Goal: Task Accomplishment & Management: Manage account settings

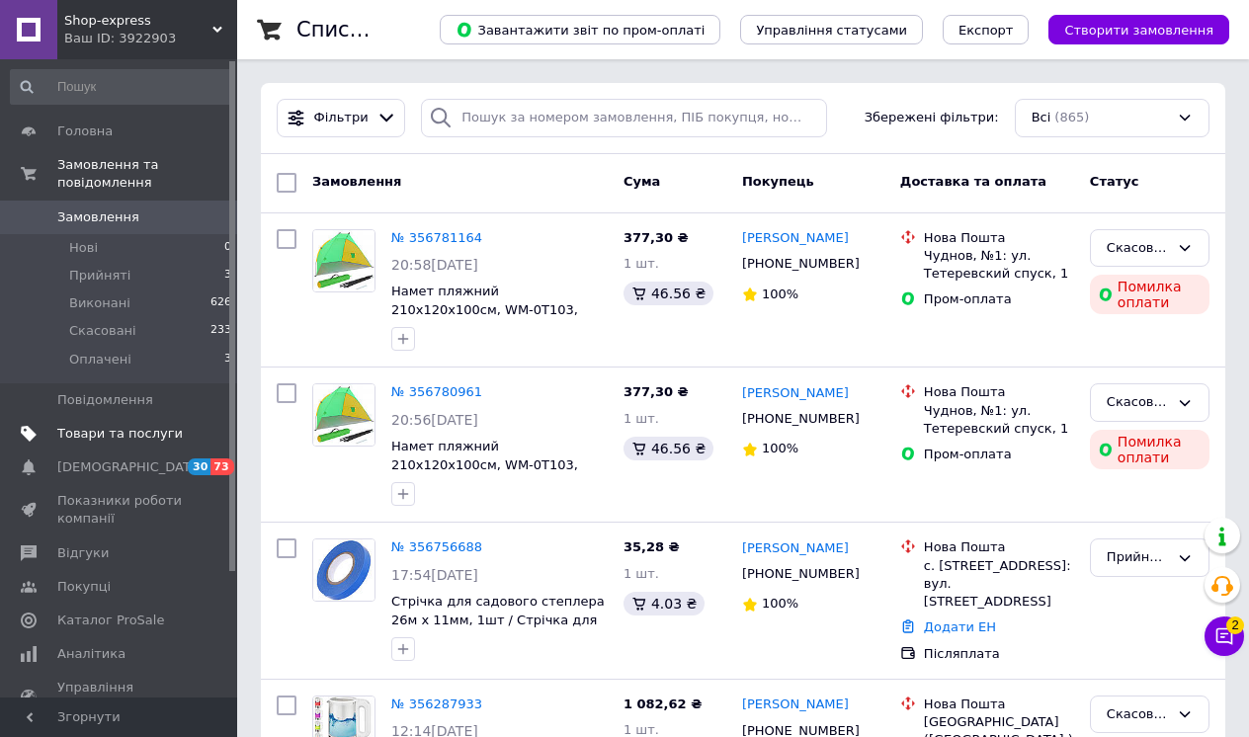
click at [153, 435] on span "Товари та послуги" at bounding box center [119, 434] width 125 height 18
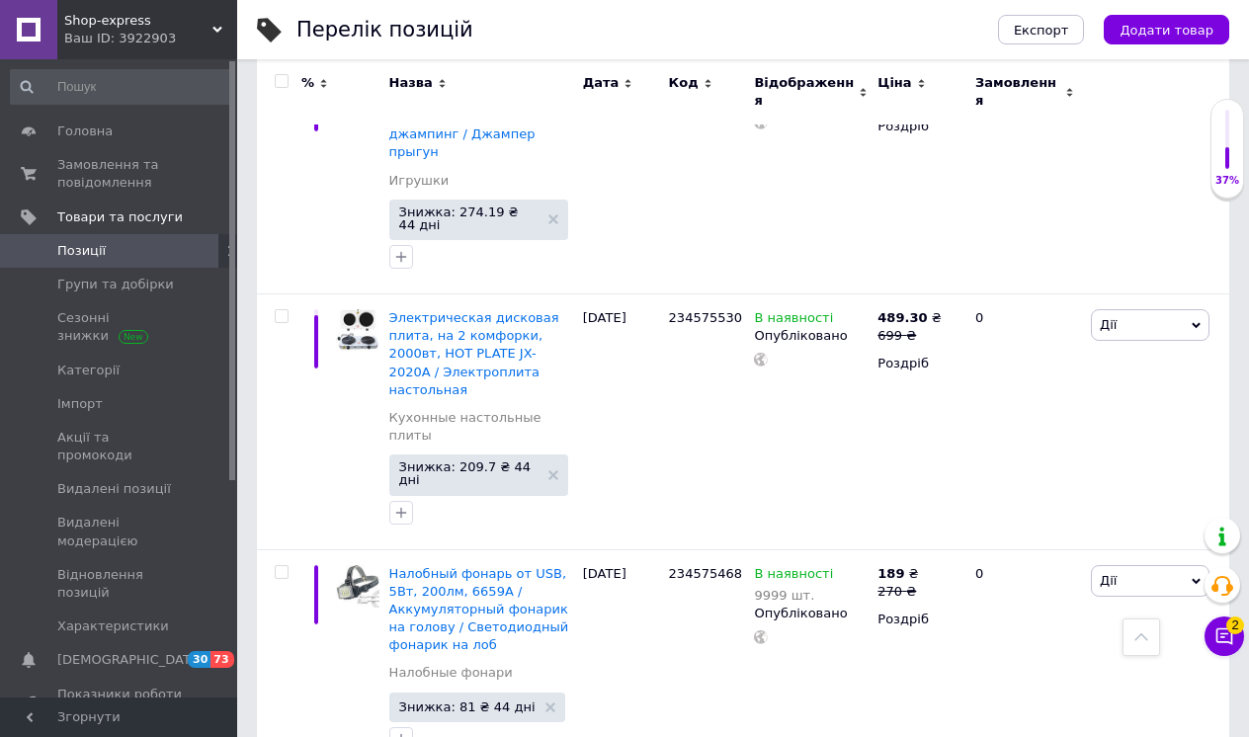
scroll to position [16100, 0]
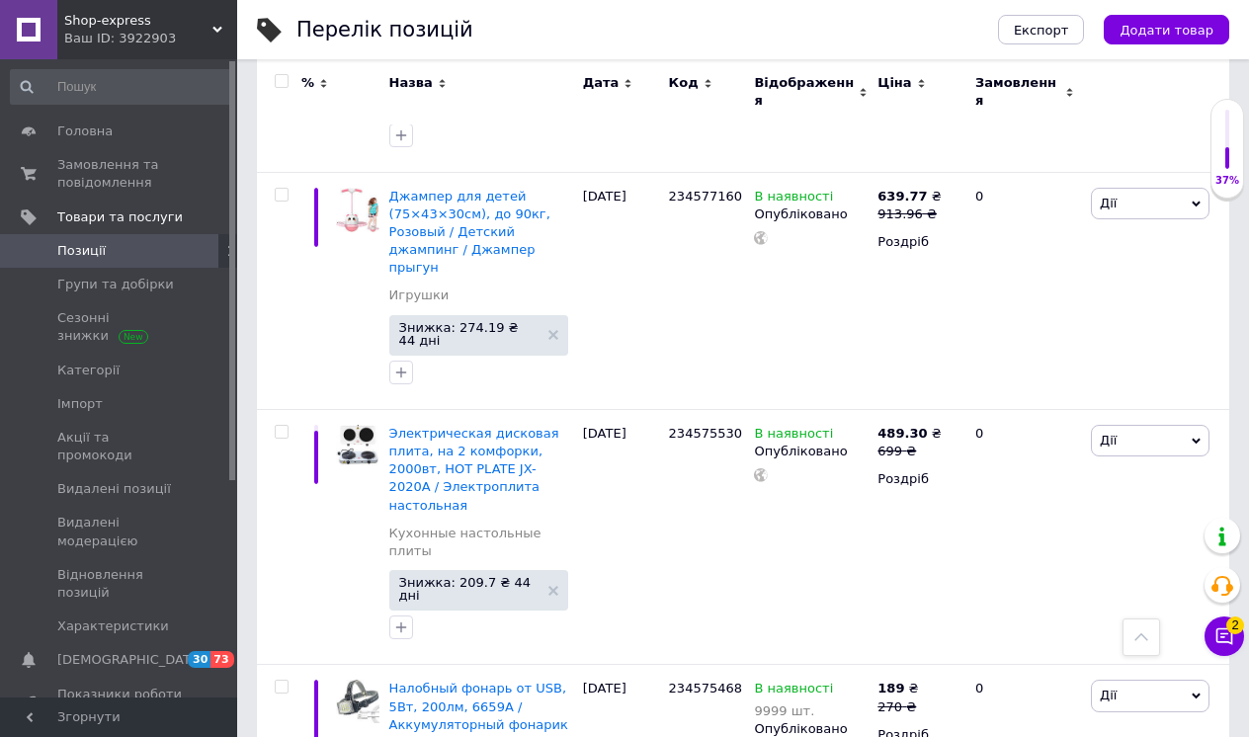
click at [281, 79] on input "checkbox" at bounding box center [281, 81] width 13 height 13
checkbox input "true"
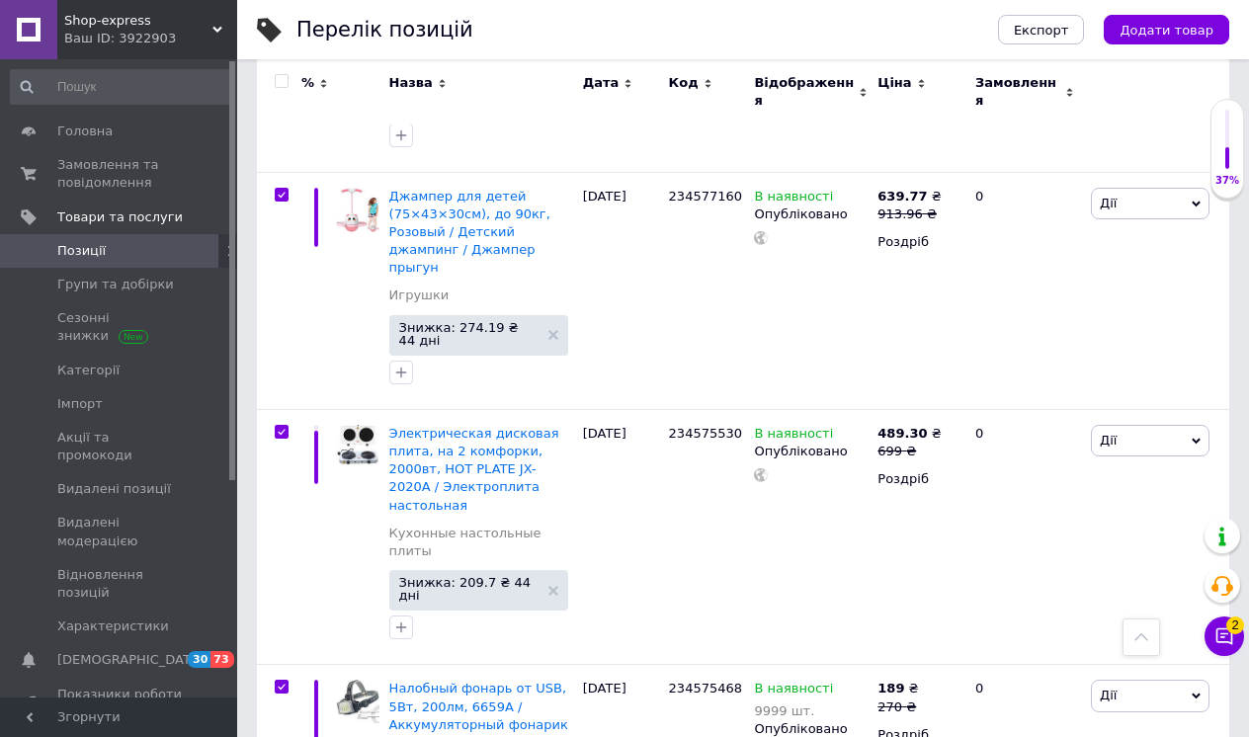
checkbox input "true"
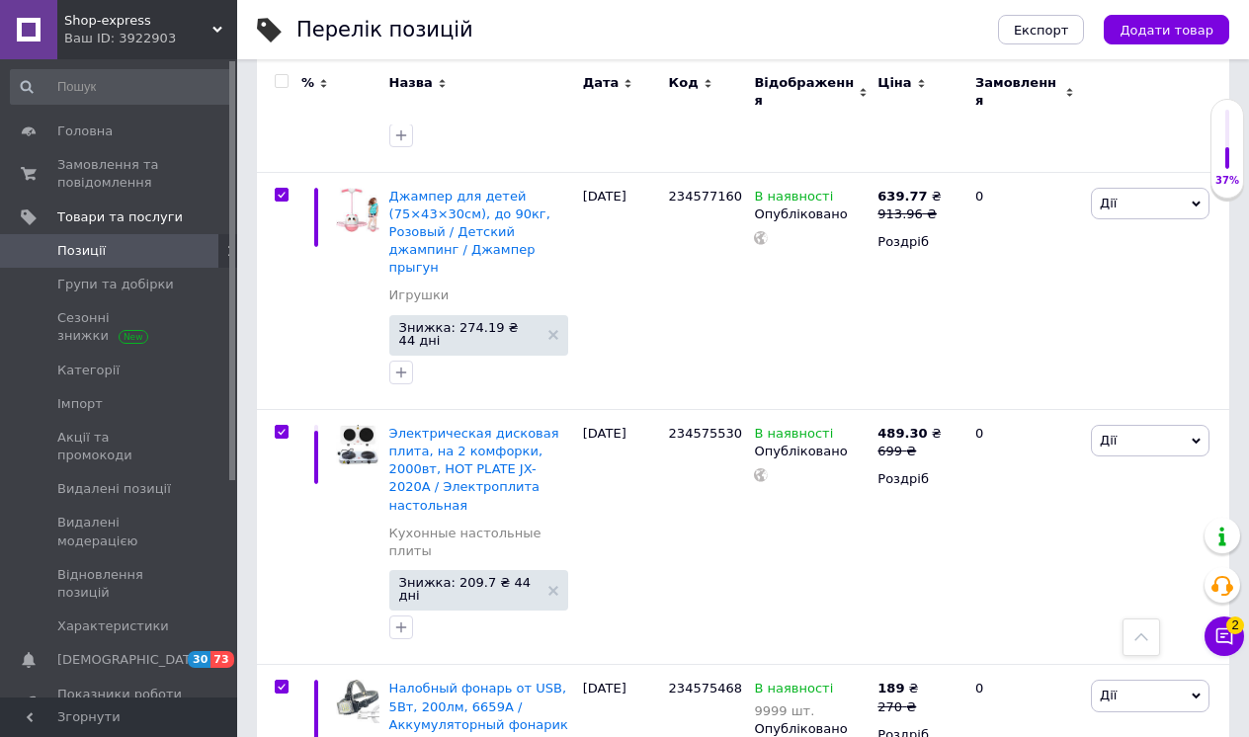
checkbox input "true"
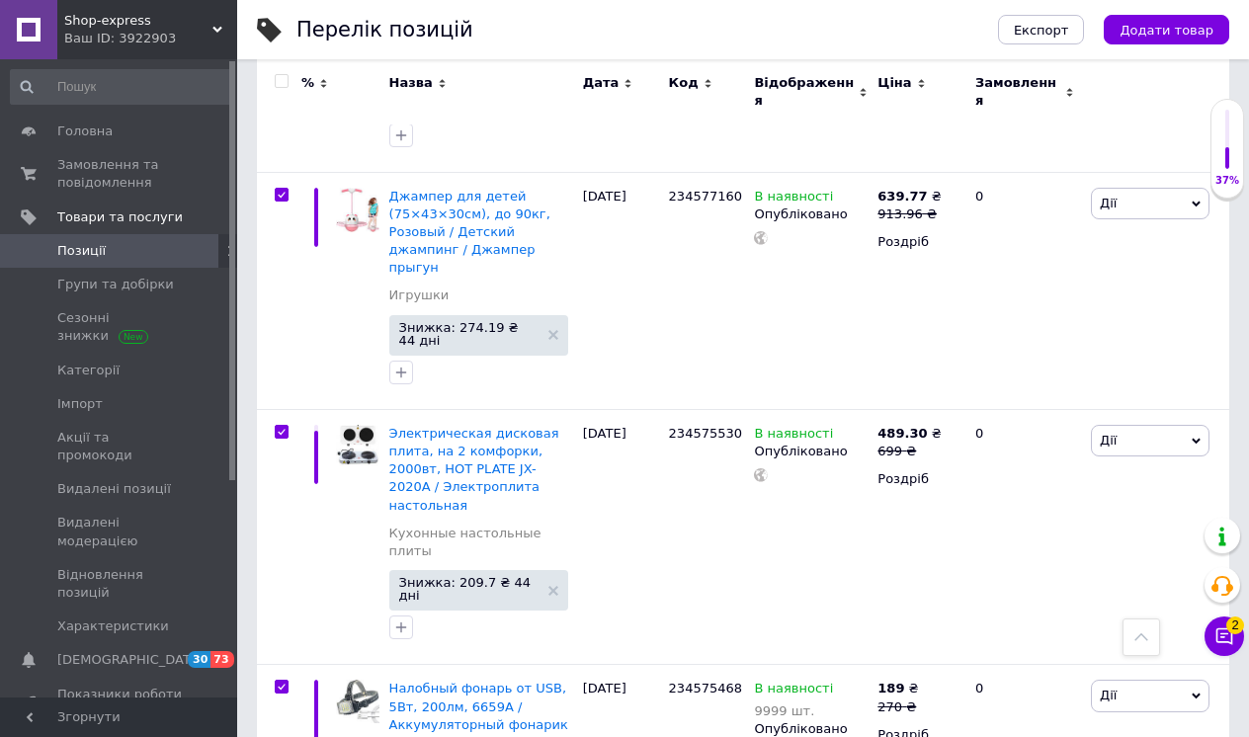
checkbox input "true"
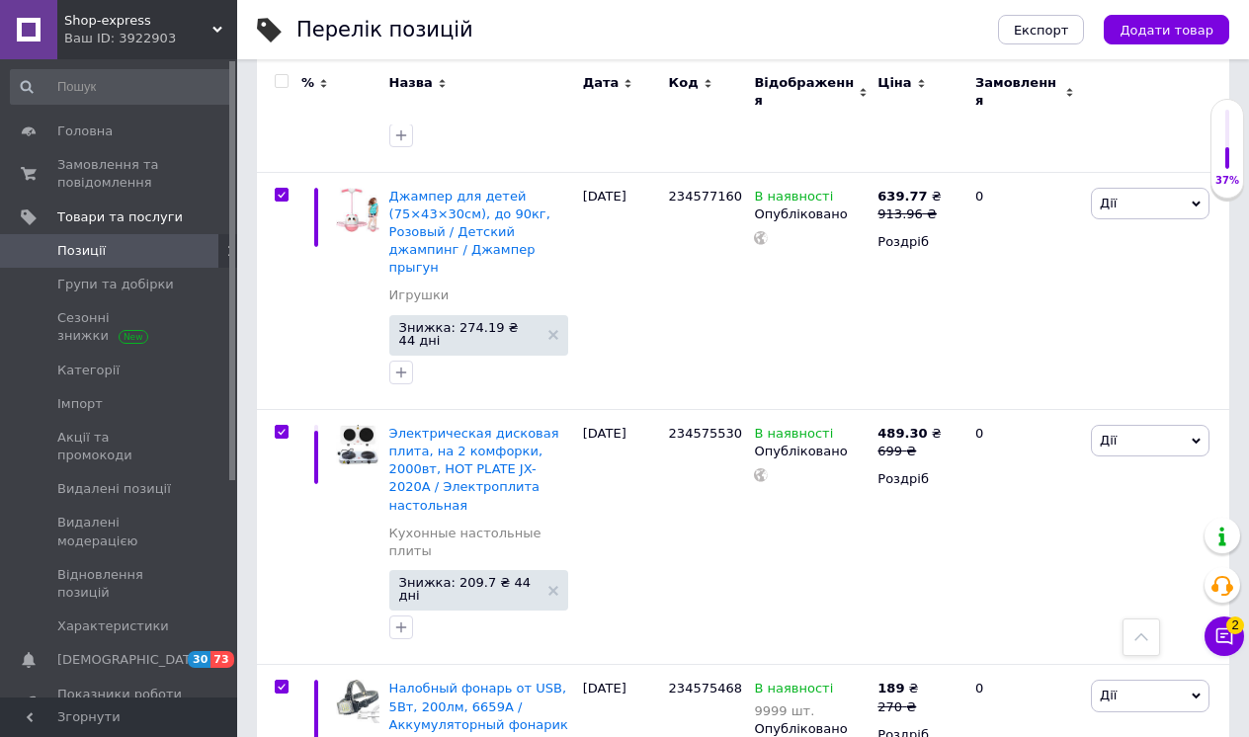
checkbox input "true"
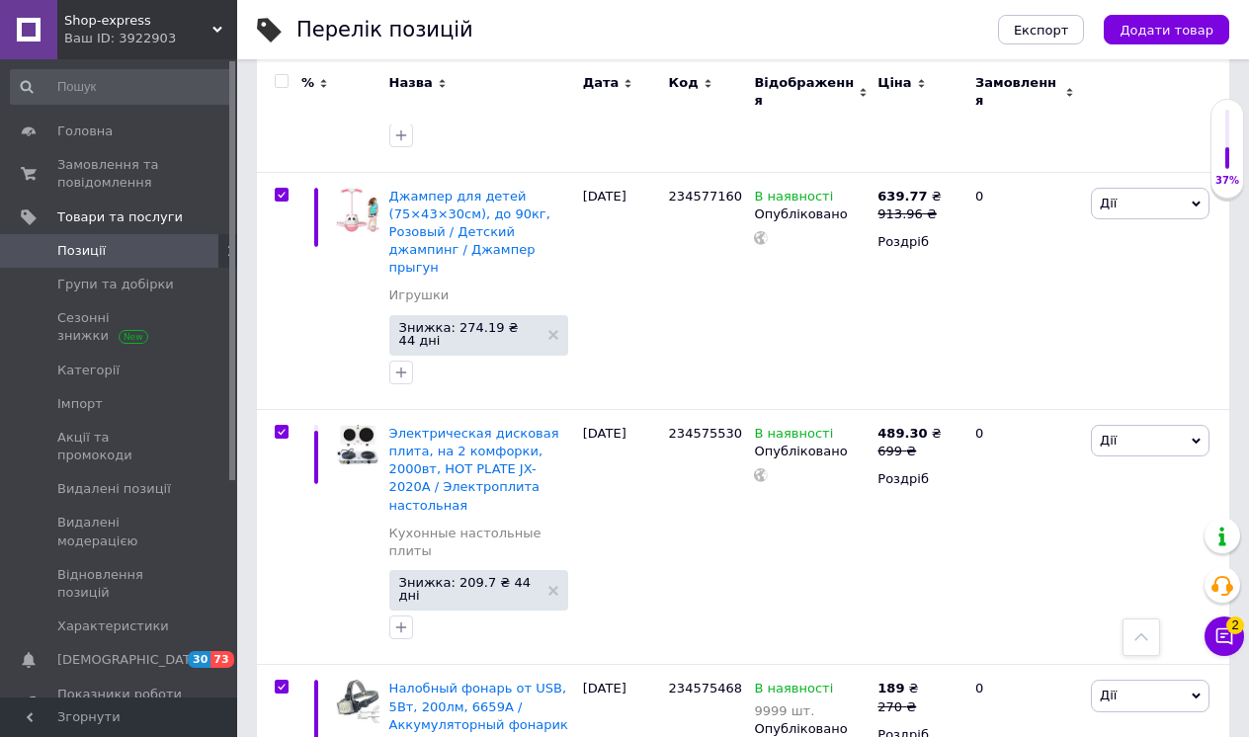
checkbox input "true"
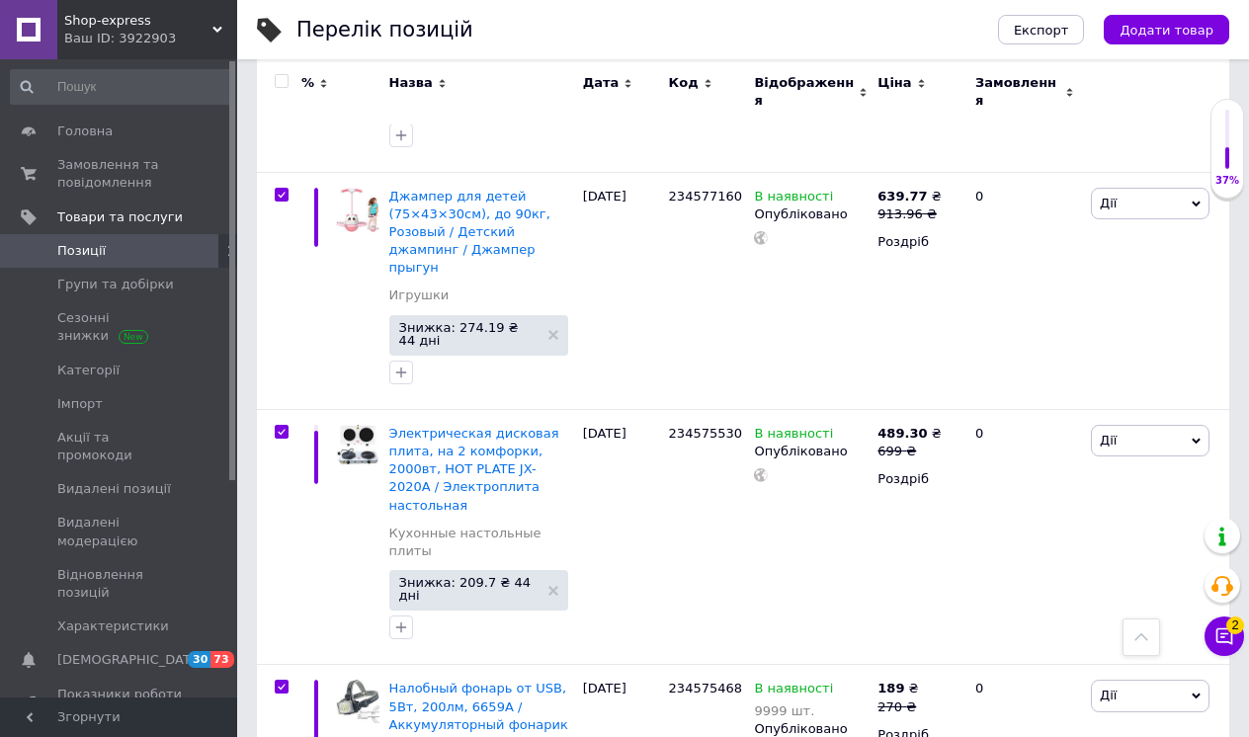
checkbox input "true"
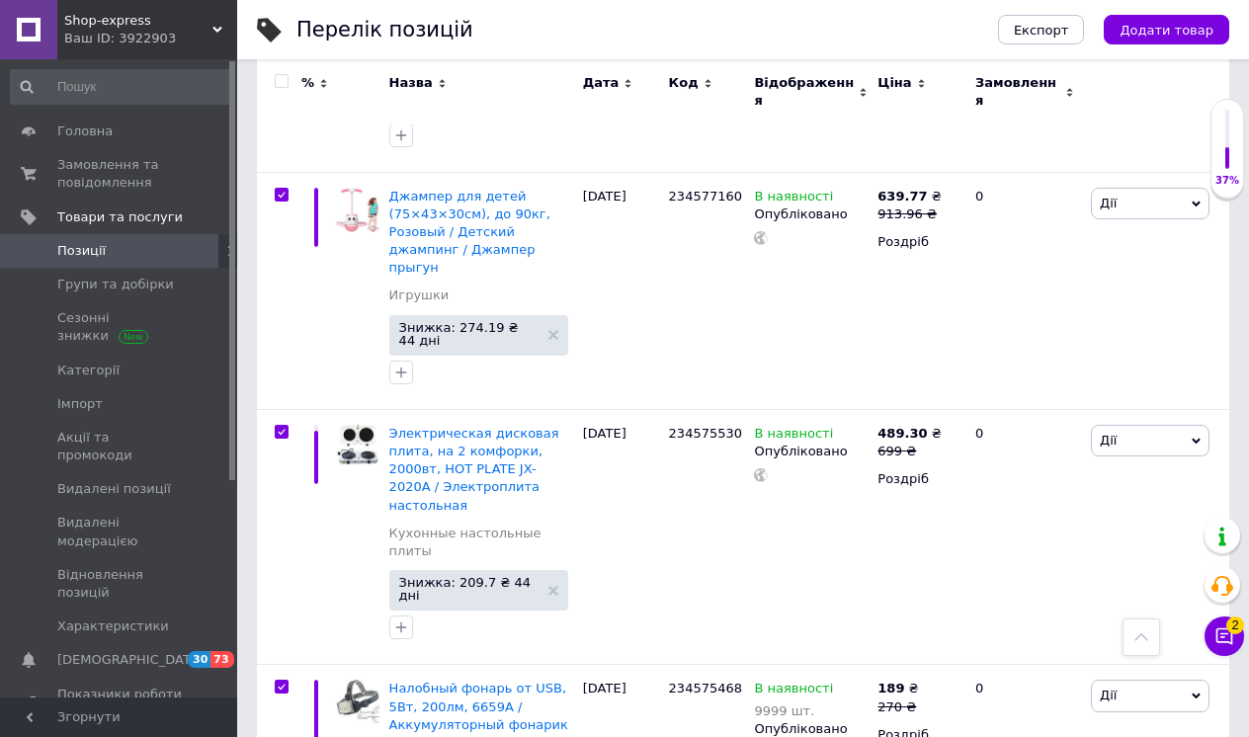
checkbox input "true"
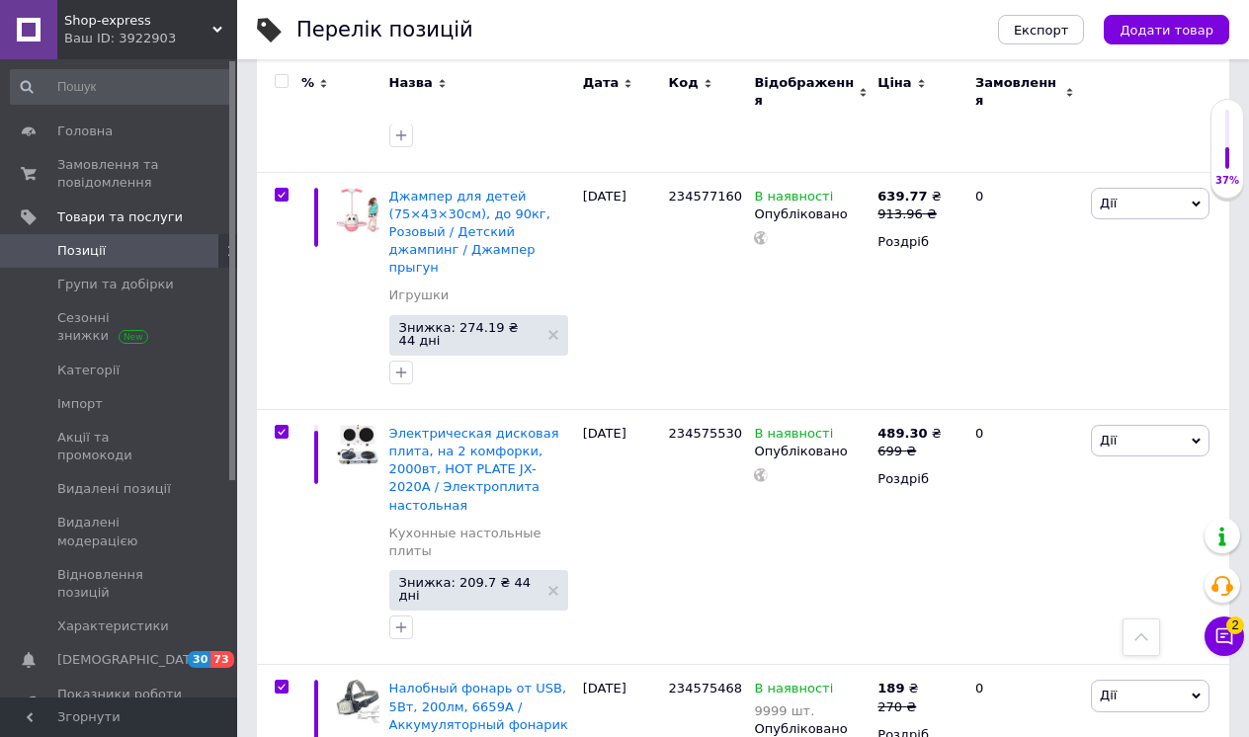
checkbox input "true"
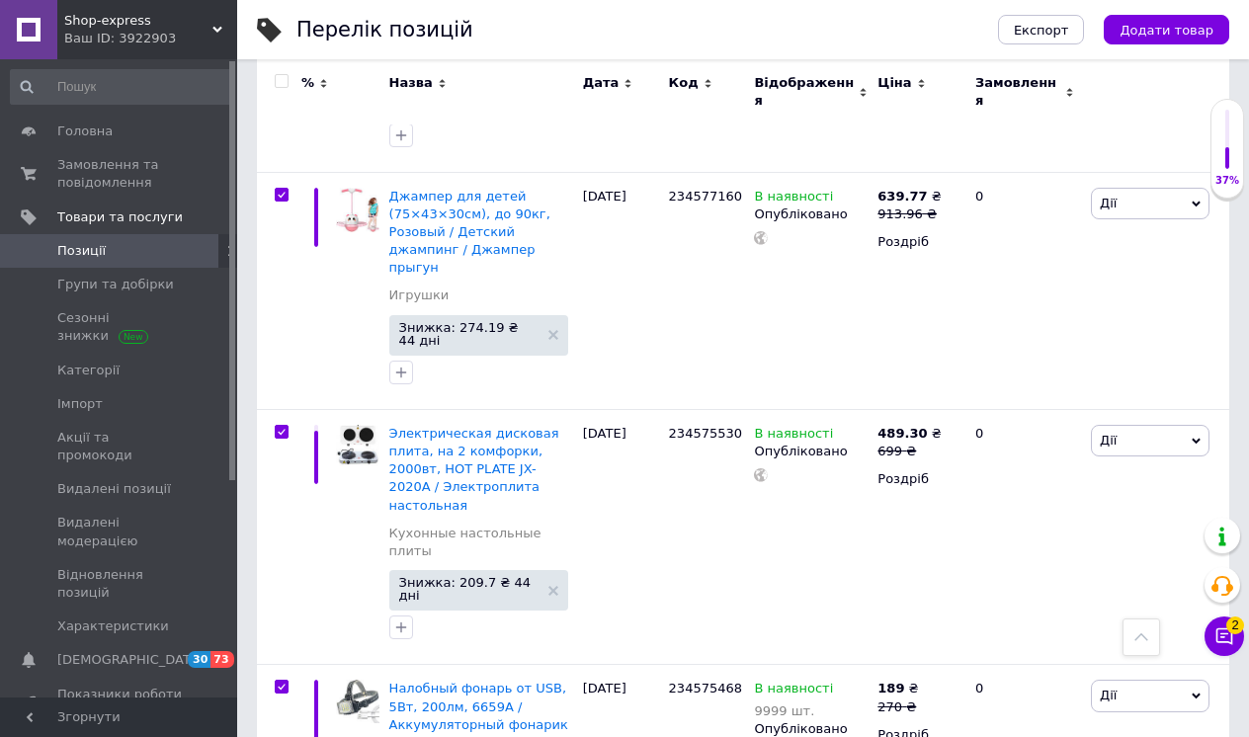
checkbox input "true"
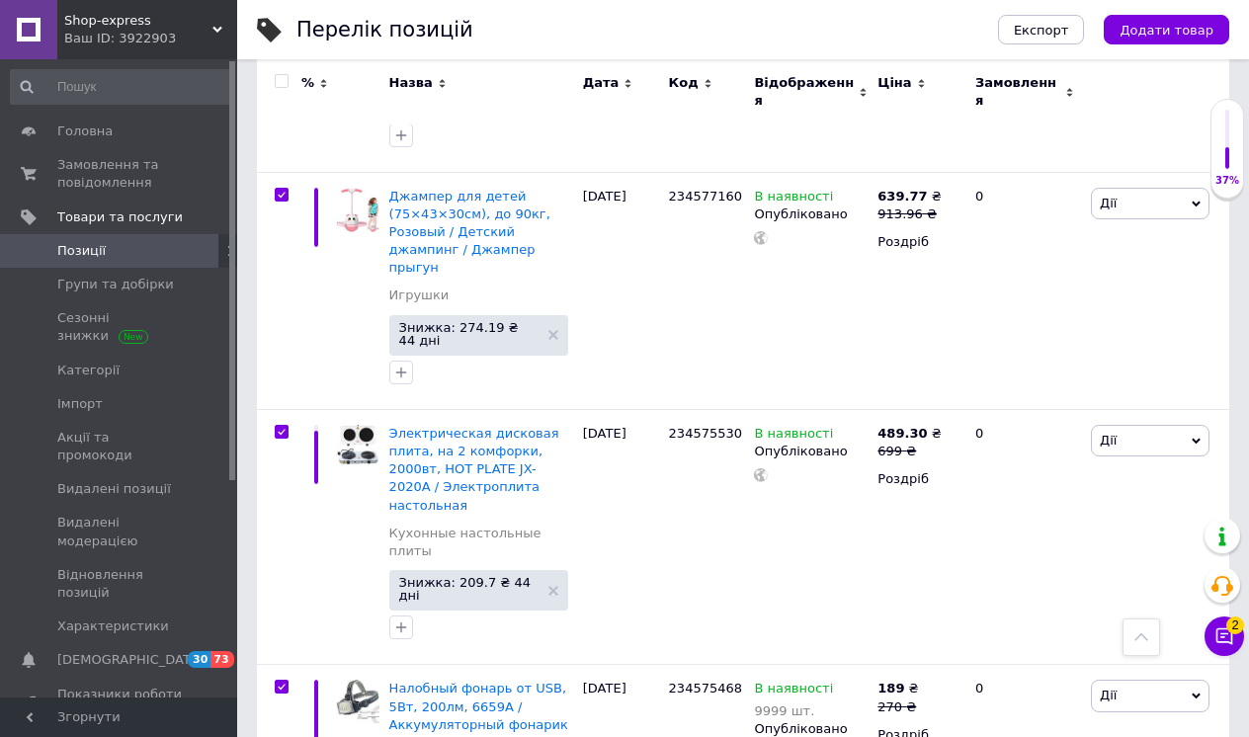
checkbox input "true"
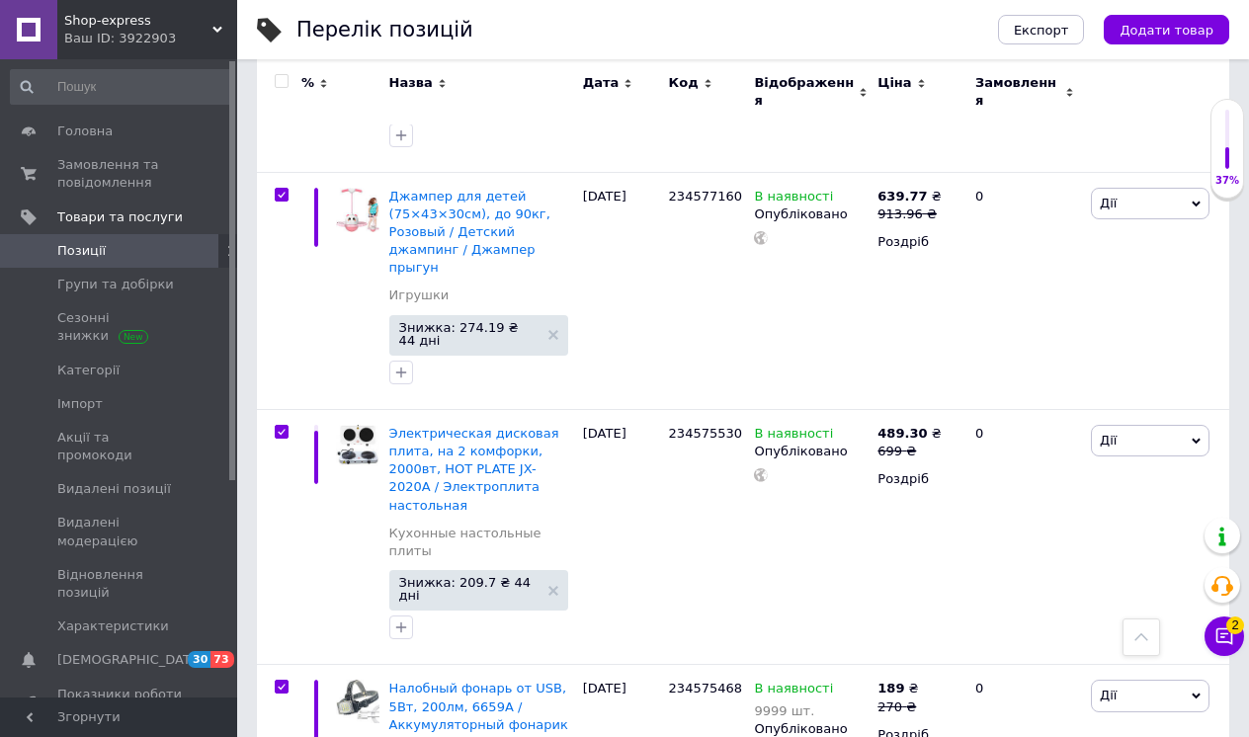
checkbox input "true"
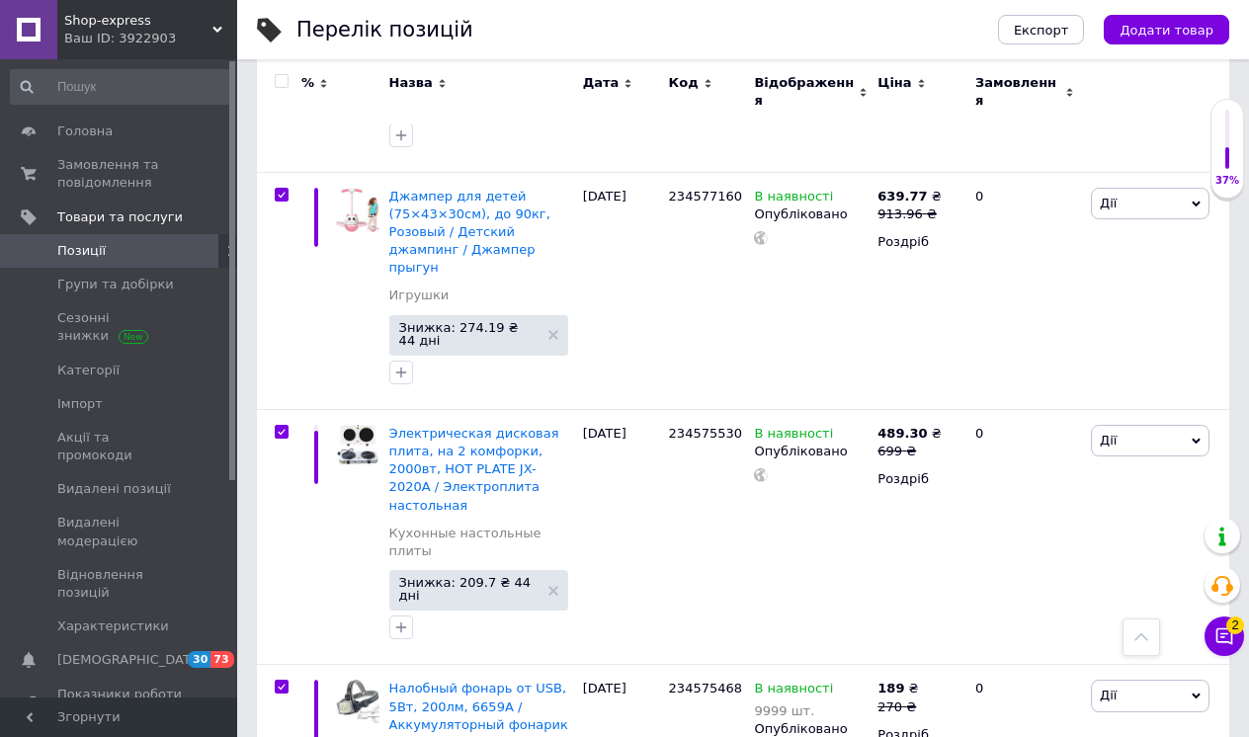
checkbox input "true"
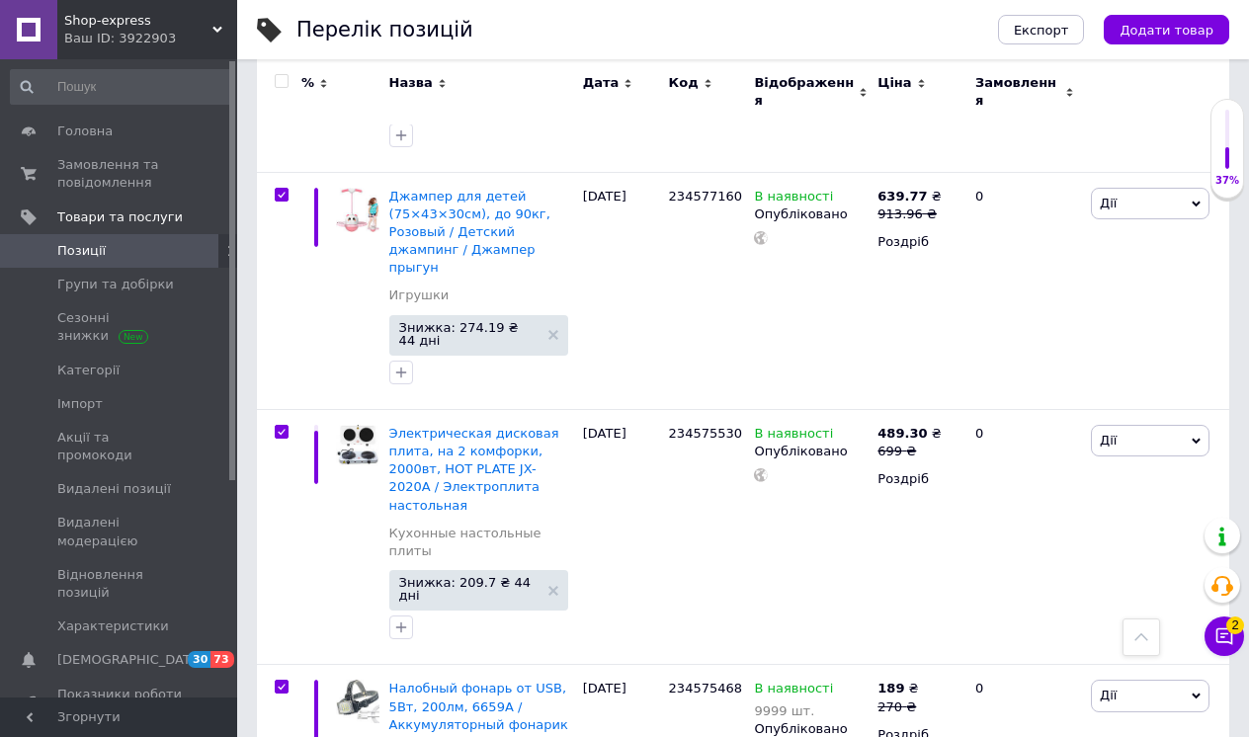
checkbox input "true"
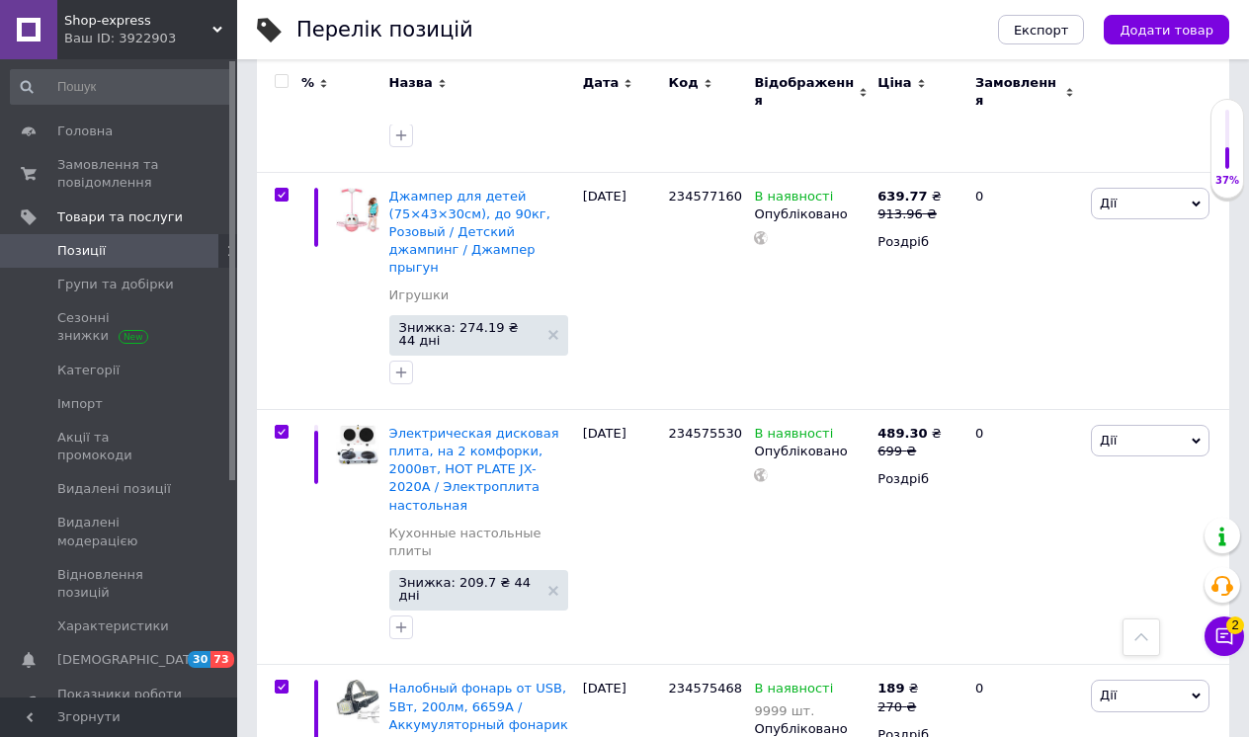
checkbox input "true"
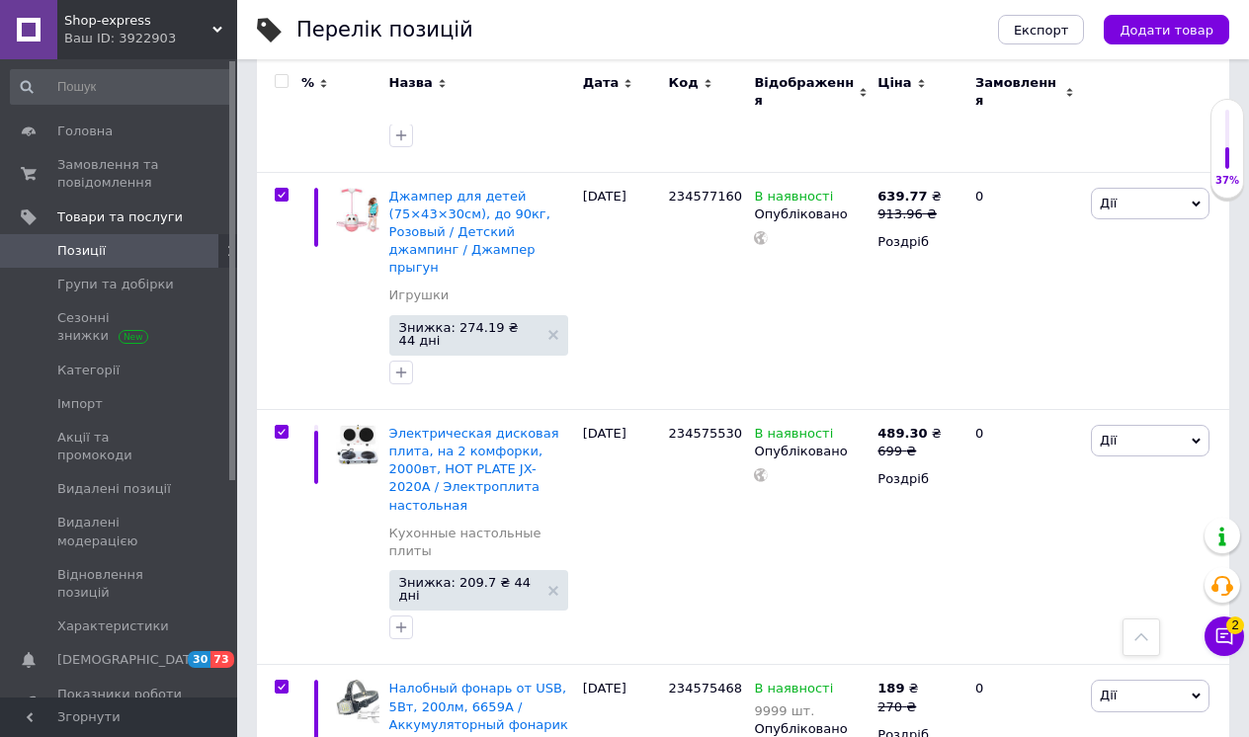
checkbox input "true"
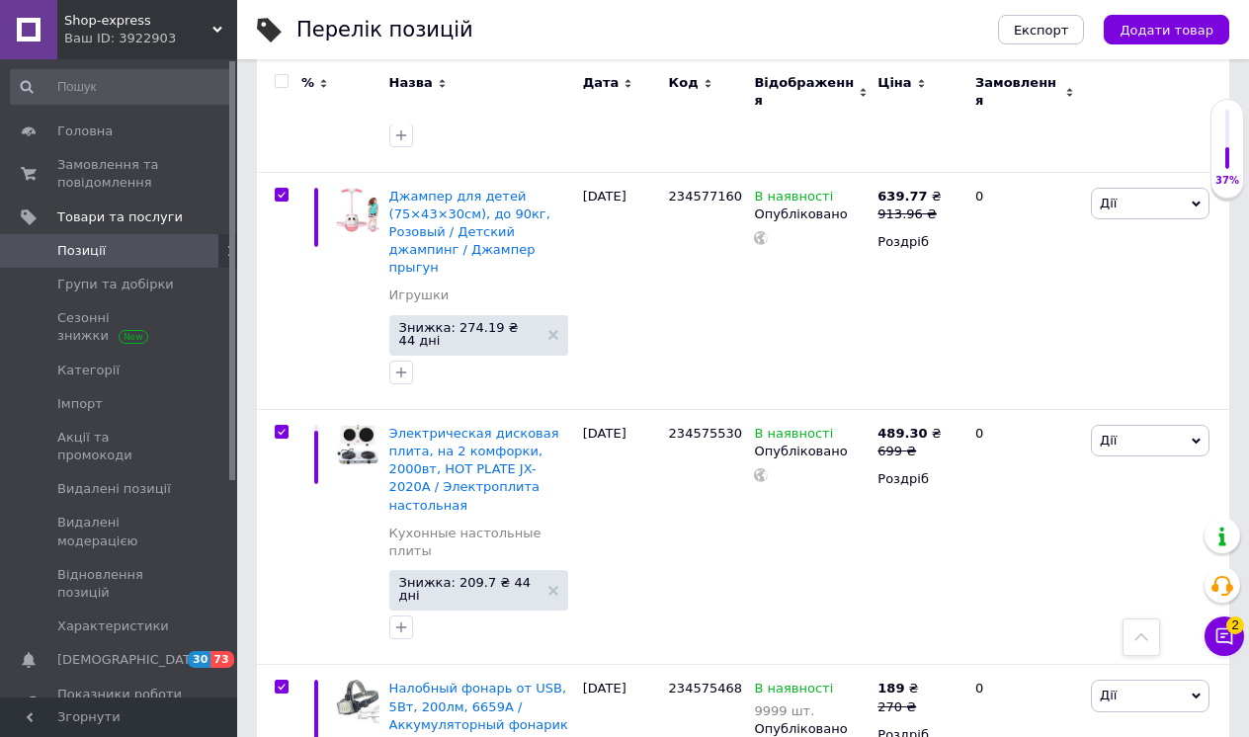
checkbox input "true"
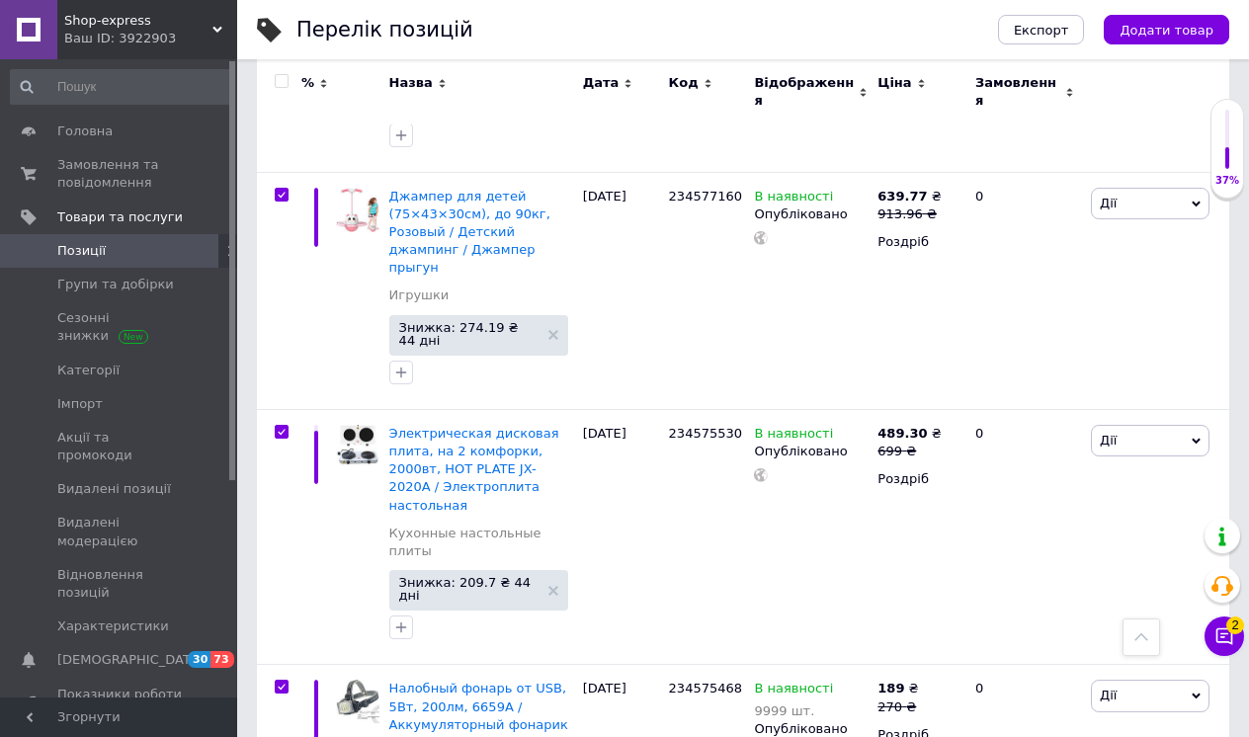
checkbox input "true"
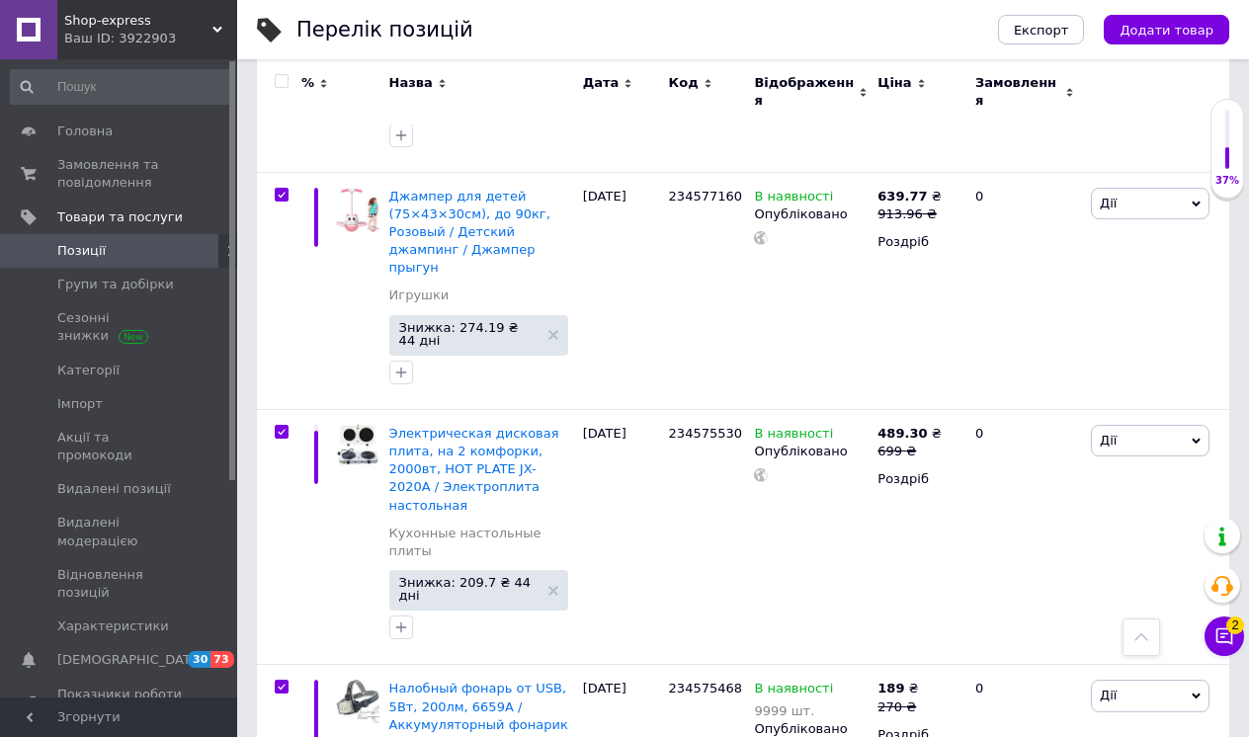
checkbox input "true"
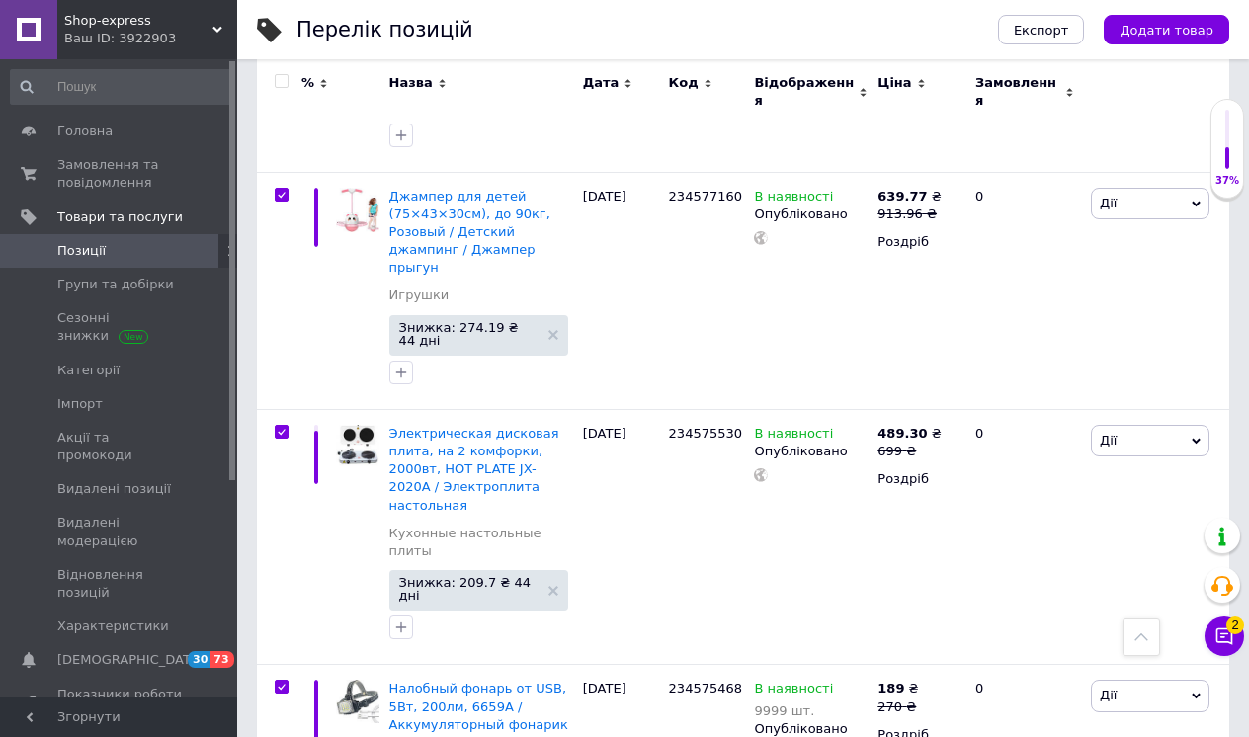
checkbox input "true"
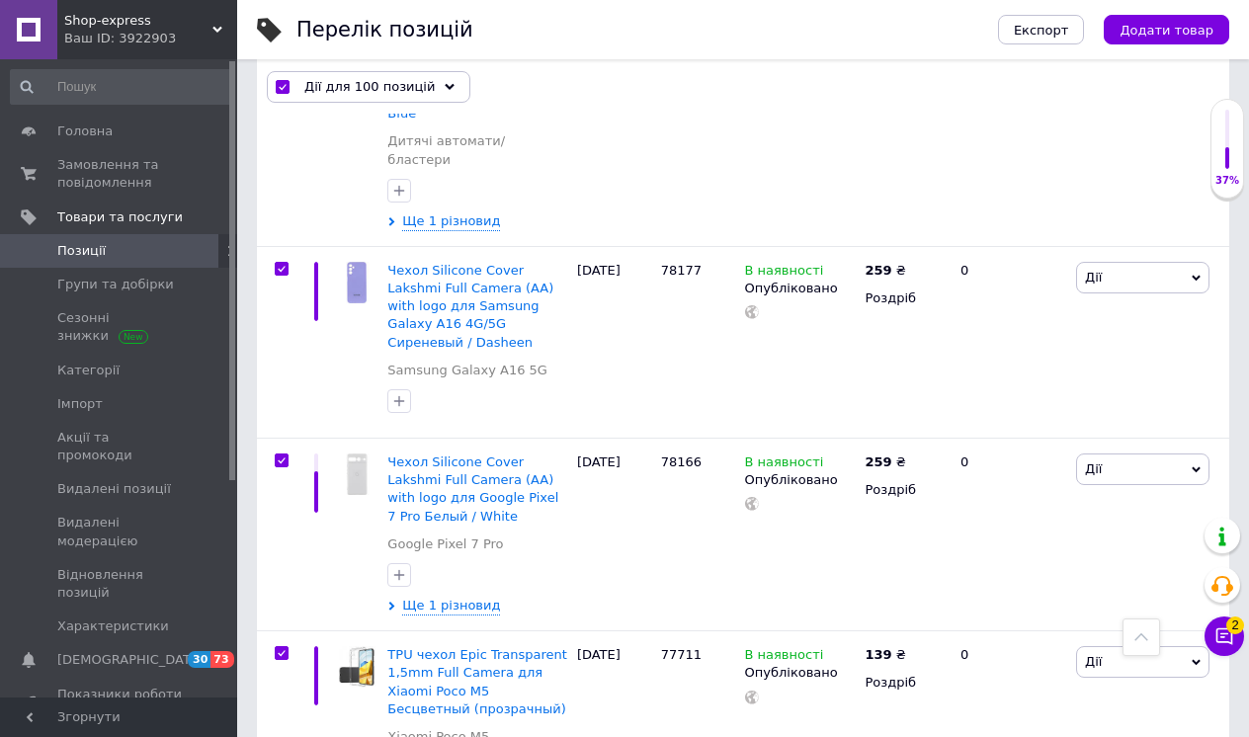
scroll to position [20259, 0]
checkbox input "false"
checkbox input "true"
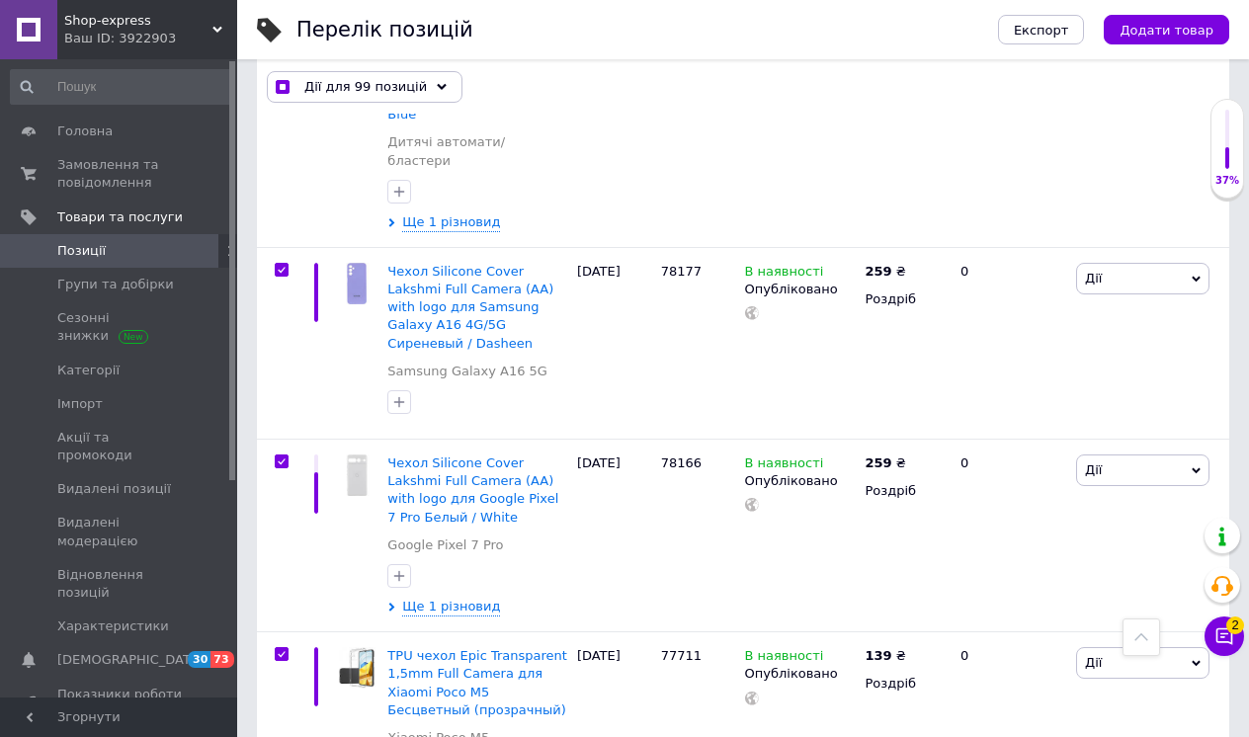
checkbox input "false"
checkbox input "true"
checkbox input "false"
checkbox input "true"
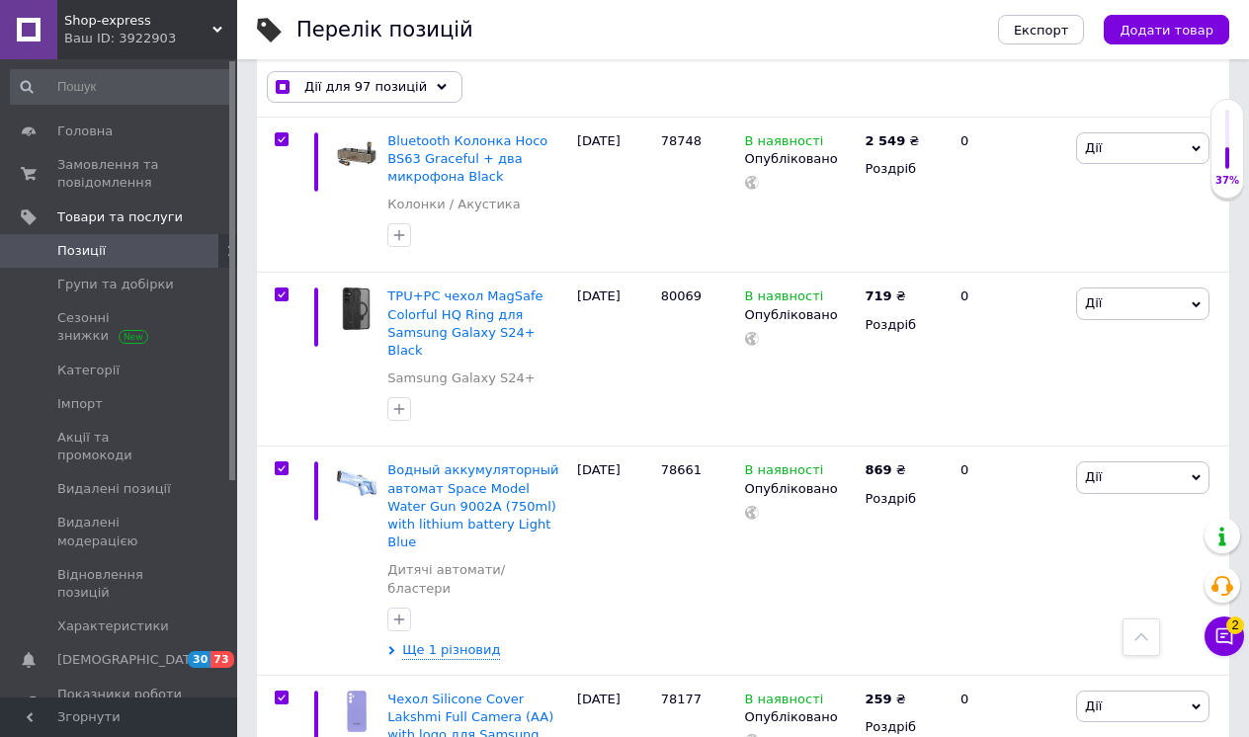
scroll to position [19783, 0]
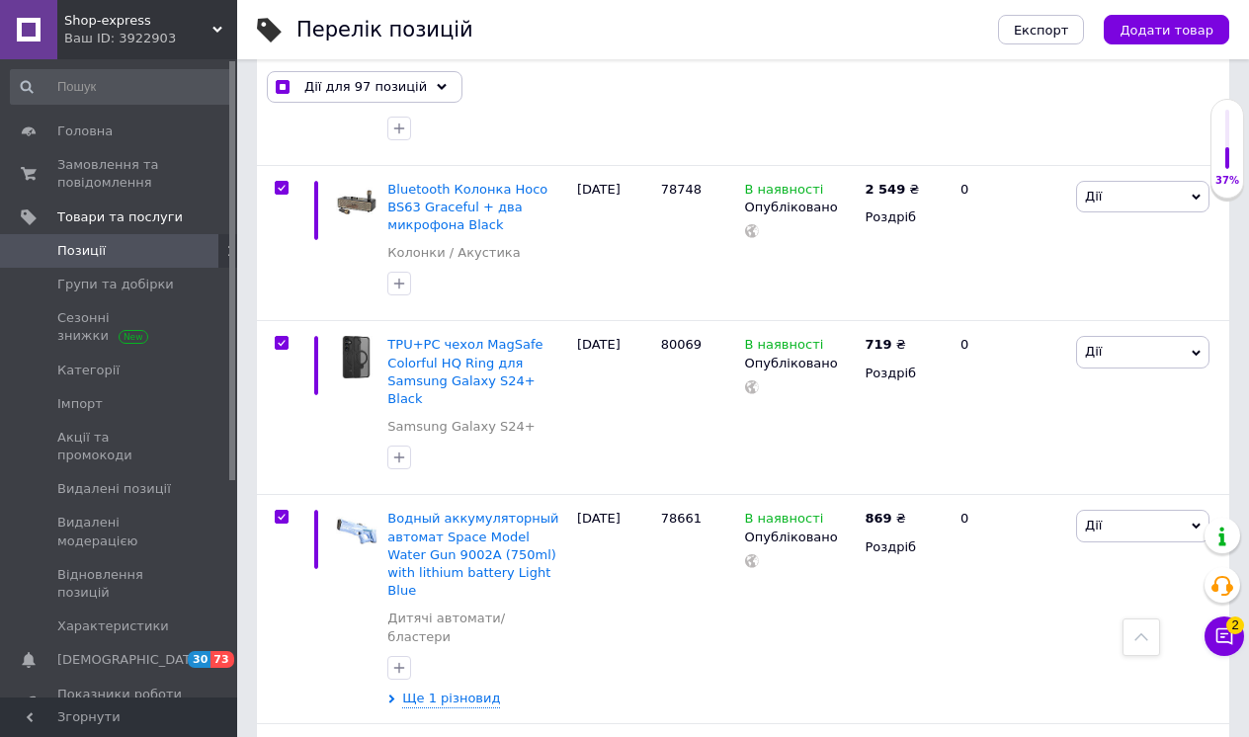
checkbox input "false"
checkbox input "true"
checkbox input "false"
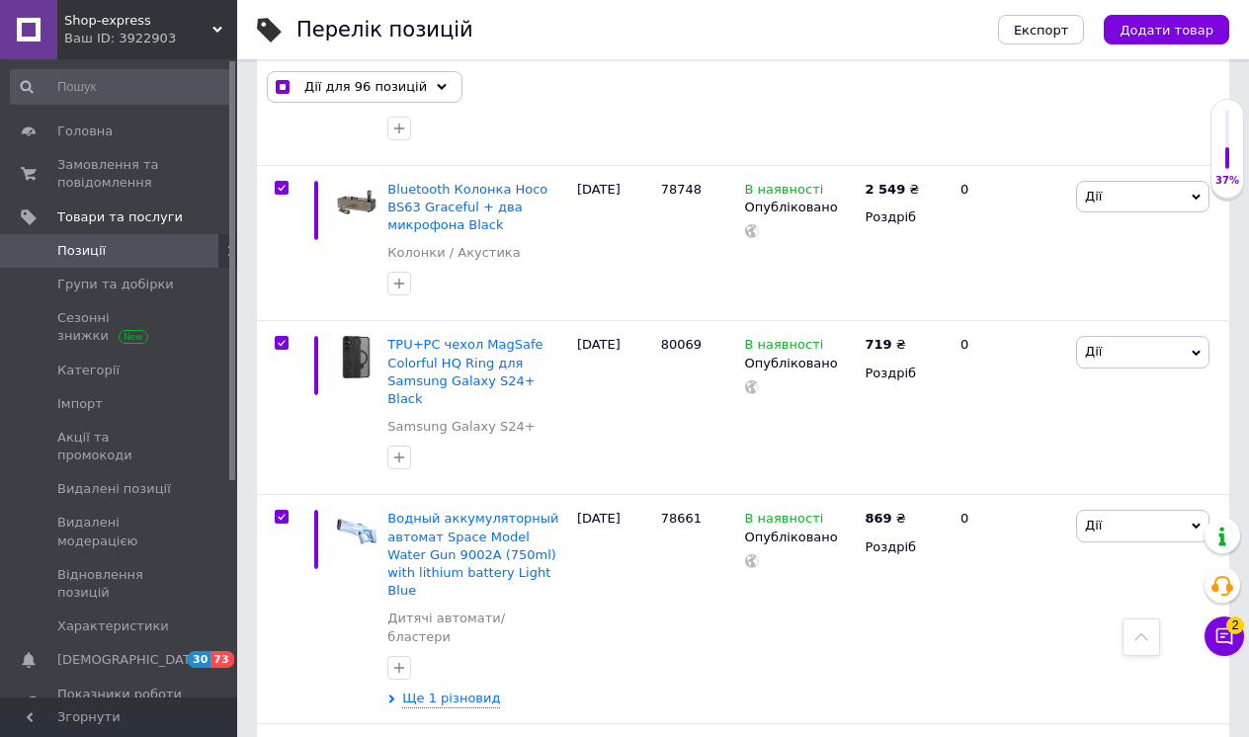
checkbox input "true"
checkbox input "false"
checkbox input "true"
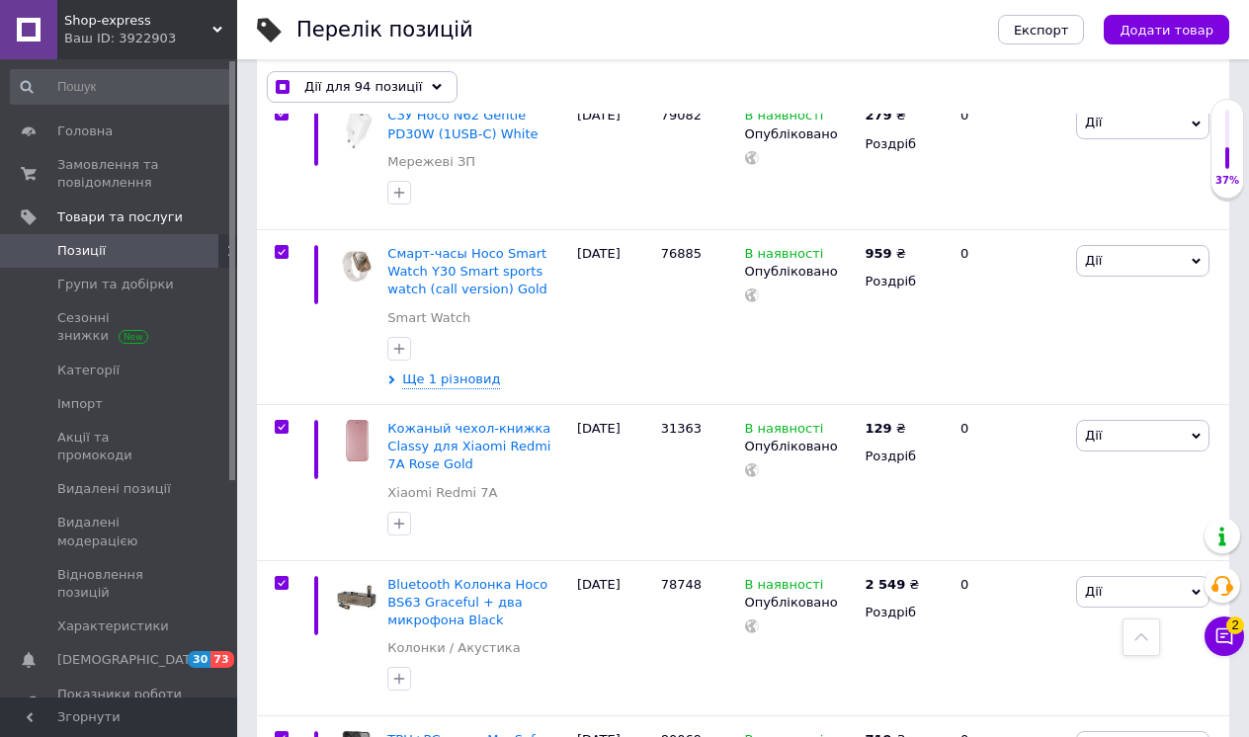
scroll to position [19352, 0]
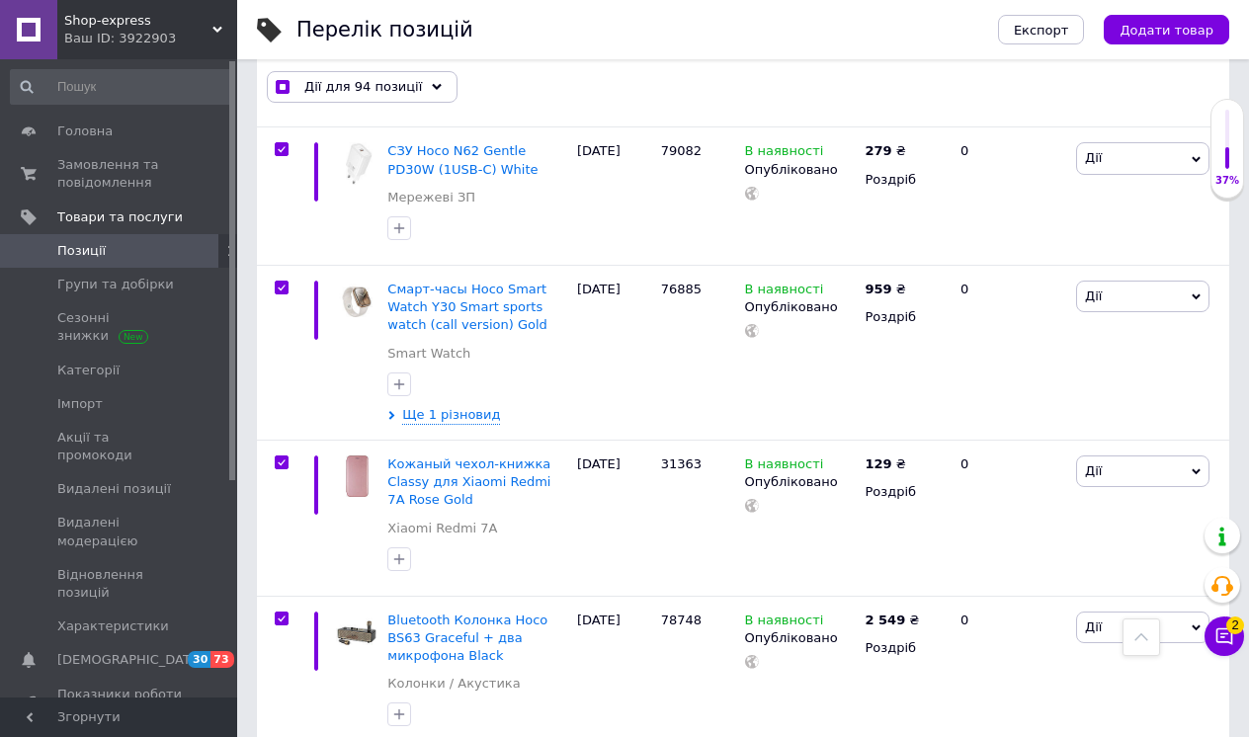
checkbox input "false"
checkbox input "true"
checkbox input "false"
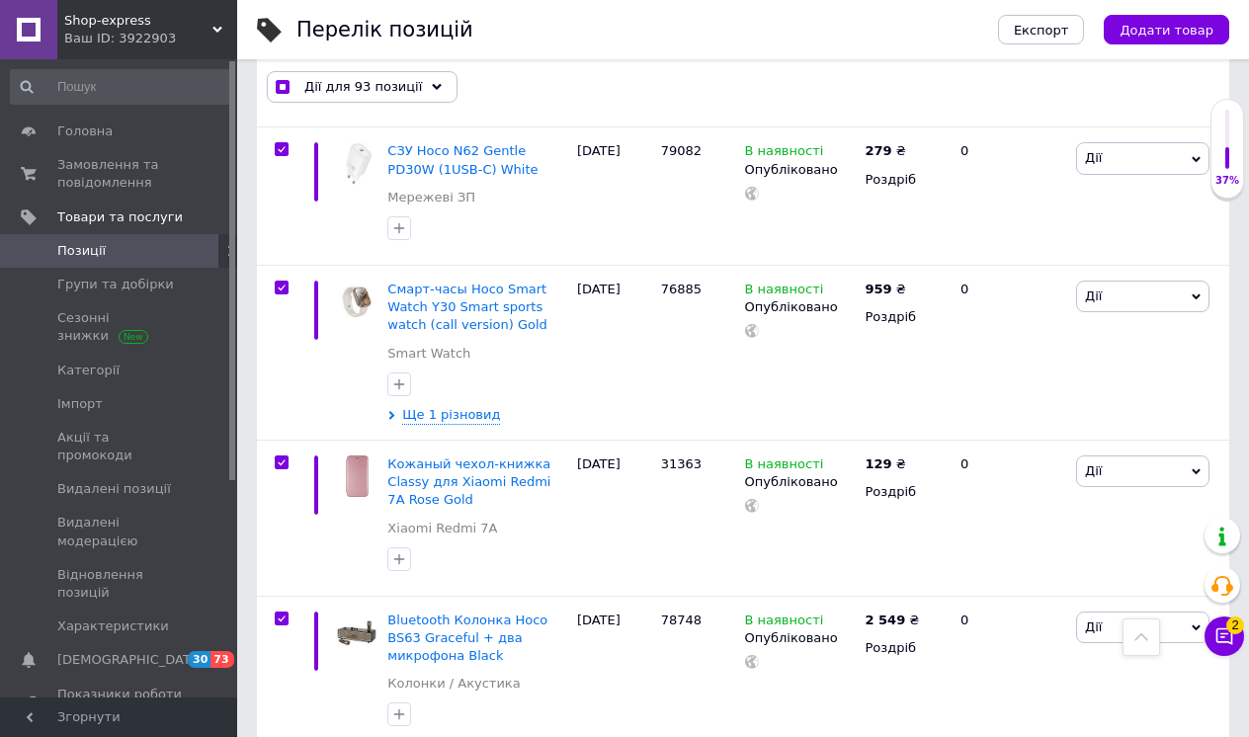
checkbox input "true"
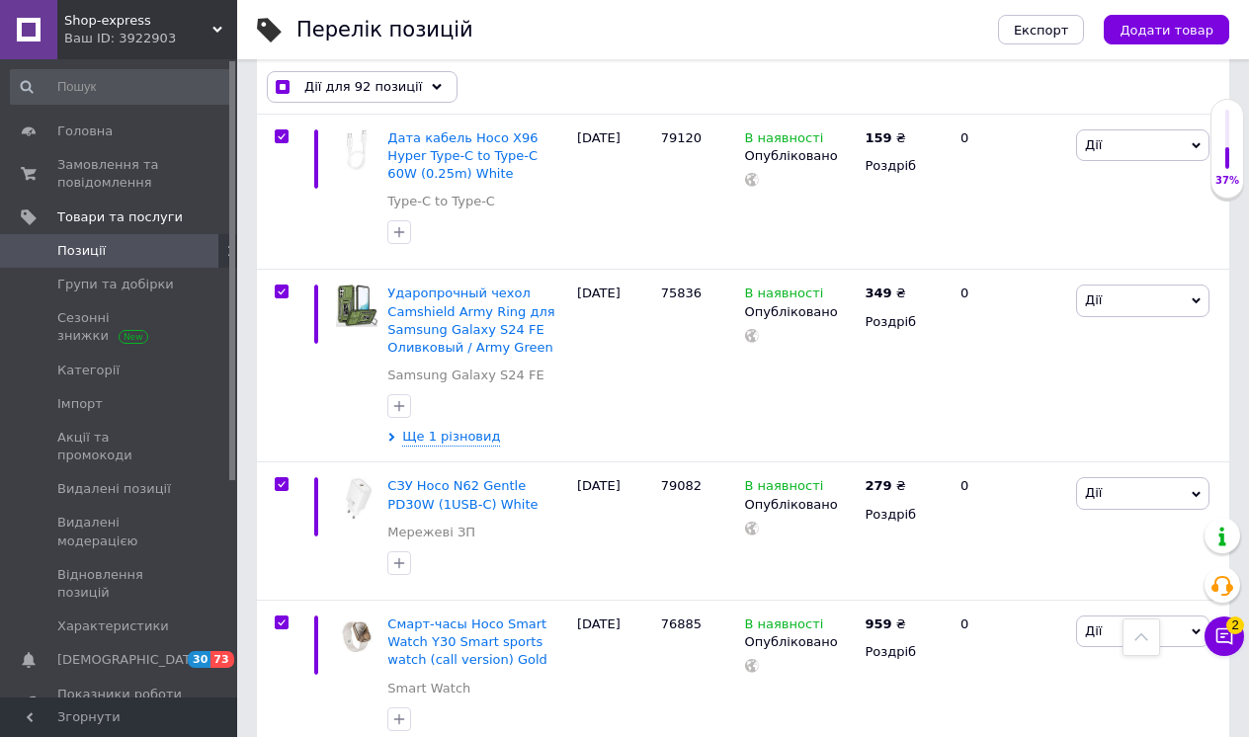
scroll to position [19012, 0]
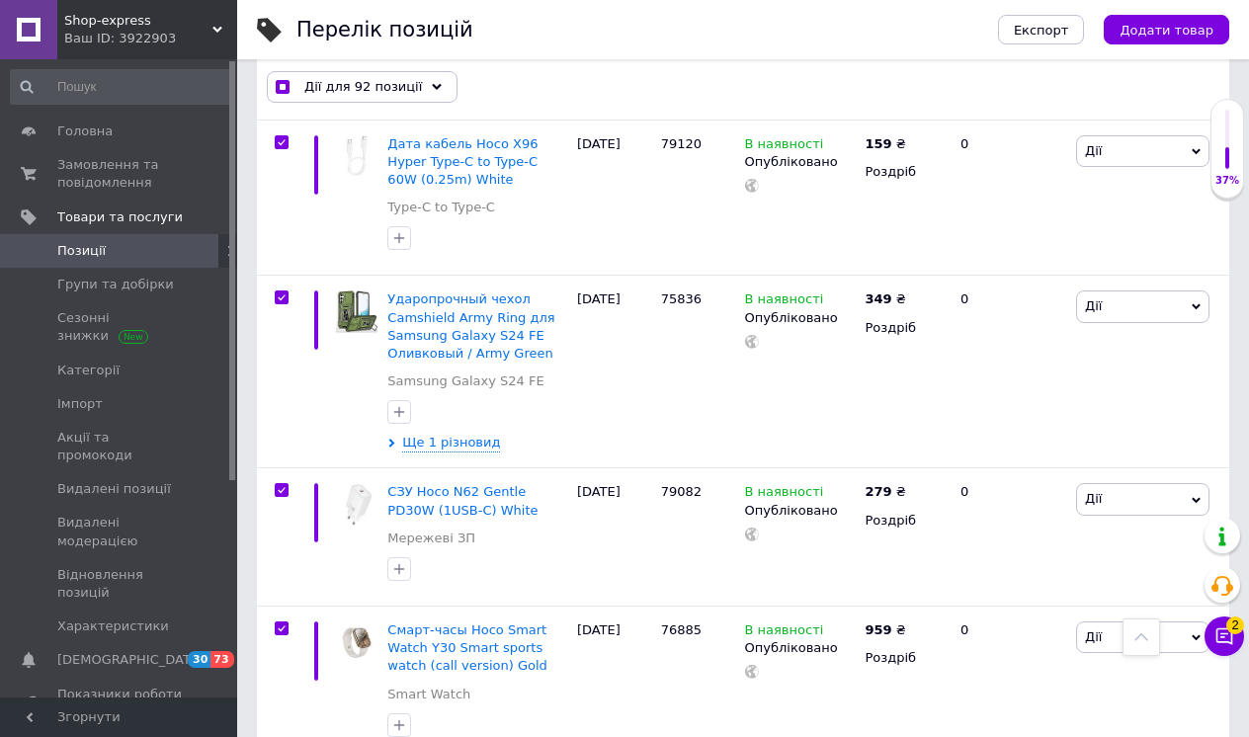
checkbox input "false"
checkbox input "true"
checkbox input "false"
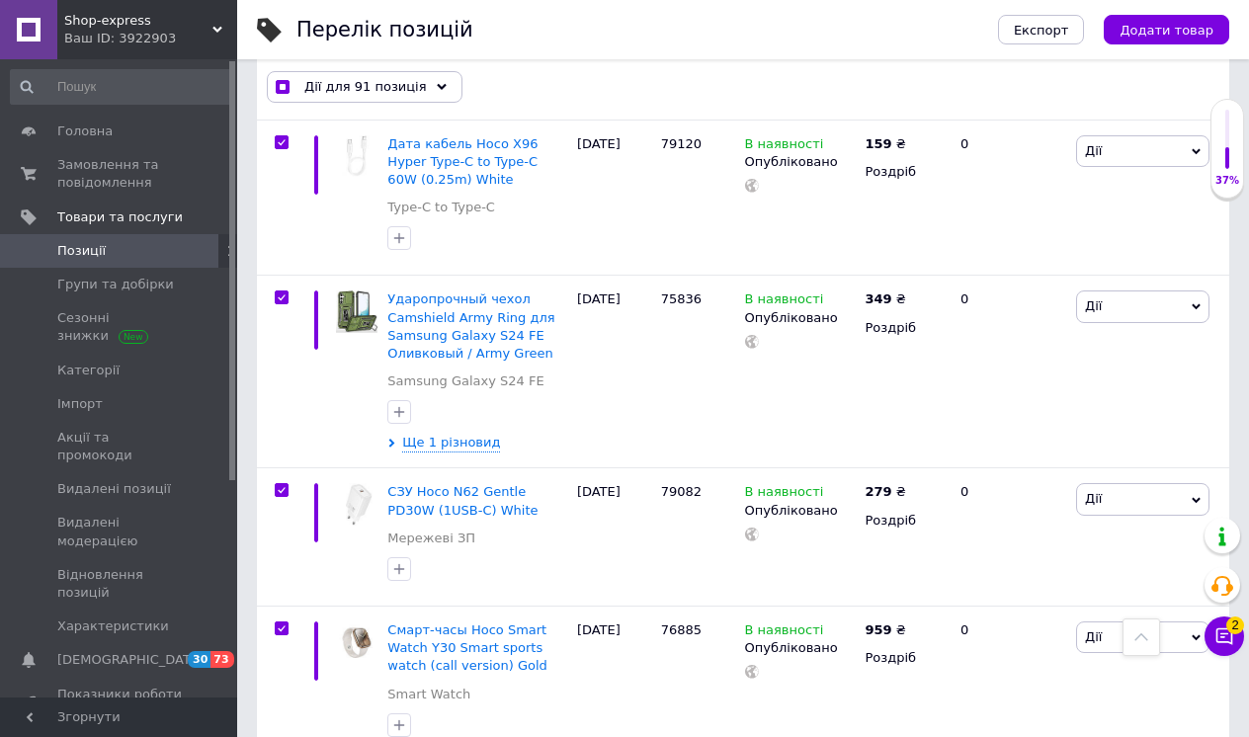
checkbox input "true"
checkbox input "false"
checkbox input "true"
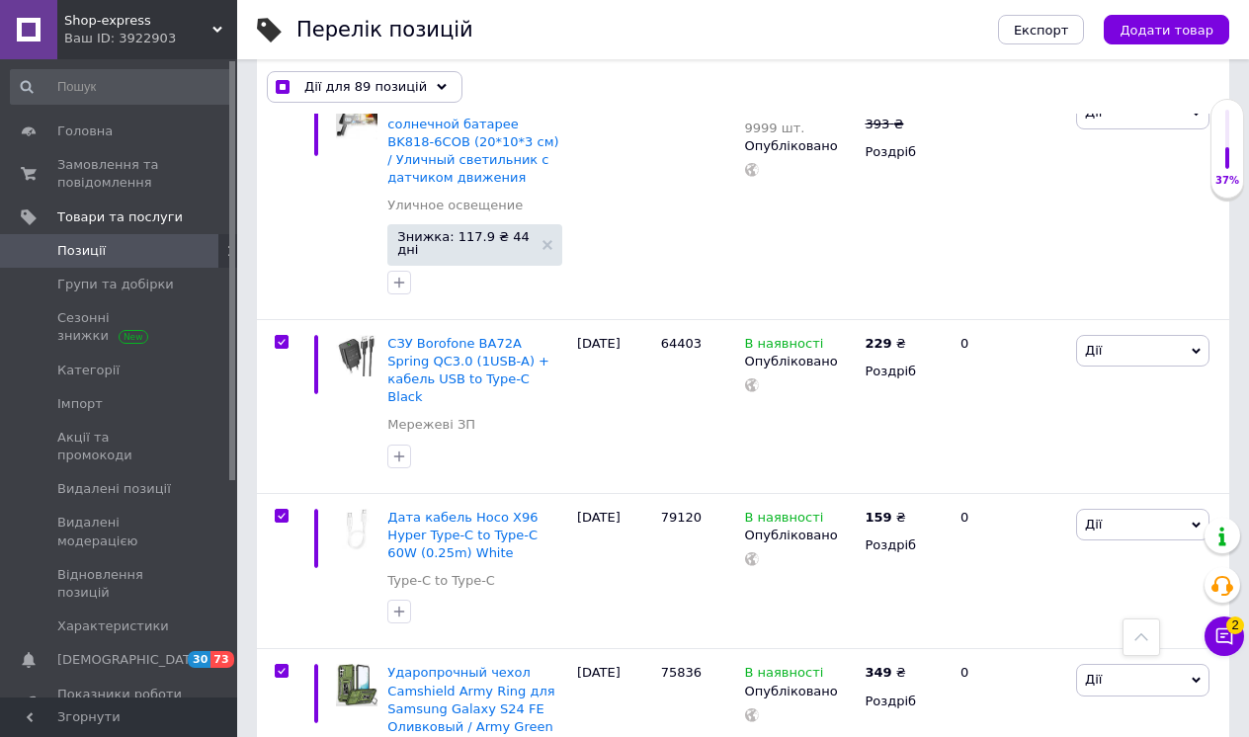
scroll to position [18607, 0]
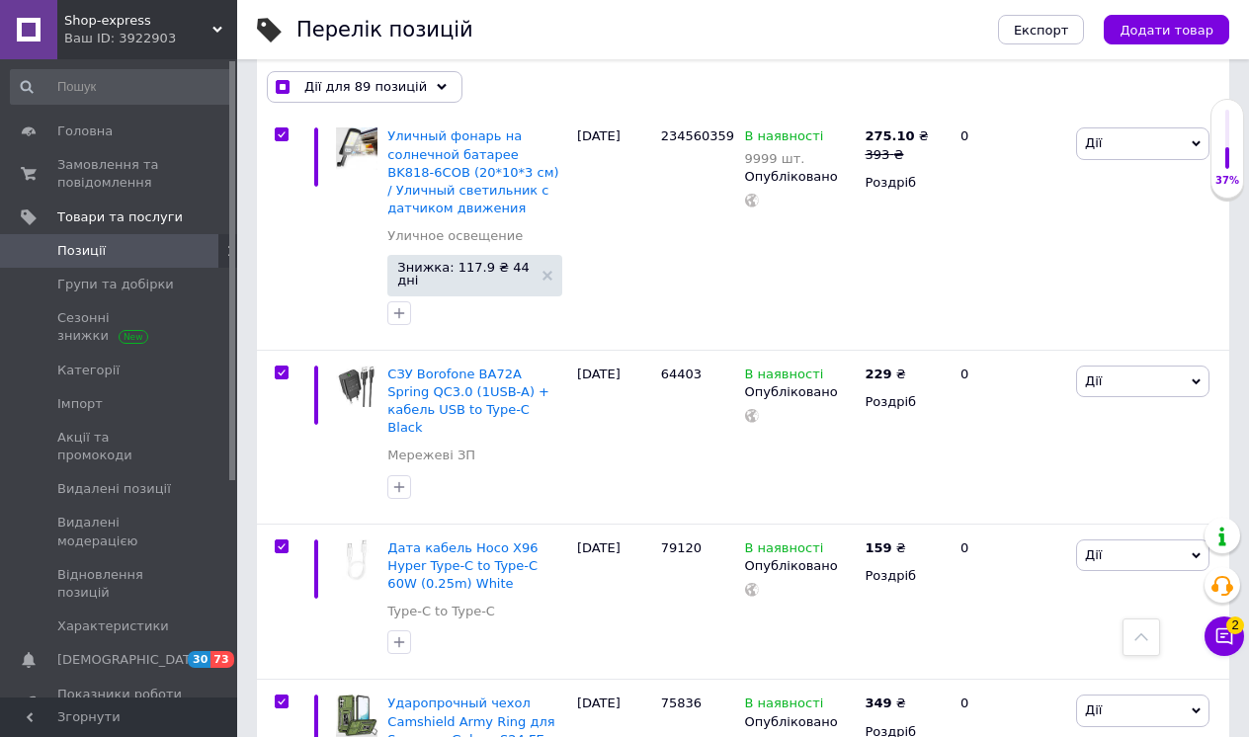
checkbox input "false"
checkbox input "true"
checkbox input "false"
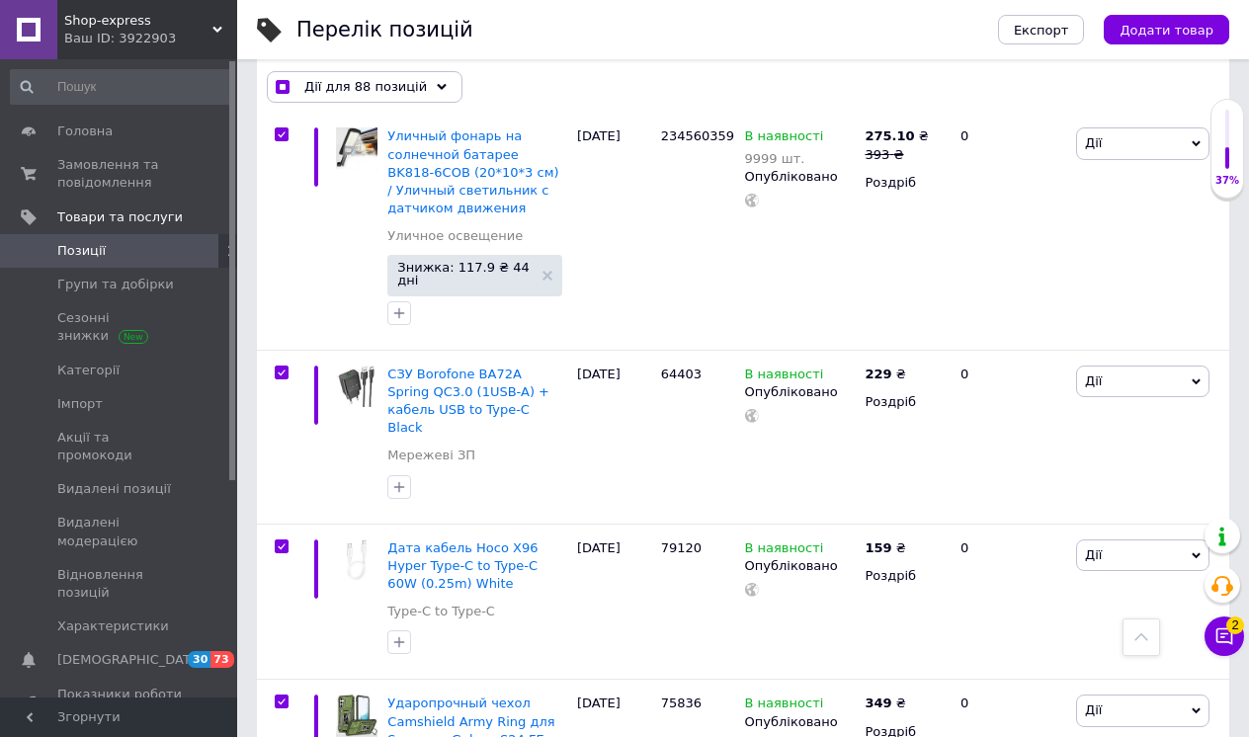
checkbox input "true"
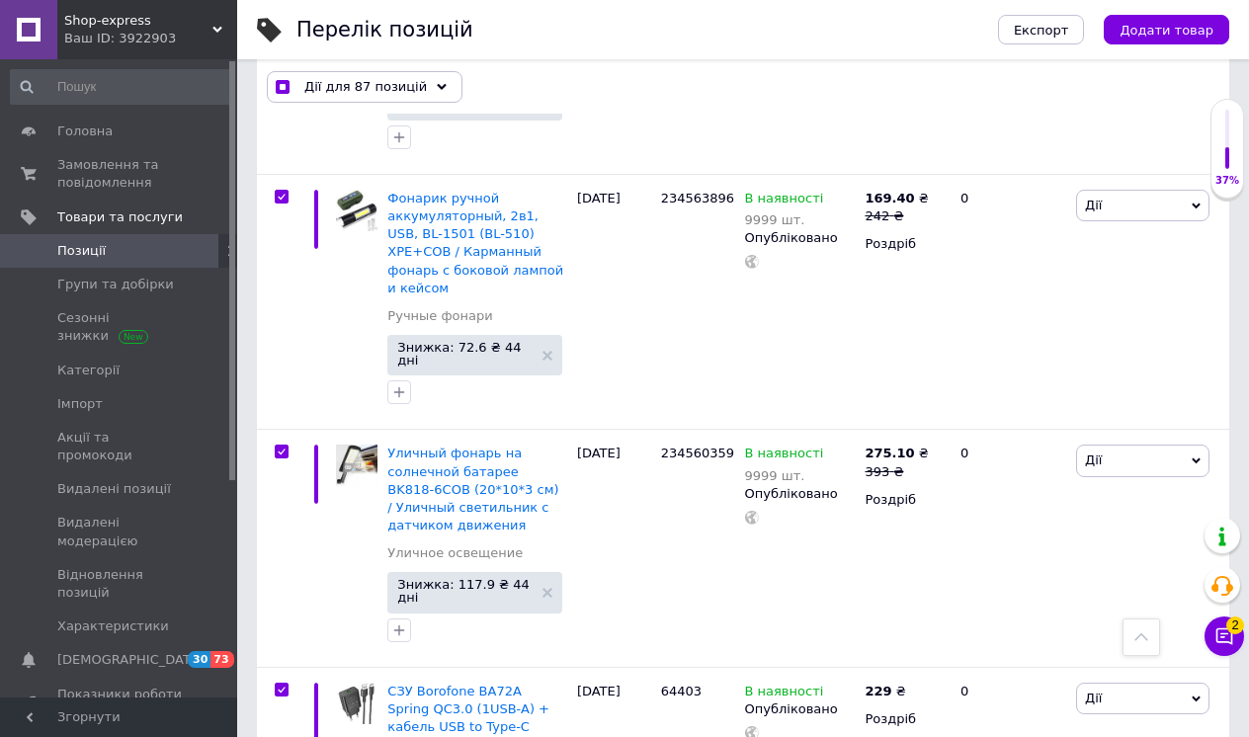
scroll to position [18288, 0]
checkbox input "false"
checkbox input "true"
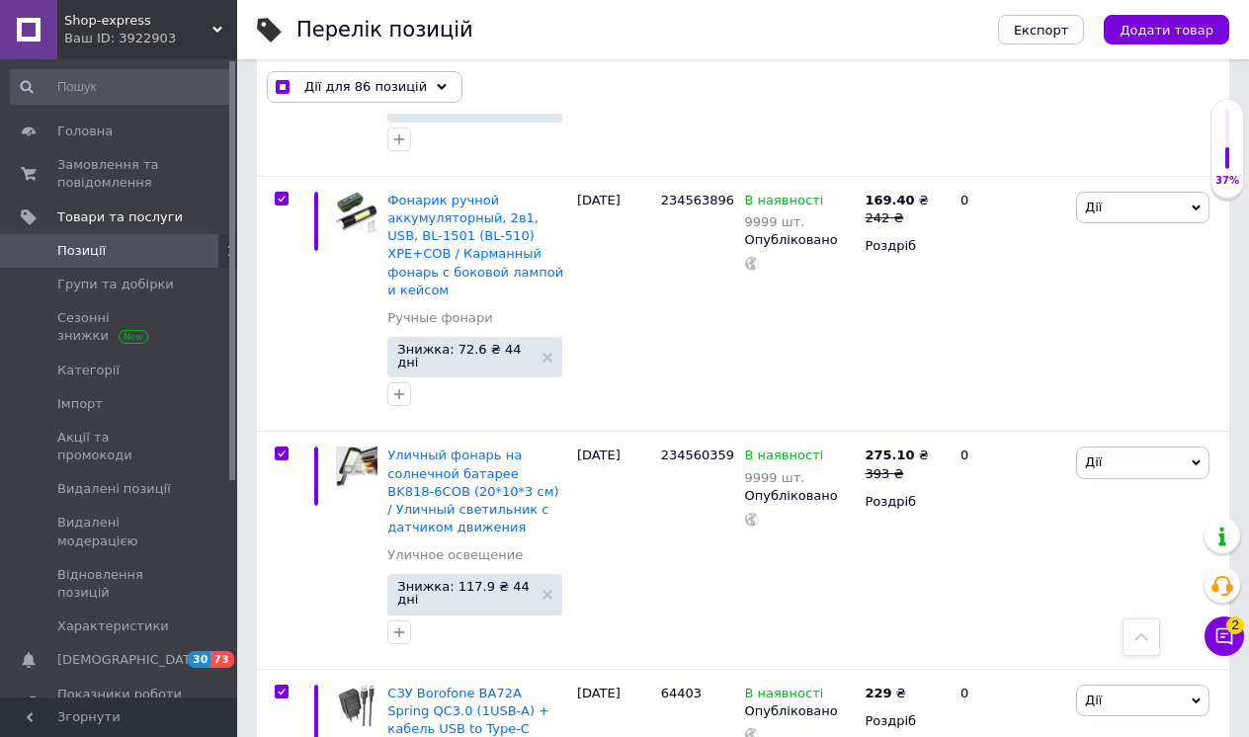
checkbox input "false"
checkbox input "true"
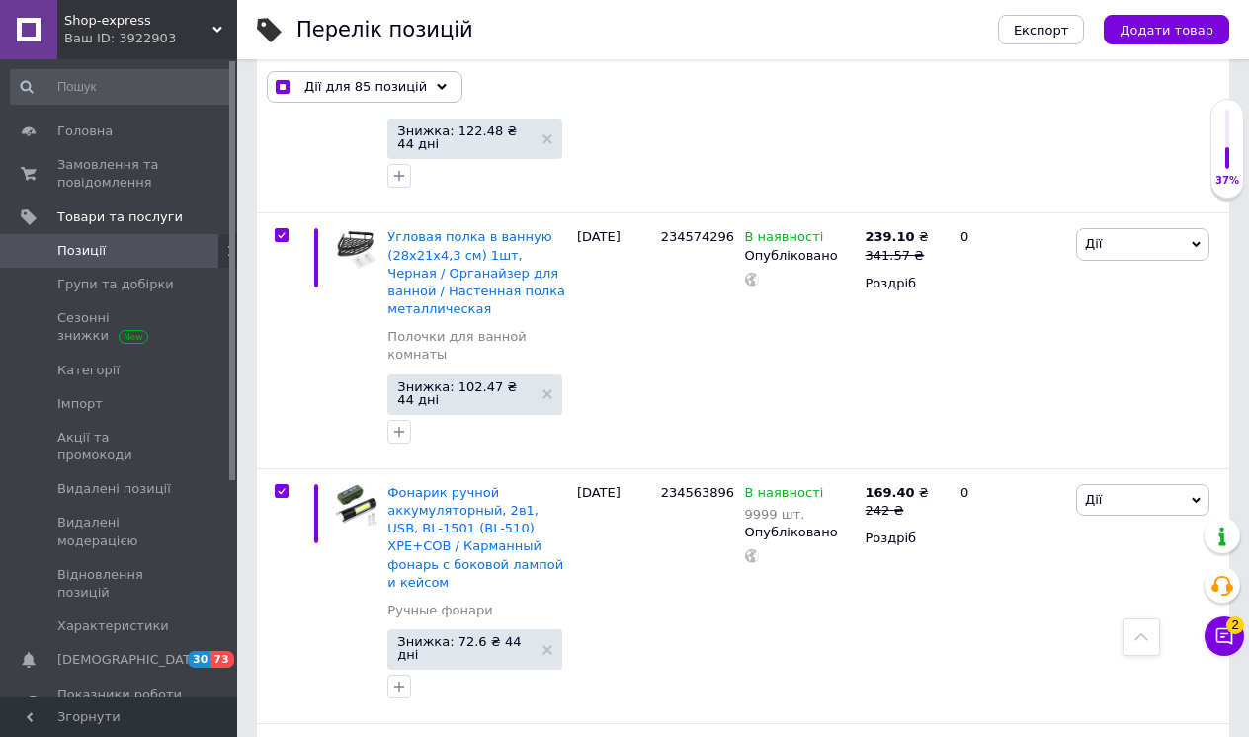
scroll to position [17939, 0]
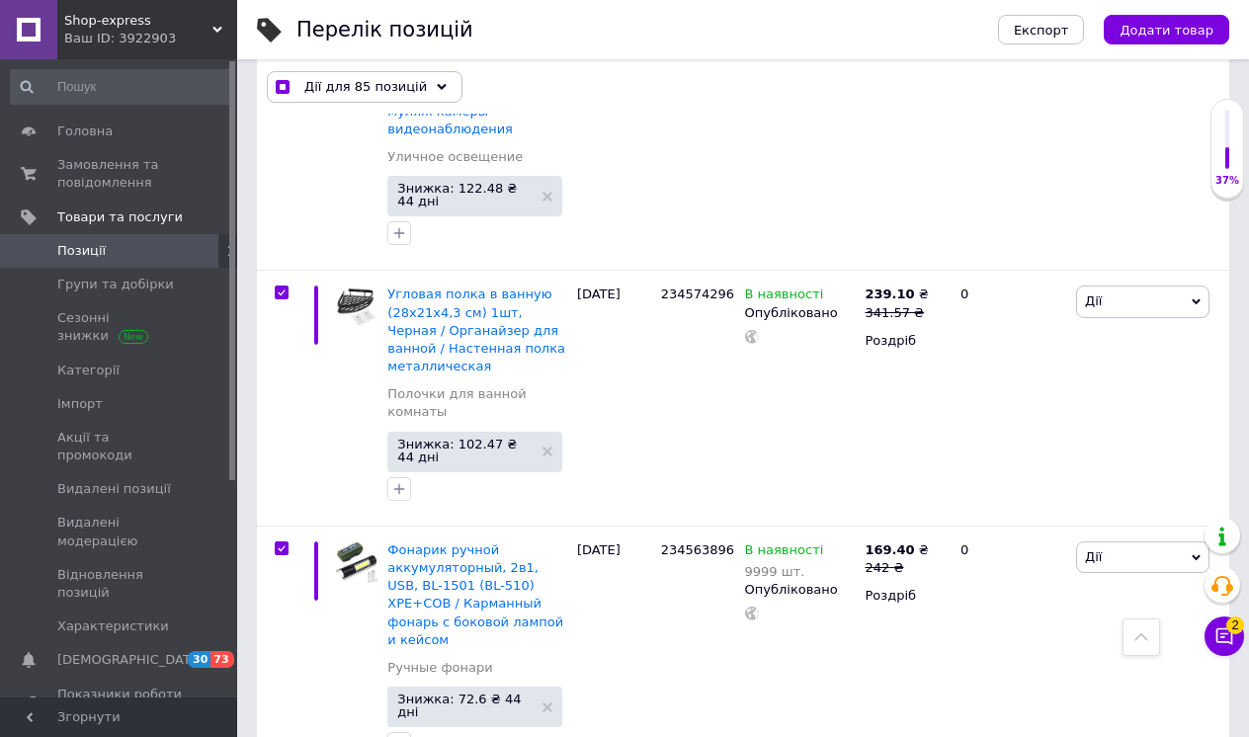
checkbox input "false"
checkbox input "true"
checkbox input "false"
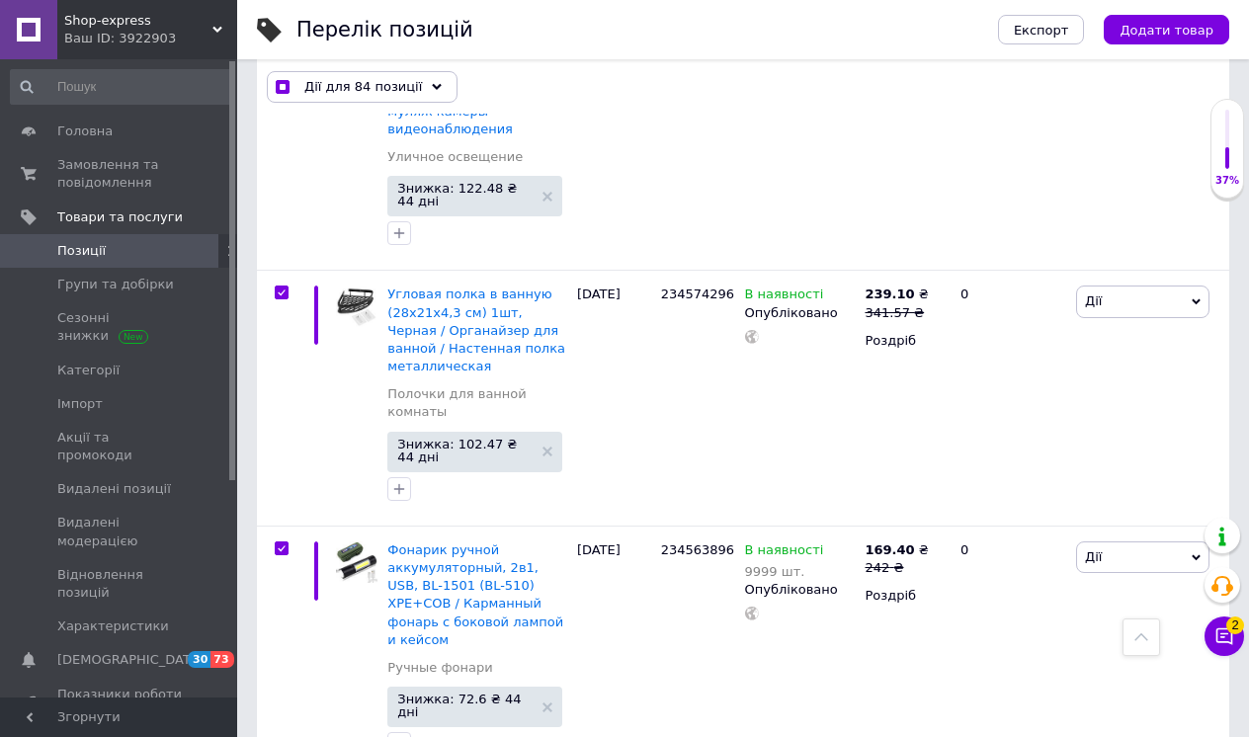
checkbox input "true"
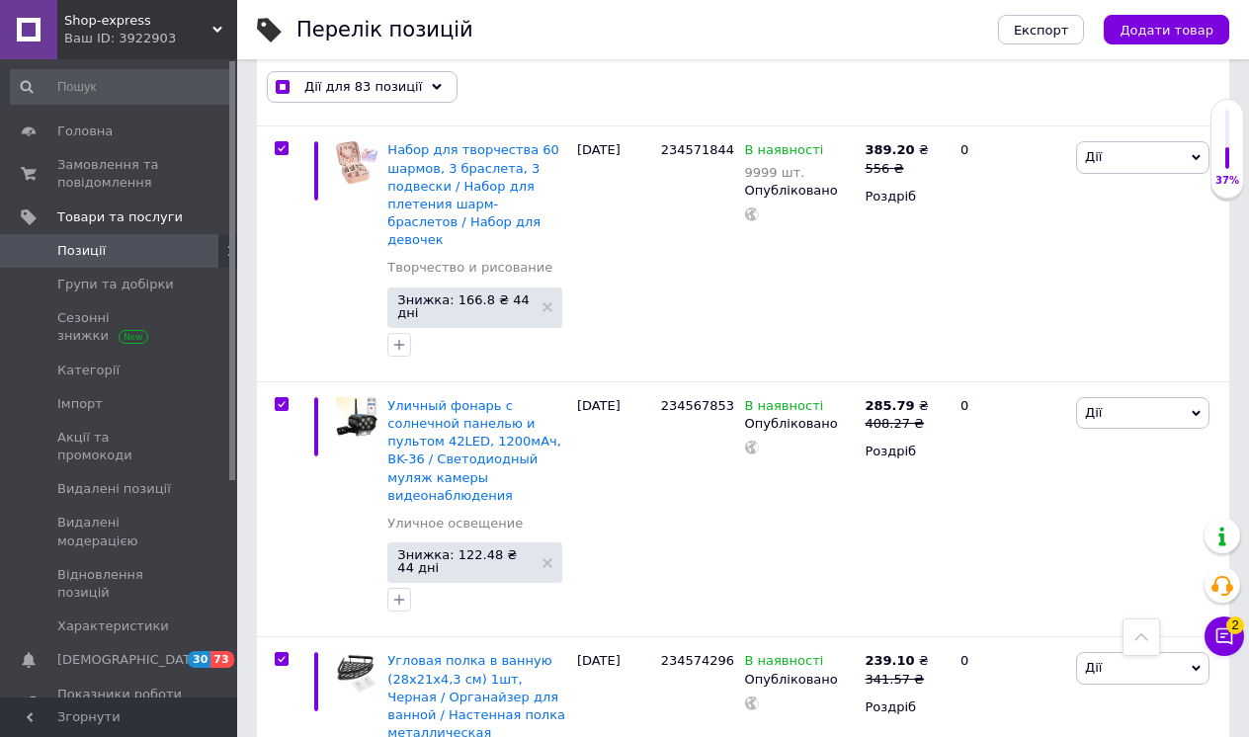
scroll to position [17568, 0]
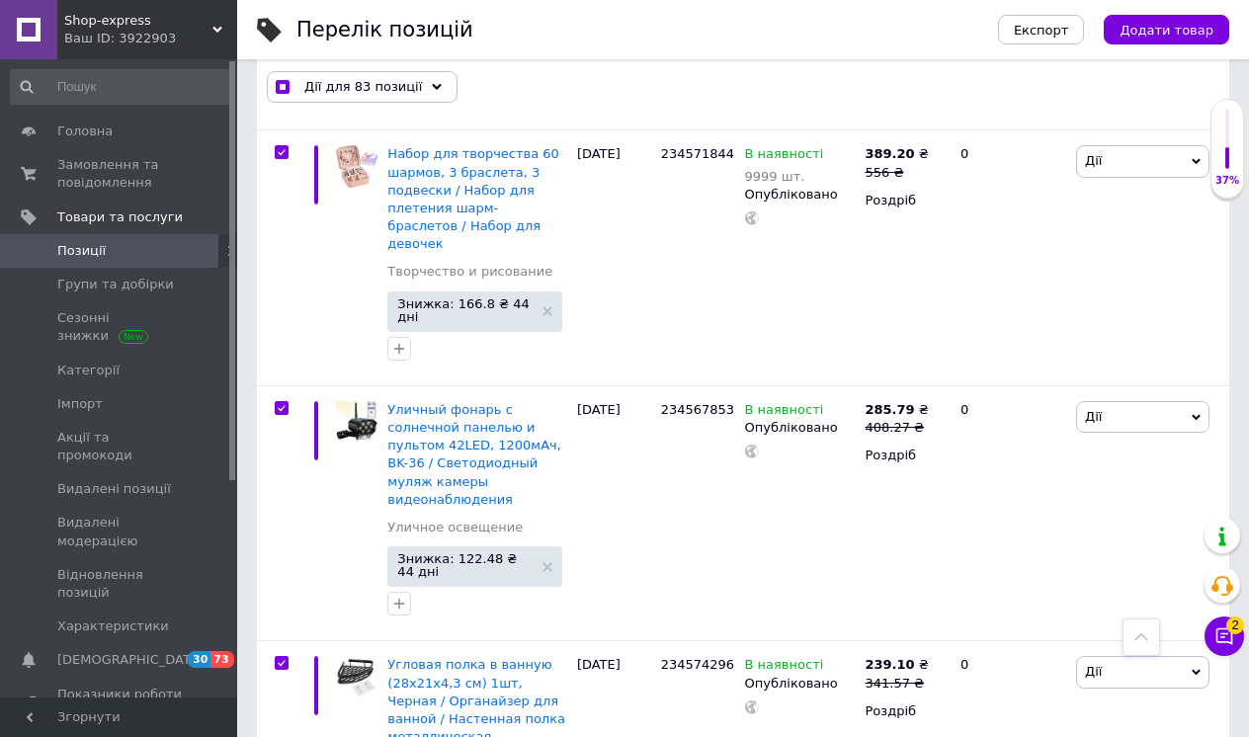
checkbox input "false"
checkbox input "true"
checkbox input "false"
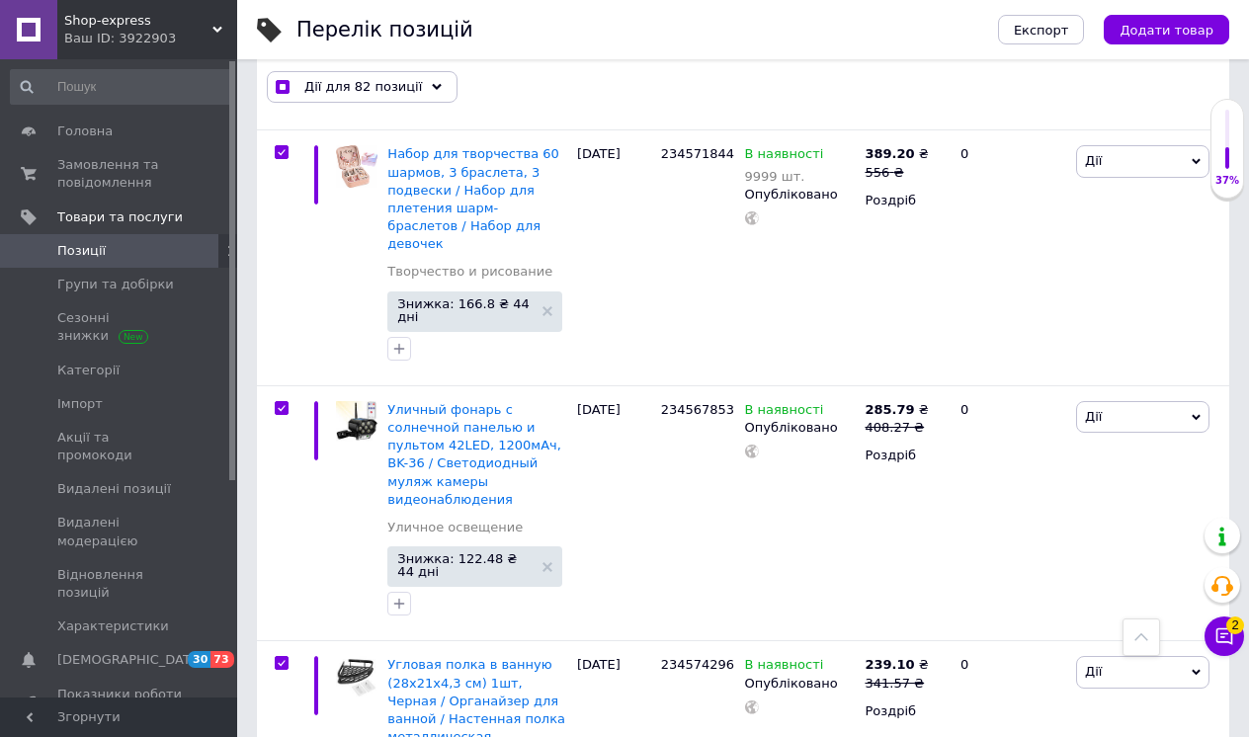
checkbox input "true"
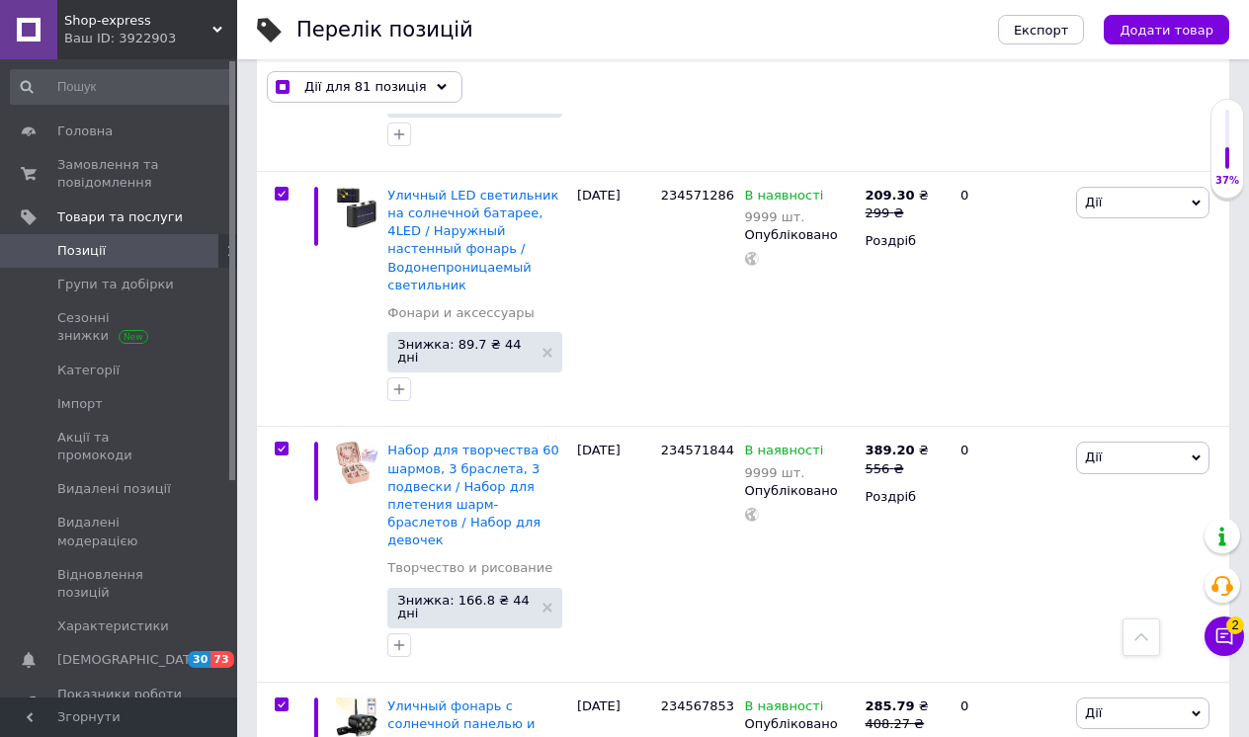
scroll to position [17268, 0]
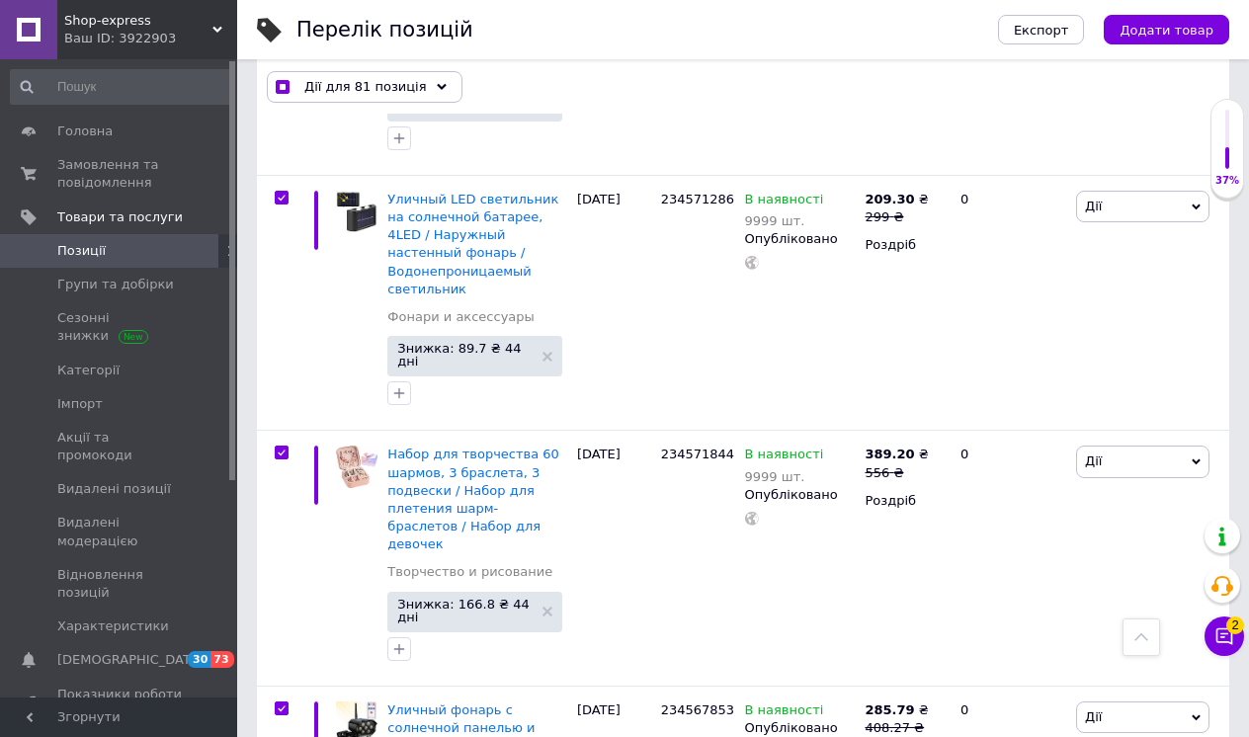
checkbox input "false"
checkbox input "true"
checkbox input "false"
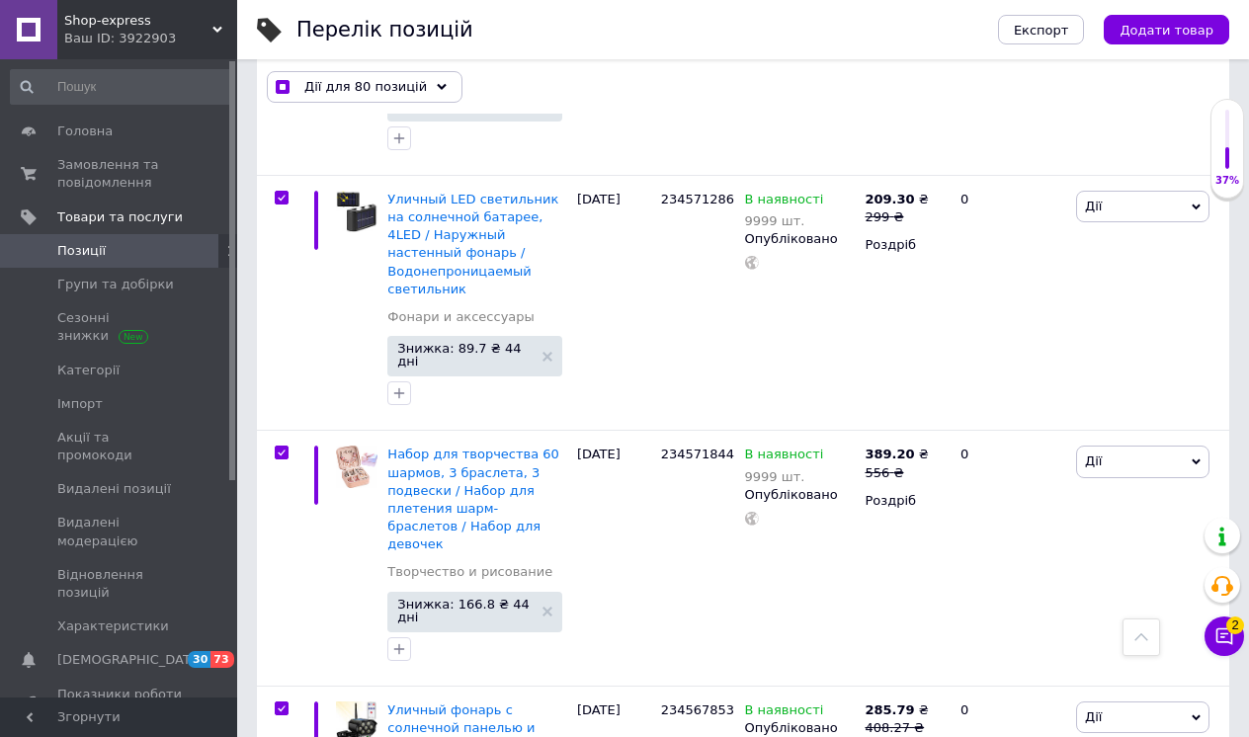
checkbox input "true"
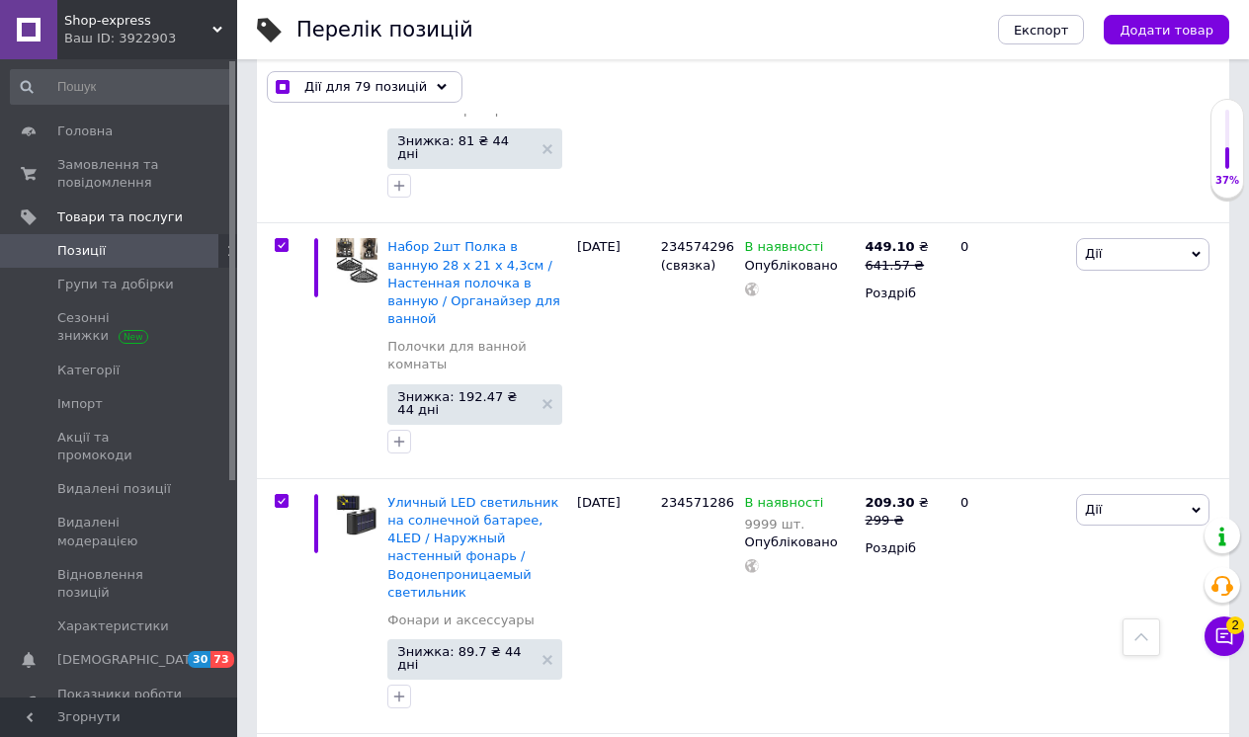
scroll to position [16953, 0]
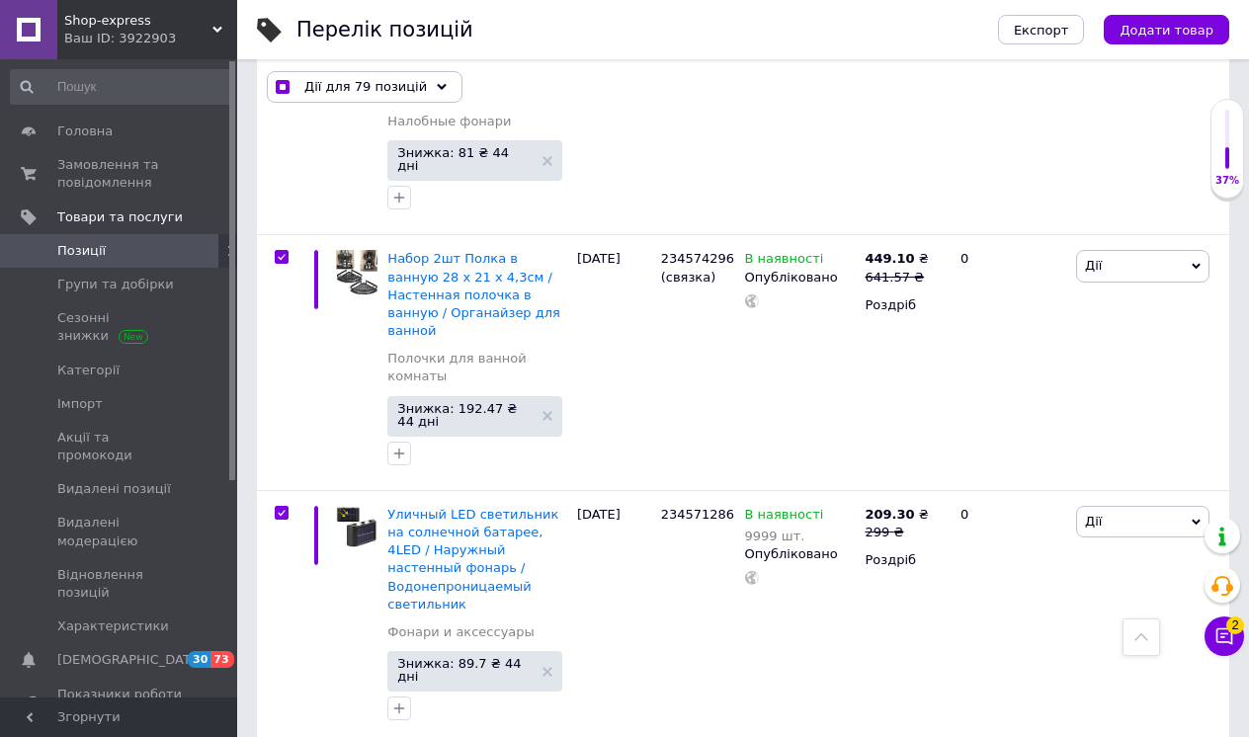
checkbox input "false"
checkbox input "true"
checkbox input "false"
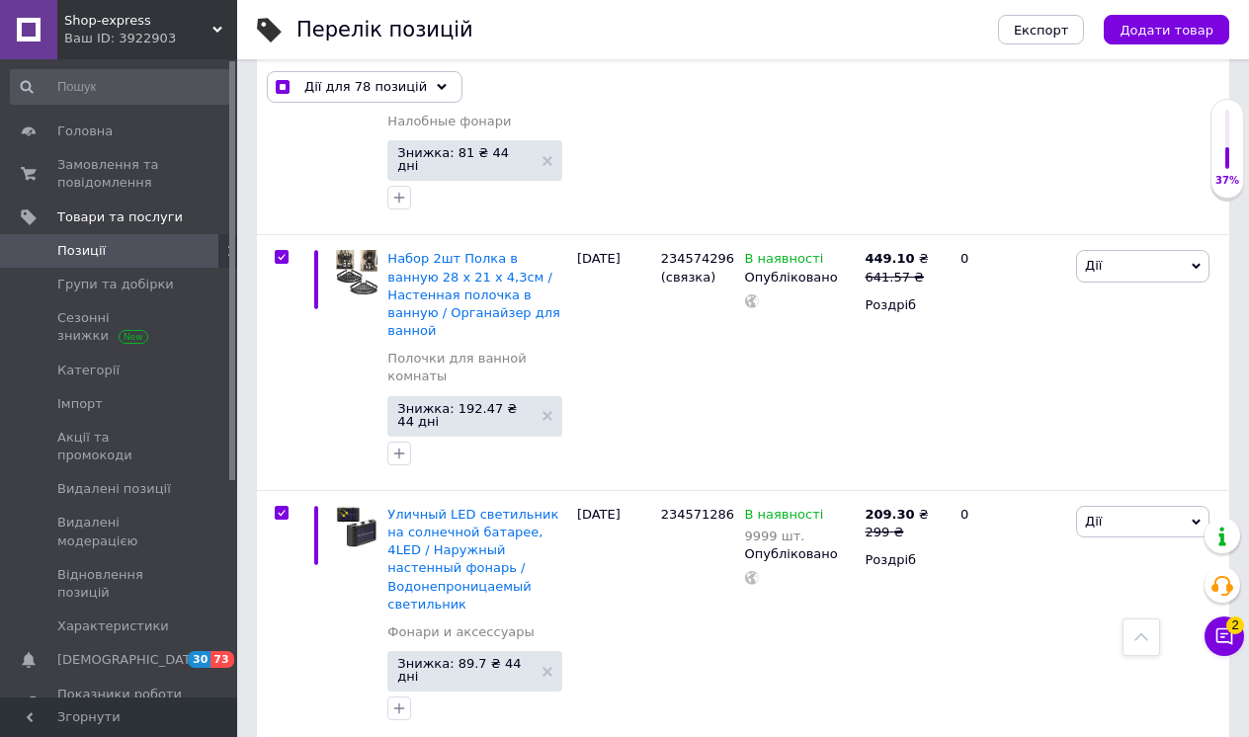
checkbox input "true"
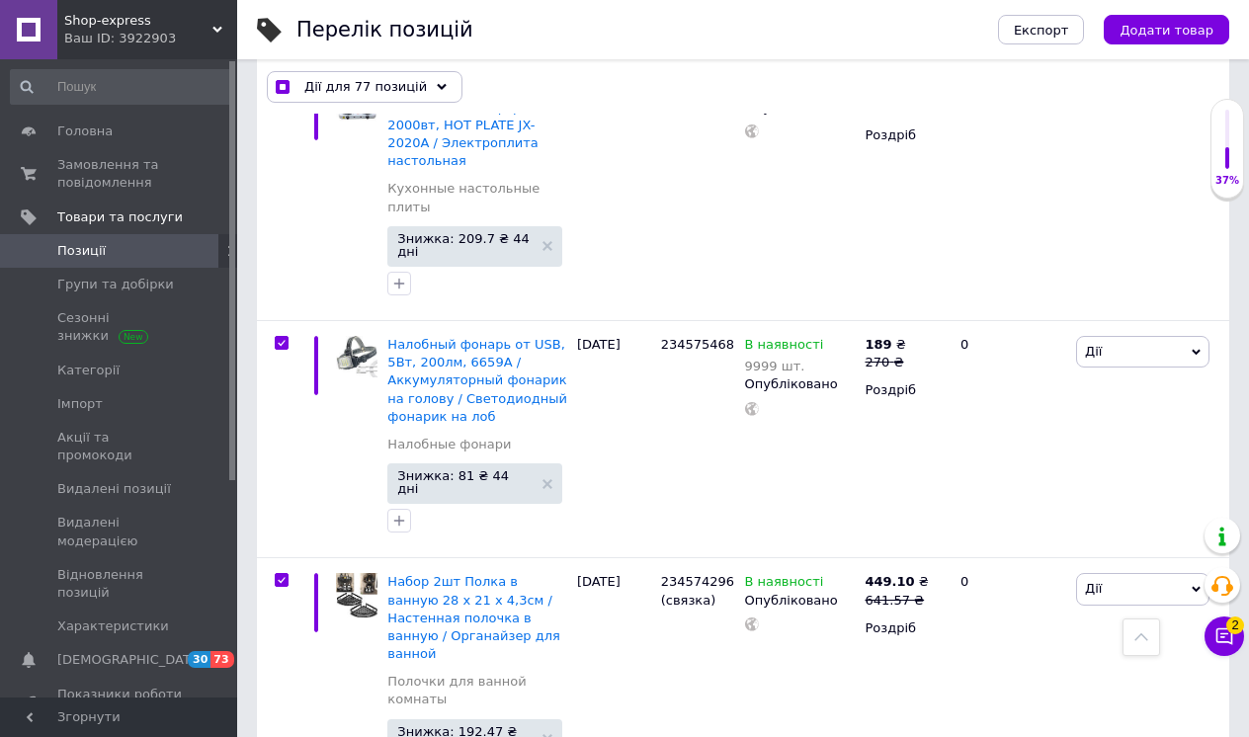
scroll to position [16622, 0]
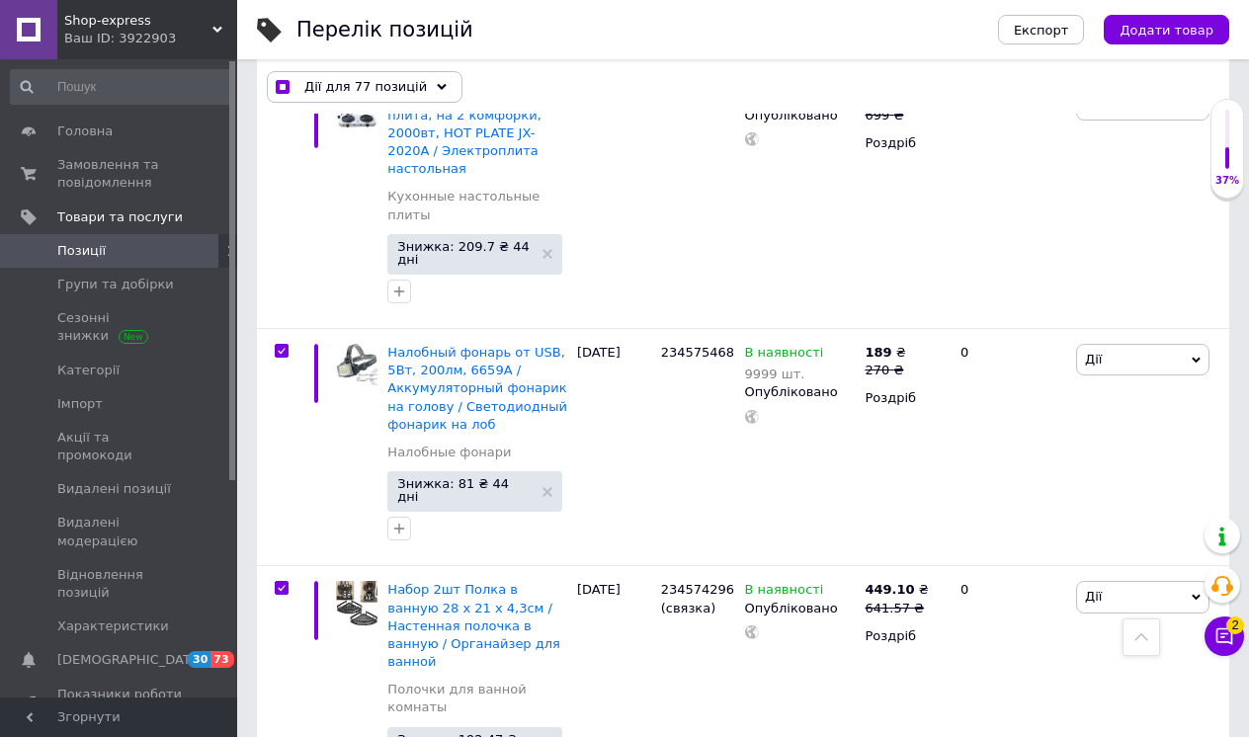
checkbox input "false"
checkbox input "true"
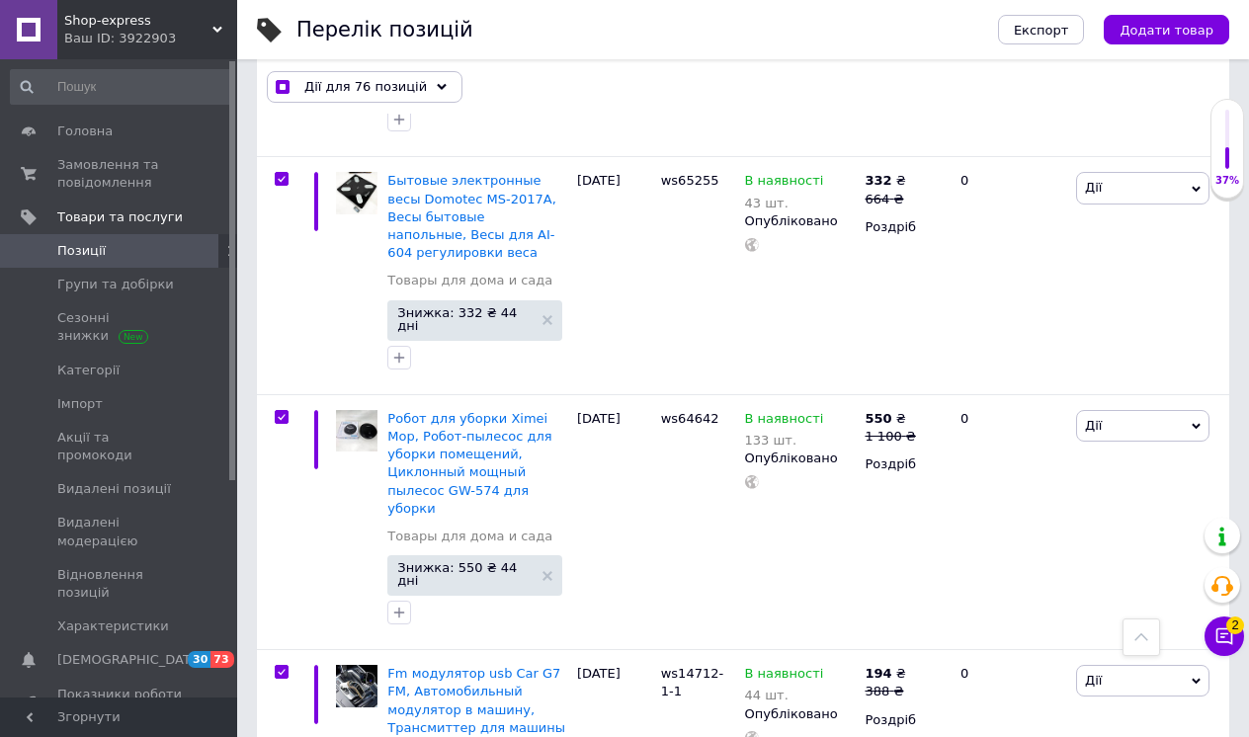
scroll to position [14100, 0]
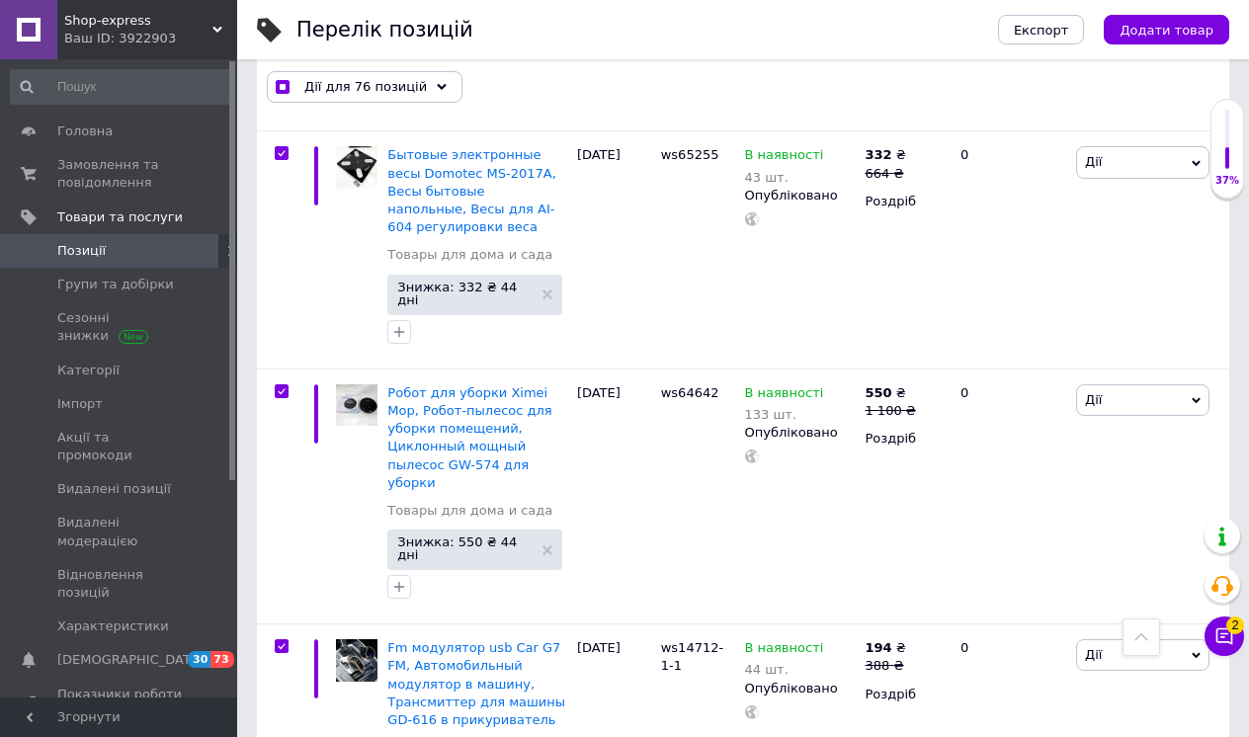
checkbox input "false"
checkbox input "true"
checkbox input "false"
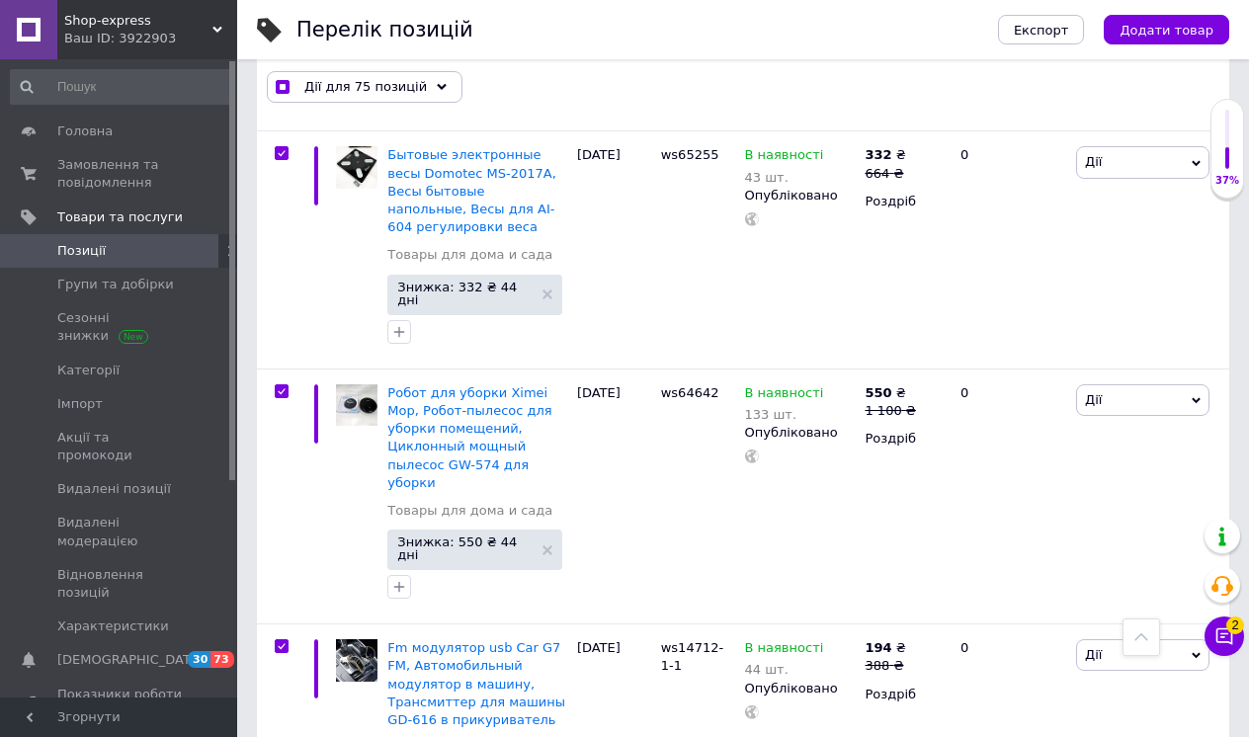
checkbox input "true"
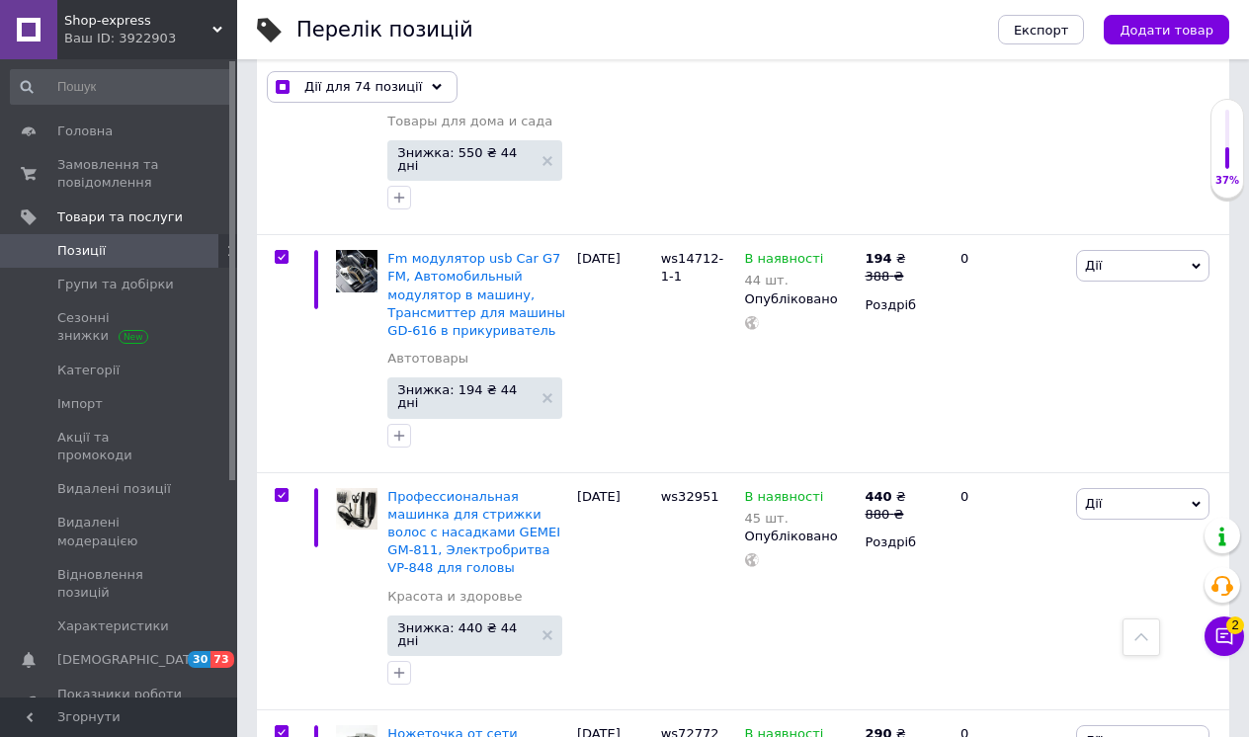
scroll to position [14502, 0]
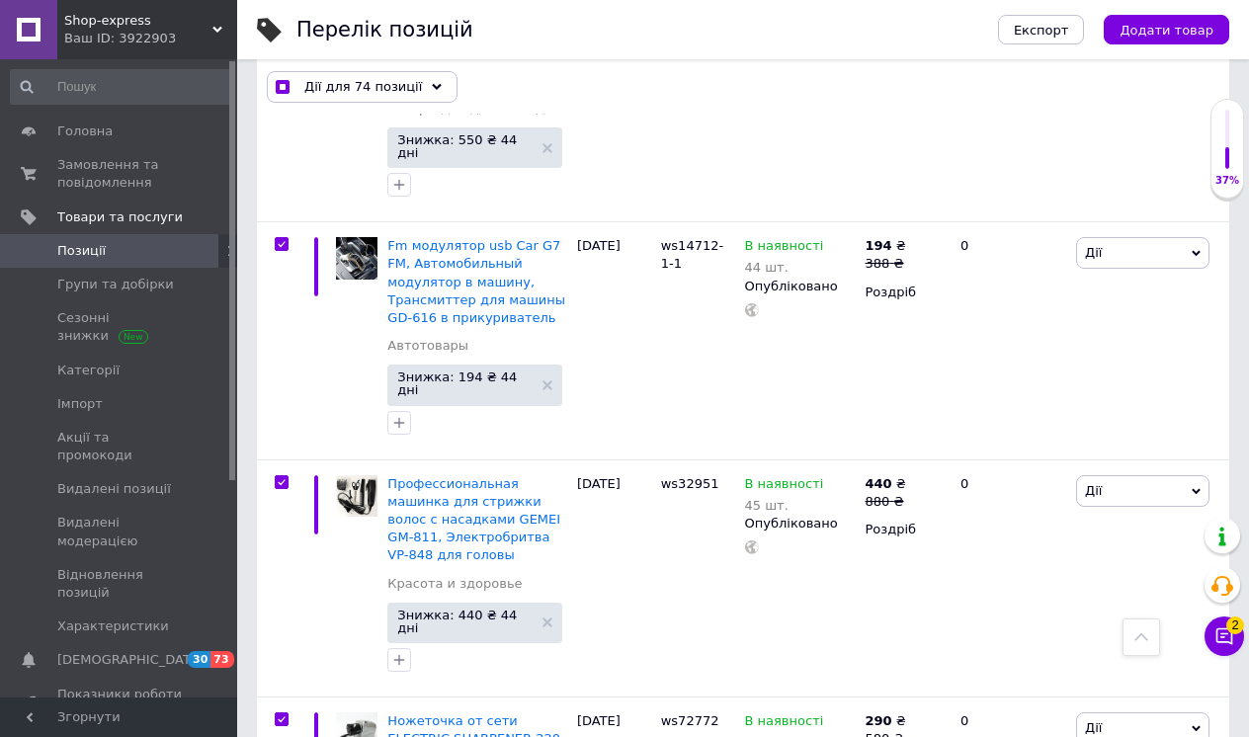
checkbox input "false"
checkbox input "true"
checkbox input "false"
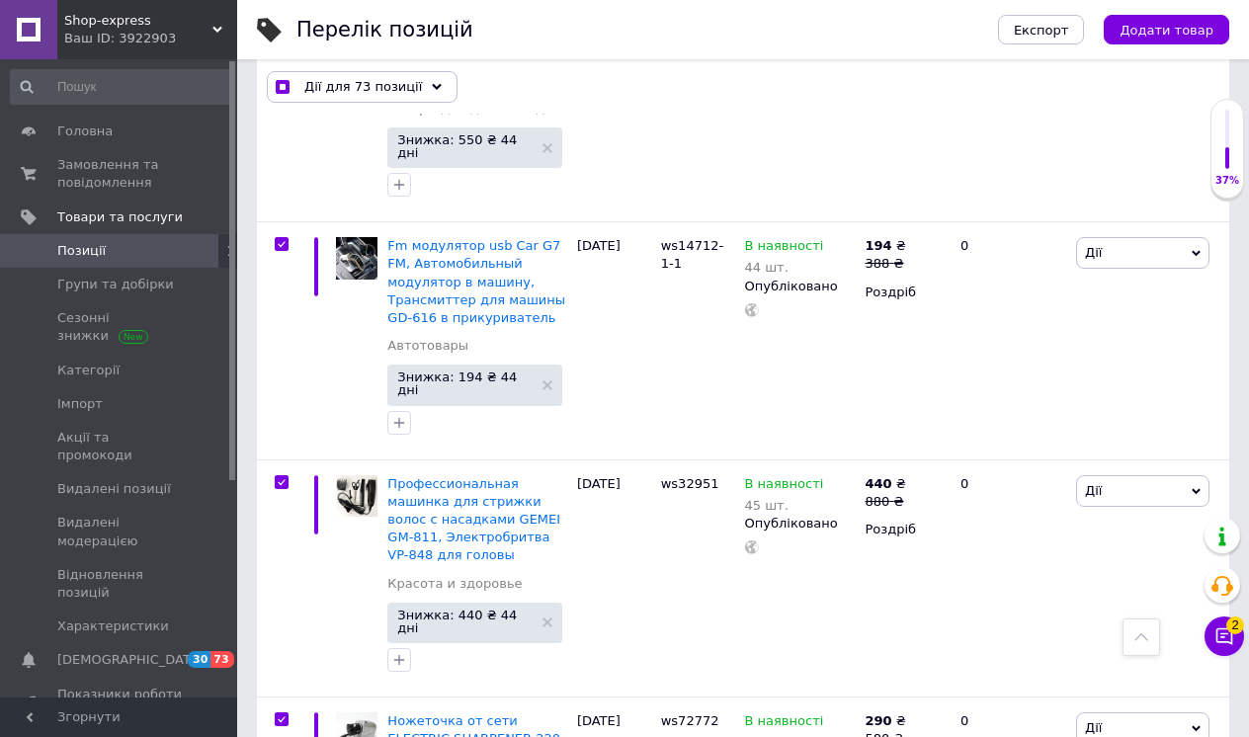
checkbox input "true"
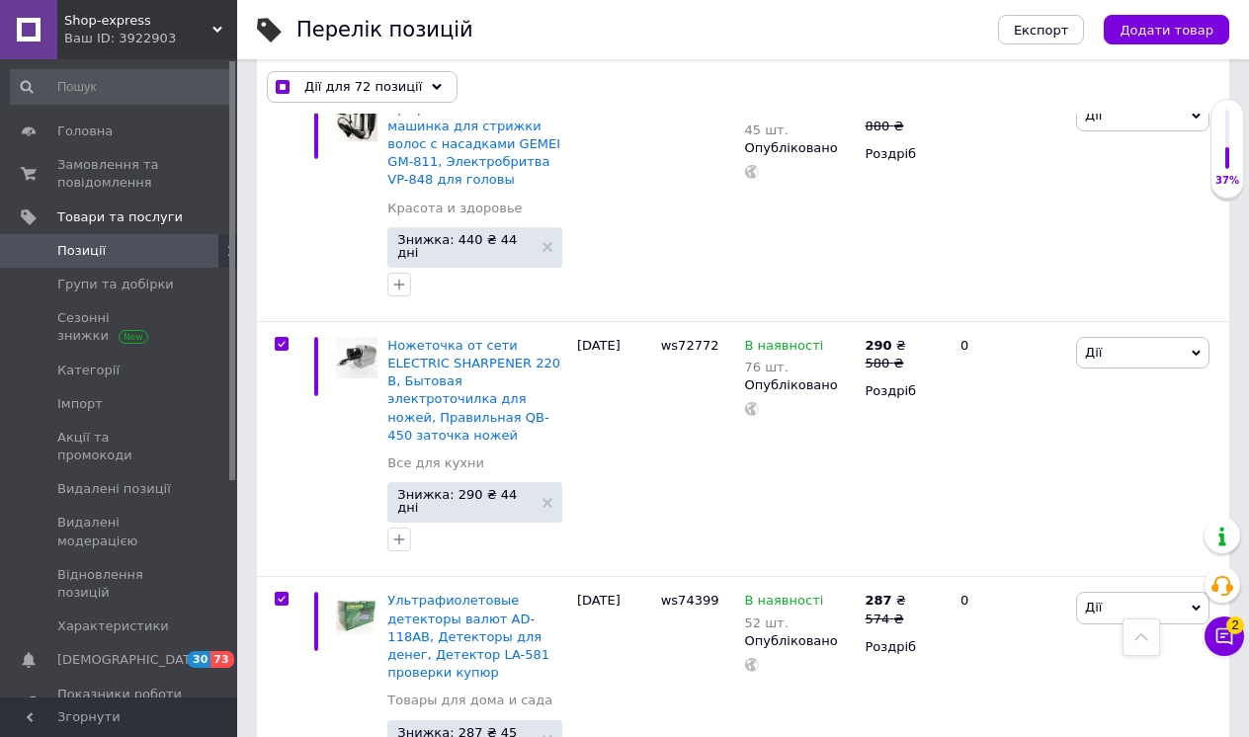
scroll to position [14909, 0]
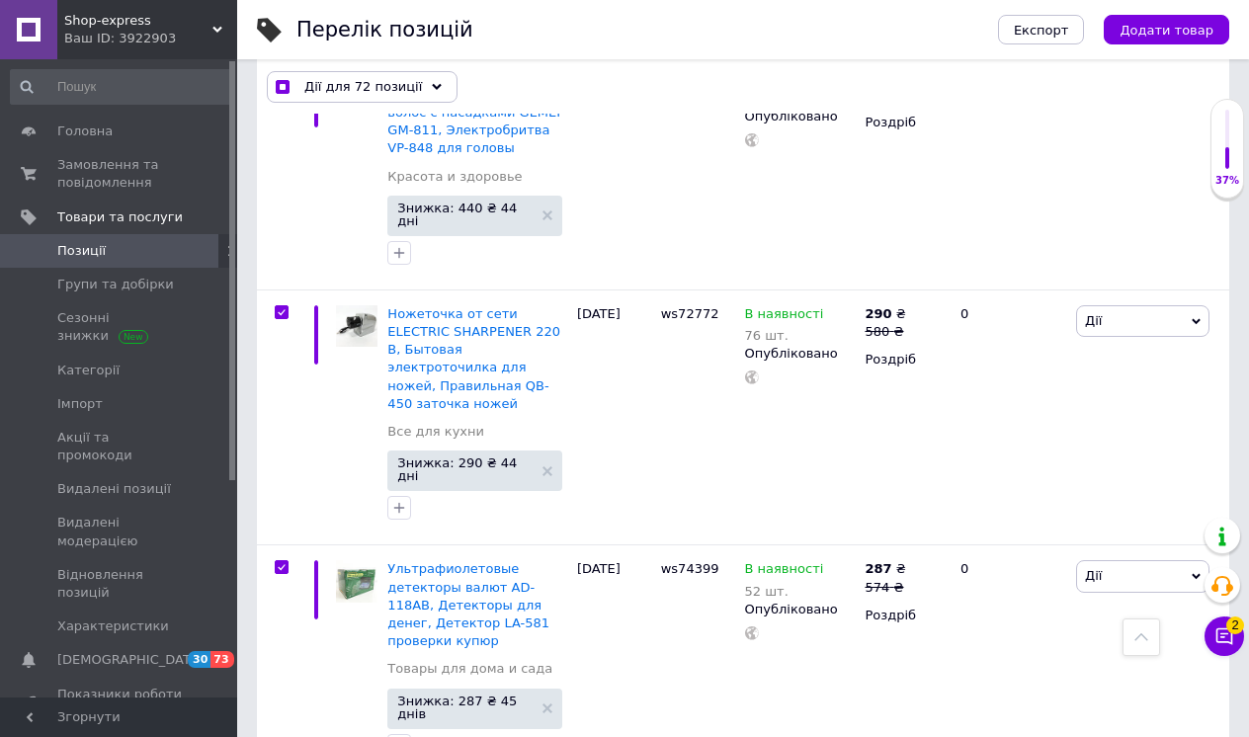
checkbox input "false"
checkbox input "true"
checkbox input "false"
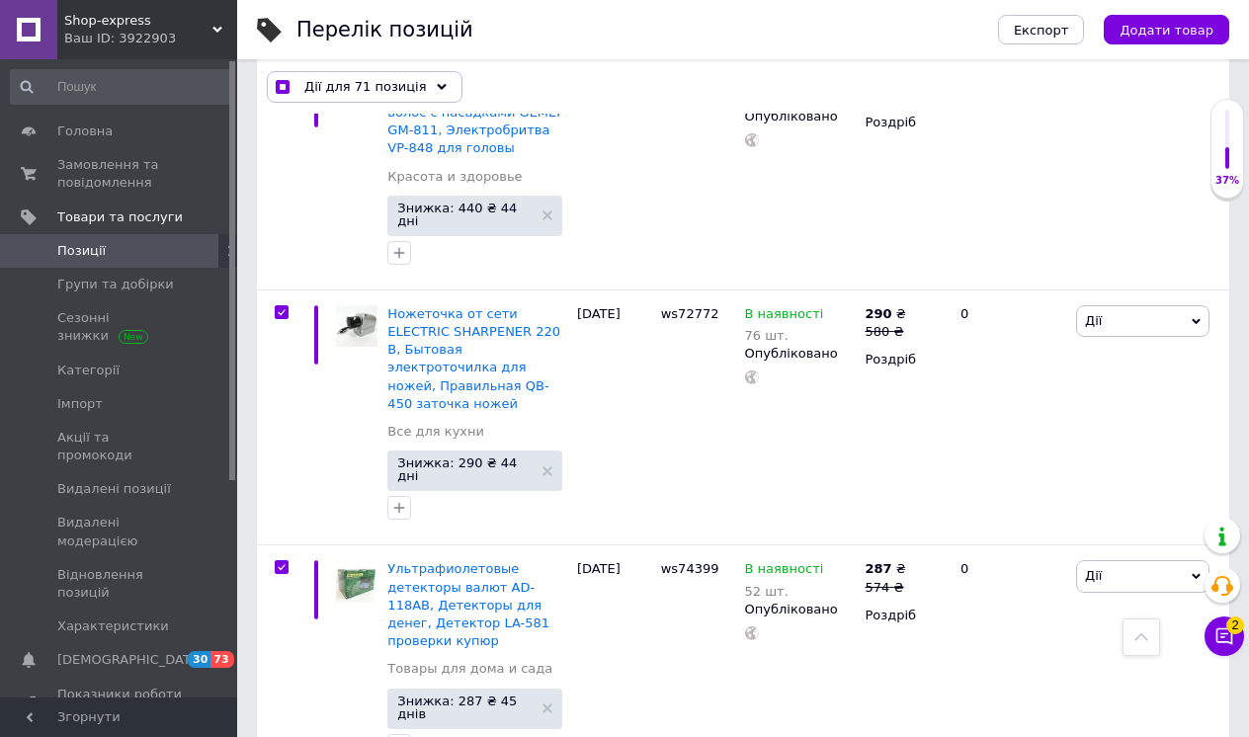
checkbox input "true"
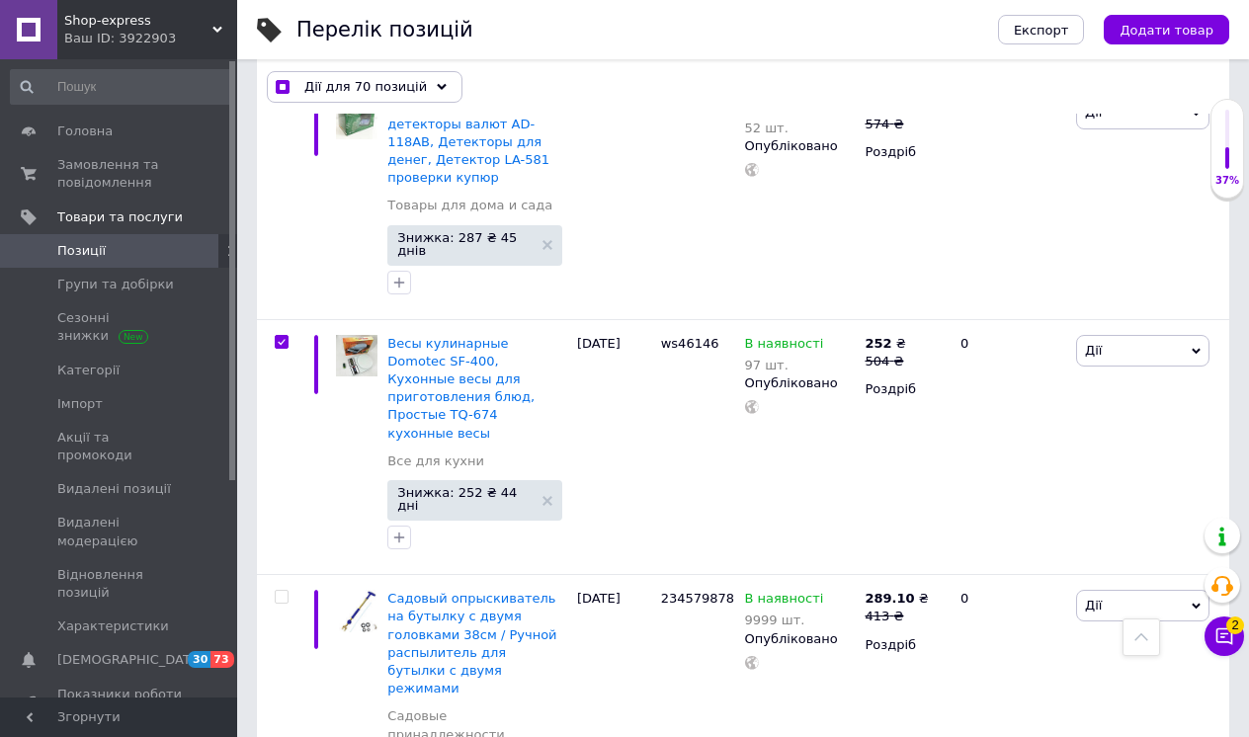
scroll to position [15411, 0]
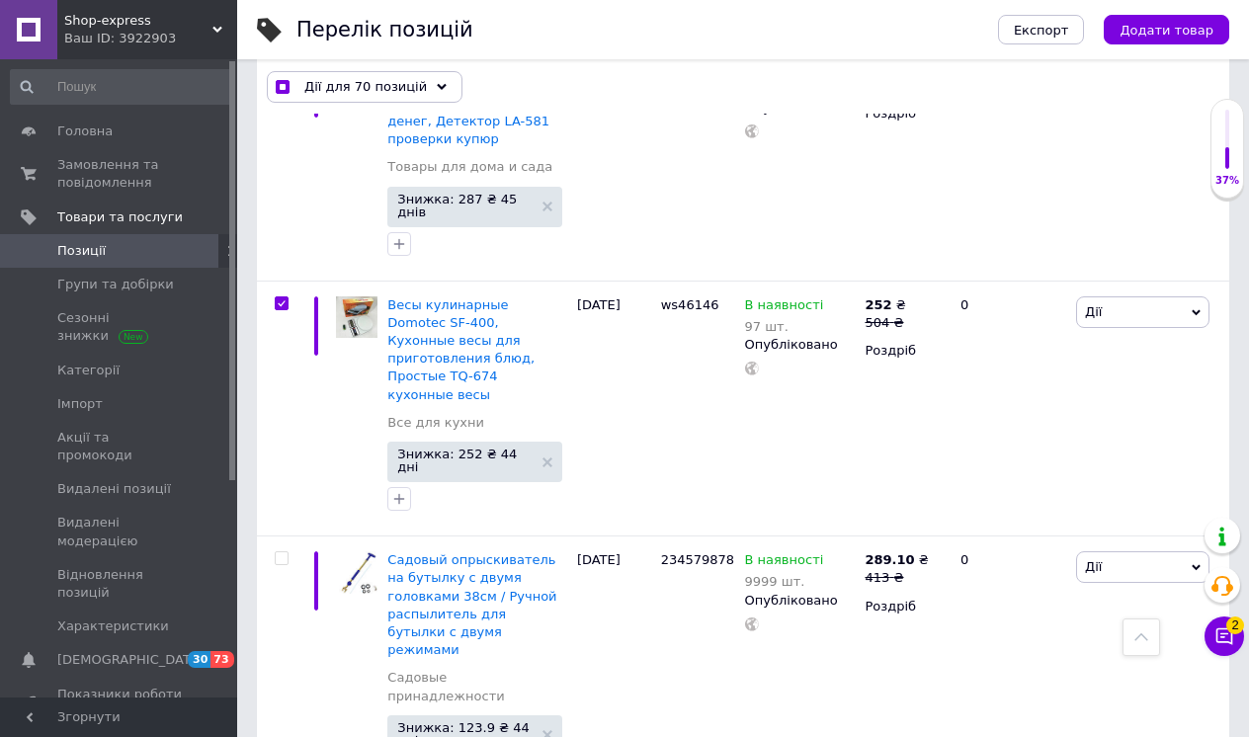
checkbox input "false"
checkbox input "true"
checkbox input "false"
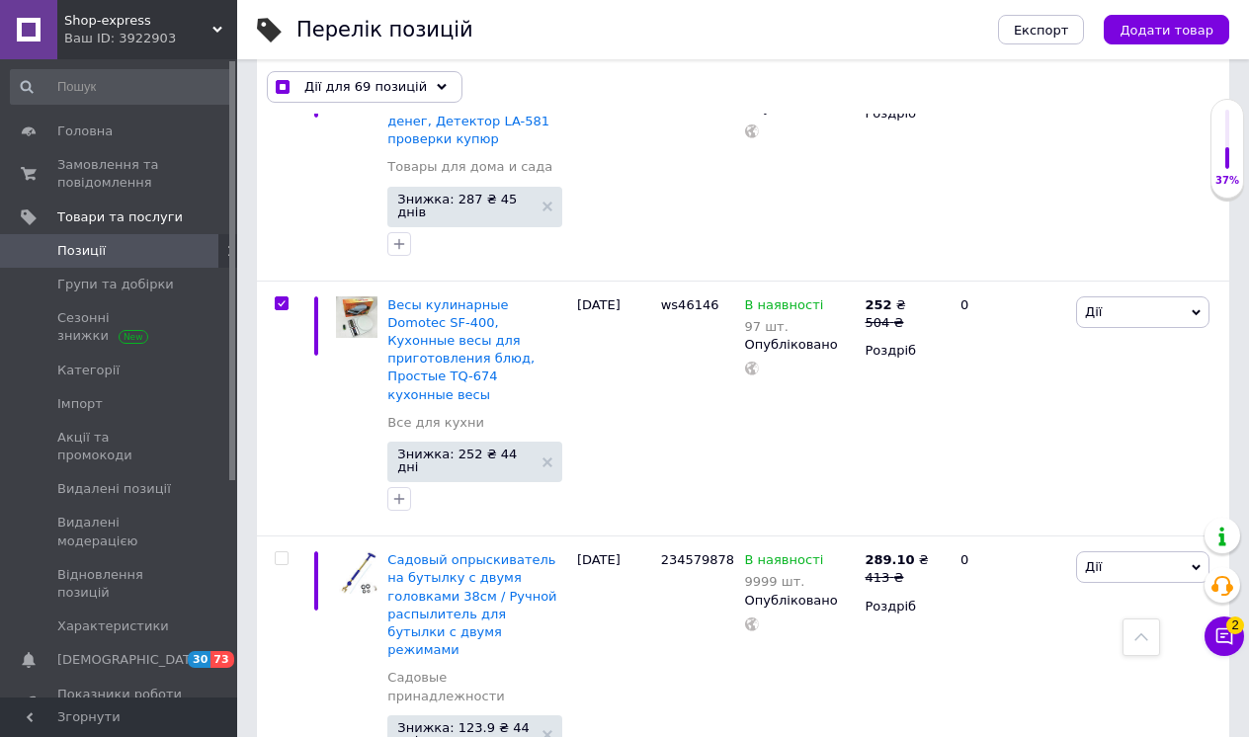
checkbox input "true"
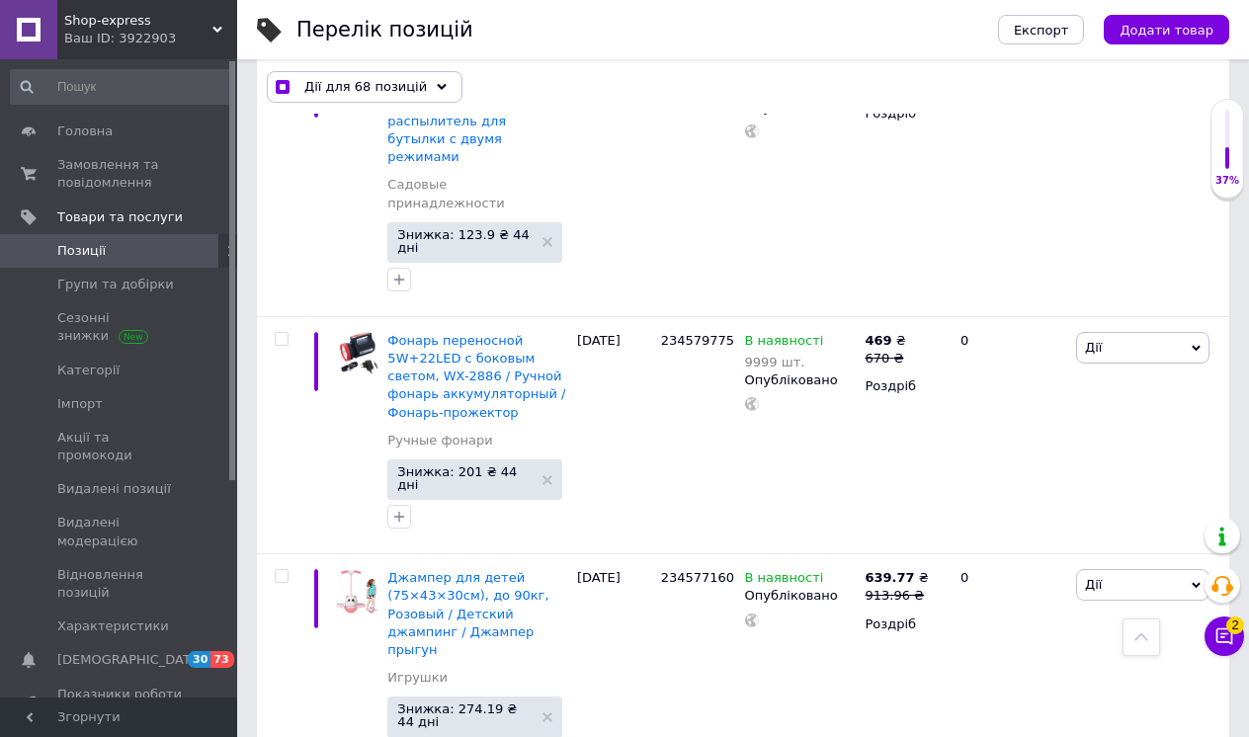
scroll to position [15913, 0]
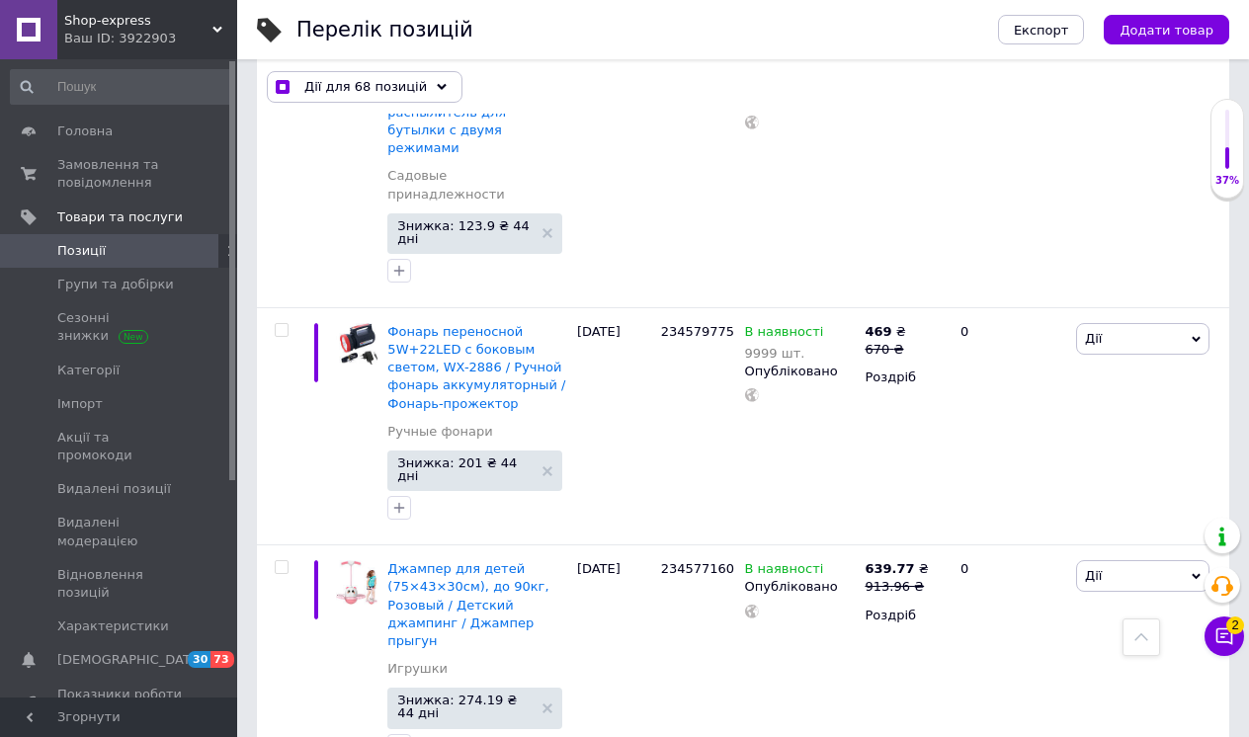
checkbox input "false"
checkbox input "true"
checkbox input "false"
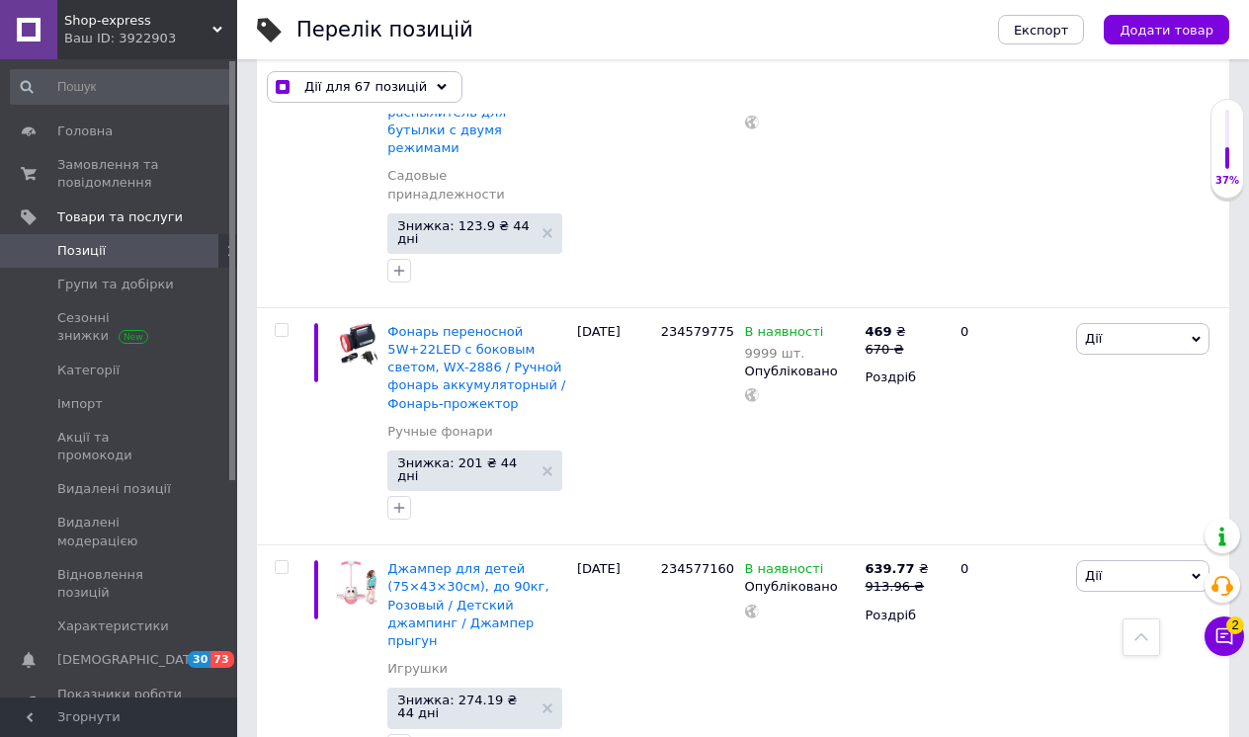
checkbox input "true"
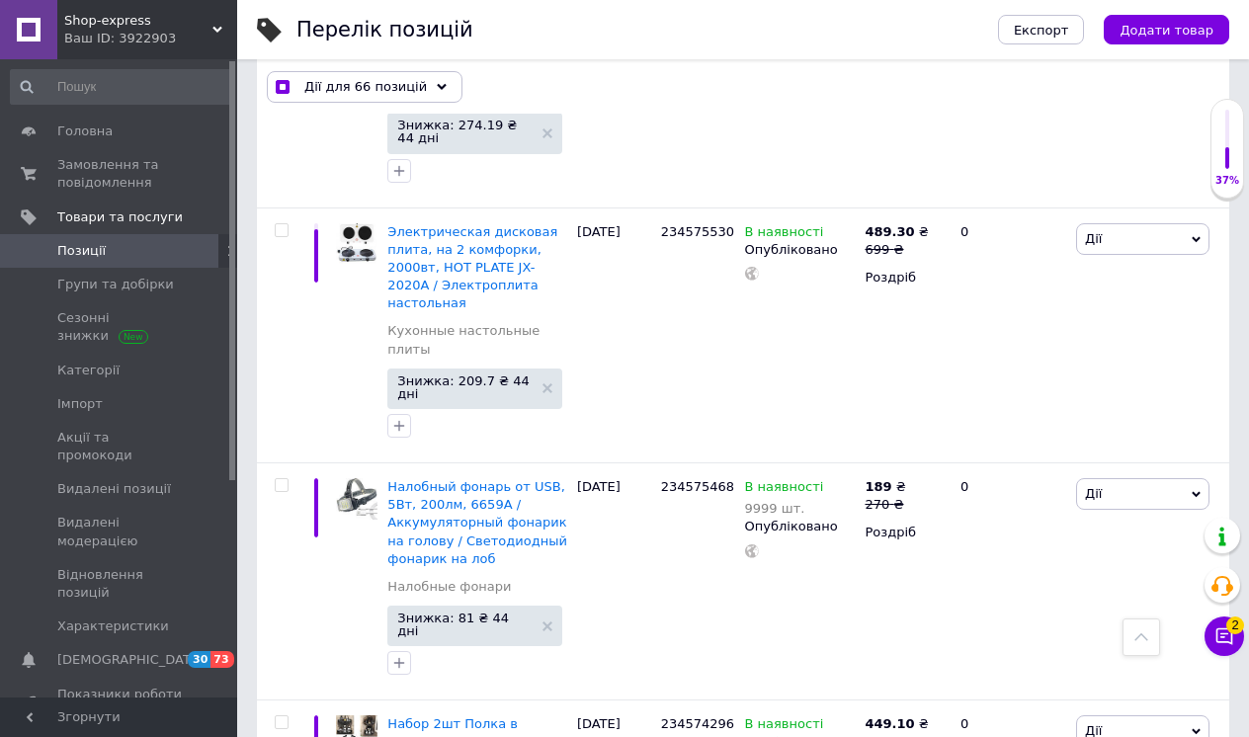
scroll to position [16489, 0]
checkbox input "false"
checkbox input "true"
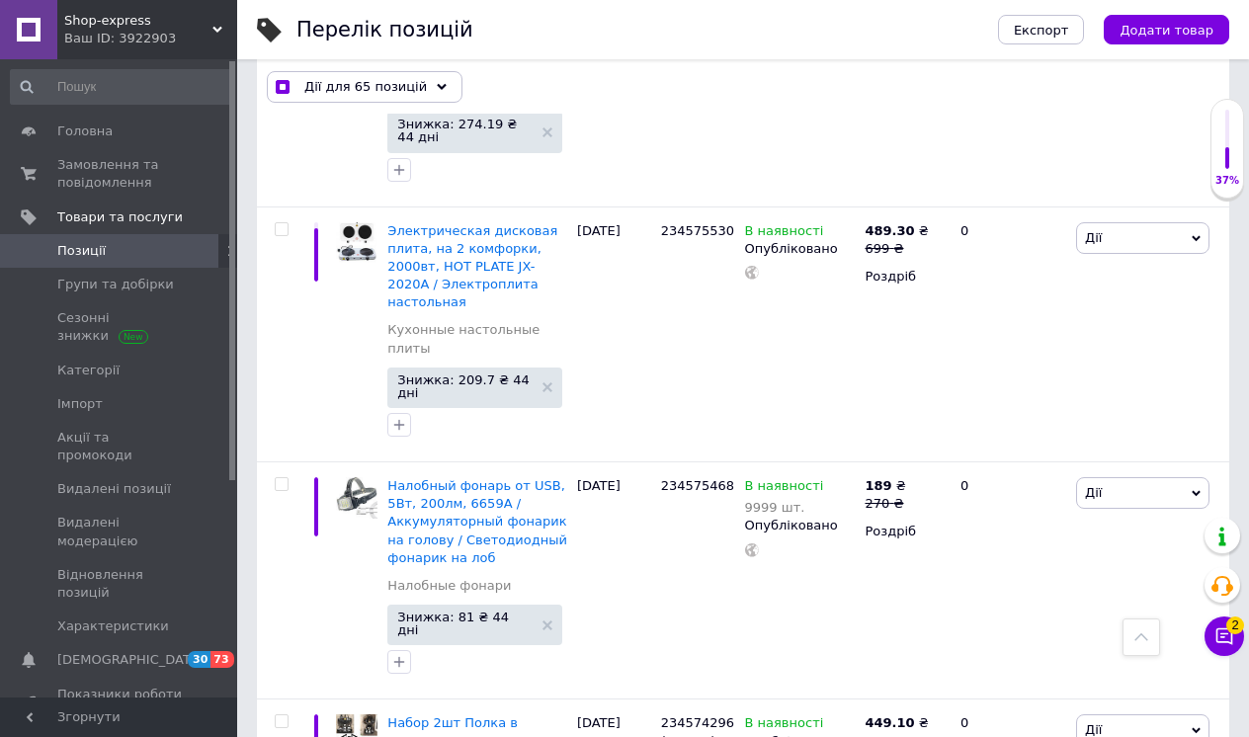
checkbox input "false"
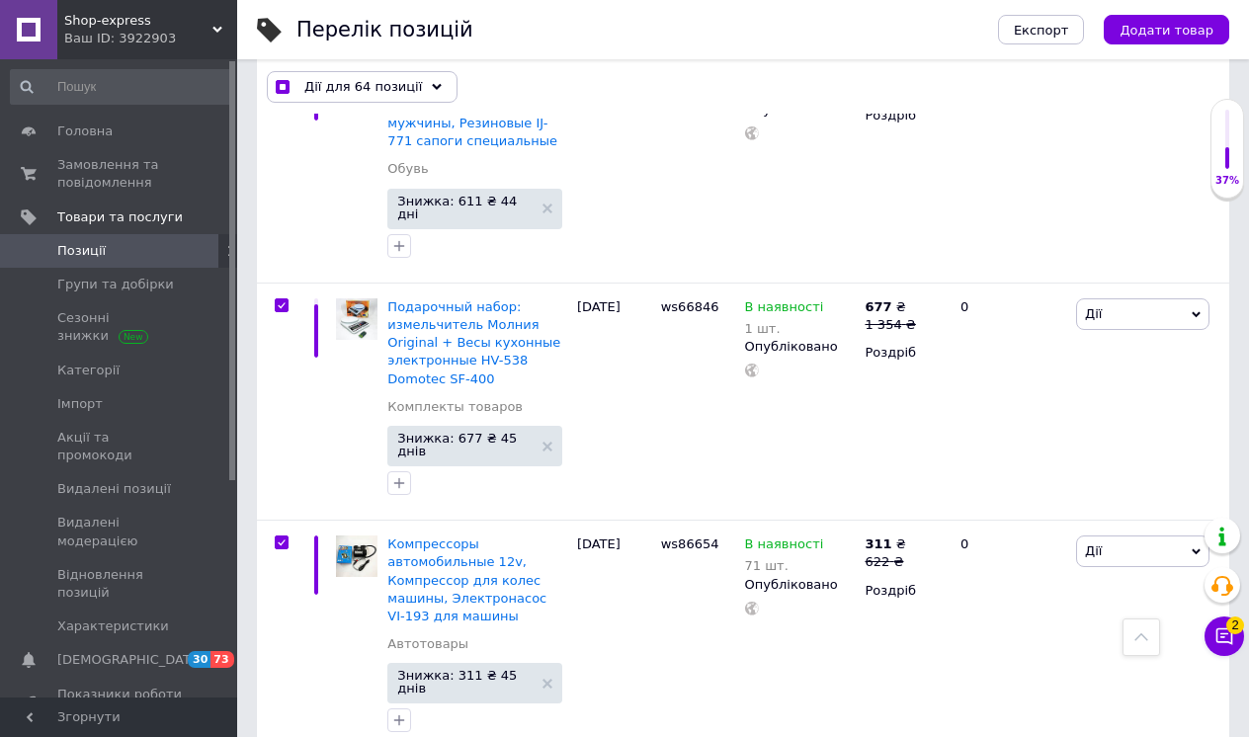
scroll to position [13472, 0]
click at [432, 83] on icon at bounding box center [437, 87] width 10 height 10
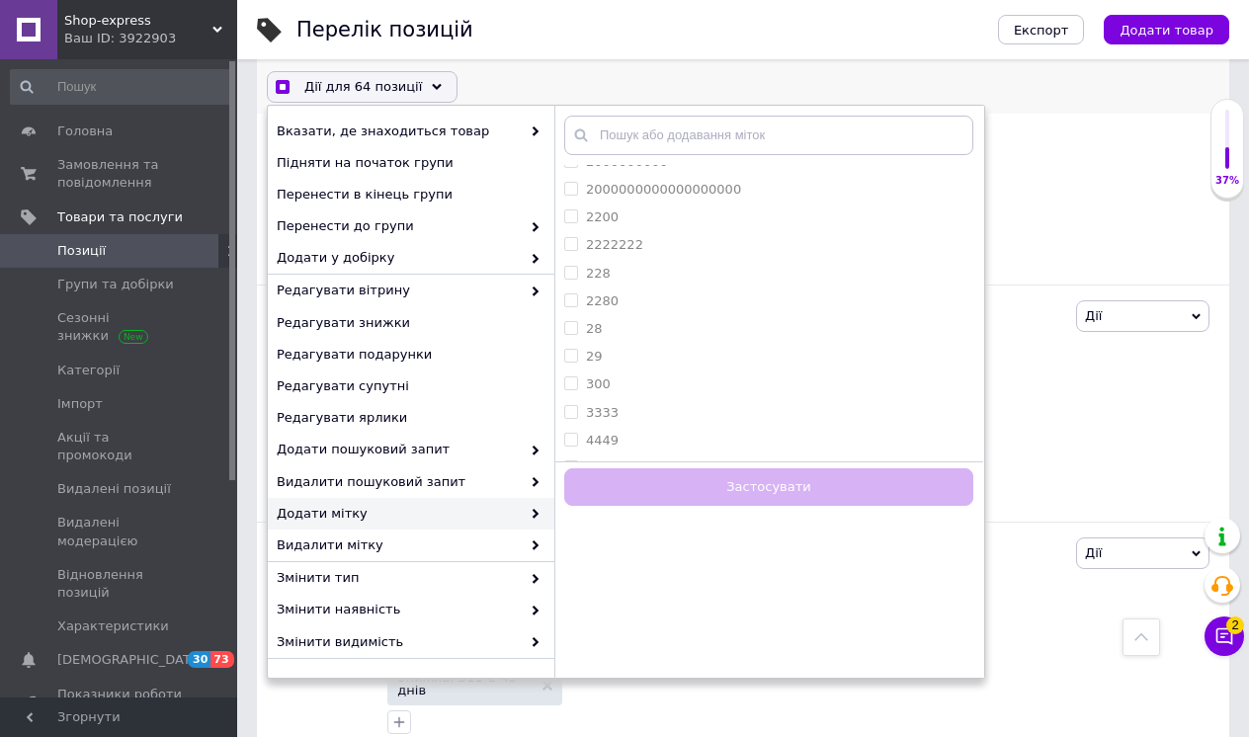
checkbox input "true"
click at [639, 369] on label "WEB SKLAD" at bounding box center [624, 376] width 76 height 15
checkbox input "true"
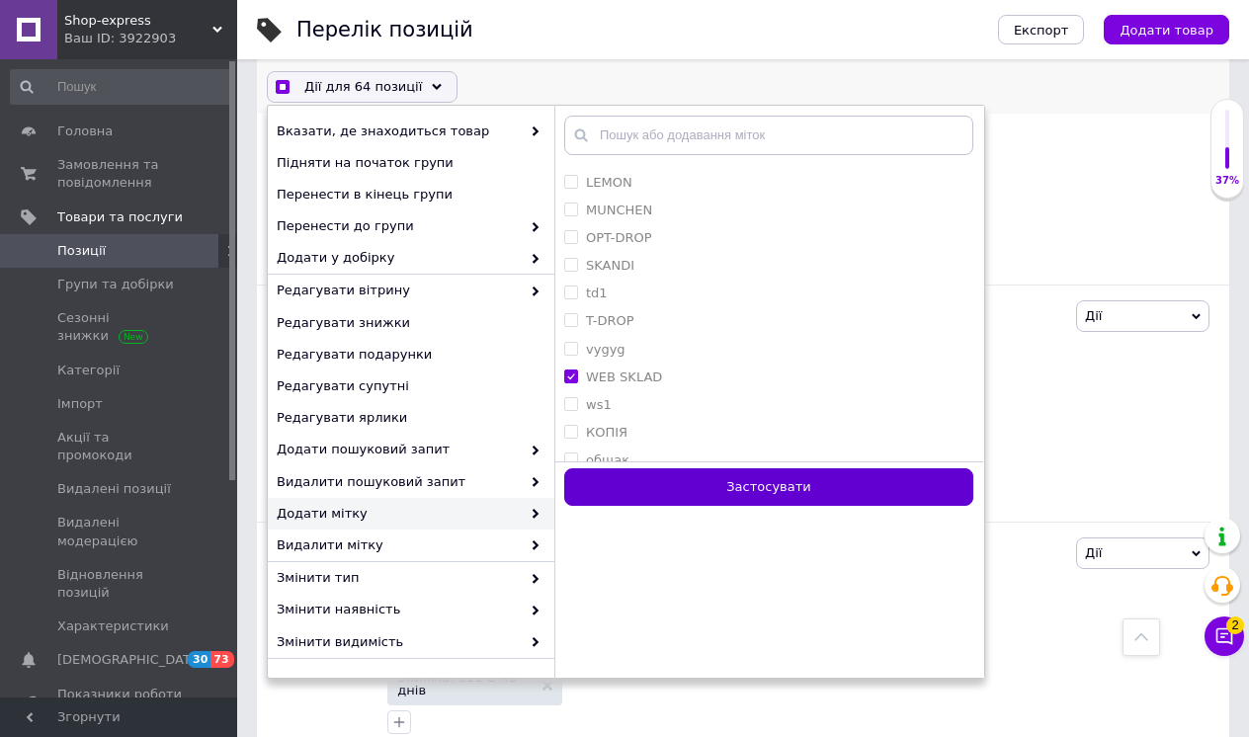
click at [676, 486] on button "Застосувати" at bounding box center [768, 487] width 409 height 39
checkbox input "false"
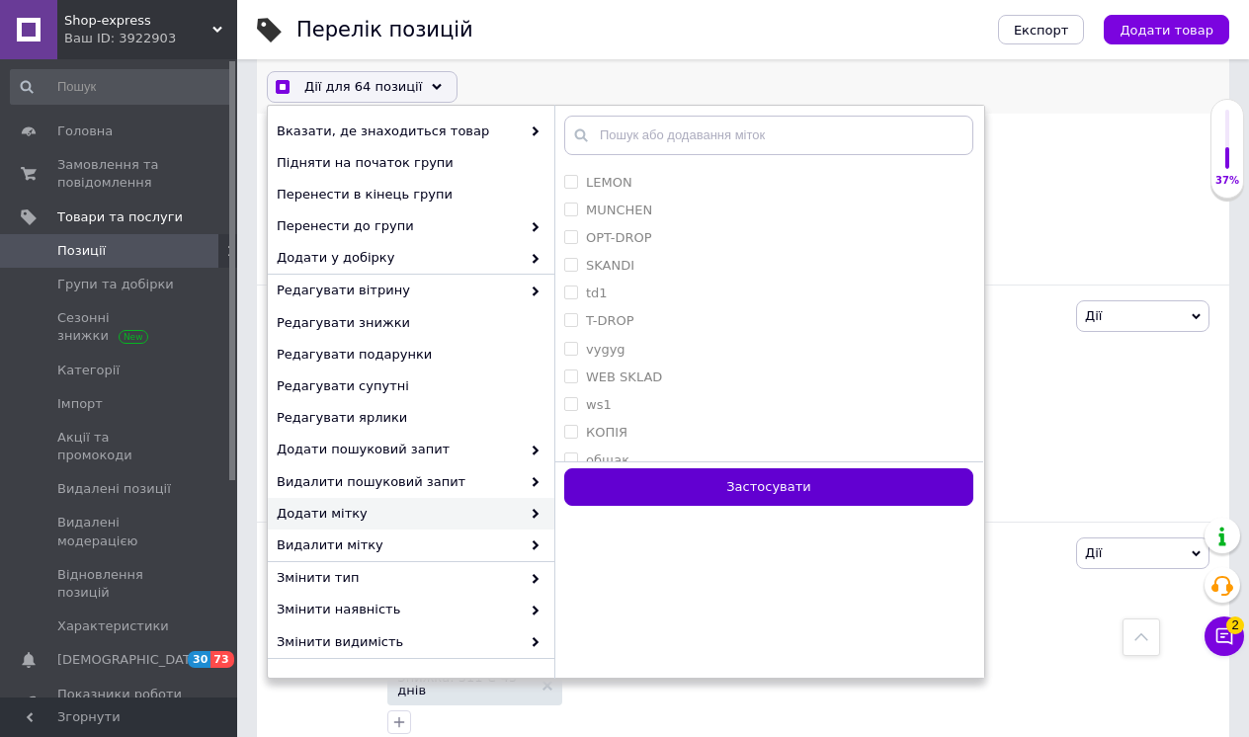
checkbox input "false"
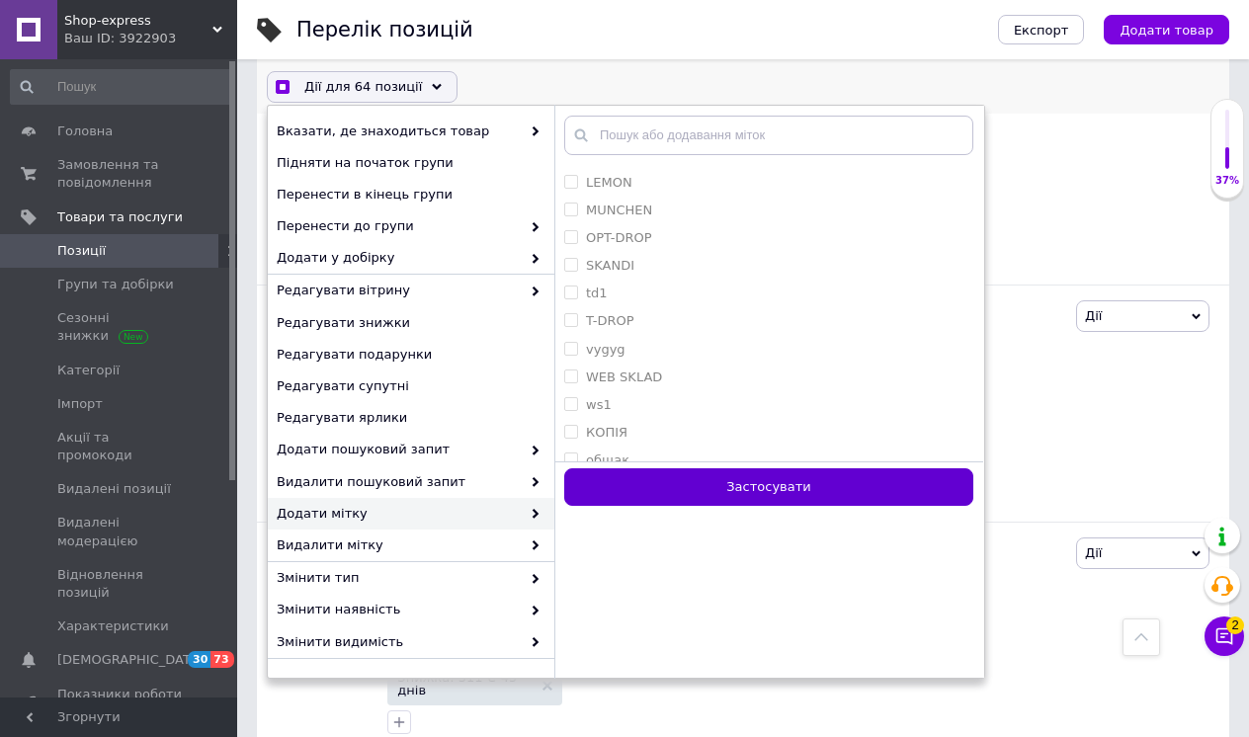
checkbox input "false"
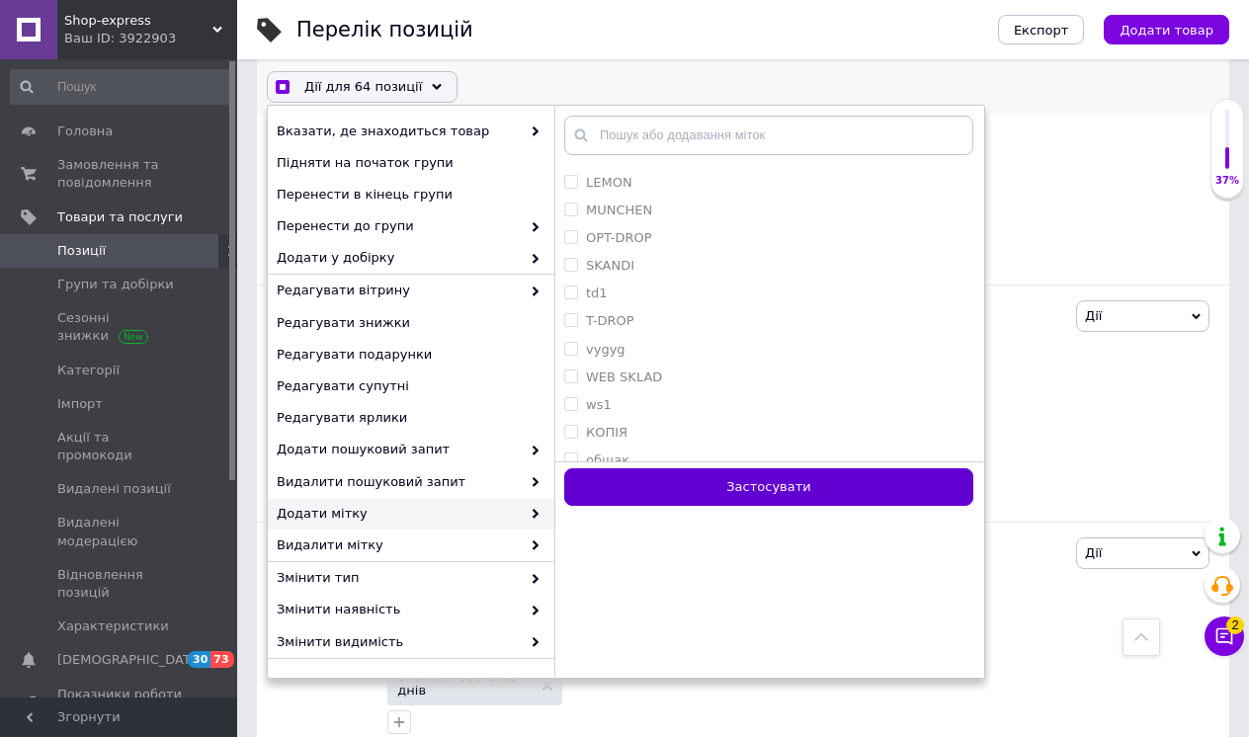
checkbox input "false"
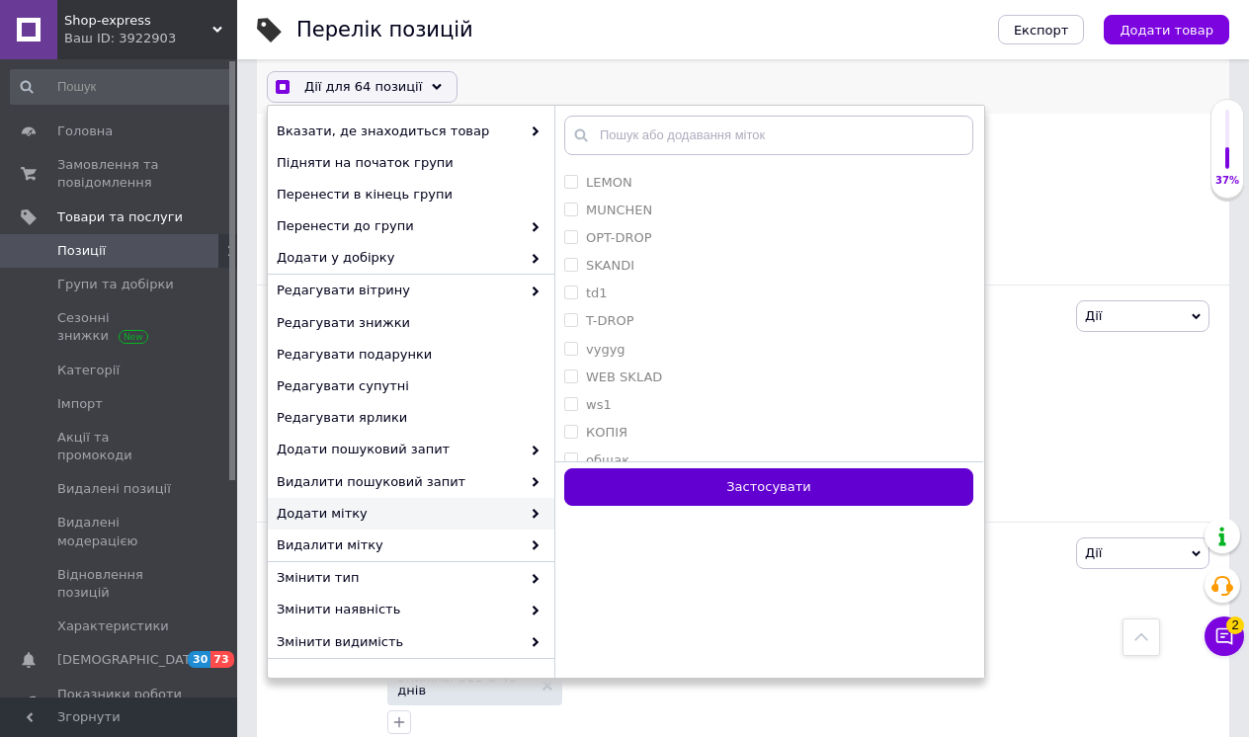
checkbox input "false"
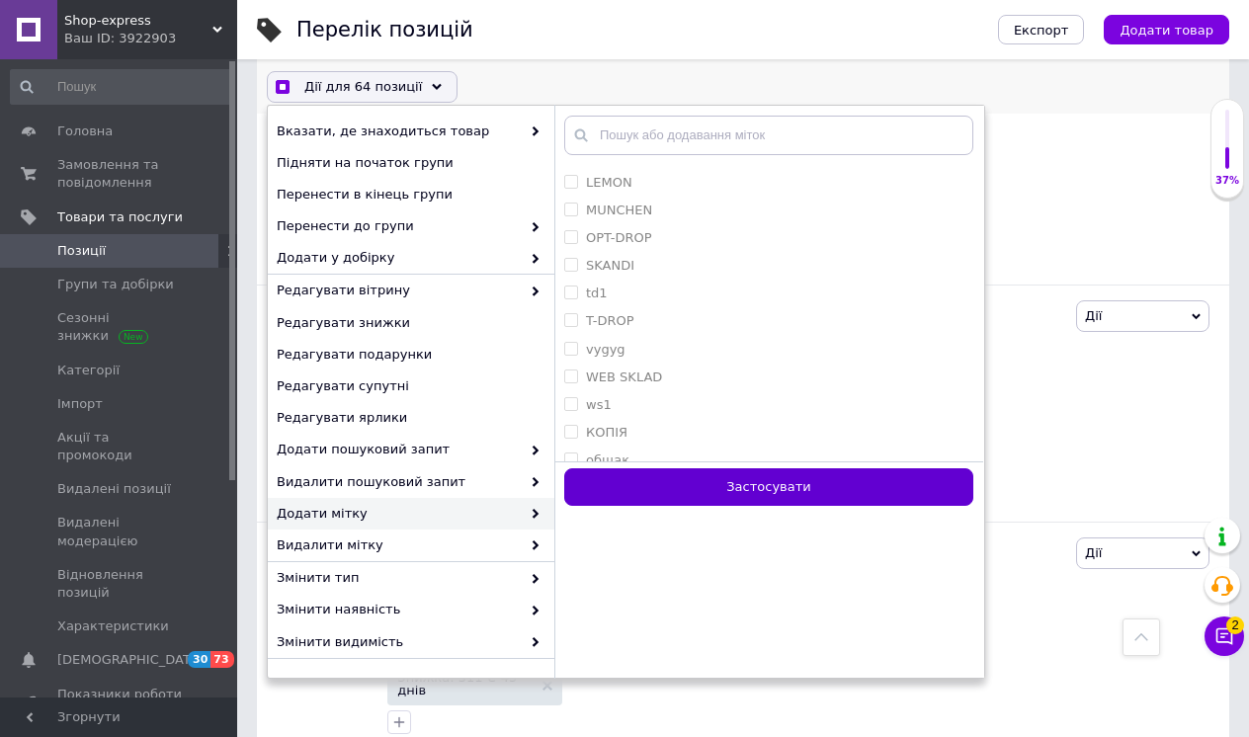
checkbox input "false"
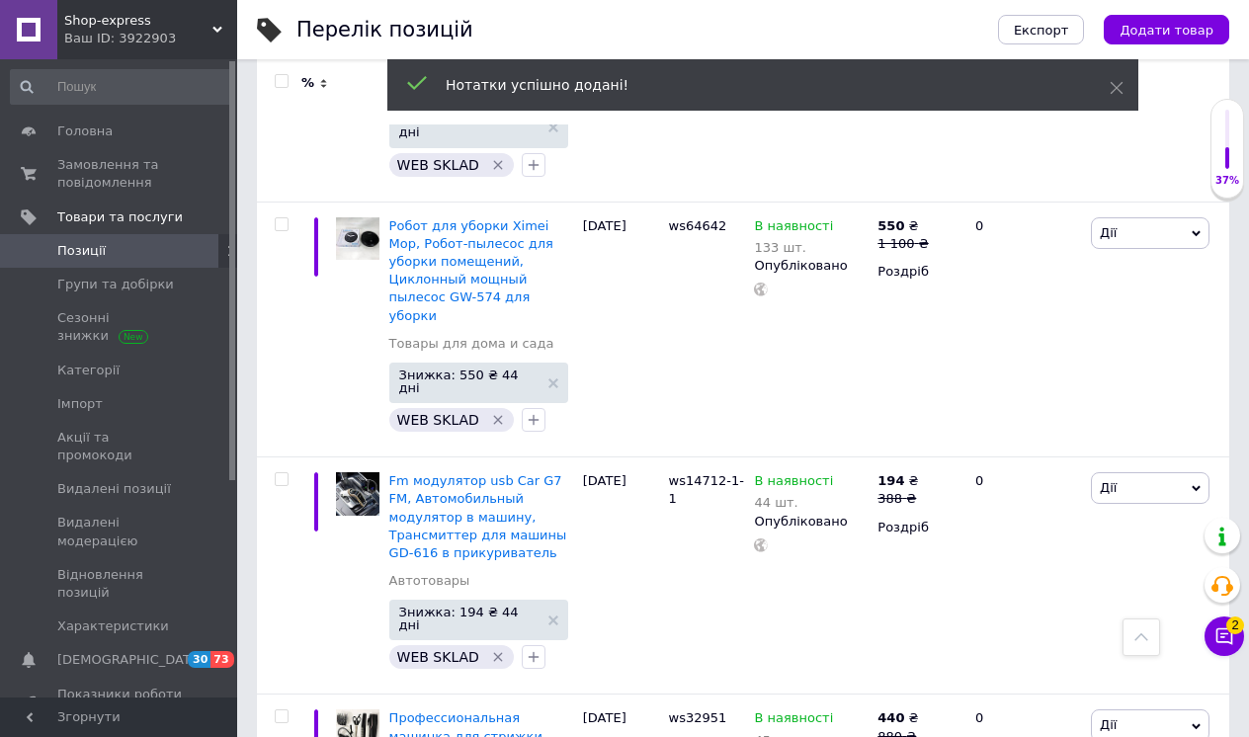
scroll to position [14176, 0]
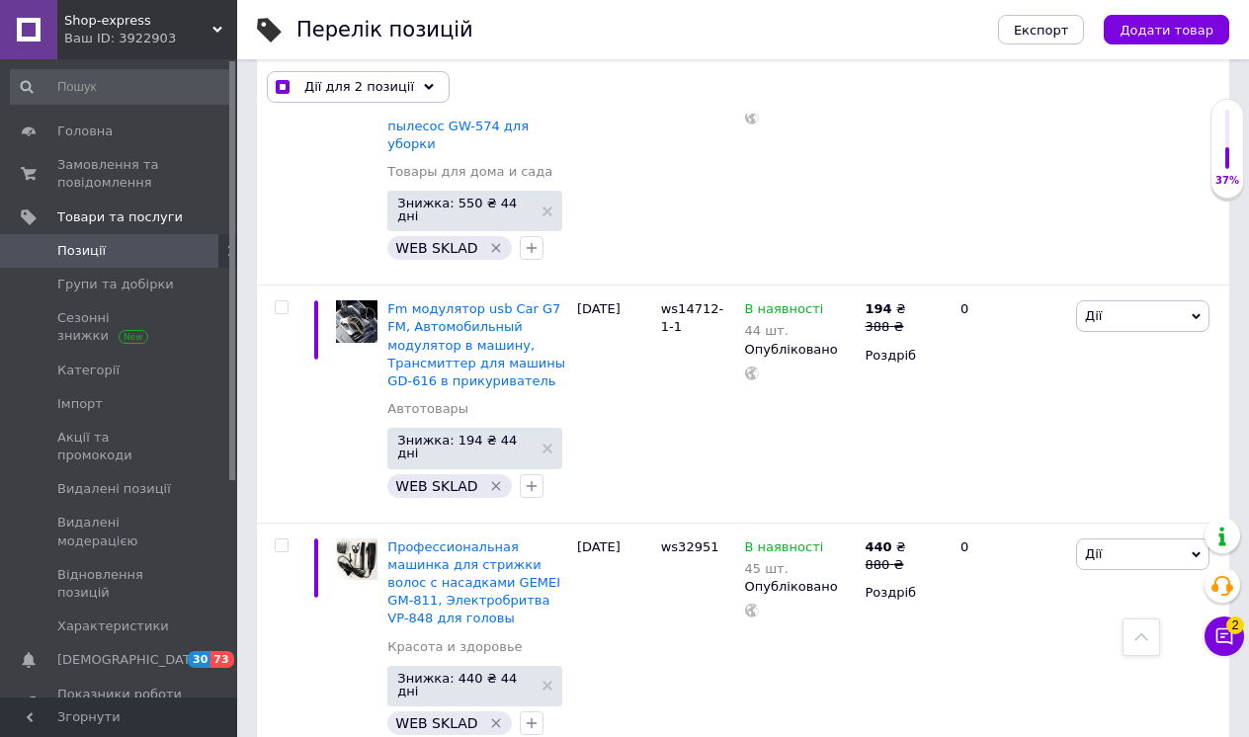
scroll to position [14449, 0]
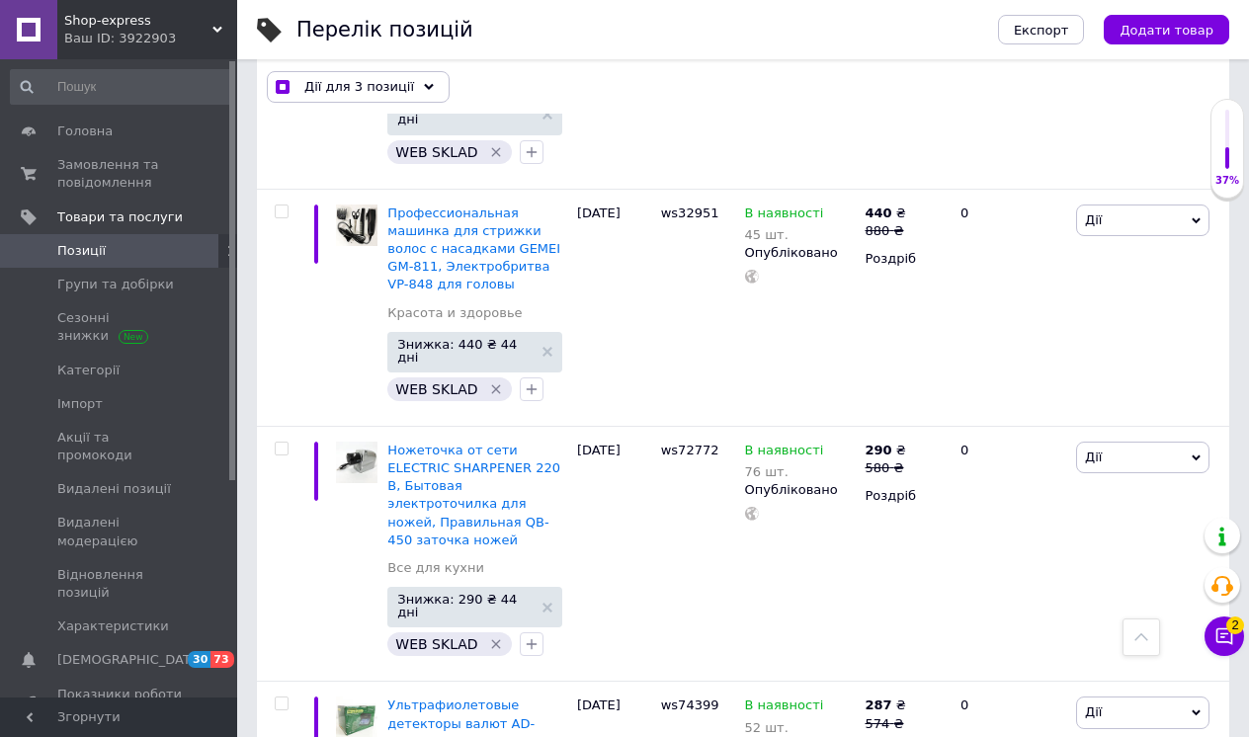
scroll to position [14775, 0]
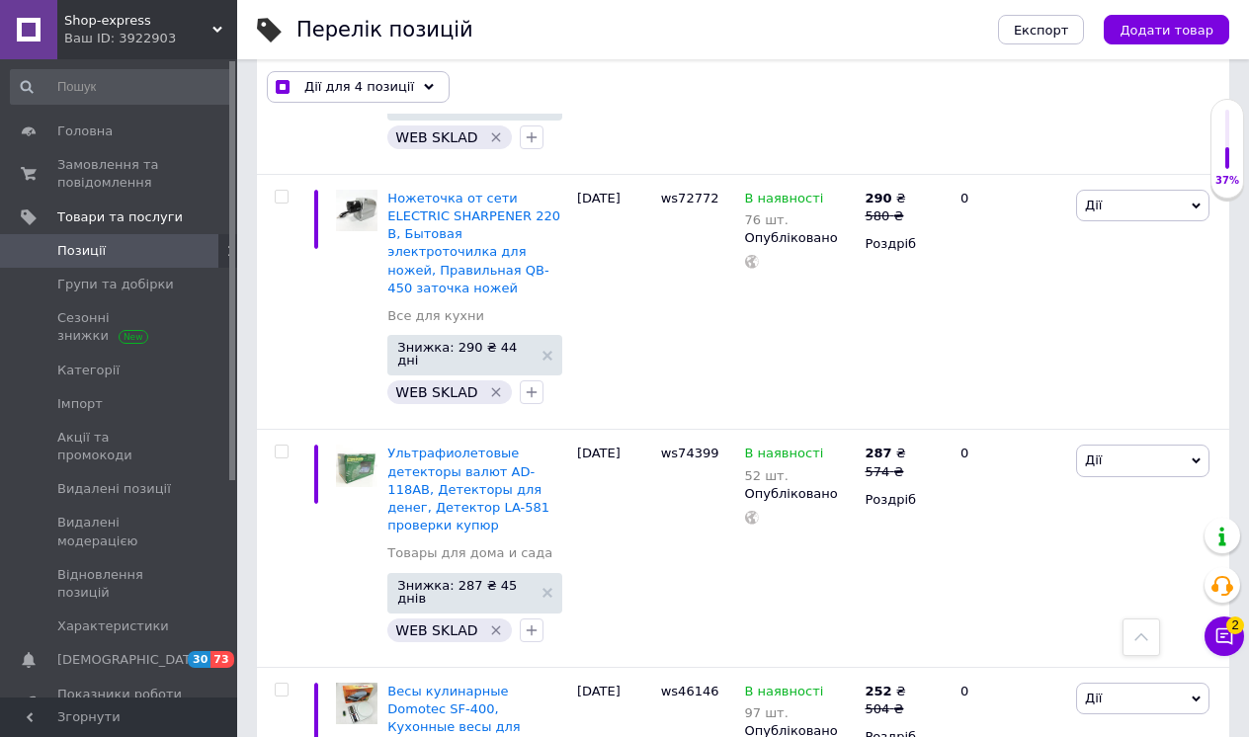
scroll to position [15032, 0]
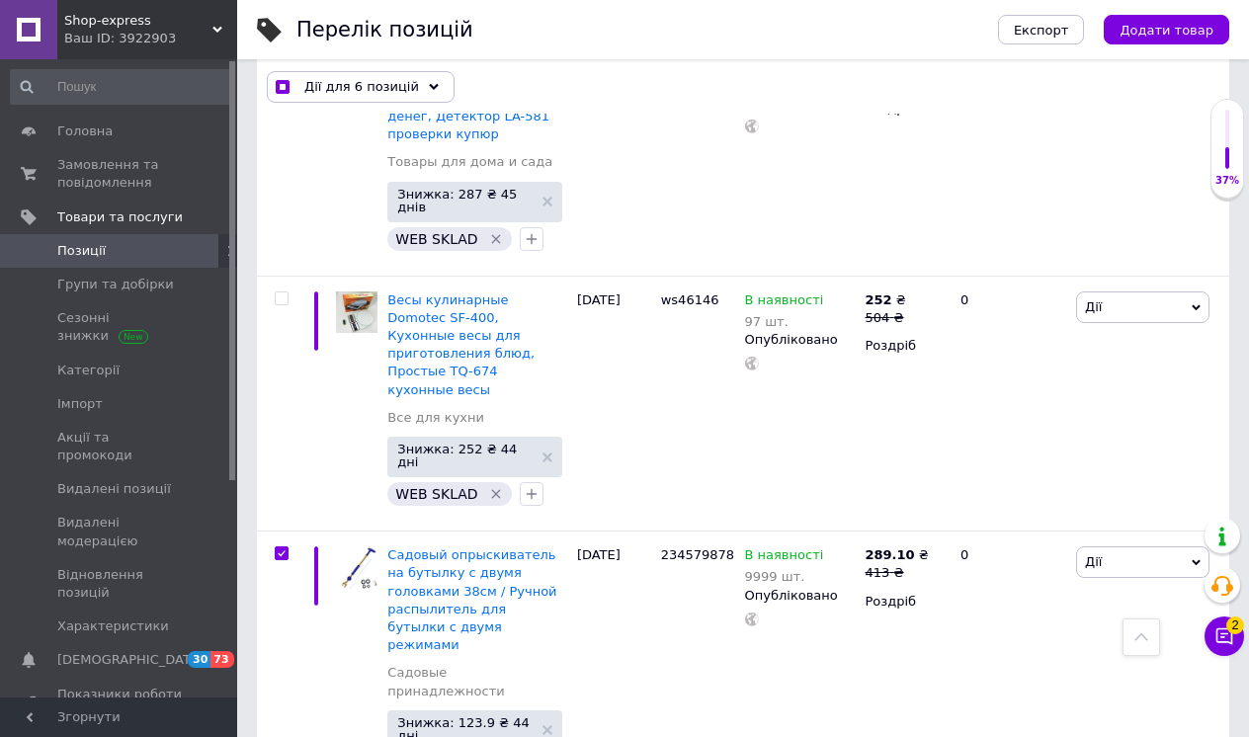
scroll to position [15420, 0]
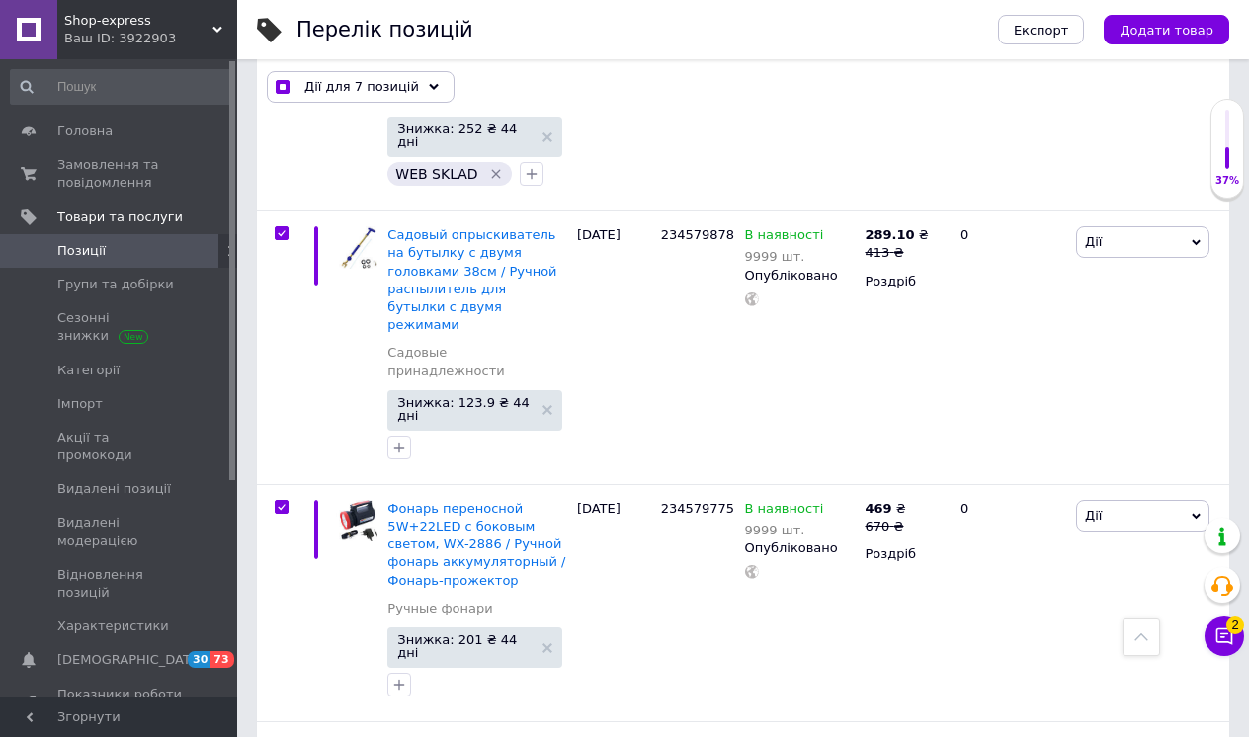
scroll to position [15738, 0]
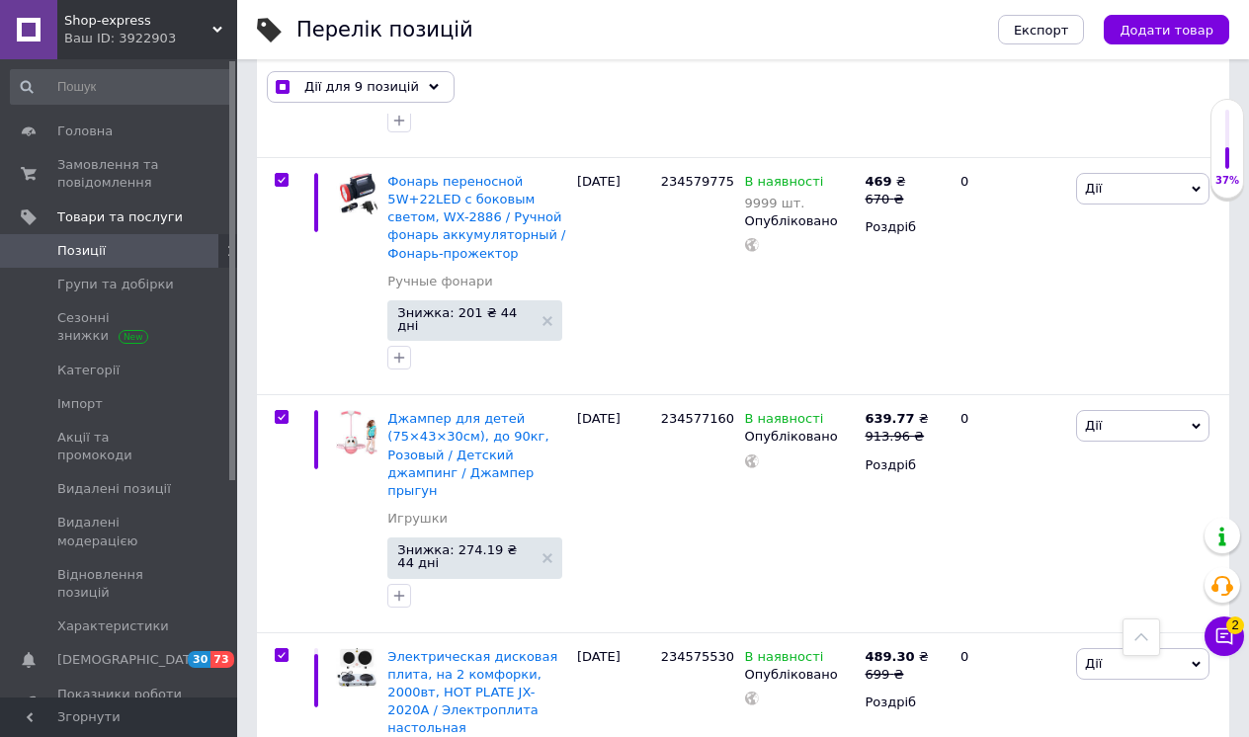
scroll to position [16183, 0]
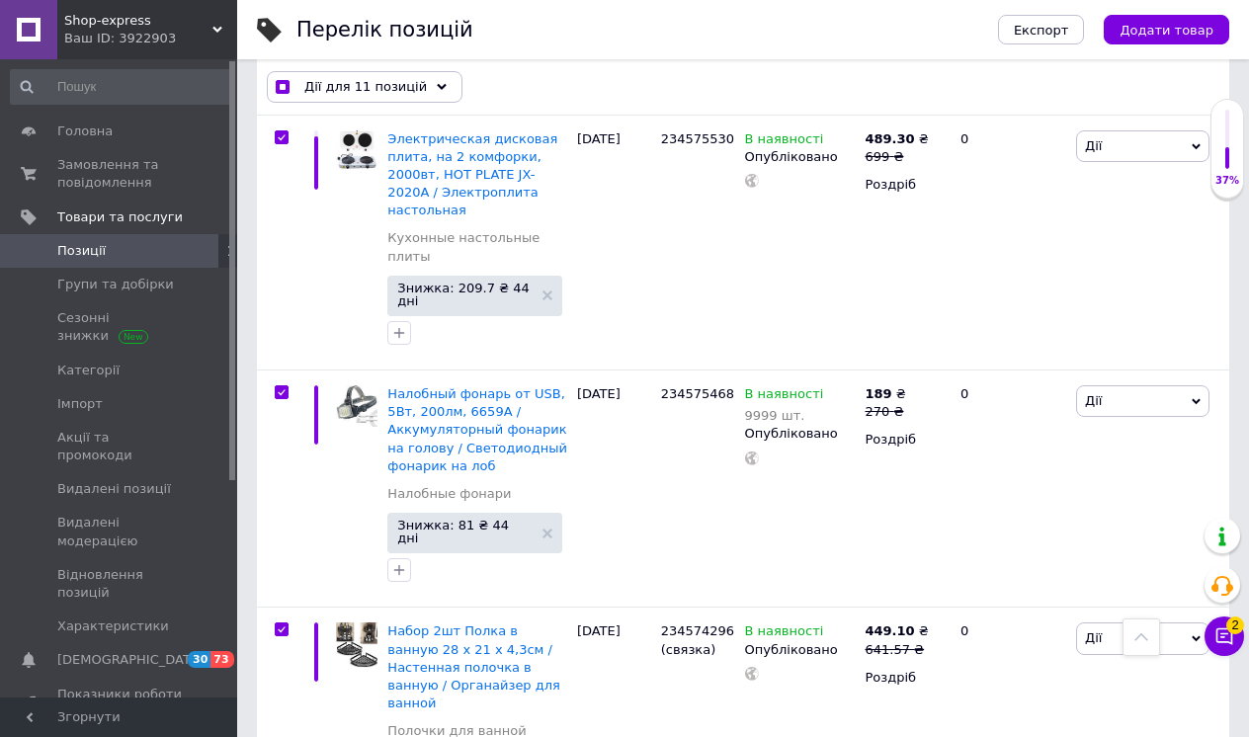
scroll to position [16582, 0]
click at [437, 84] on icon at bounding box center [442, 87] width 10 height 10
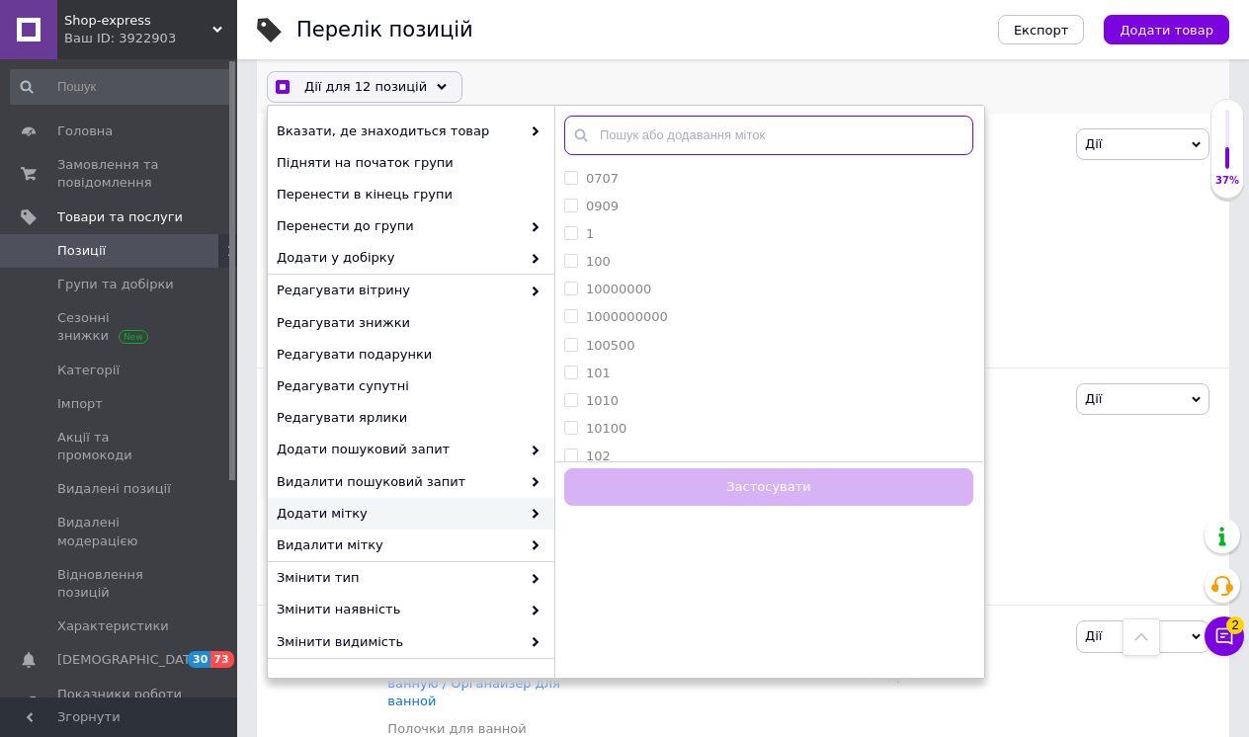
click at [737, 133] on input "text" at bounding box center [768, 136] width 409 height 40
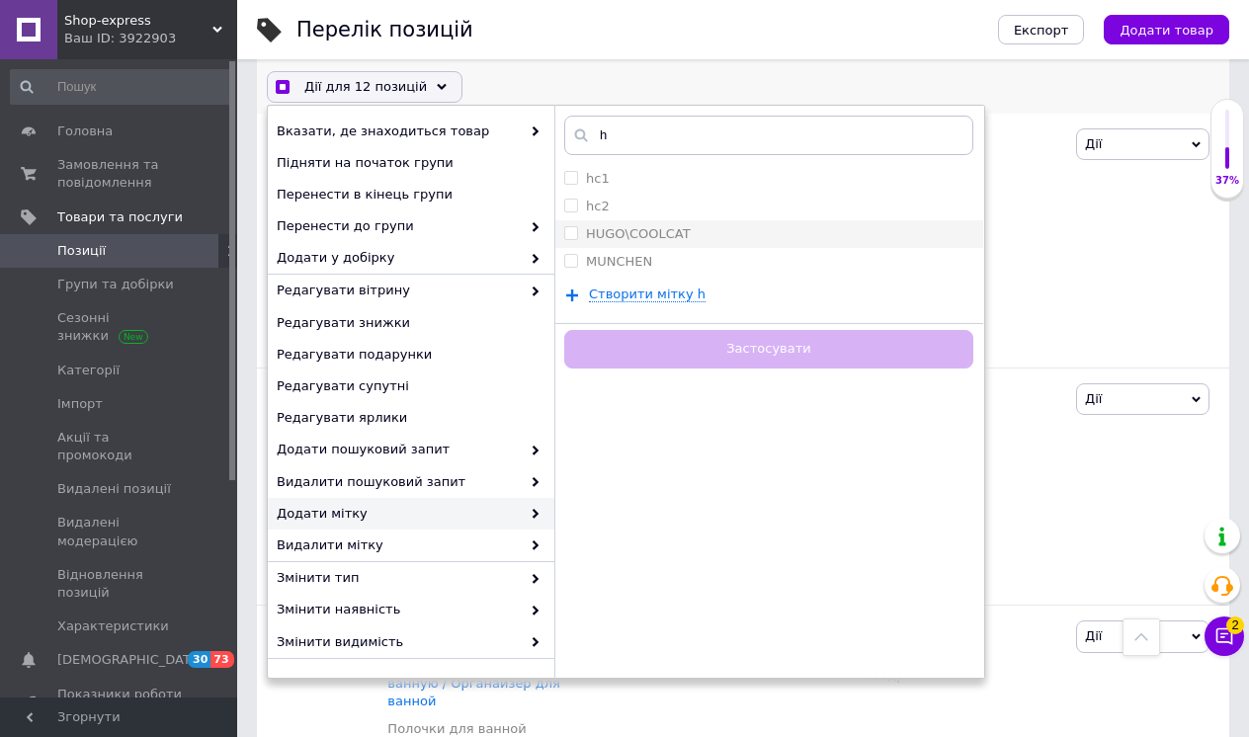
click at [653, 231] on label "HUGO\COOLCAT" at bounding box center [638, 233] width 105 height 15
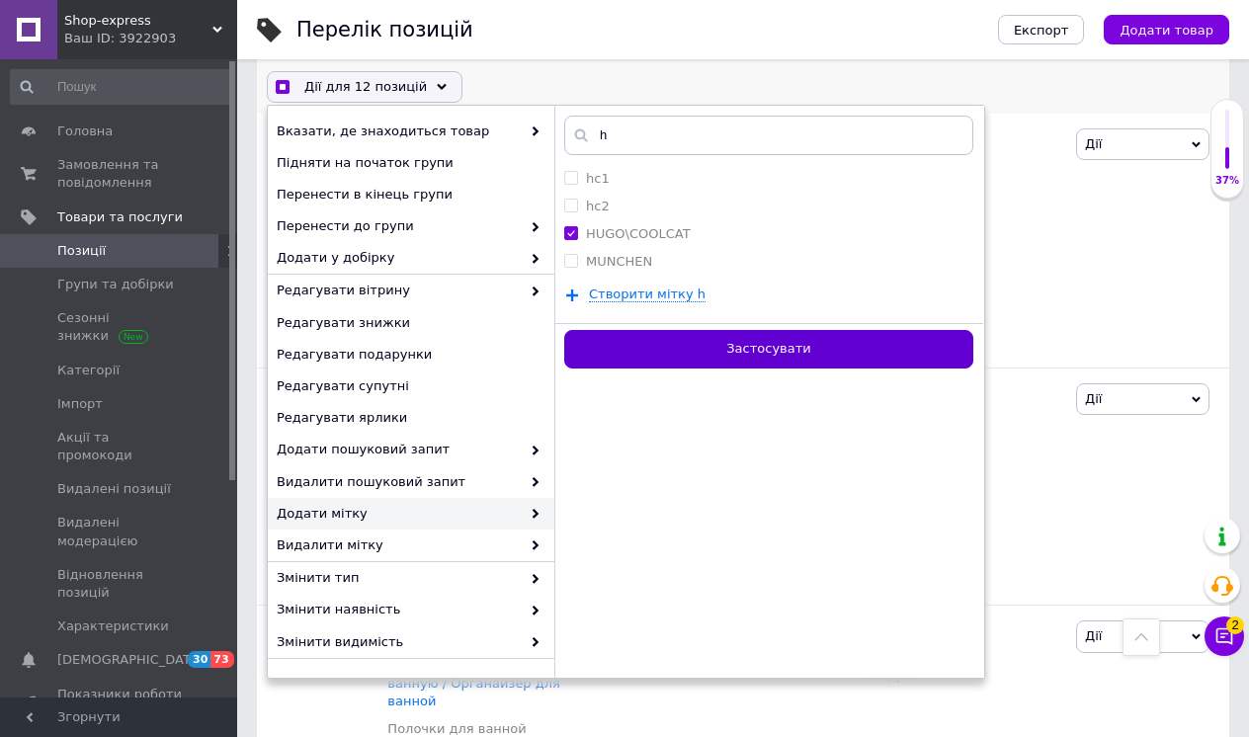
click at [665, 347] on button "Застосувати" at bounding box center [768, 349] width 409 height 39
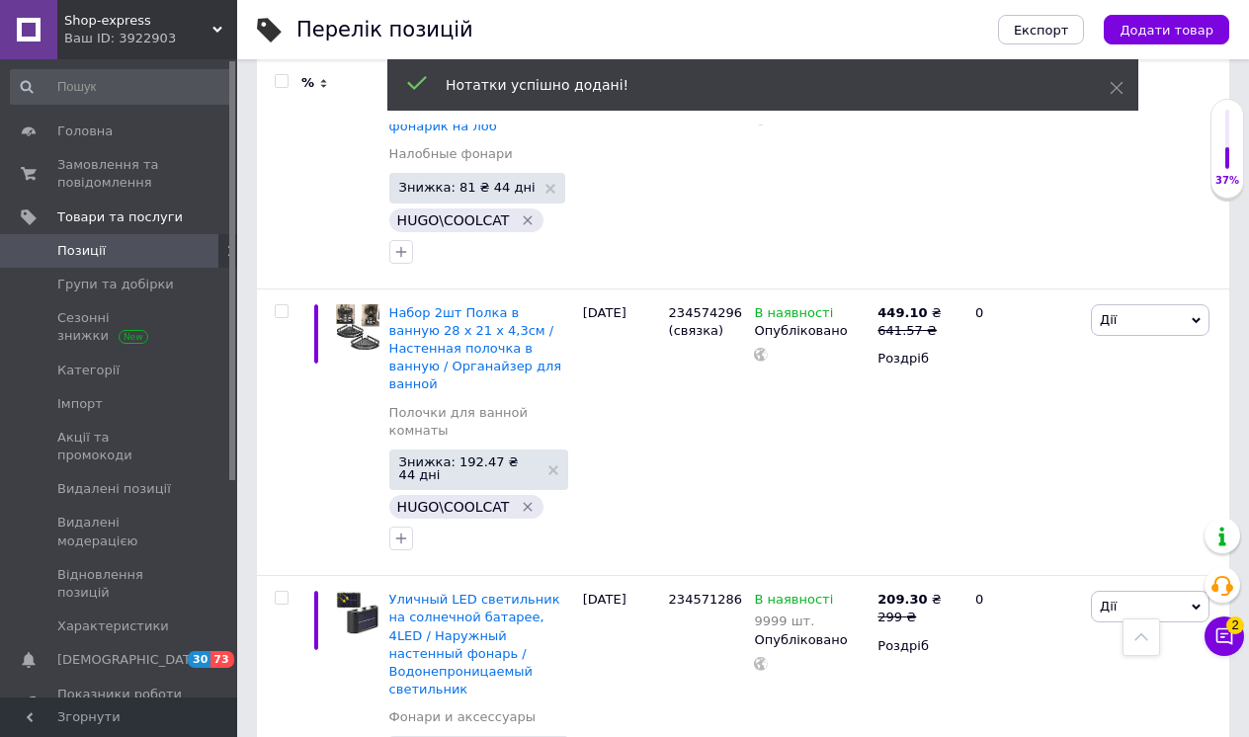
scroll to position [16862, 0]
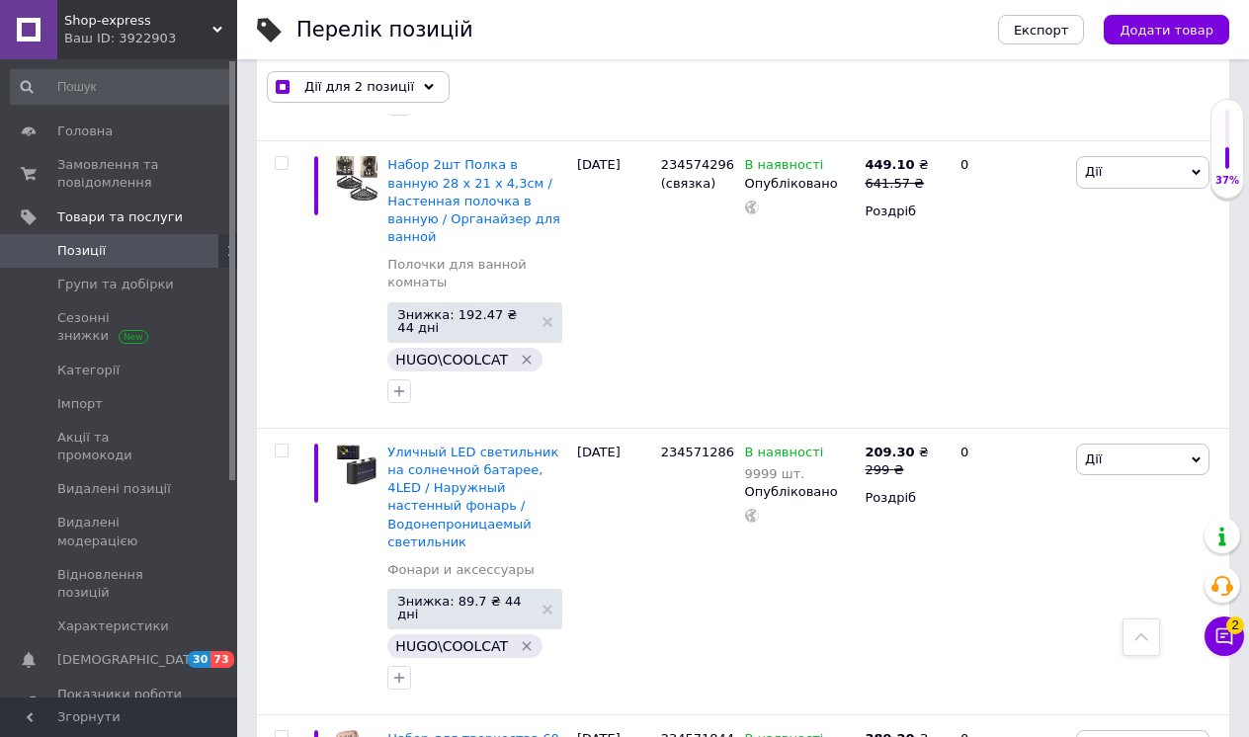
scroll to position [17207, 0]
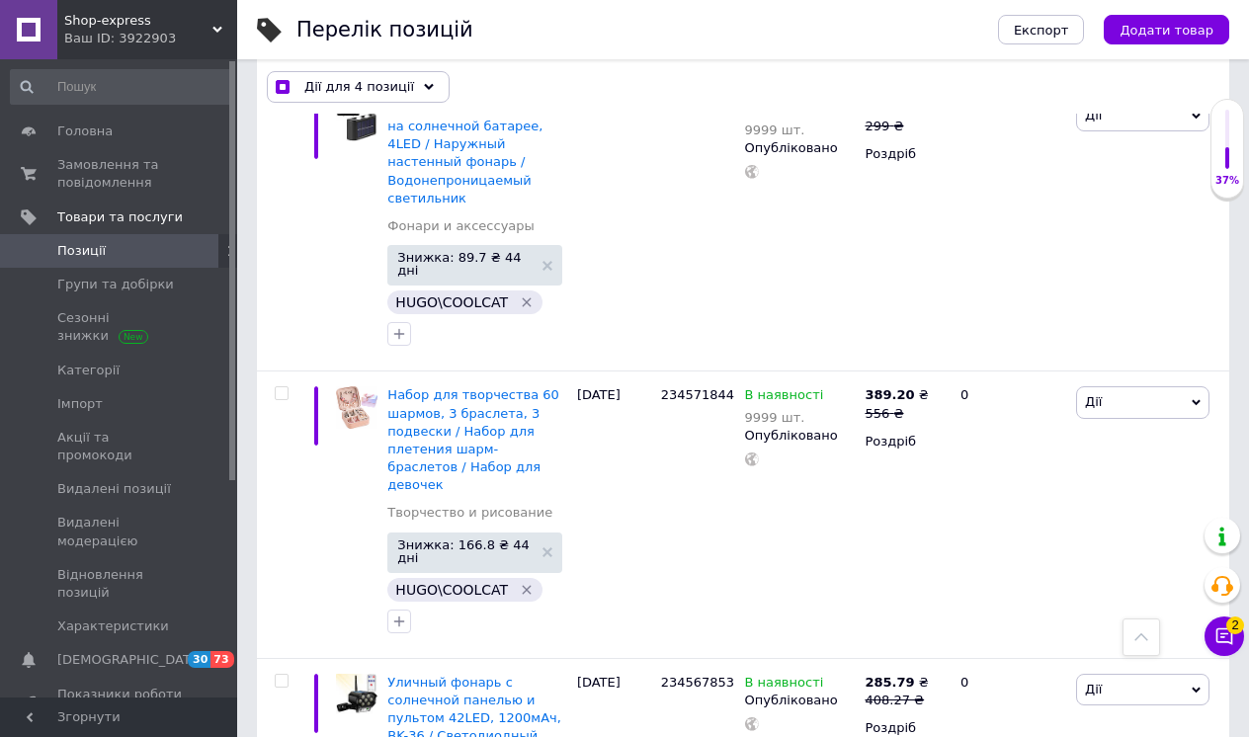
scroll to position [17547, 0]
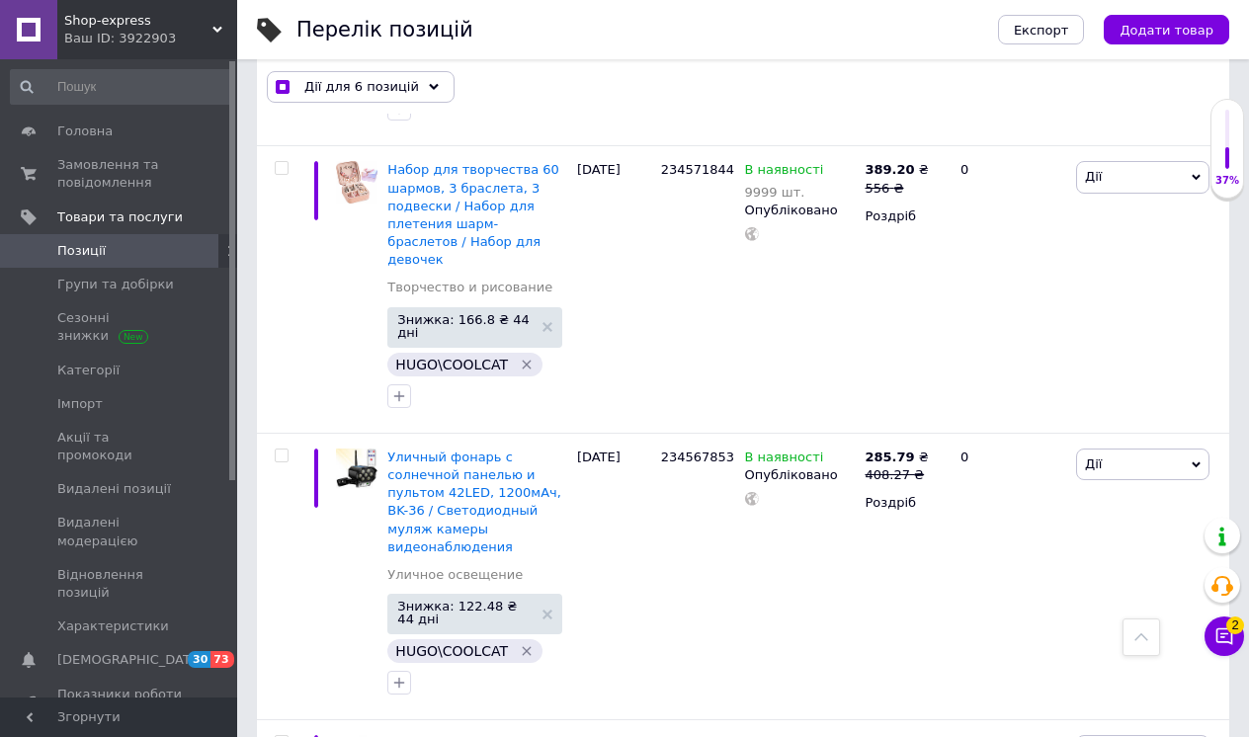
scroll to position [17881, 0]
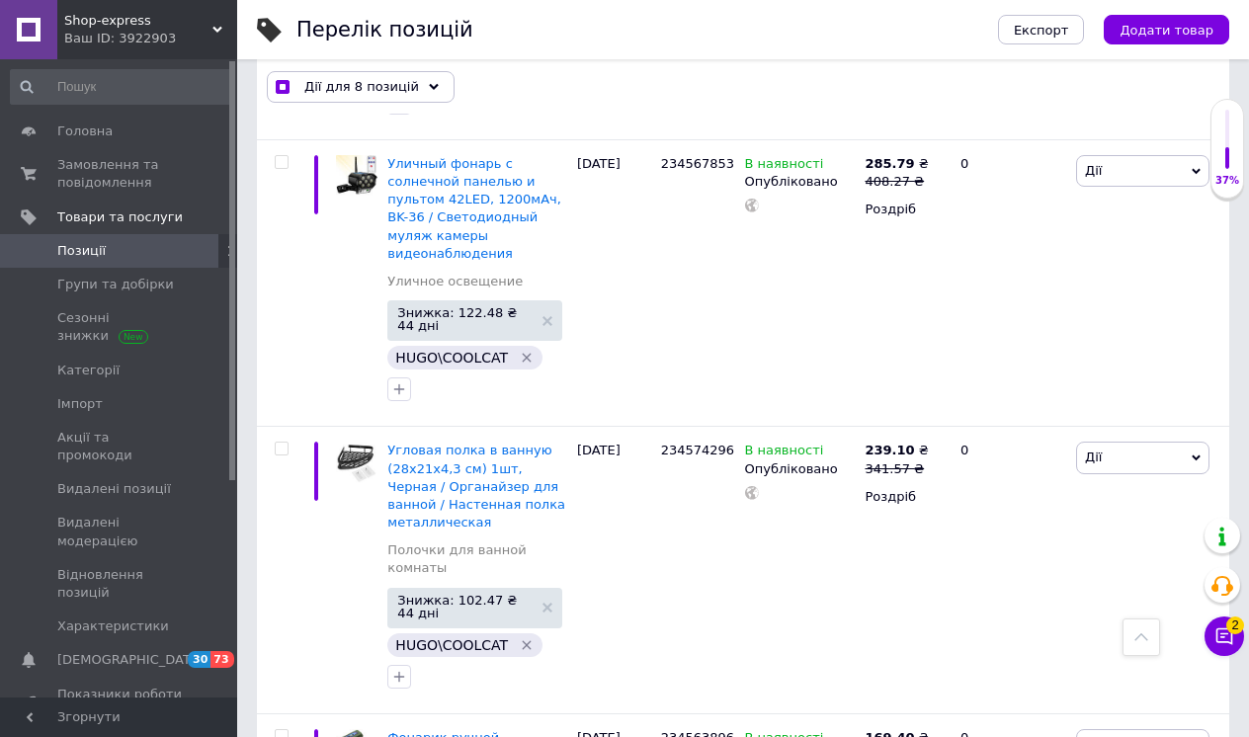
scroll to position [18072, 0]
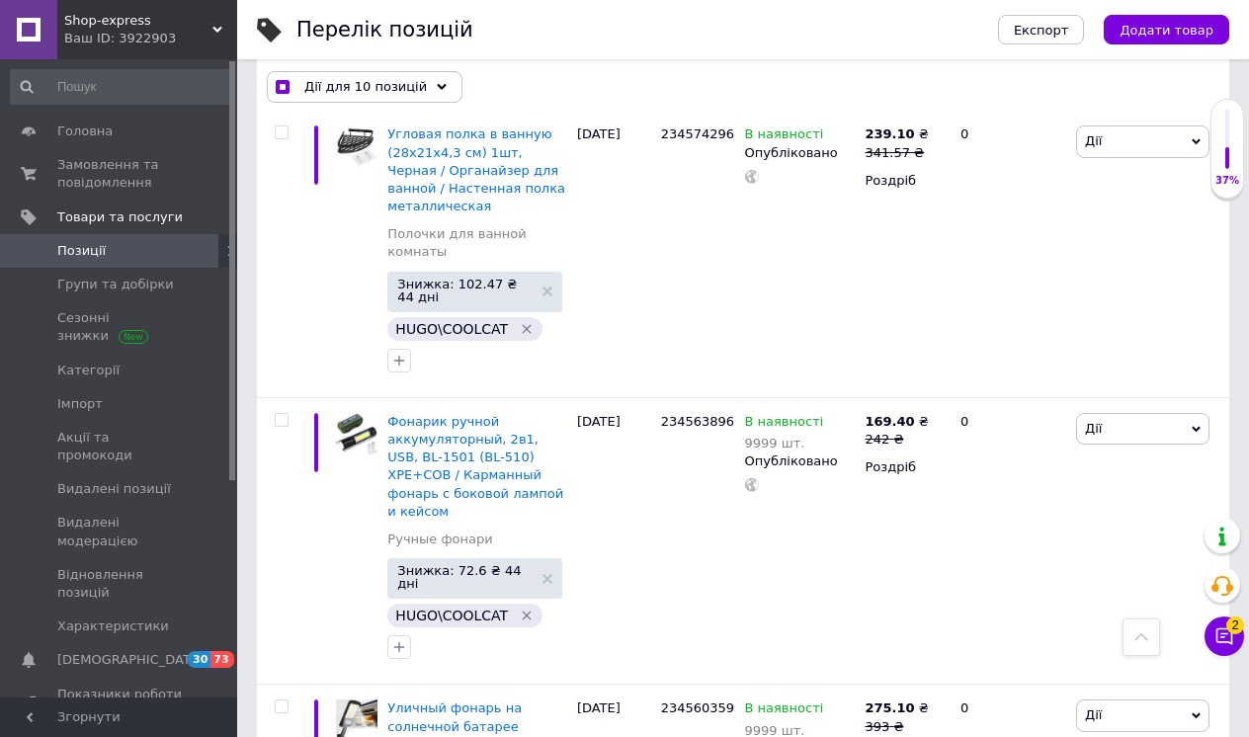
scroll to position [18399, 0]
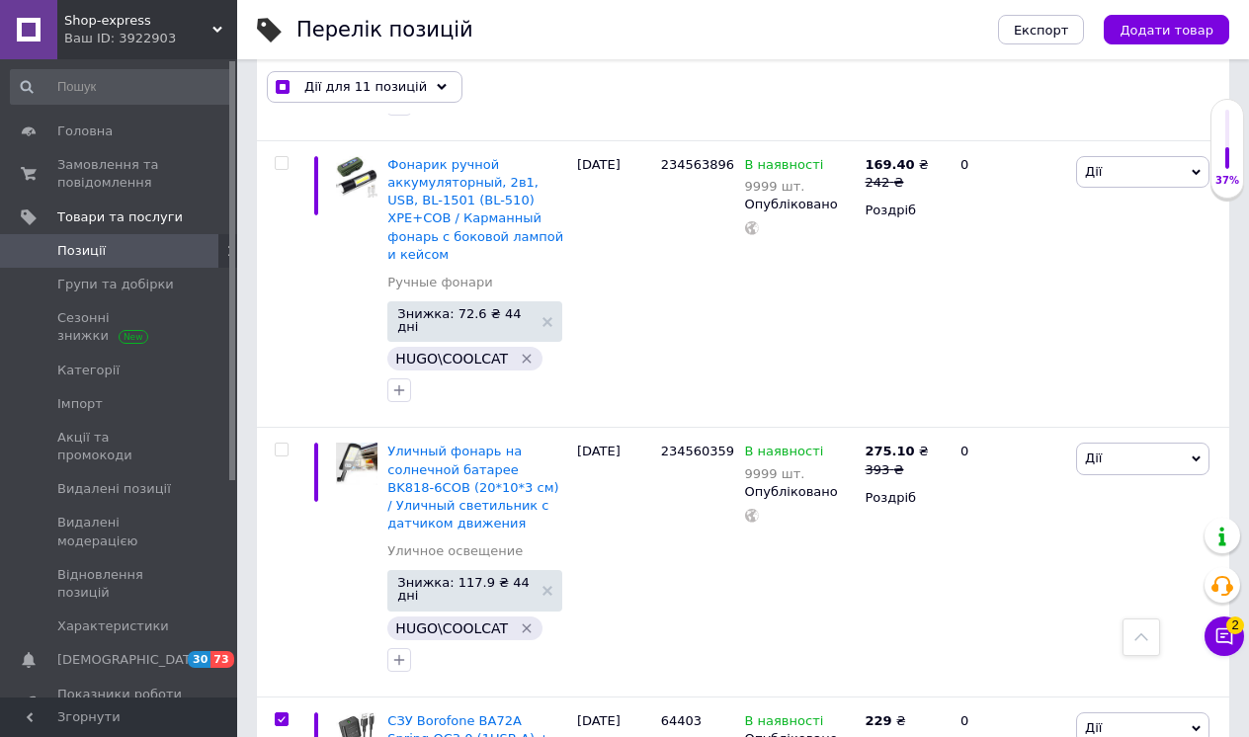
scroll to position [18641, 0]
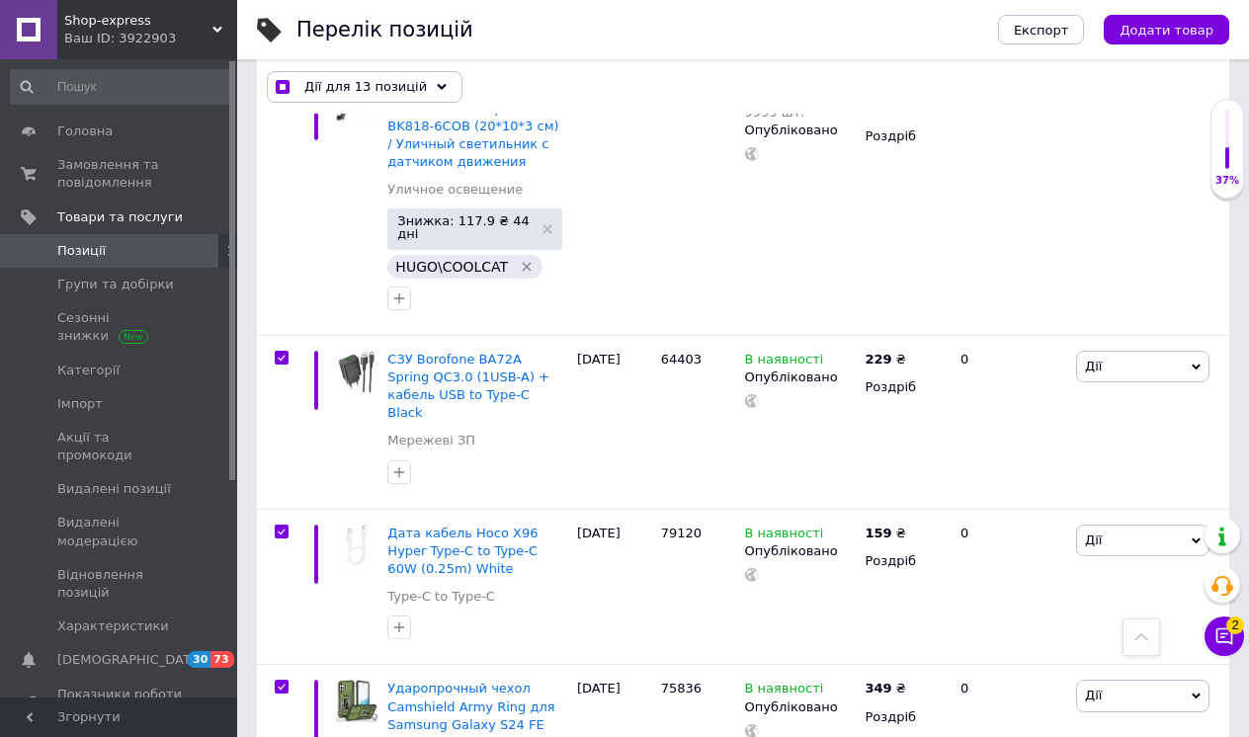
scroll to position [19003, 0]
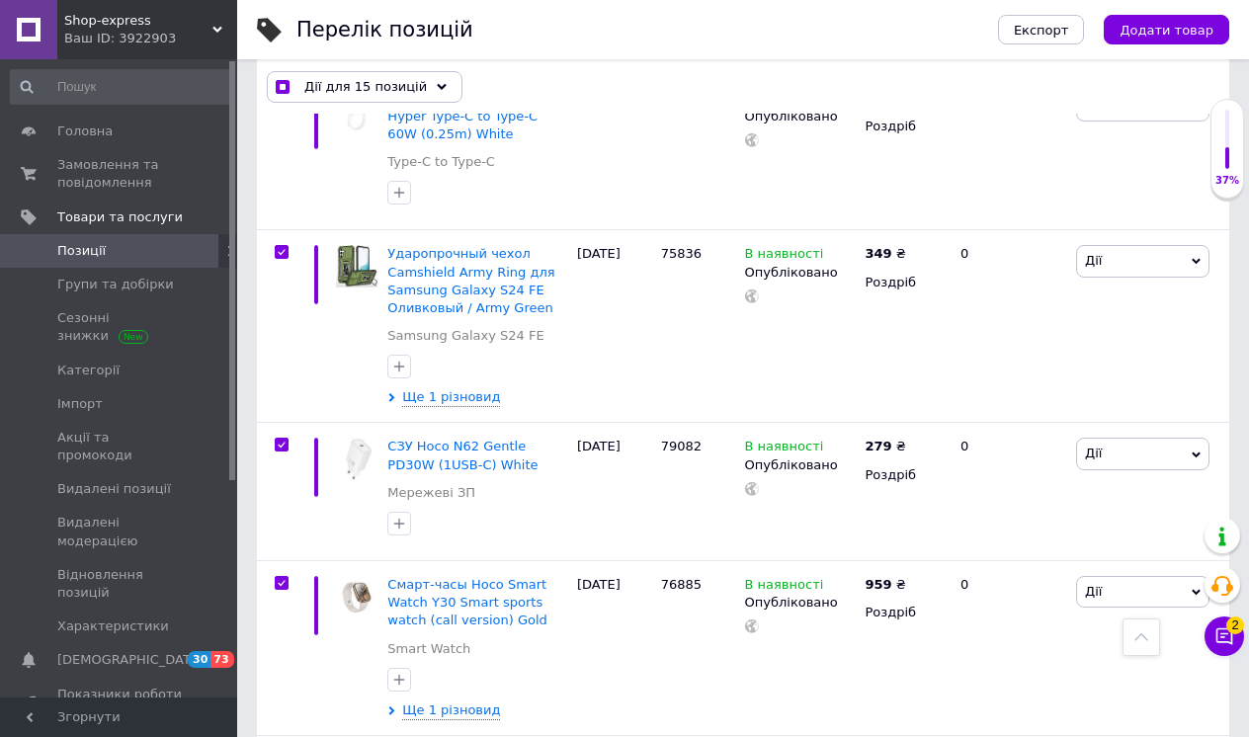
scroll to position [19435, 0]
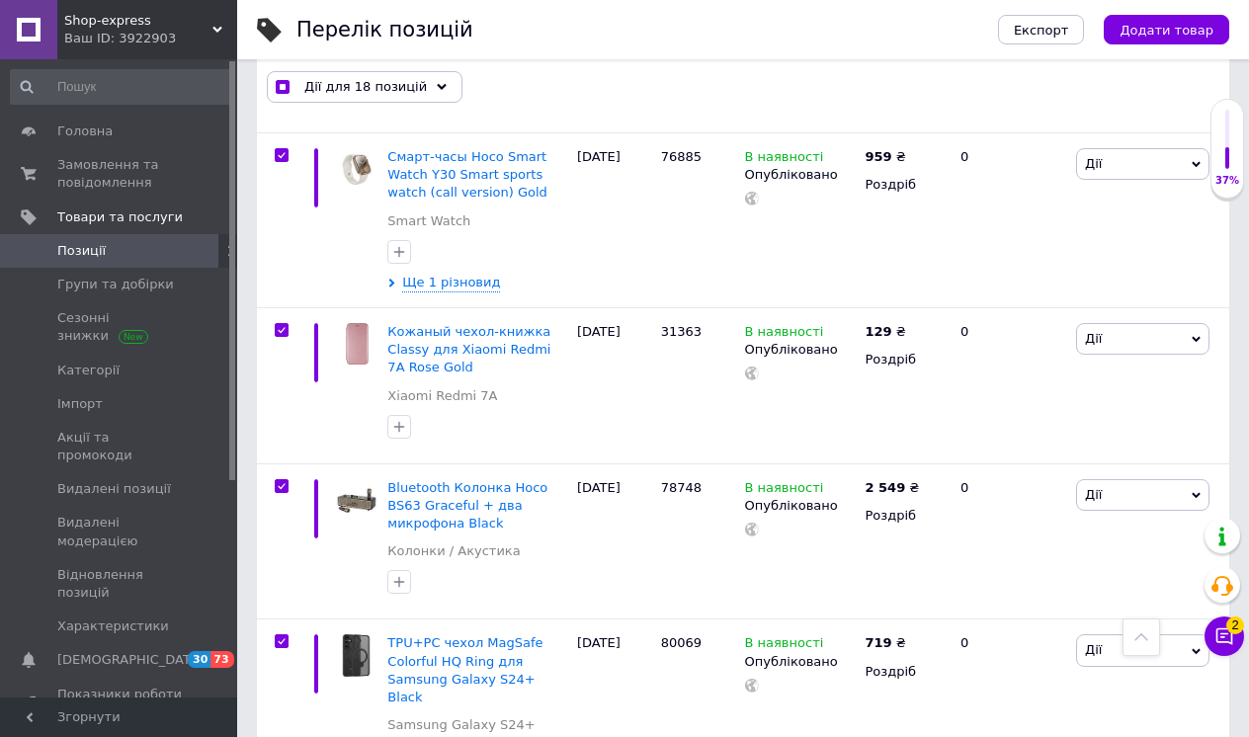
scroll to position [19864, 0]
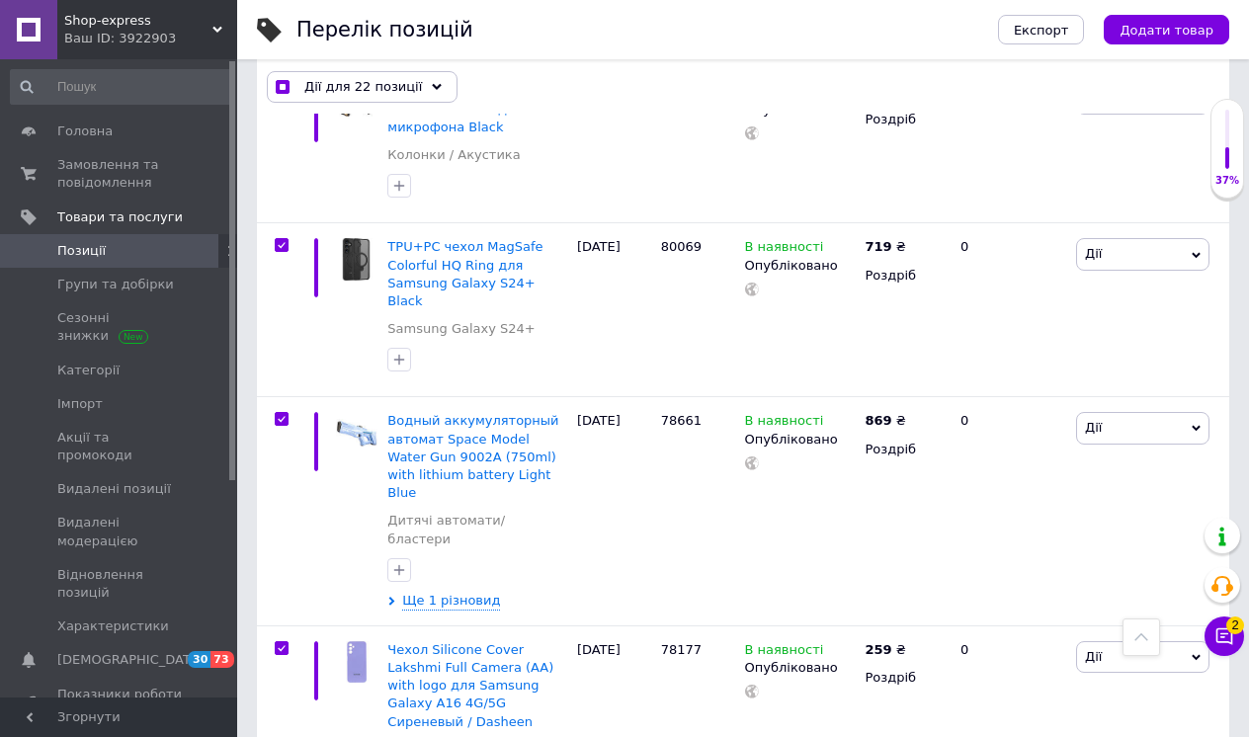
scroll to position [20259, 0]
click at [432, 82] on icon at bounding box center [437, 87] width 10 height 10
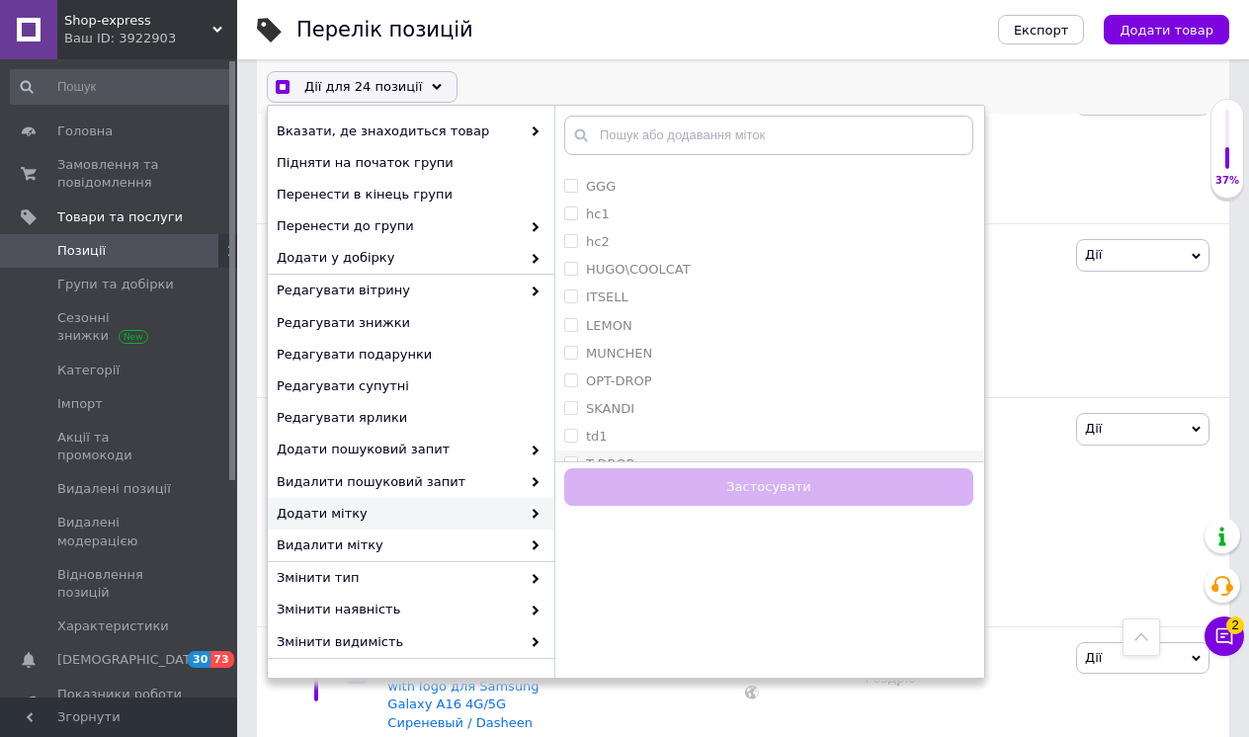
scroll to position [1630, 0]
click at [621, 294] on label "ITSELL" at bounding box center [607, 301] width 42 height 15
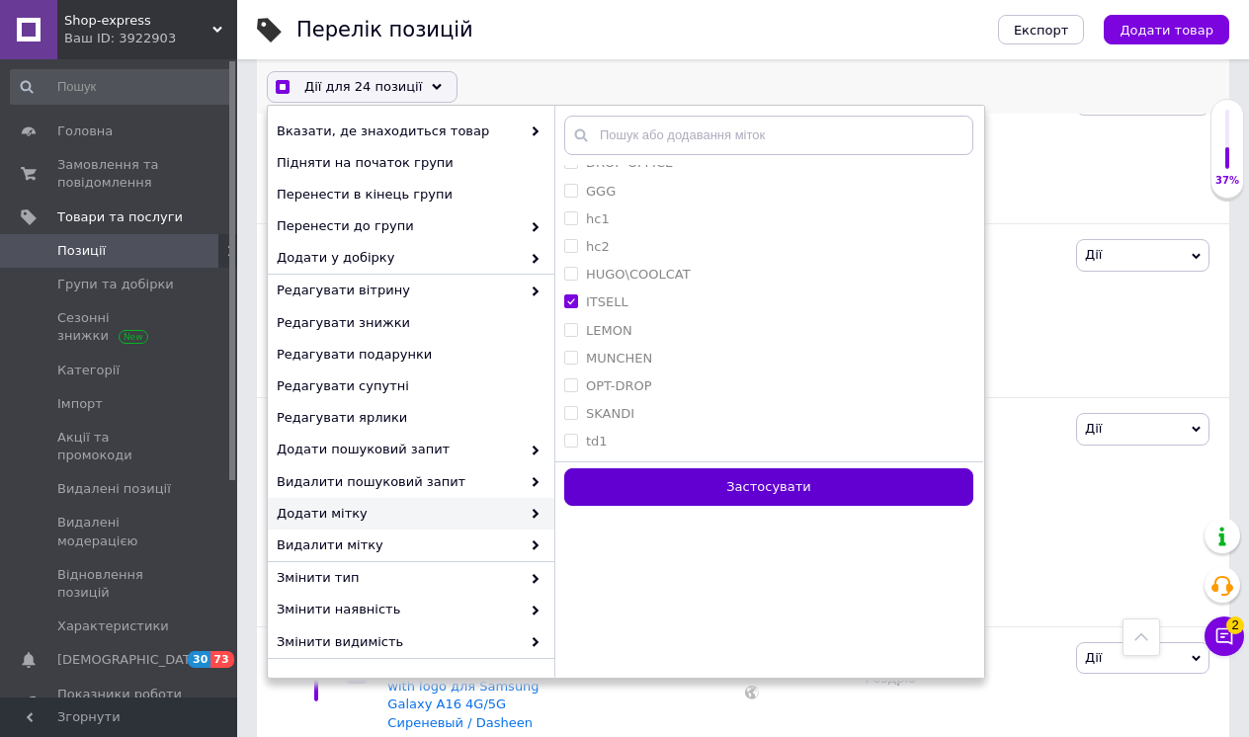
click at [654, 484] on button "Застосувати" at bounding box center [768, 487] width 409 height 39
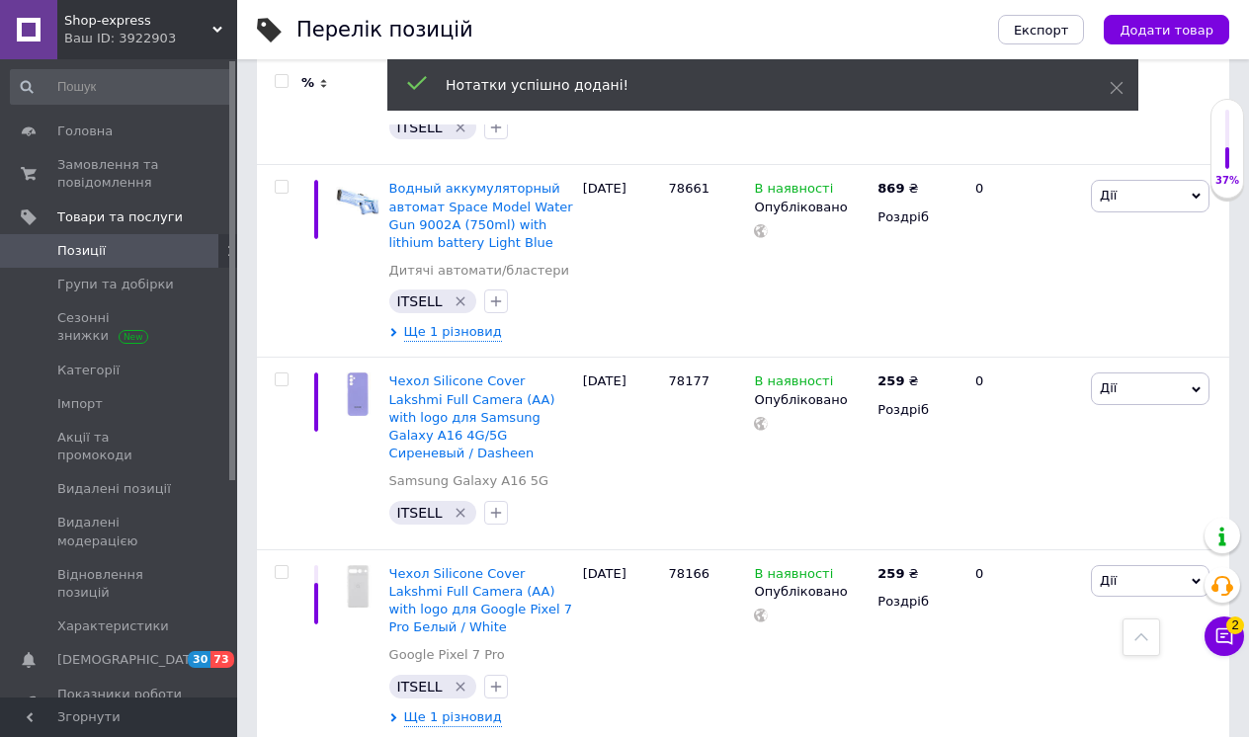
scroll to position [20259, 0]
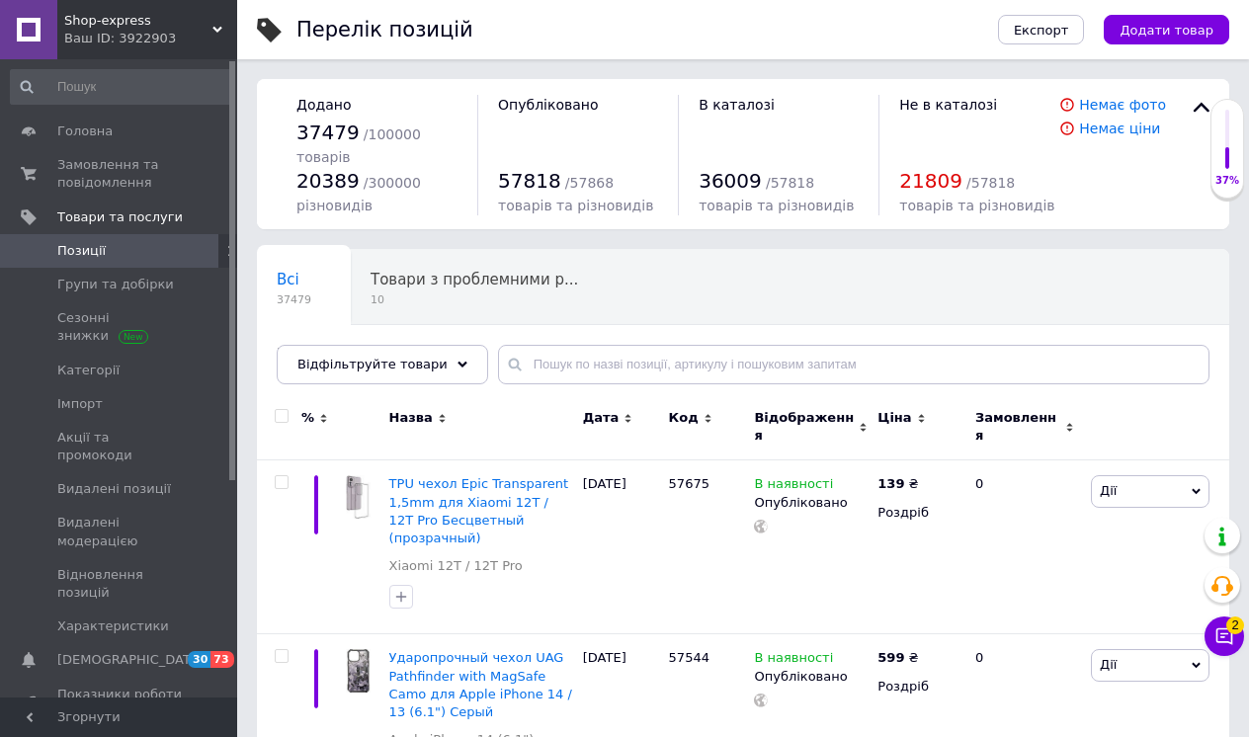
click at [282, 416] on input "checkbox" at bounding box center [281, 416] width 13 height 13
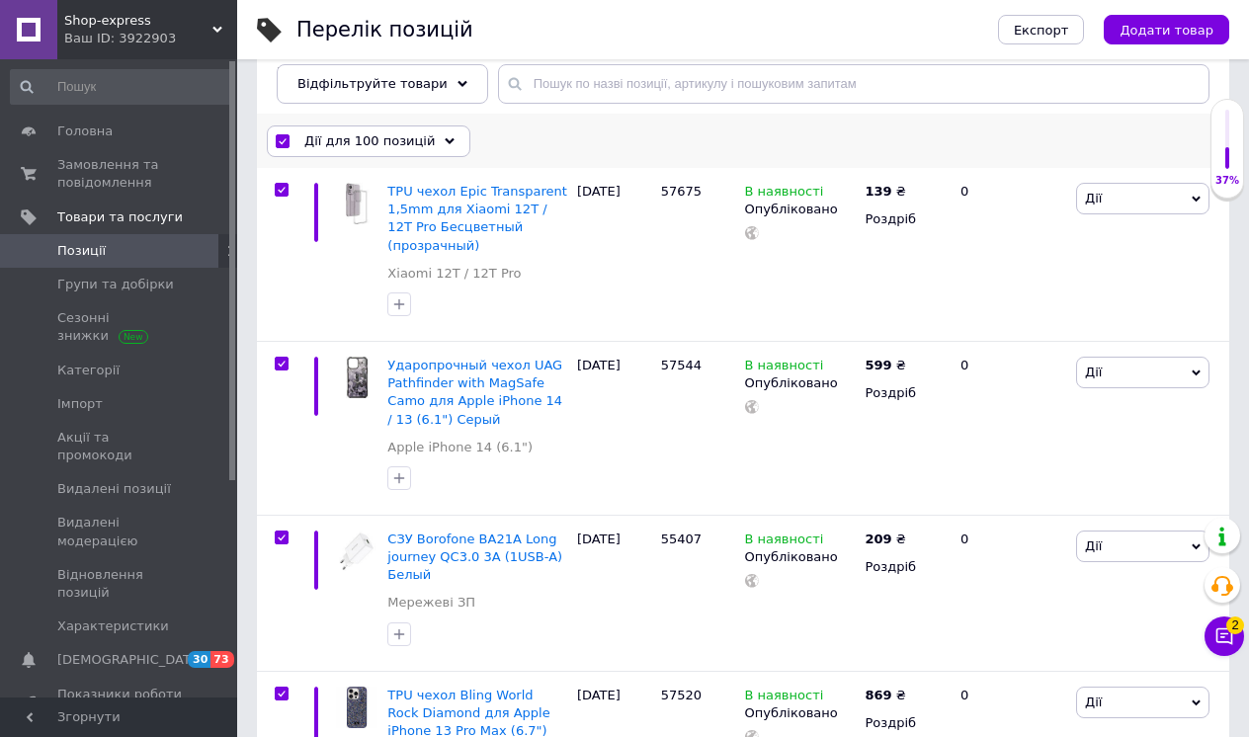
scroll to position [302, 0]
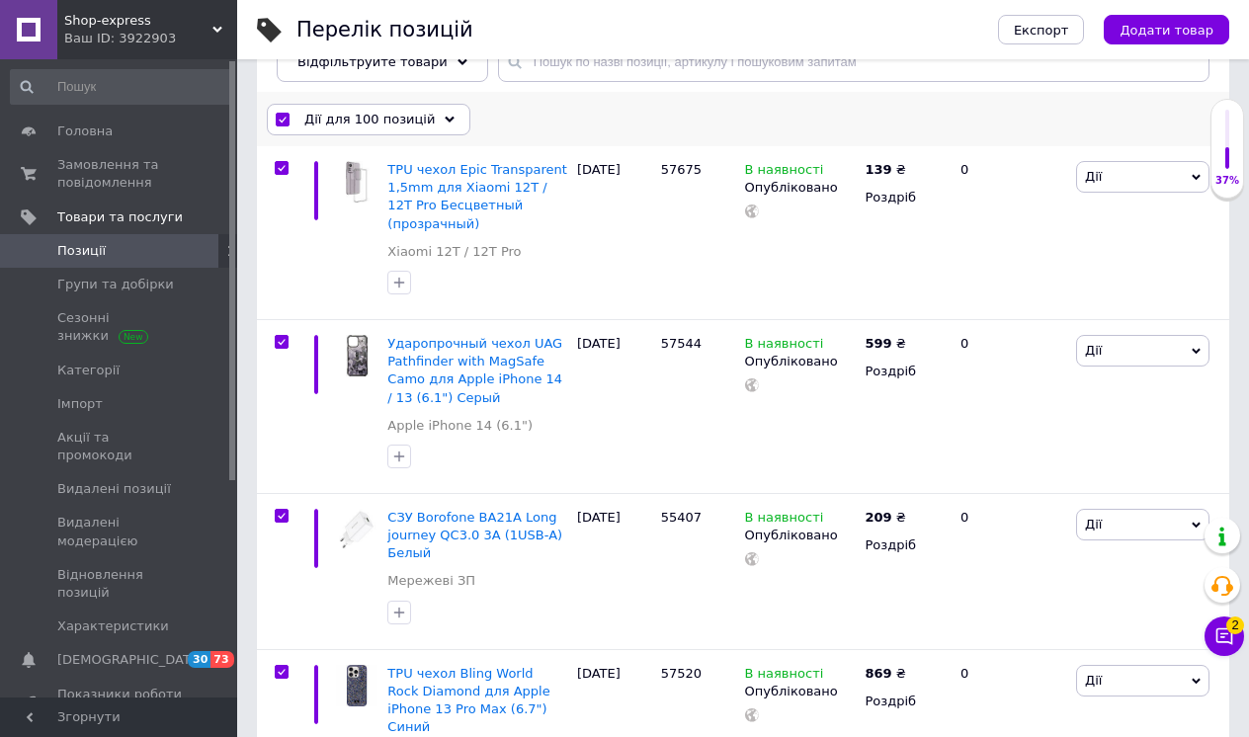
click at [445, 116] on icon at bounding box center [450, 120] width 10 height 10
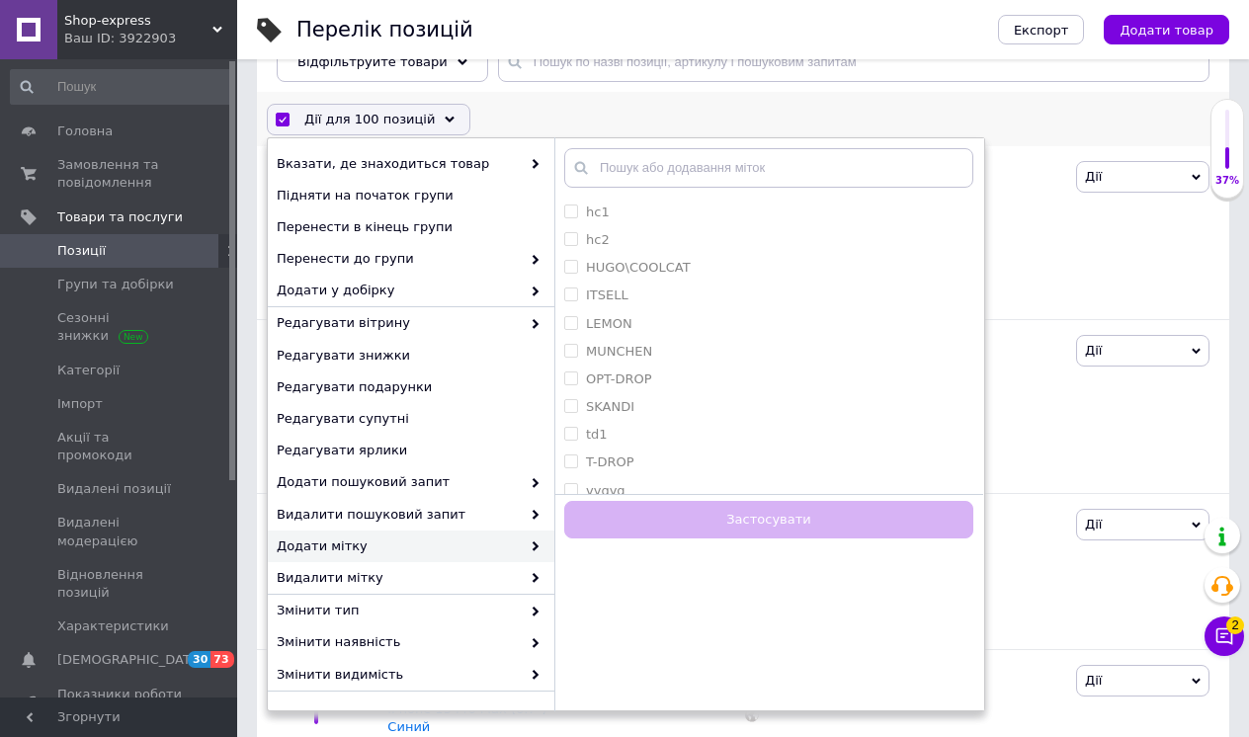
scroll to position [1651, 0]
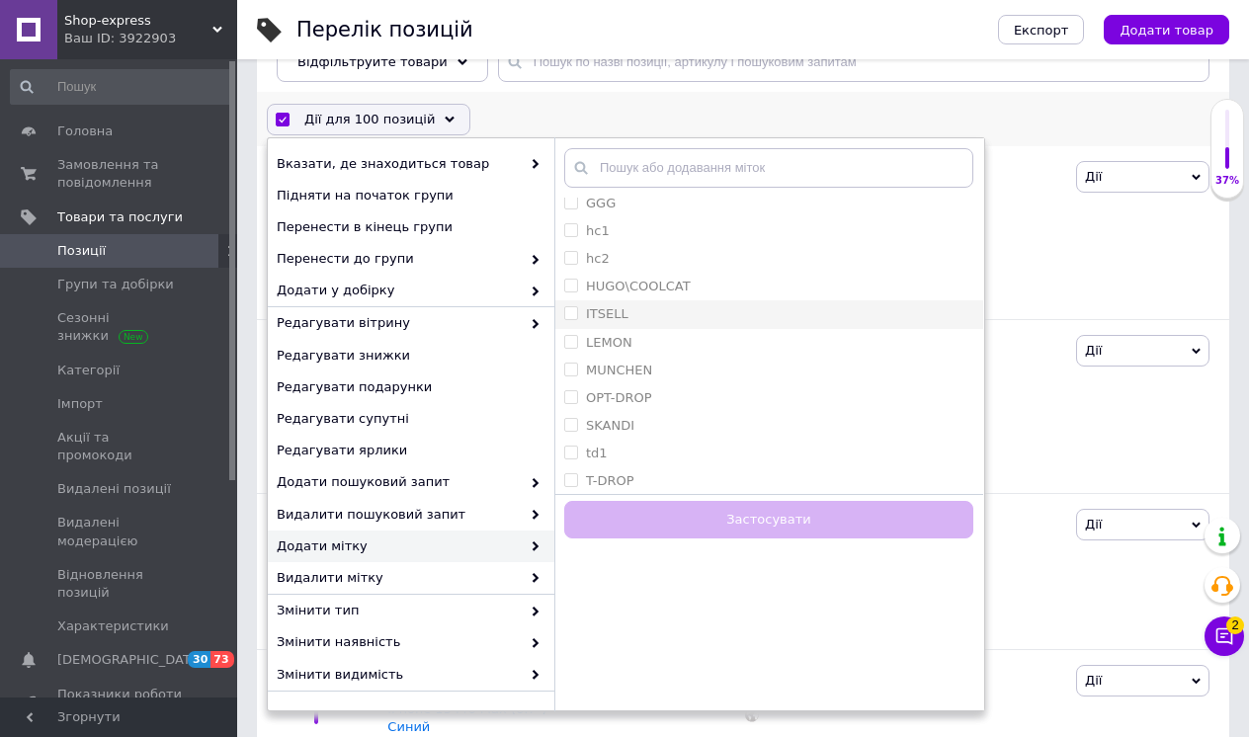
click at [615, 306] on label "ITSELL" at bounding box center [607, 313] width 42 height 15
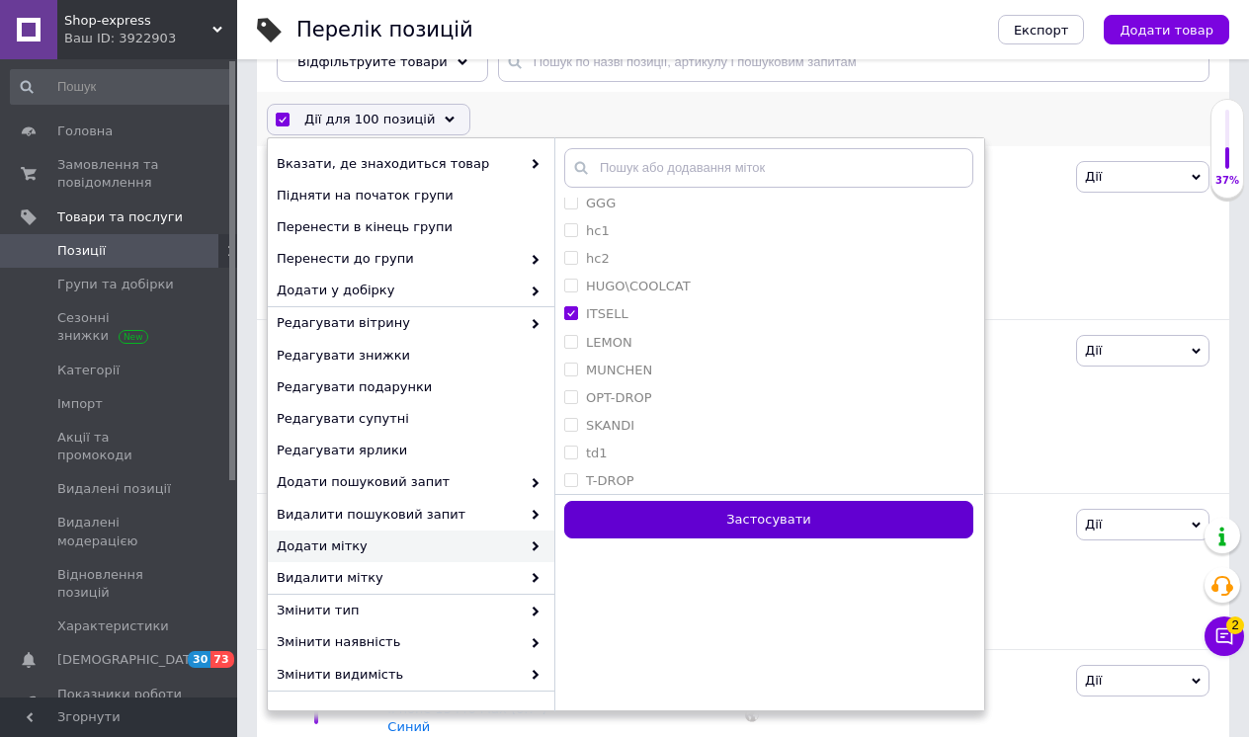
click at [687, 512] on button "Застосувати" at bounding box center [768, 520] width 409 height 39
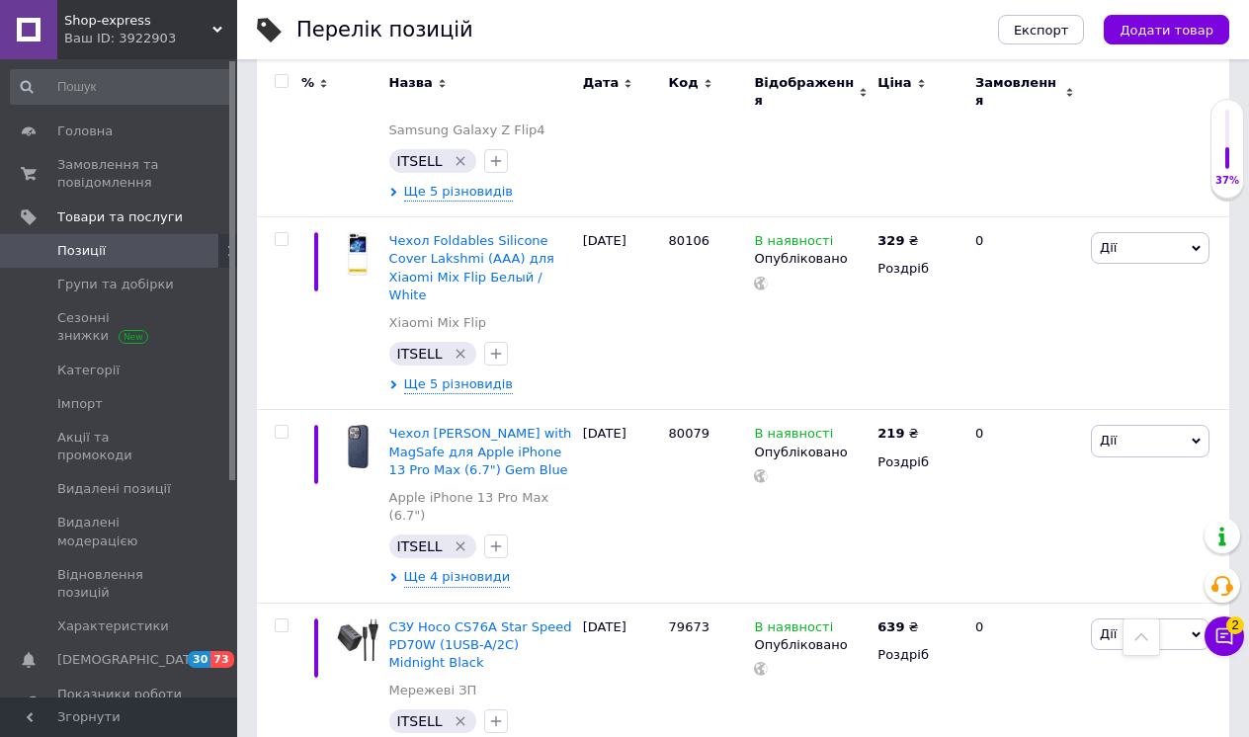
scroll to position [16223, 0]
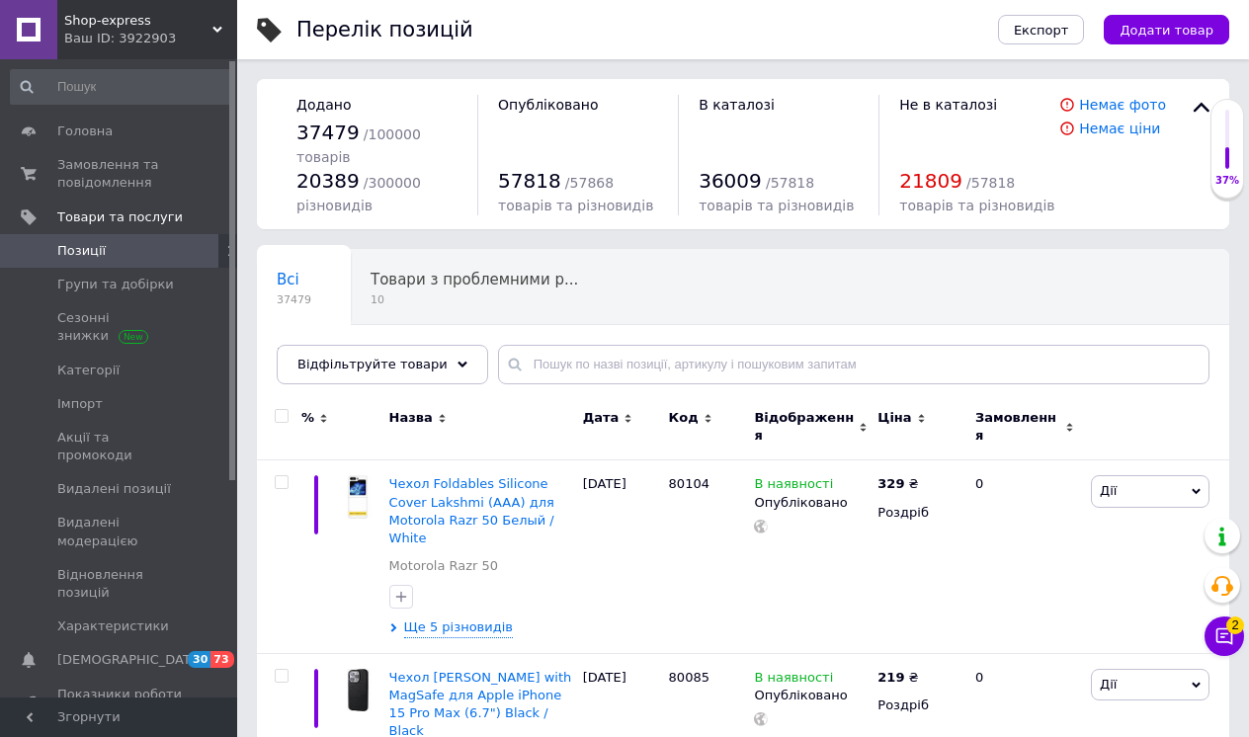
click at [282, 415] on input "checkbox" at bounding box center [281, 416] width 13 height 13
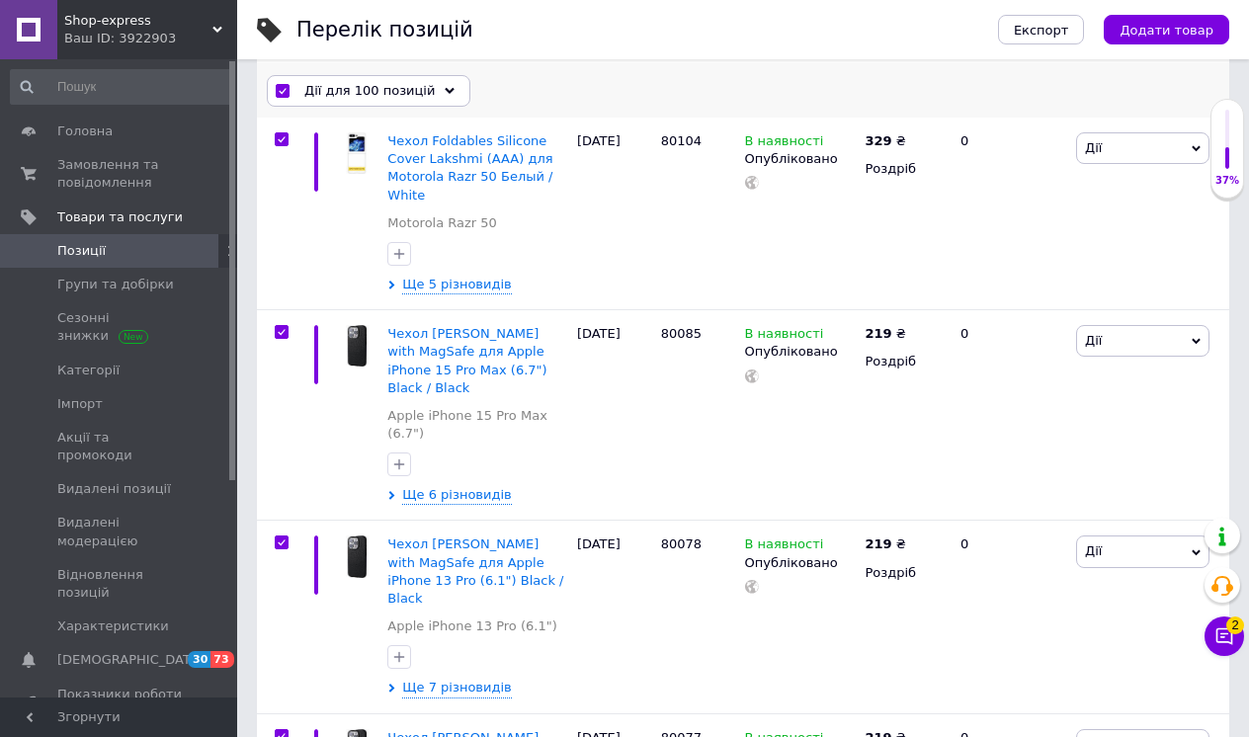
scroll to position [331, 0]
click at [445, 88] on icon at bounding box center [450, 91] width 10 height 10
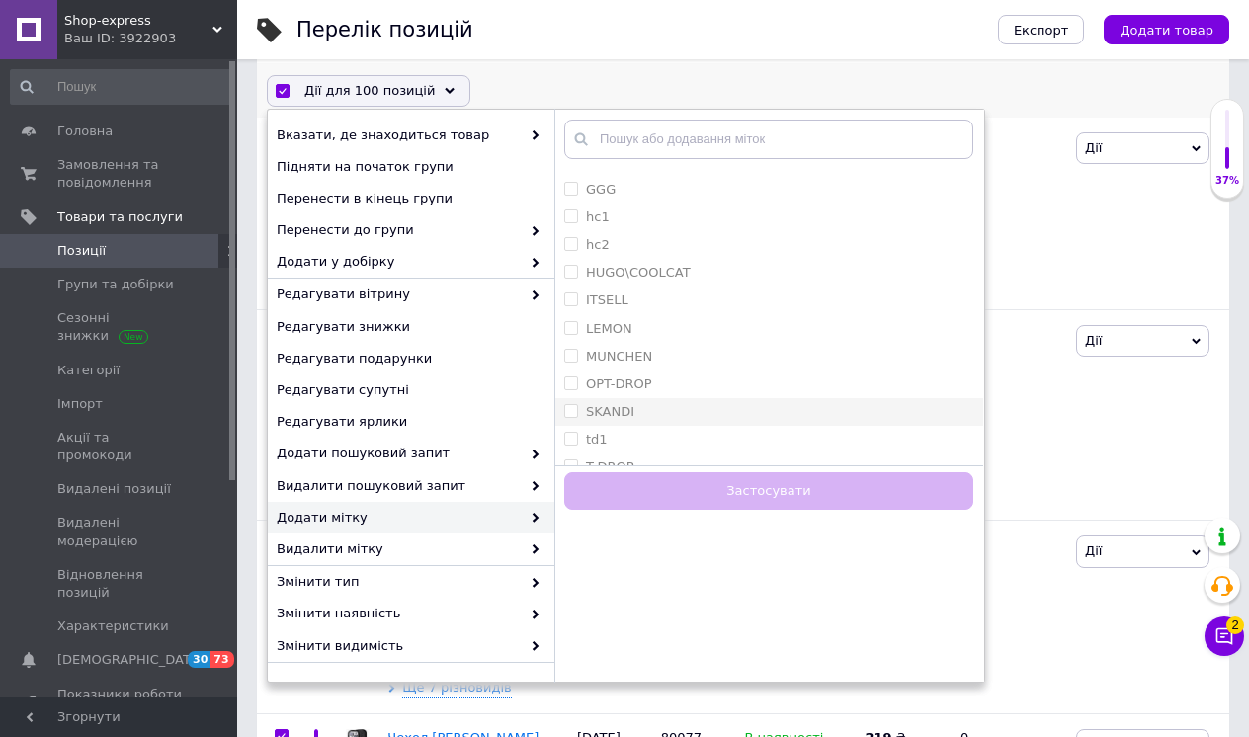
scroll to position [1620, 0]
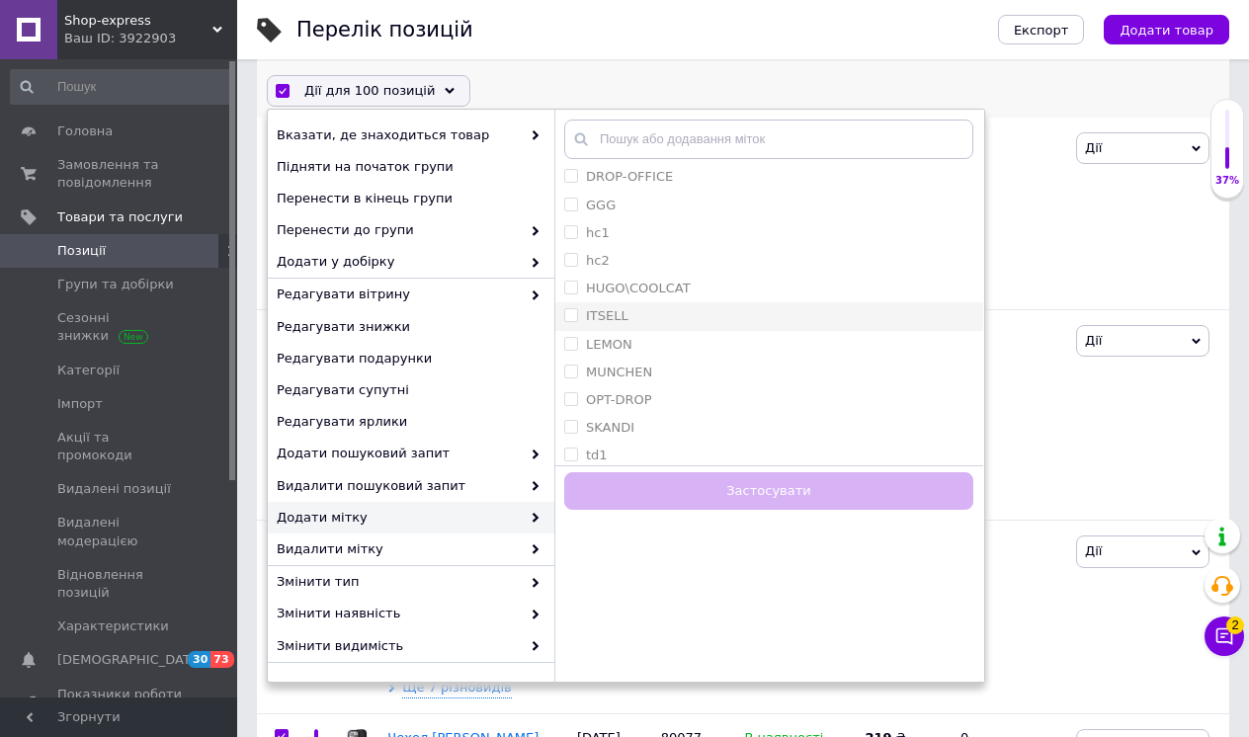
click at [620, 308] on label "ITSELL" at bounding box center [607, 315] width 42 height 15
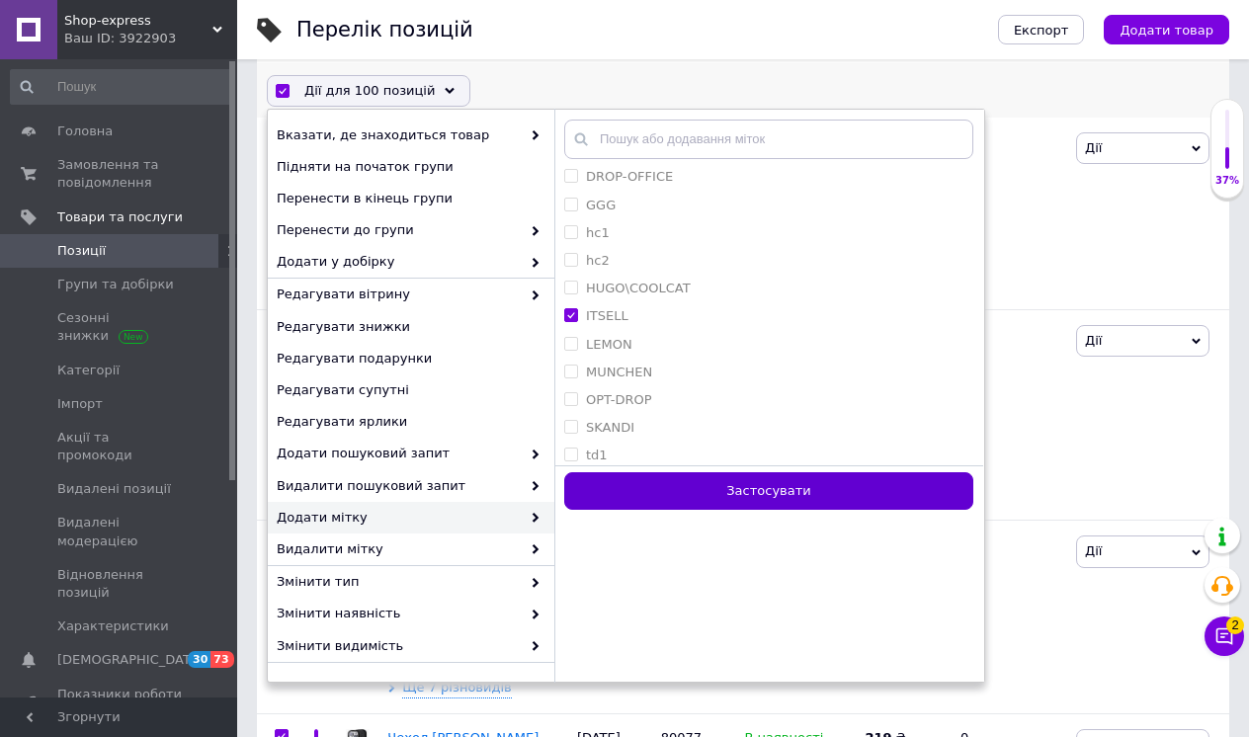
click at [678, 482] on button "Застосувати" at bounding box center [768, 491] width 409 height 39
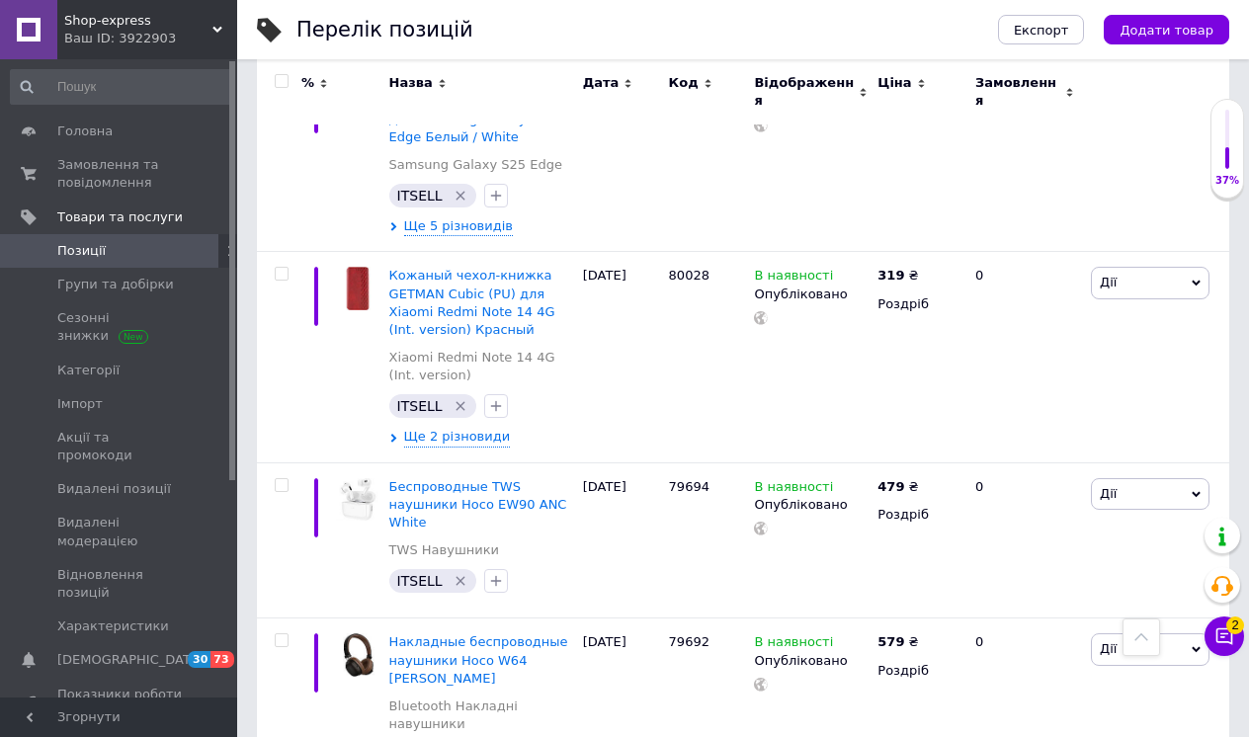
scroll to position [16791, 0]
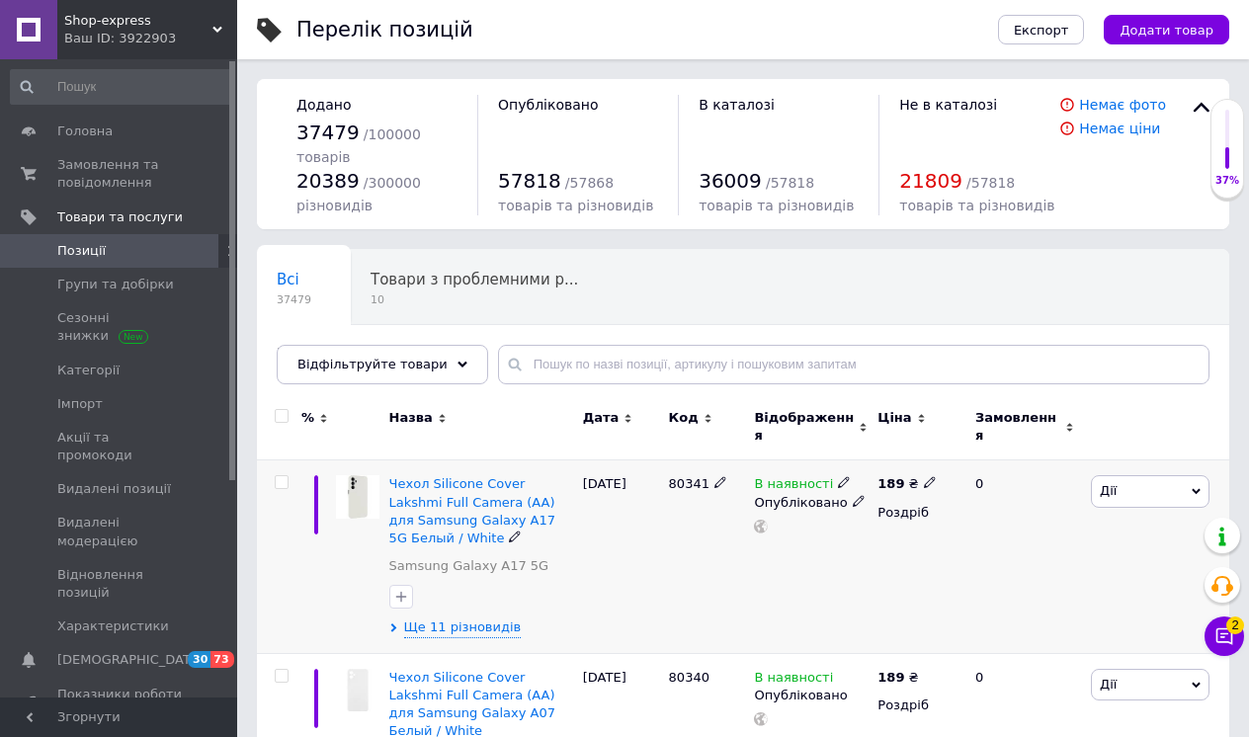
click at [282, 476] on input "checkbox" at bounding box center [281, 482] width 13 height 13
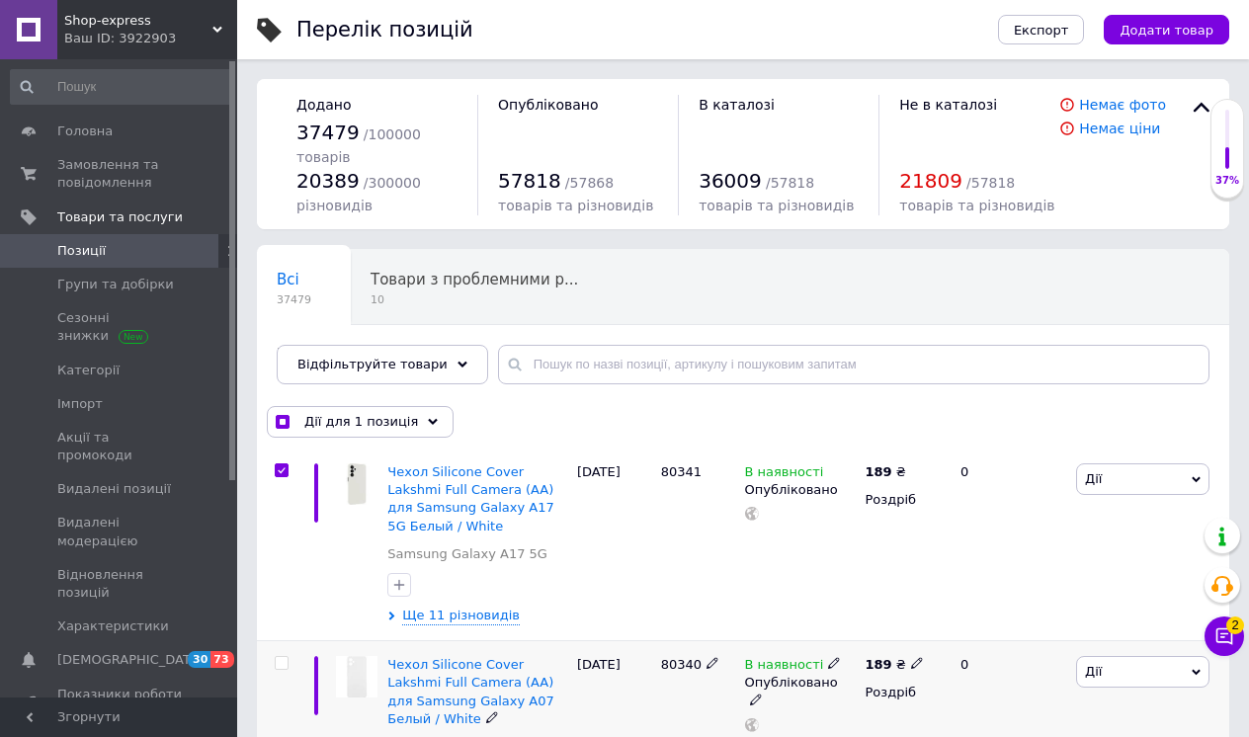
click at [284, 657] on input "checkbox" at bounding box center [281, 663] width 13 height 13
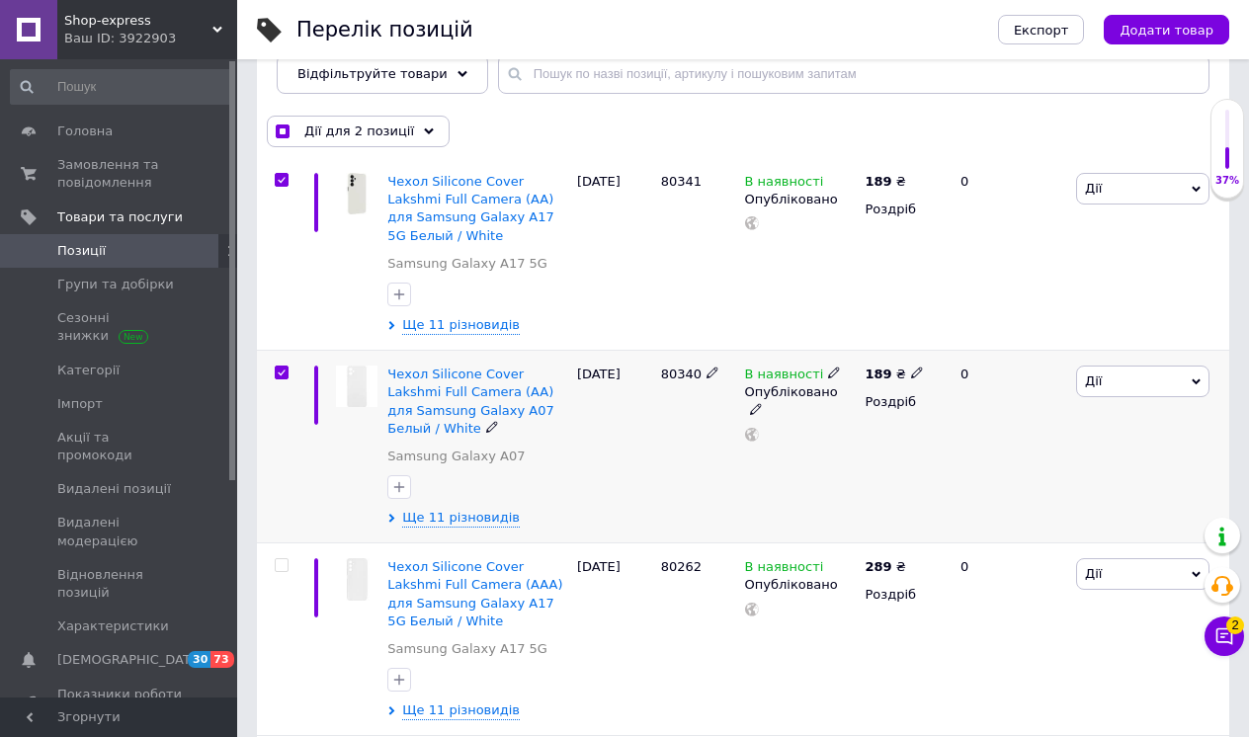
scroll to position [342, 0]
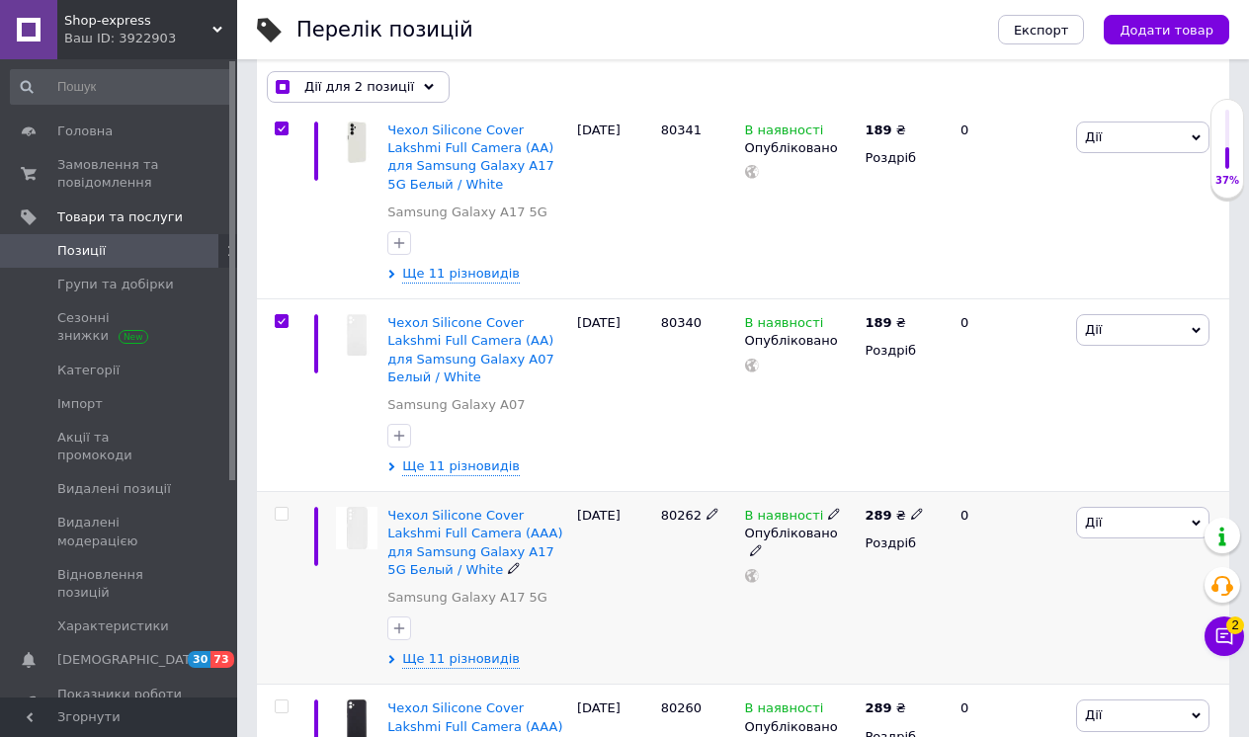
click at [281, 508] on input "checkbox" at bounding box center [281, 514] width 13 height 13
click at [283, 700] on input "checkbox" at bounding box center [281, 706] width 13 height 13
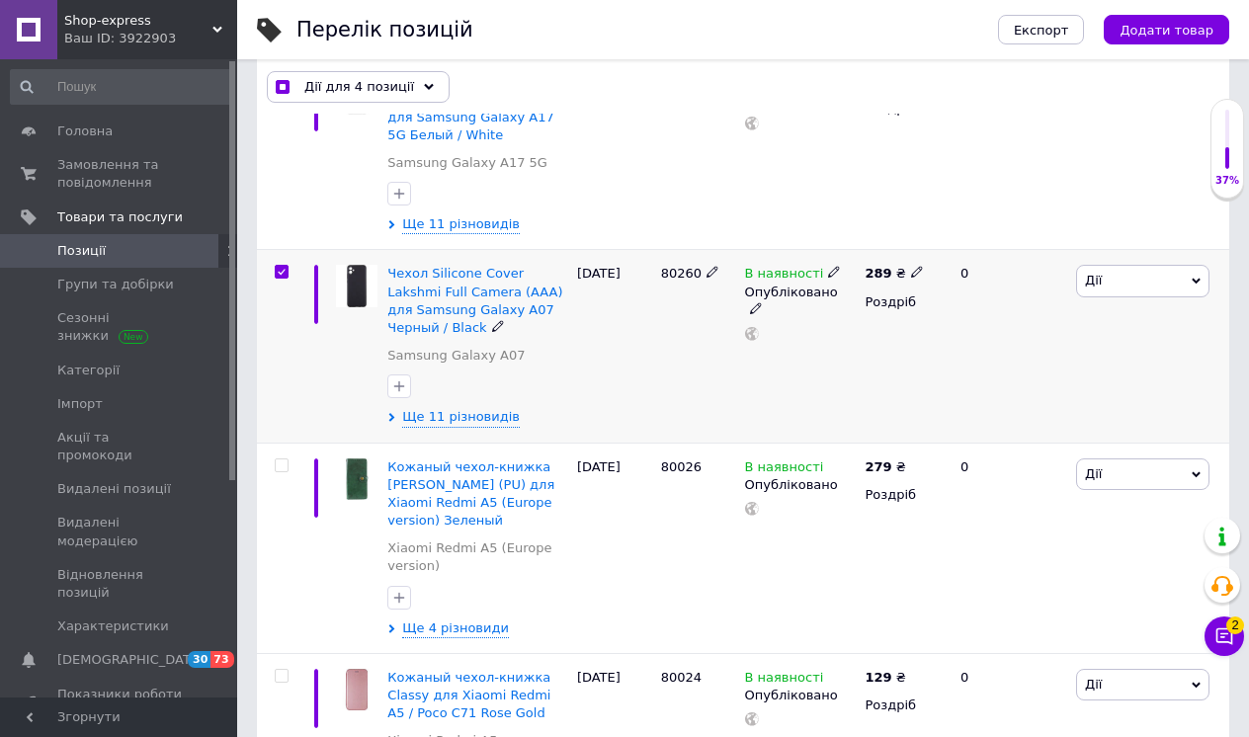
scroll to position [777, 0]
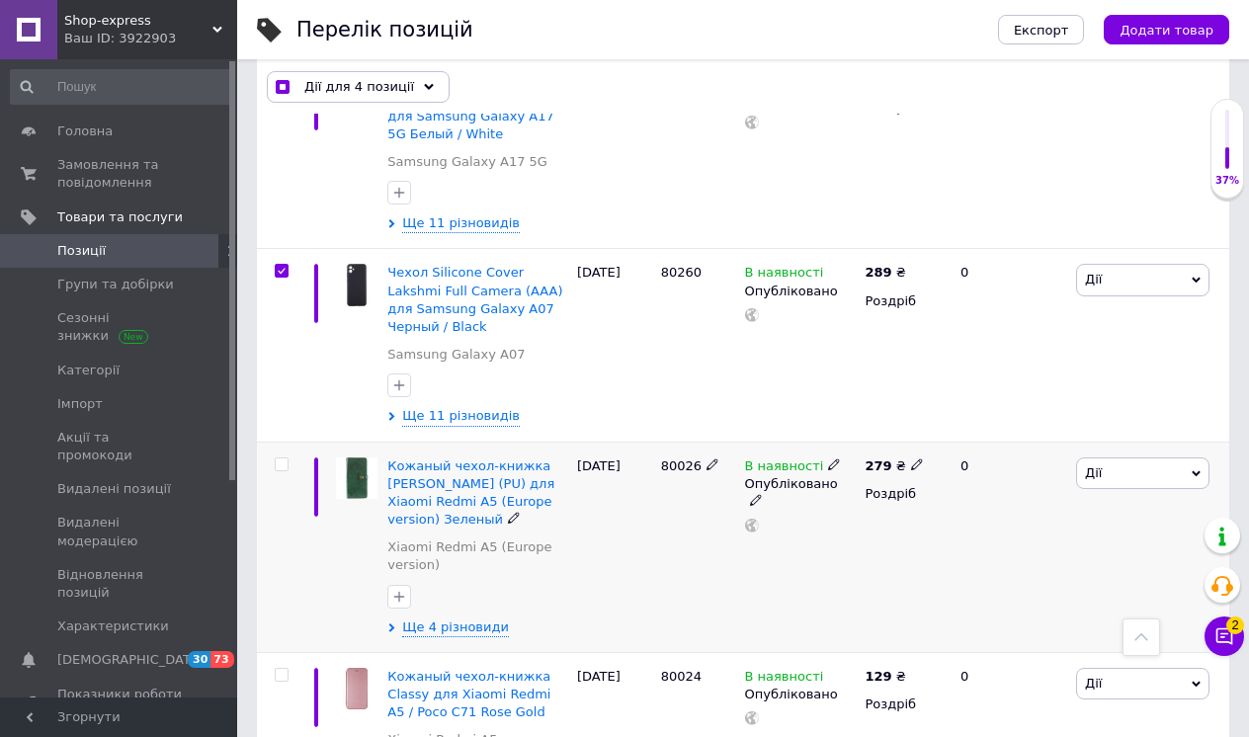
click at [281, 458] on input "checkbox" at bounding box center [281, 464] width 13 height 13
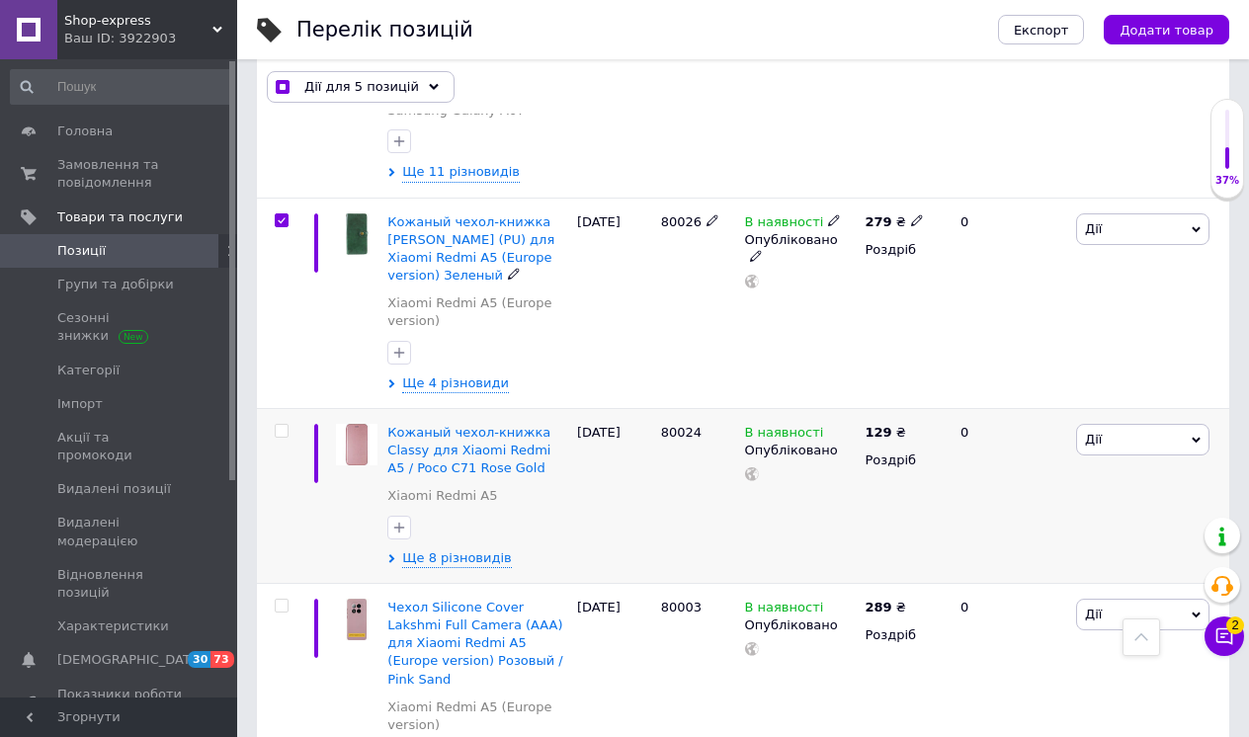
scroll to position [1031, 0]
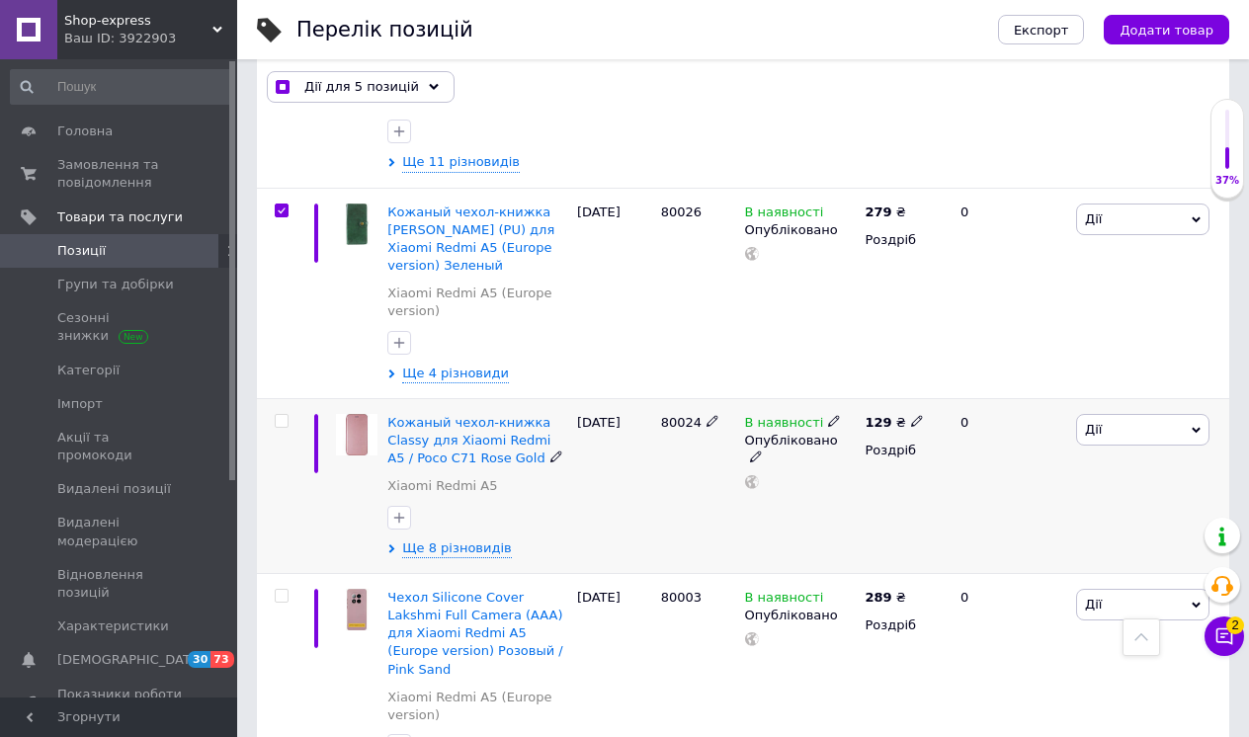
click at [281, 415] on input "checkbox" at bounding box center [281, 421] width 13 height 13
click at [282, 590] on input "checkbox" at bounding box center [281, 596] width 13 height 13
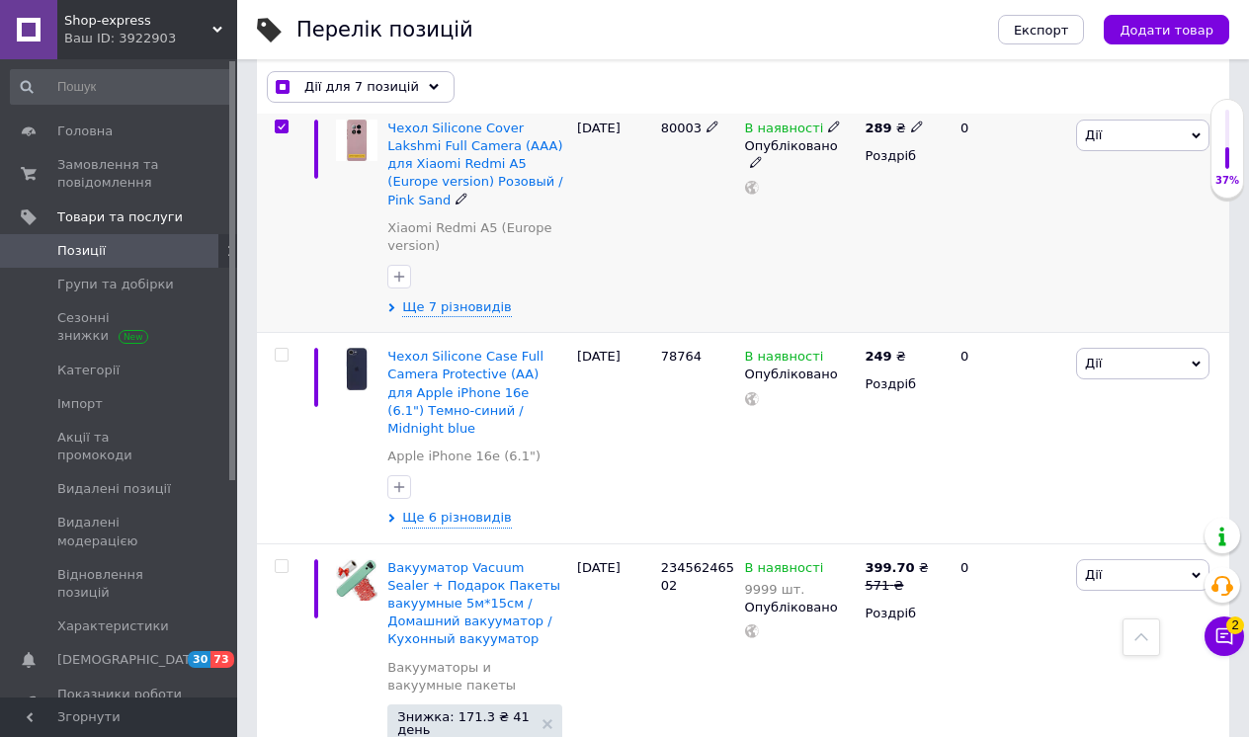
scroll to position [1504, 0]
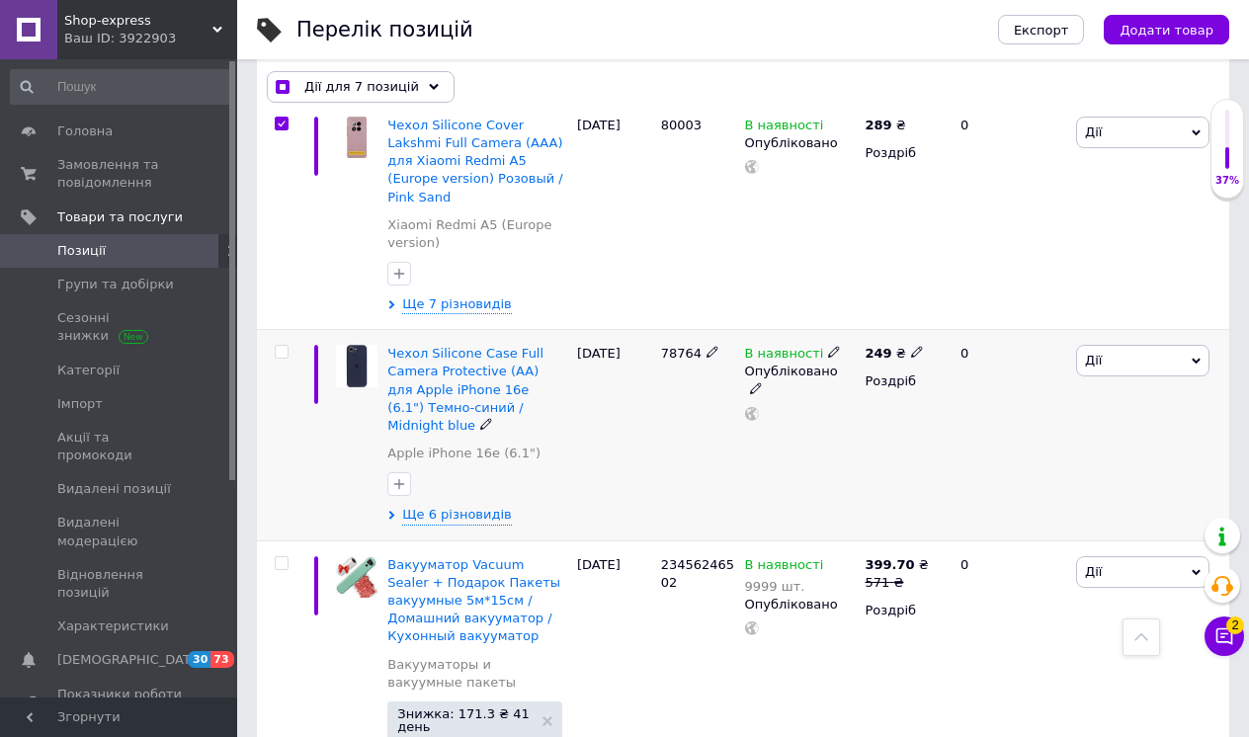
click at [280, 346] on input "checkbox" at bounding box center [281, 352] width 13 height 13
click at [425, 81] on div "Дії для 8 позицій" at bounding box center [361, 87] width 188 height 32
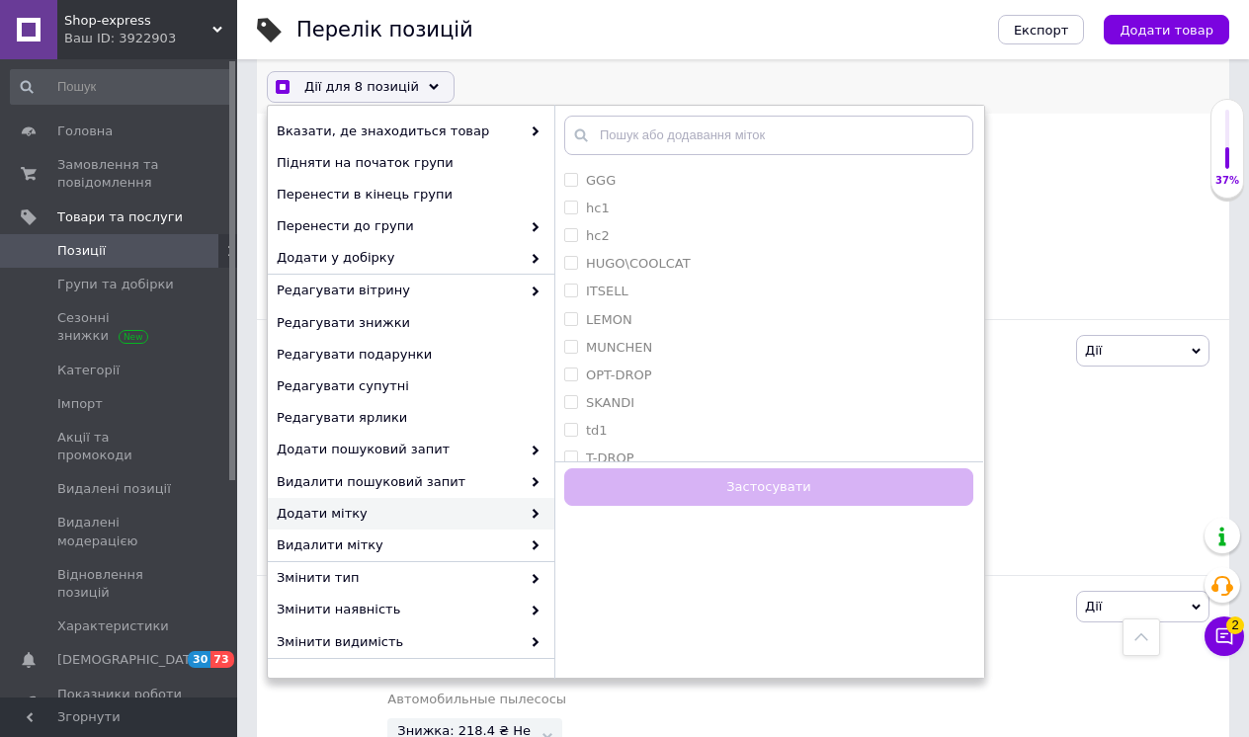
scroll to position [1623, 0]
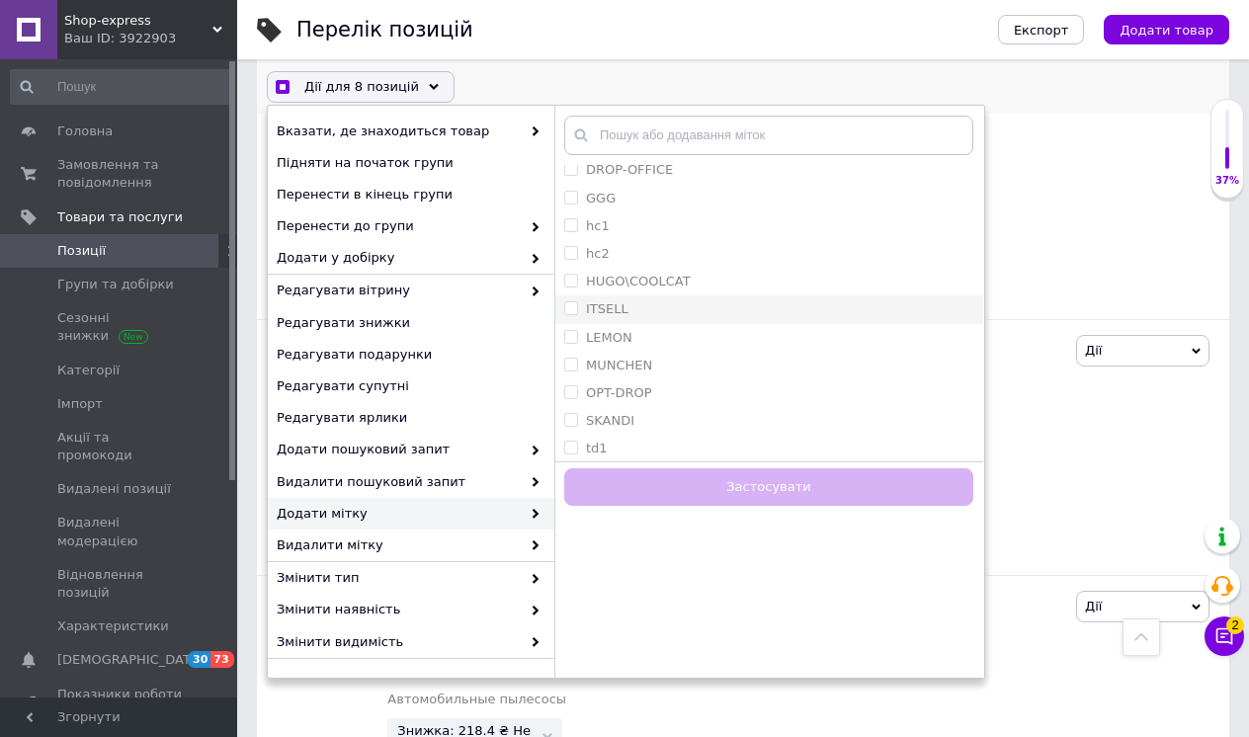
click at [622, 301] on label "ITSELL" at bounding box center [607, 308] width 42 height 15
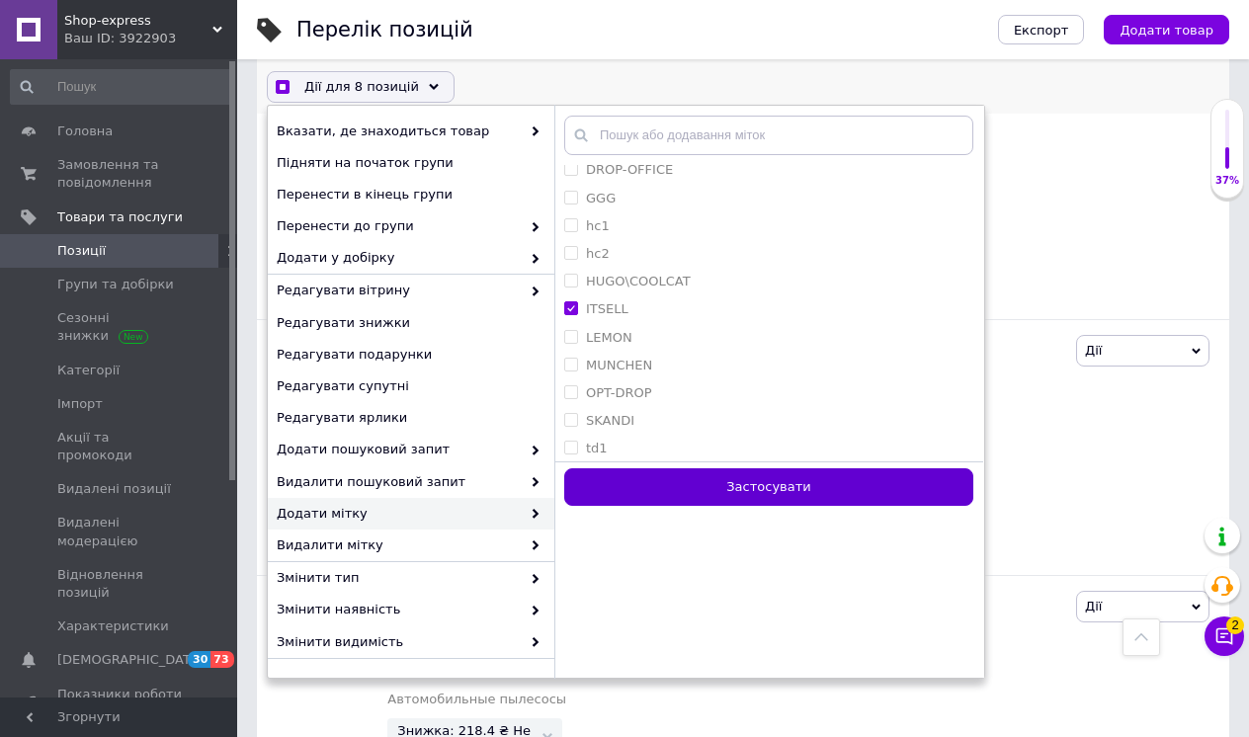
click at [675, 489] on button "Застосувати" at bounding box center [768, 487] width 409 height 39
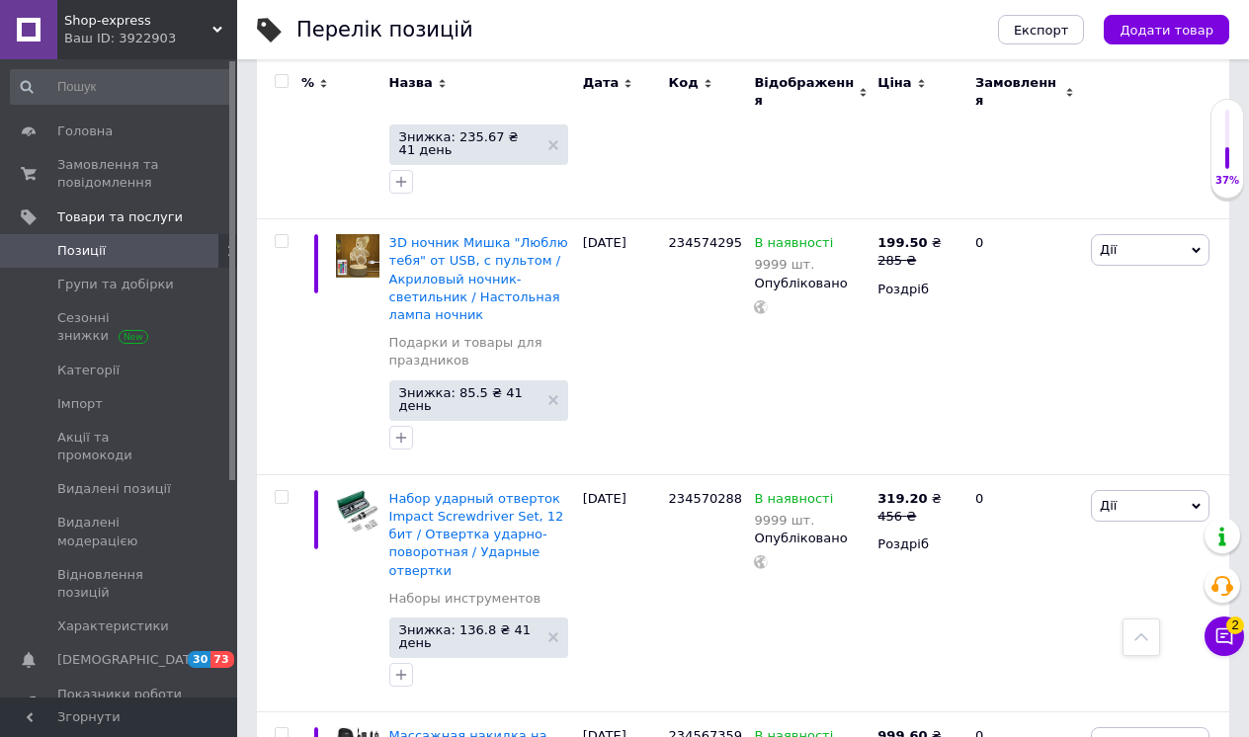
scroll to position [7161, 0]
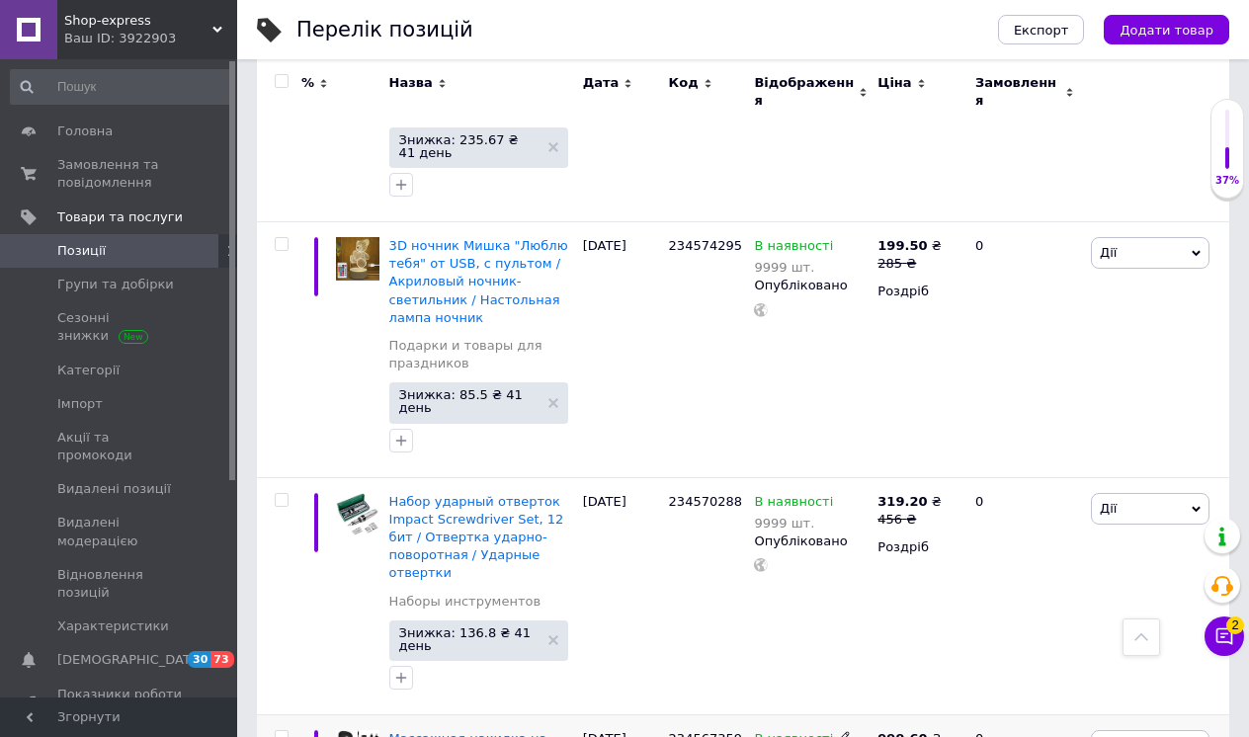
click at [279, 731] on input "checkbox" at bounding box center [281, 737] width 13 height 13
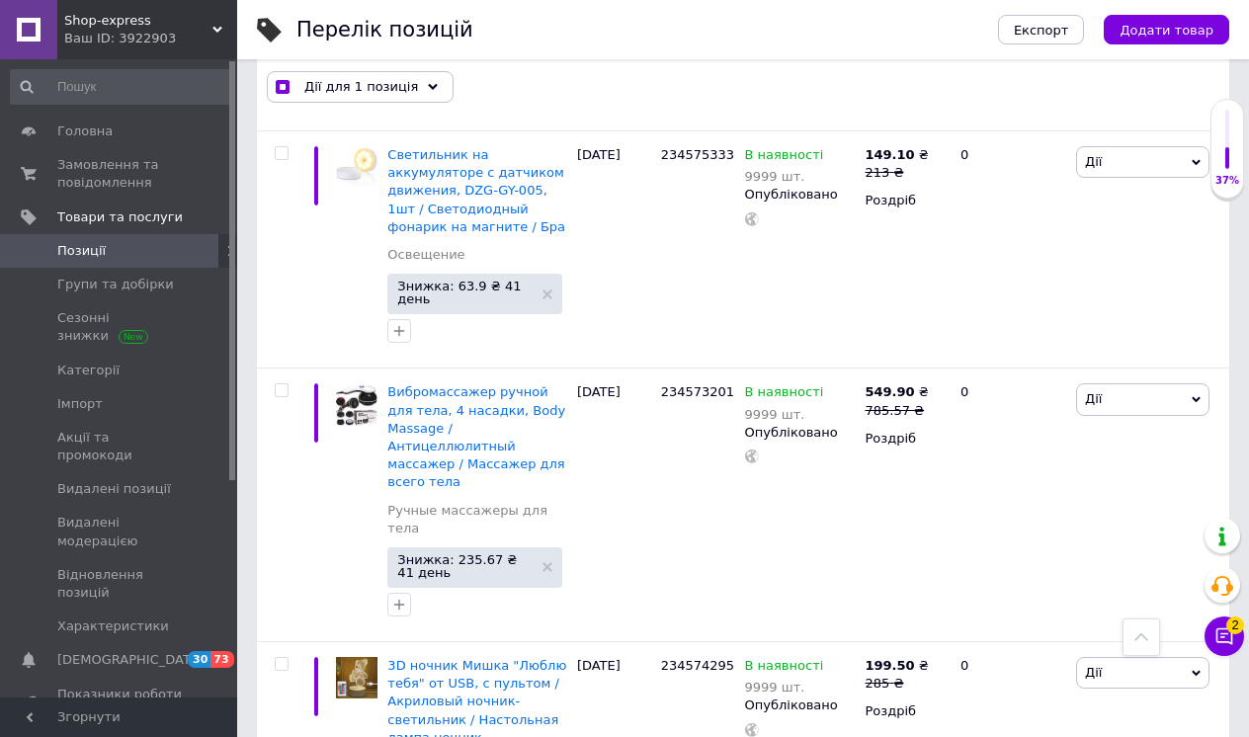
scroll to position [6762, 0]
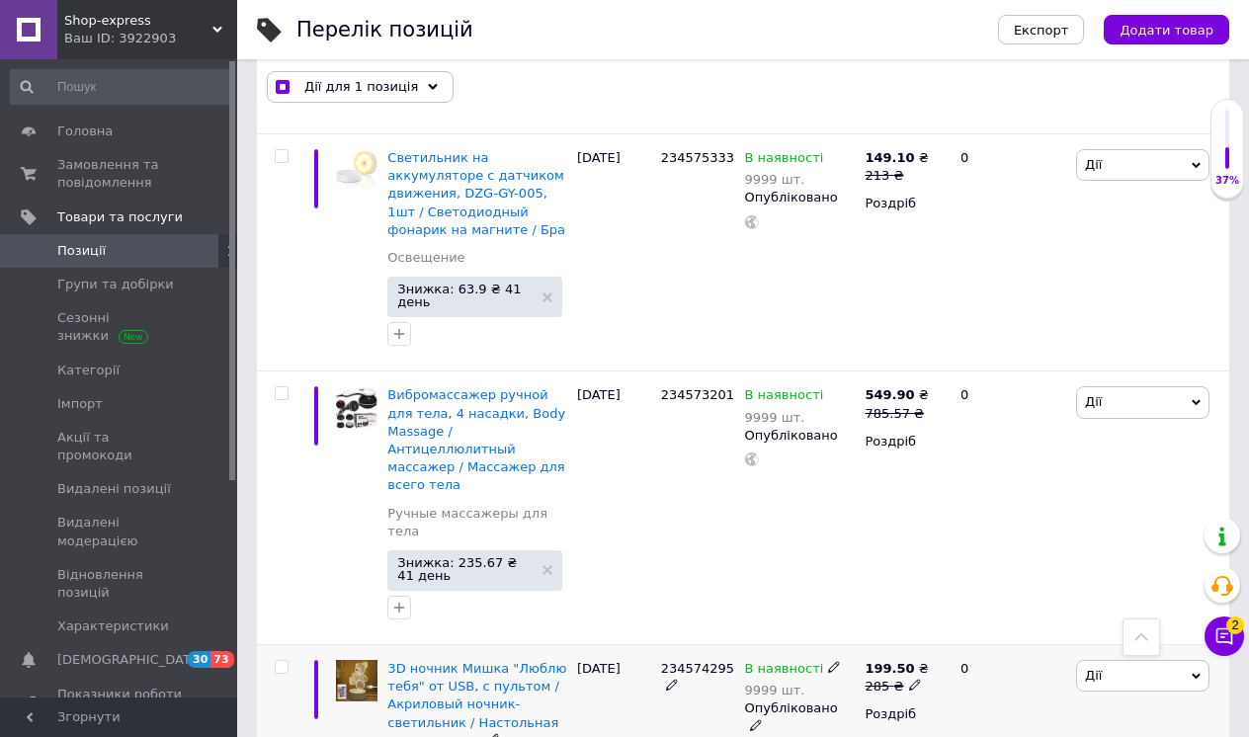
click at [283, 661] on input "checkbox" at bounding box center [281, 667] width 13 height 13
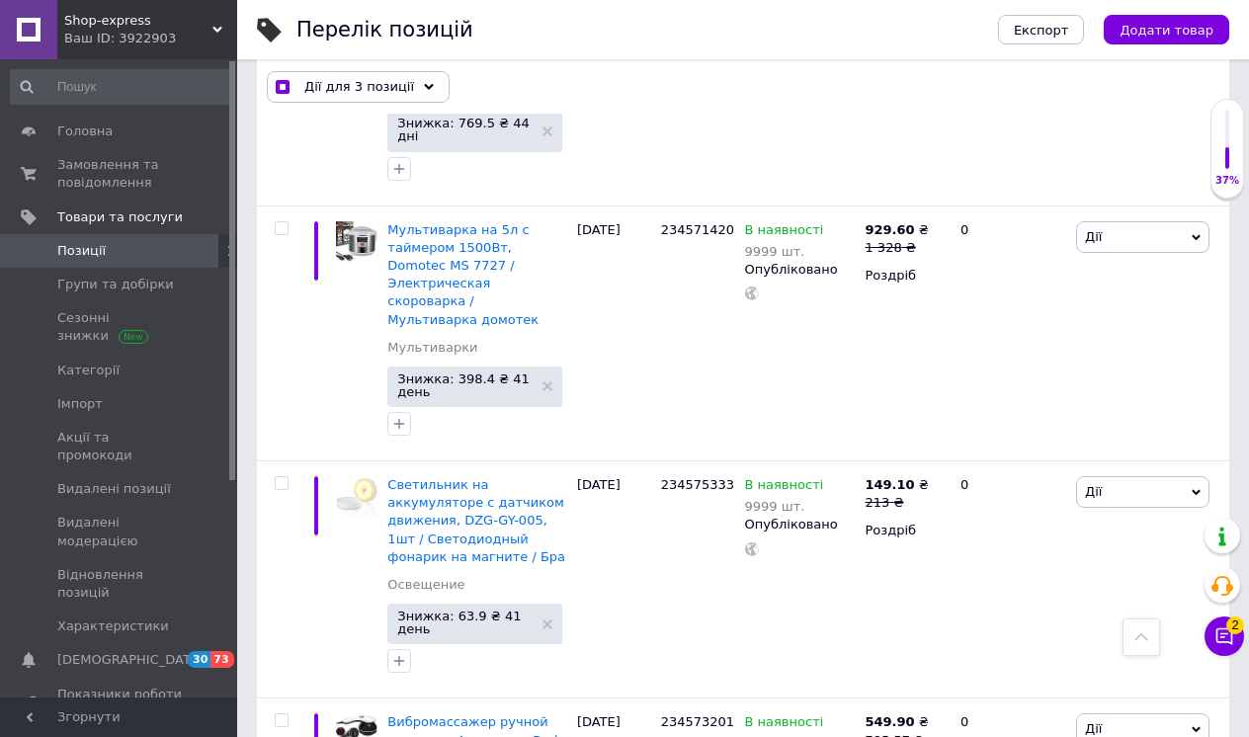
scroll to position [6410, 0]
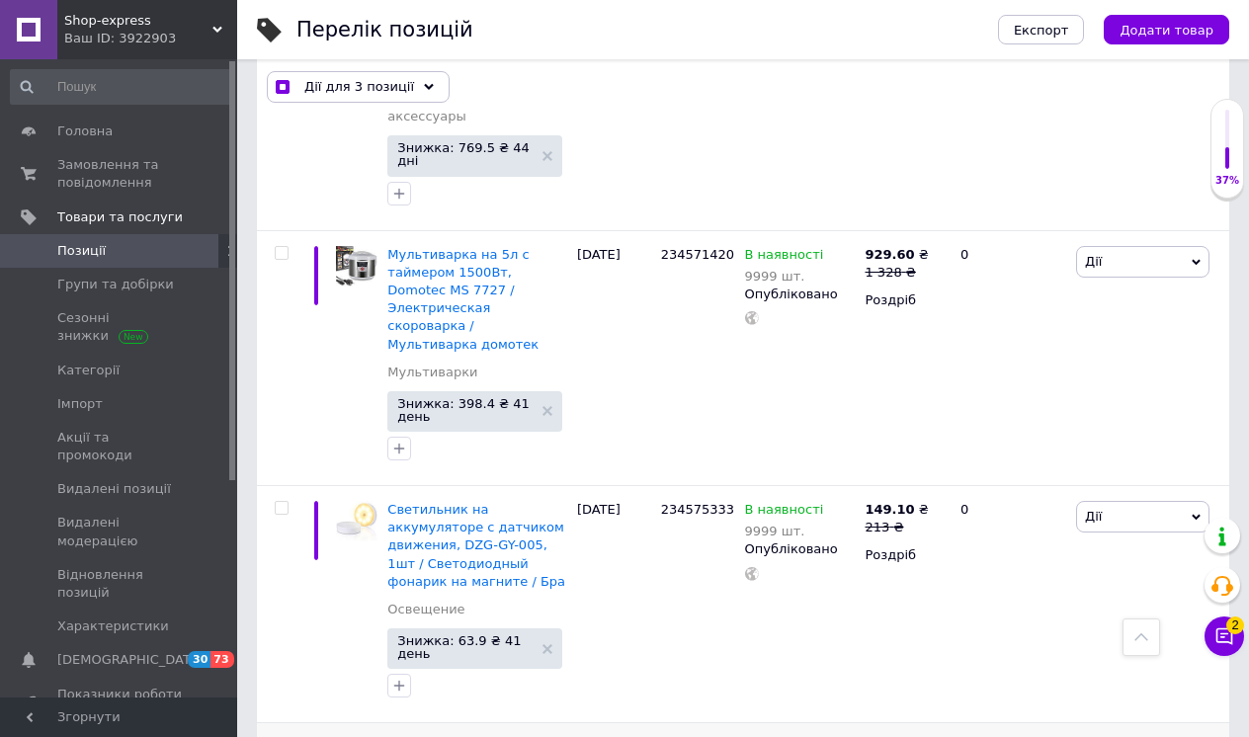
click at [283, 736] on input "checkbox" at bounding box center [281, 745] width 13 height 13
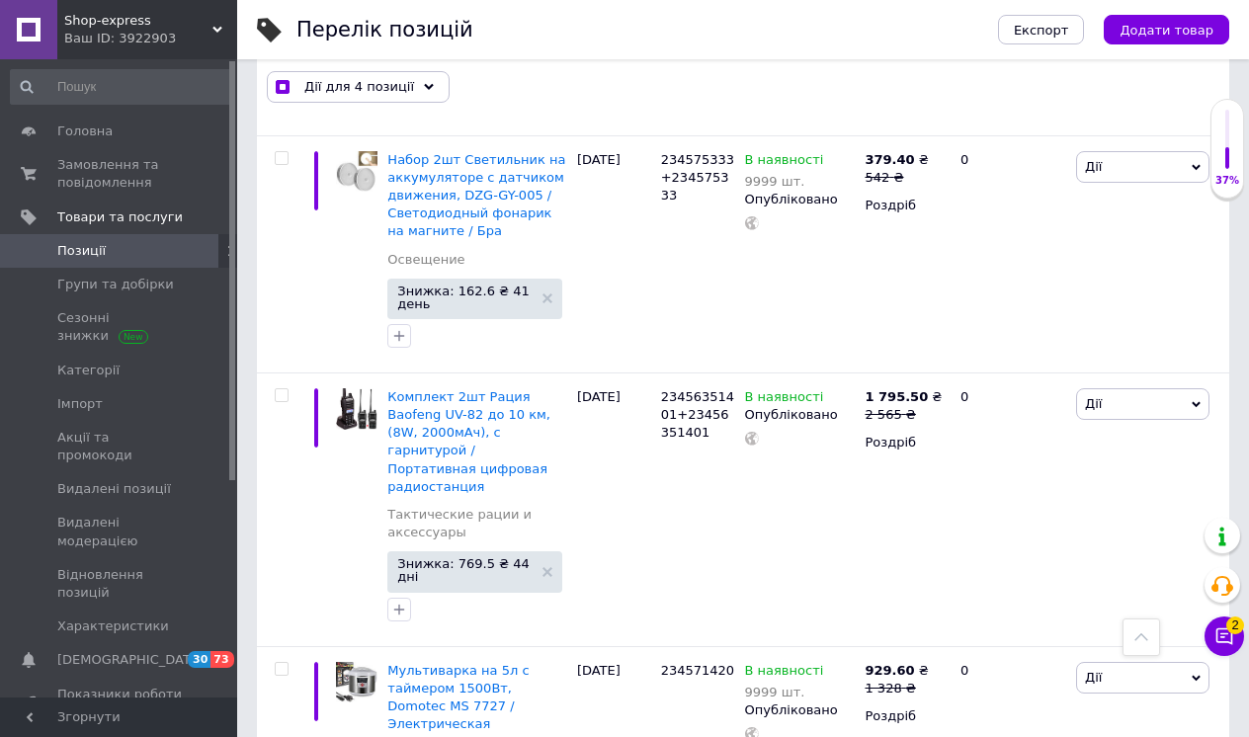
scroll to position [5992, 0]
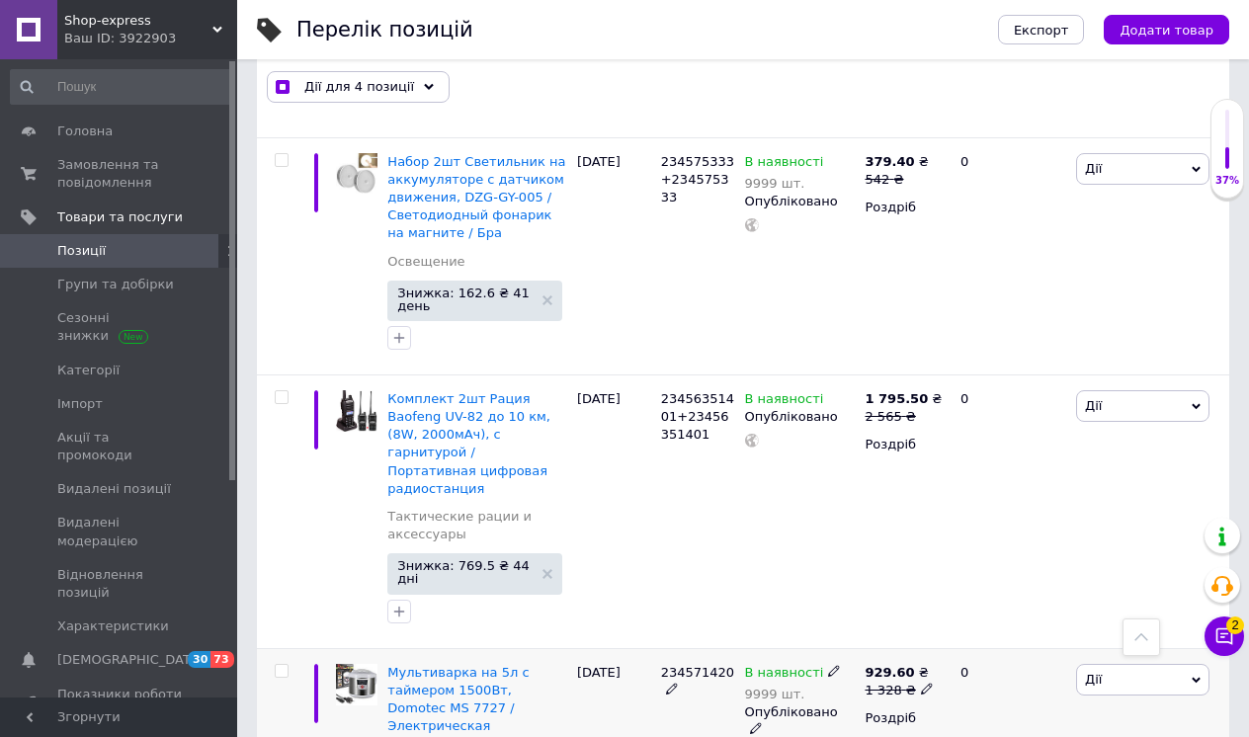
click at [282, 665] on input "checkbox" at bounding box center [281, 671] width 13 height 13
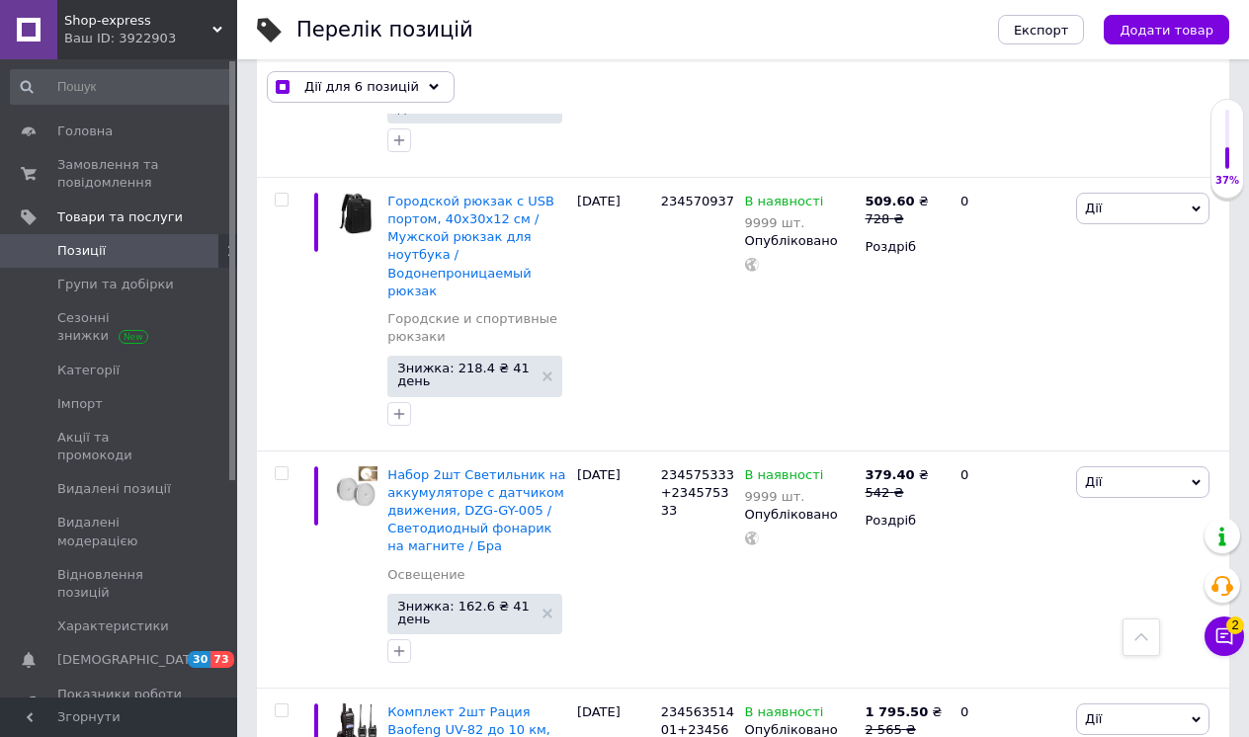
scroll to position [5629, 0]
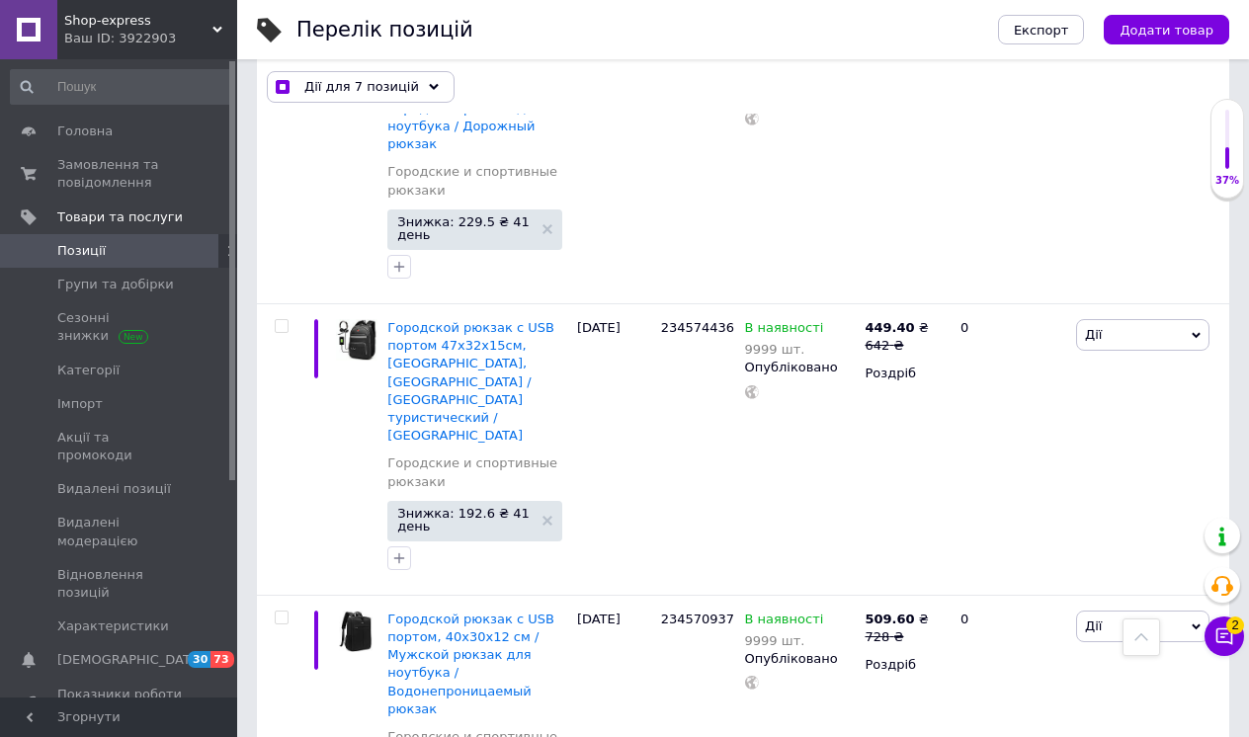
scroll to position [5259, 0]
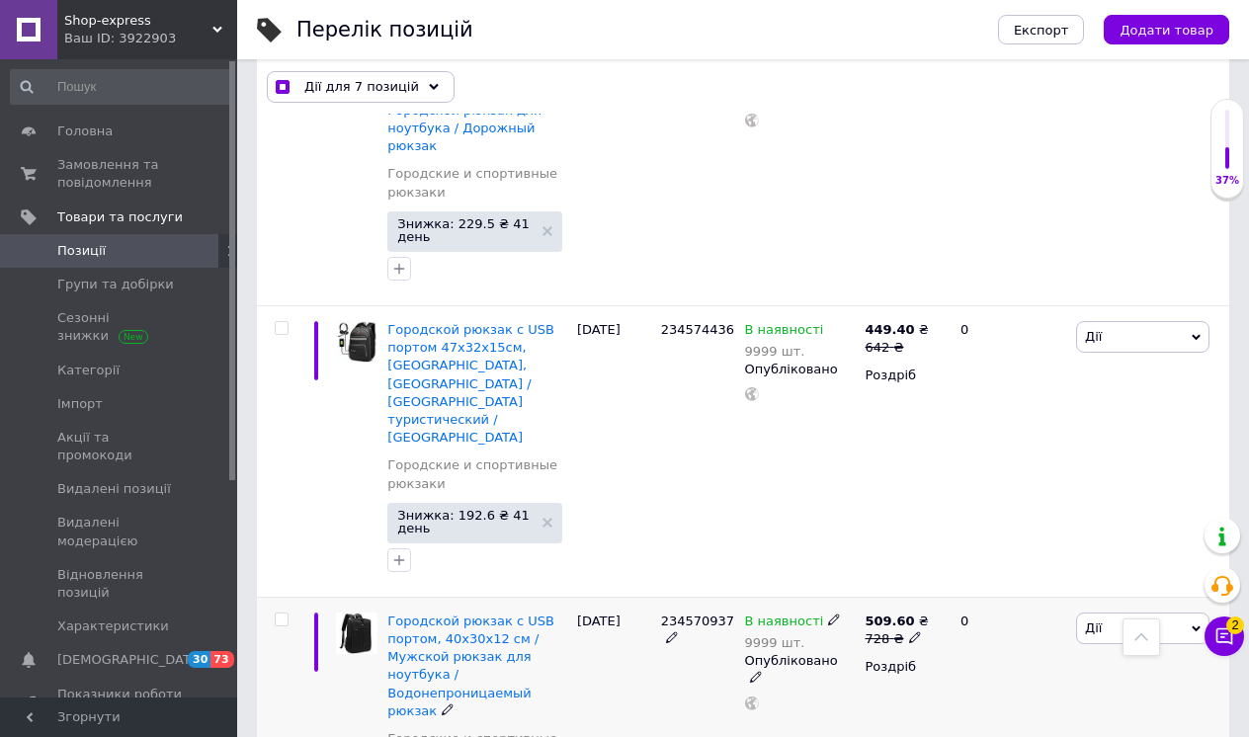
click at [283, 613] on input "checkbox" at bounding box center [281, 619] width 13 height 13
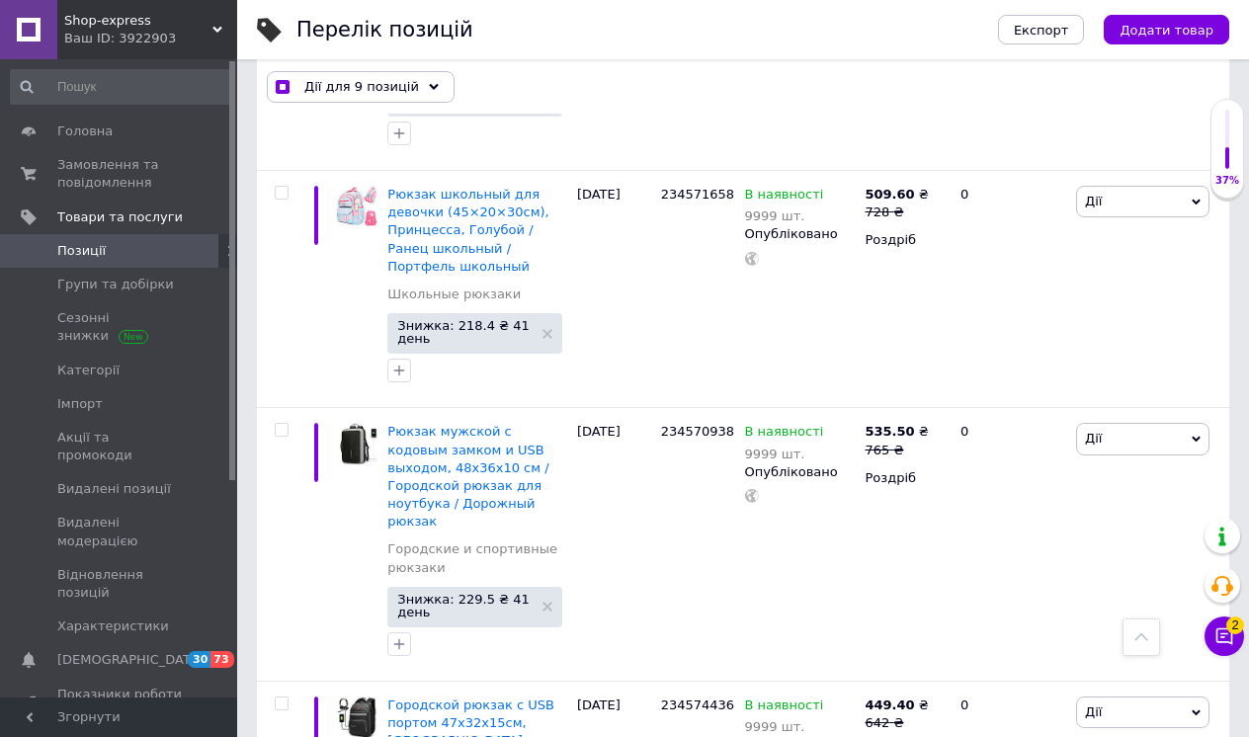
scroll to position [4868, 0]
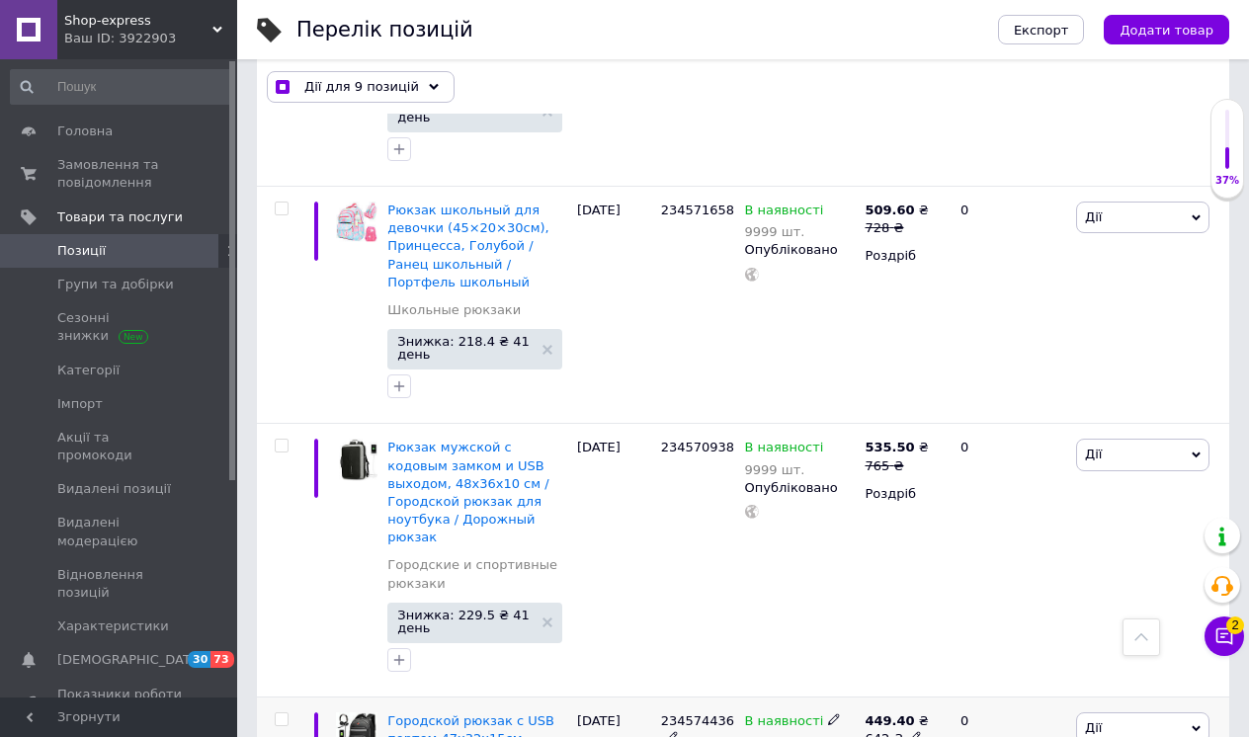
click at [280, 713] on input "checkbox" at bounding box center [281, 719] width 13 height 13
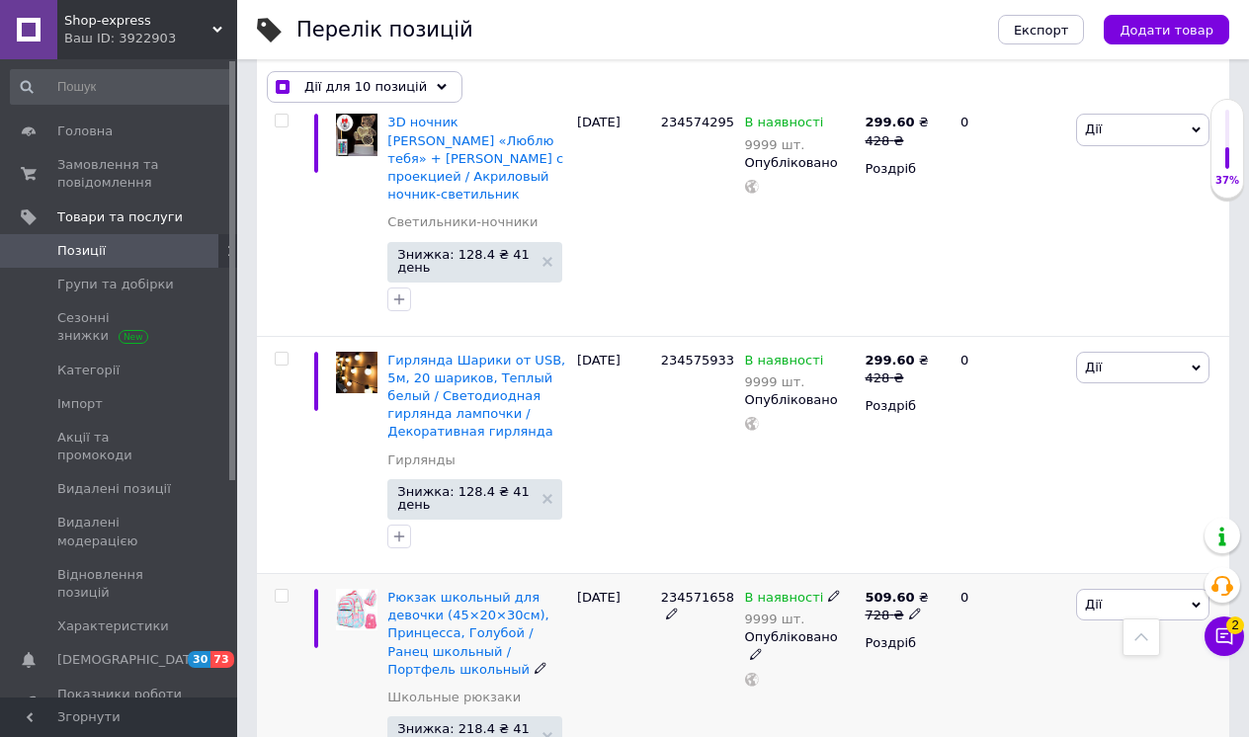
scroll to position [4428, 0]
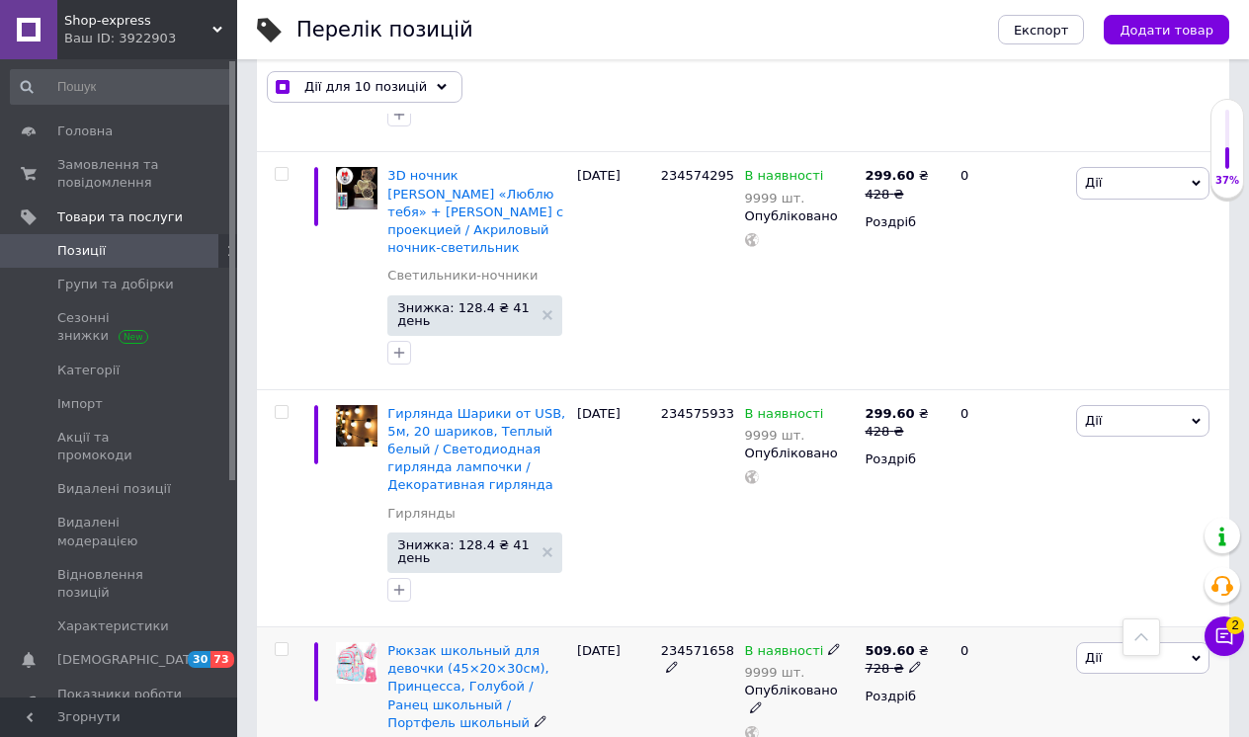
click at [282, 643] on input "checkbox" at bounding box center [281, 649] width 13 height 13
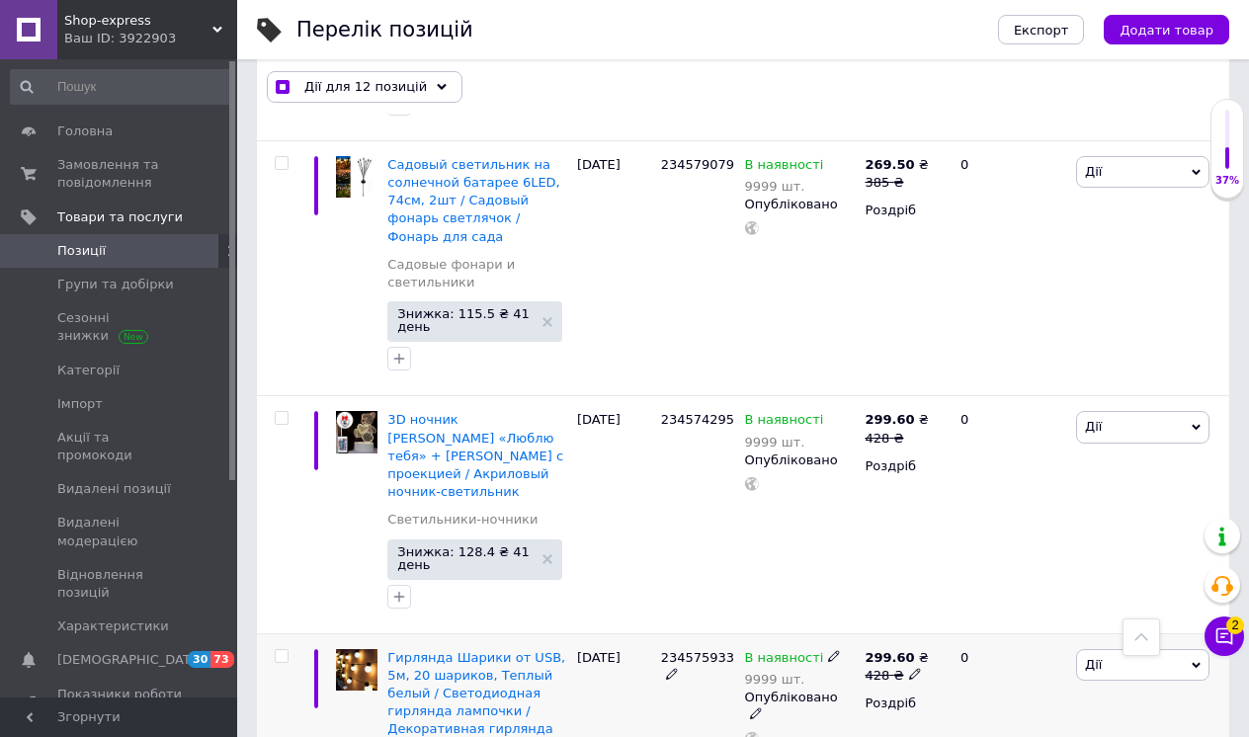
scroll to position [4179, 0]
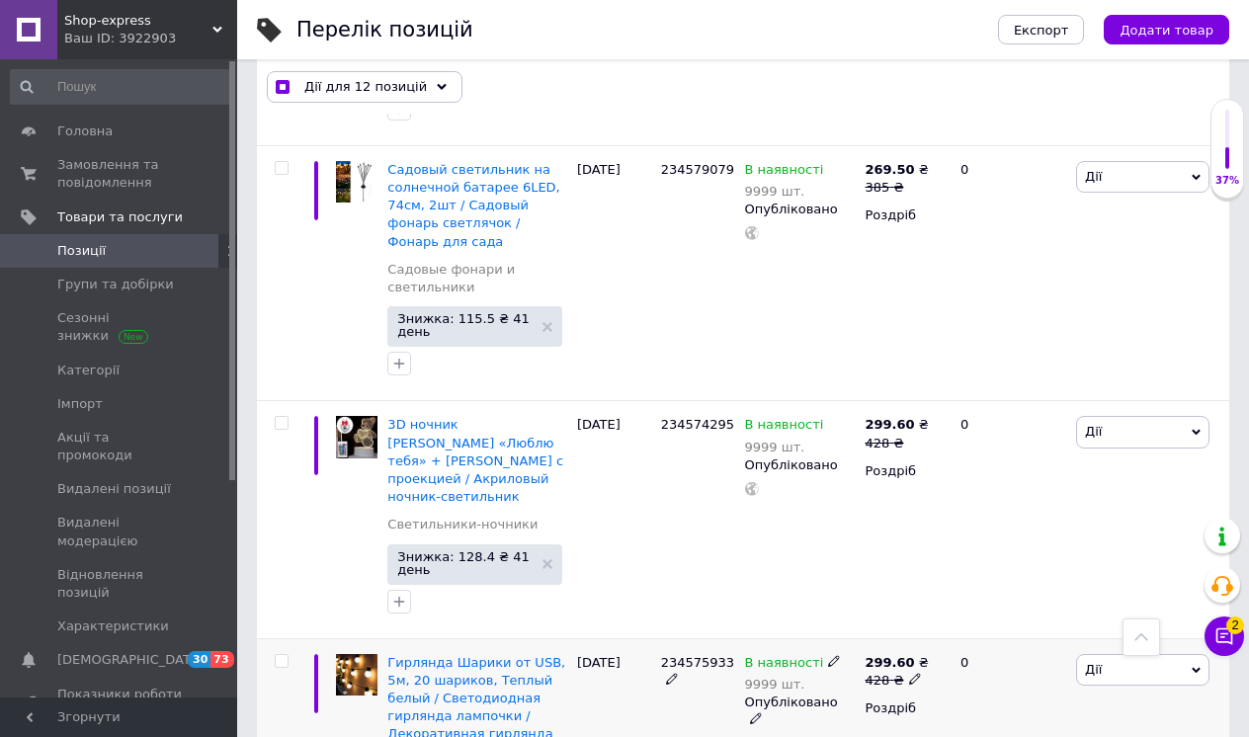
click at [280, 655] on input "checkbox" at bounding box center [281, 661] width 13 height 13
click at [282, 417] on input "checkbox" at bounding box center [281, 423] width 13 height 13
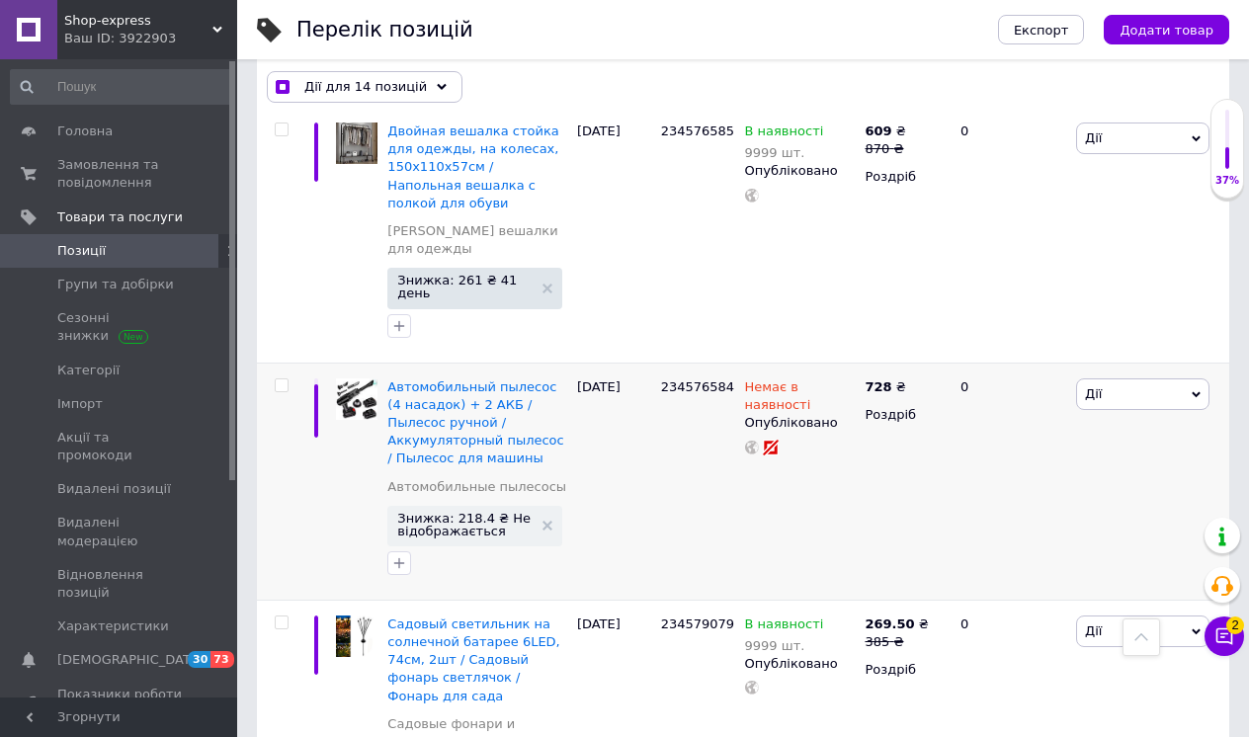
scroll to position [3723, 0]
click at [282, 380] on input "checkbox" at bounding box center [281, 386] width 13 height 13
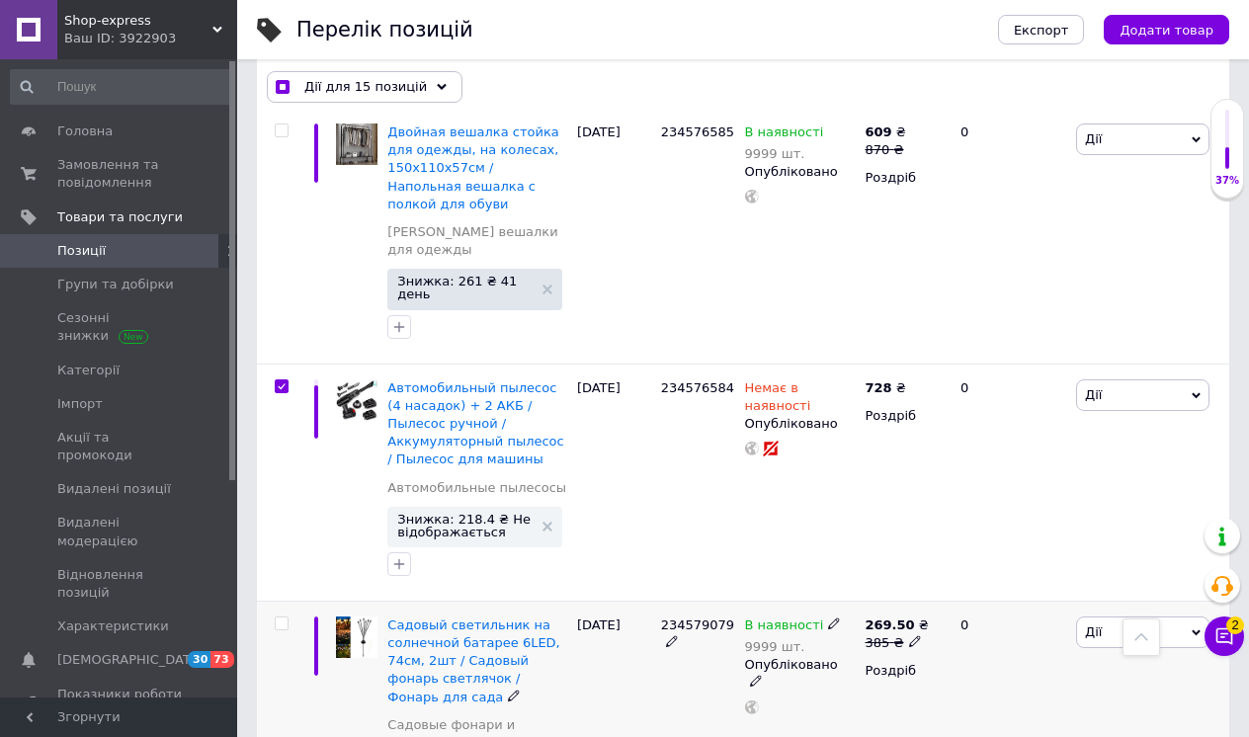
click at [283, 617] on input "checkbox" at bounding box center [281, 623] width 13 height 13
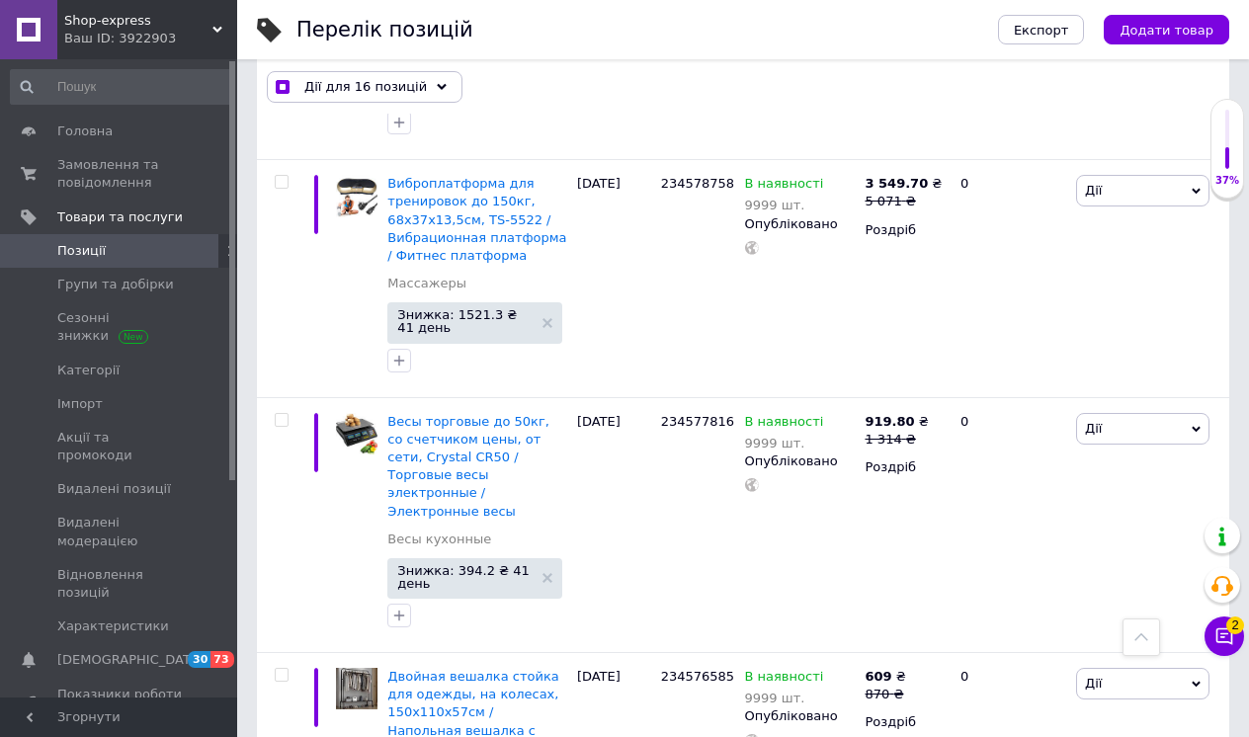
scroll to position [3142, 0]
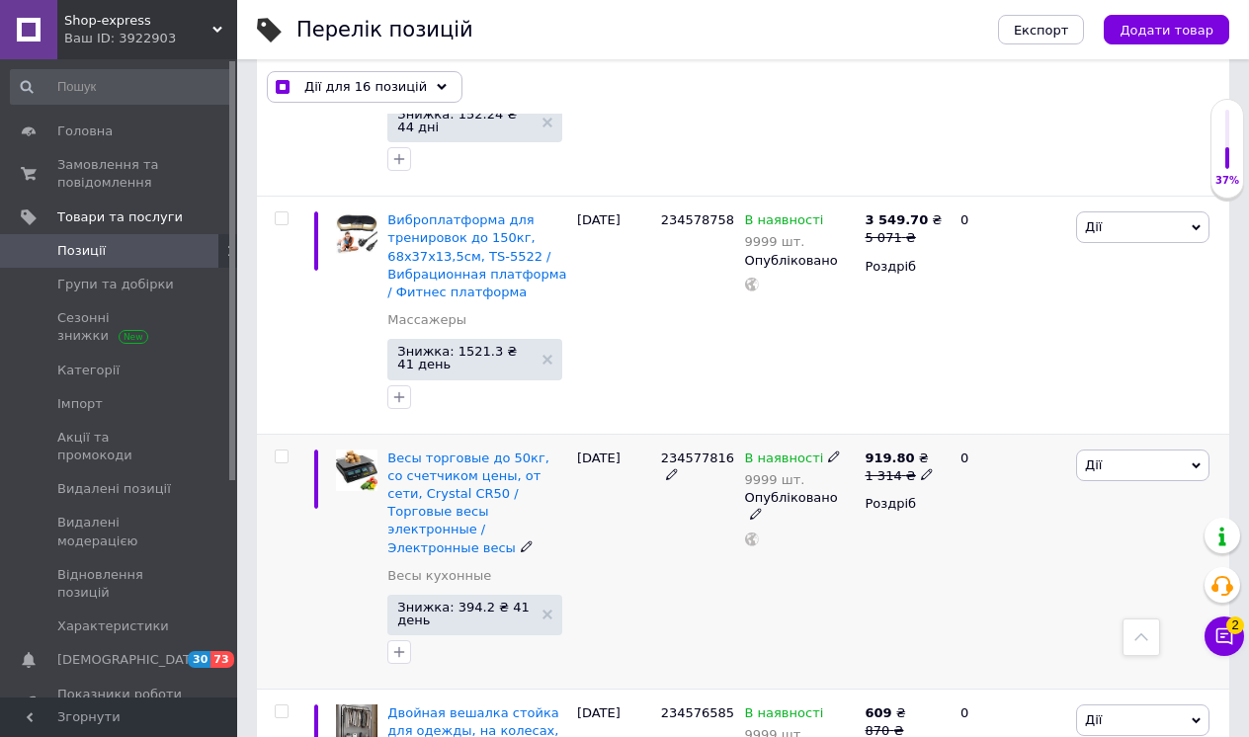
click at [282, 450] on input "checkbox" at bounding box center [281, 456] width 13 height 13
click at [285, 705] on input "checkbox" at bounding box center [281, 711] width 13 height 13
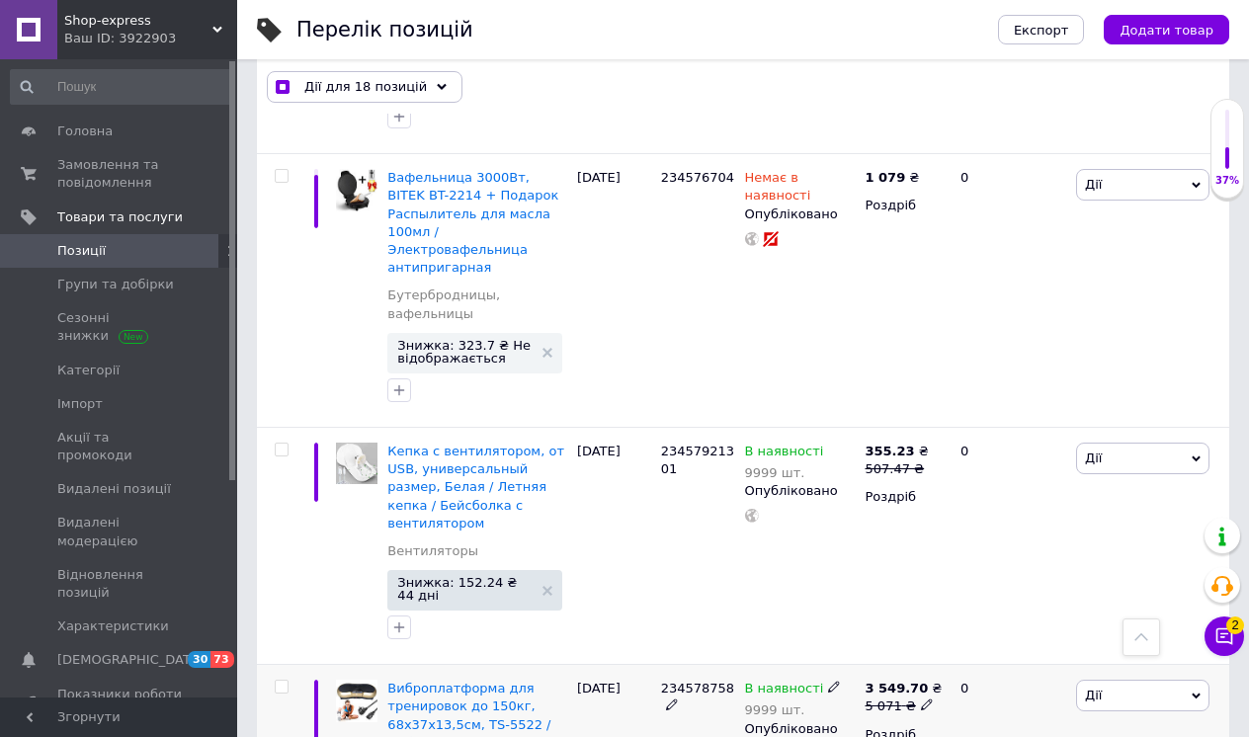
scroll to position [2634, 0]
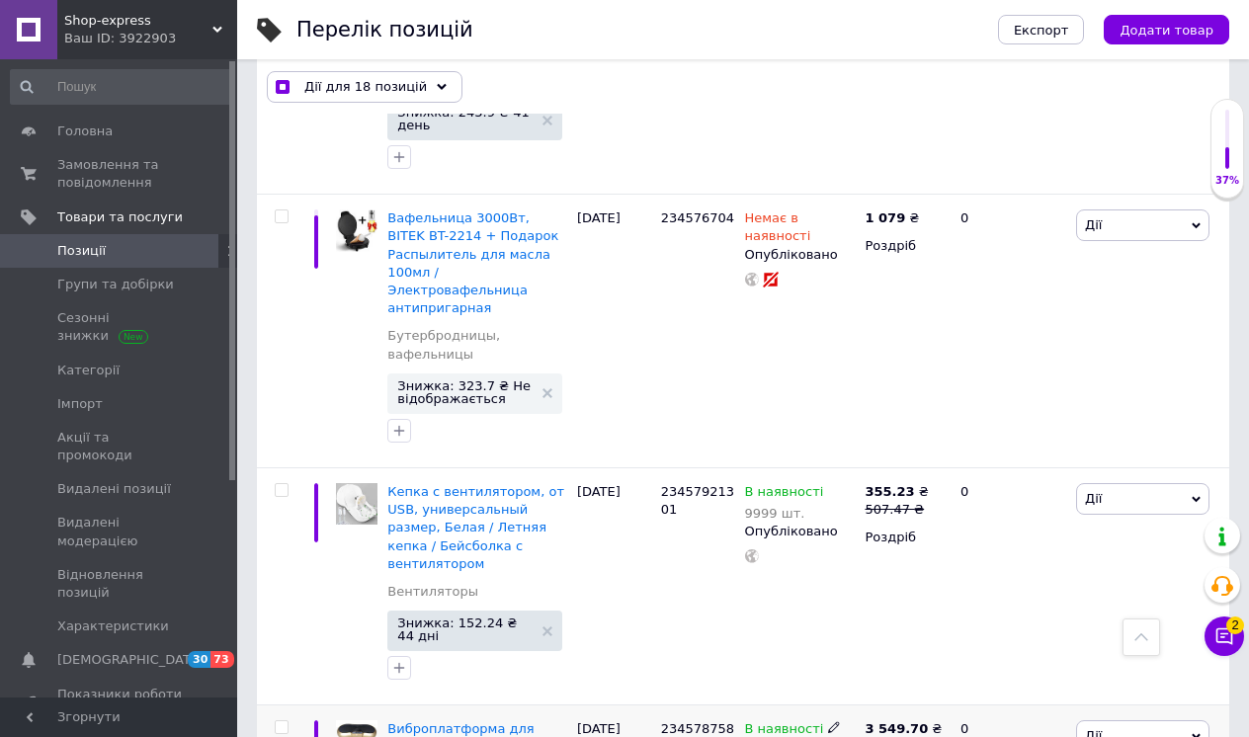
click at [281, 721] on input "checkbox" at bounding box center [281, 727] width 13 height 13
click at [281, 484] on input "checkbox" at bounding box center [281, 490] width 13 height 13
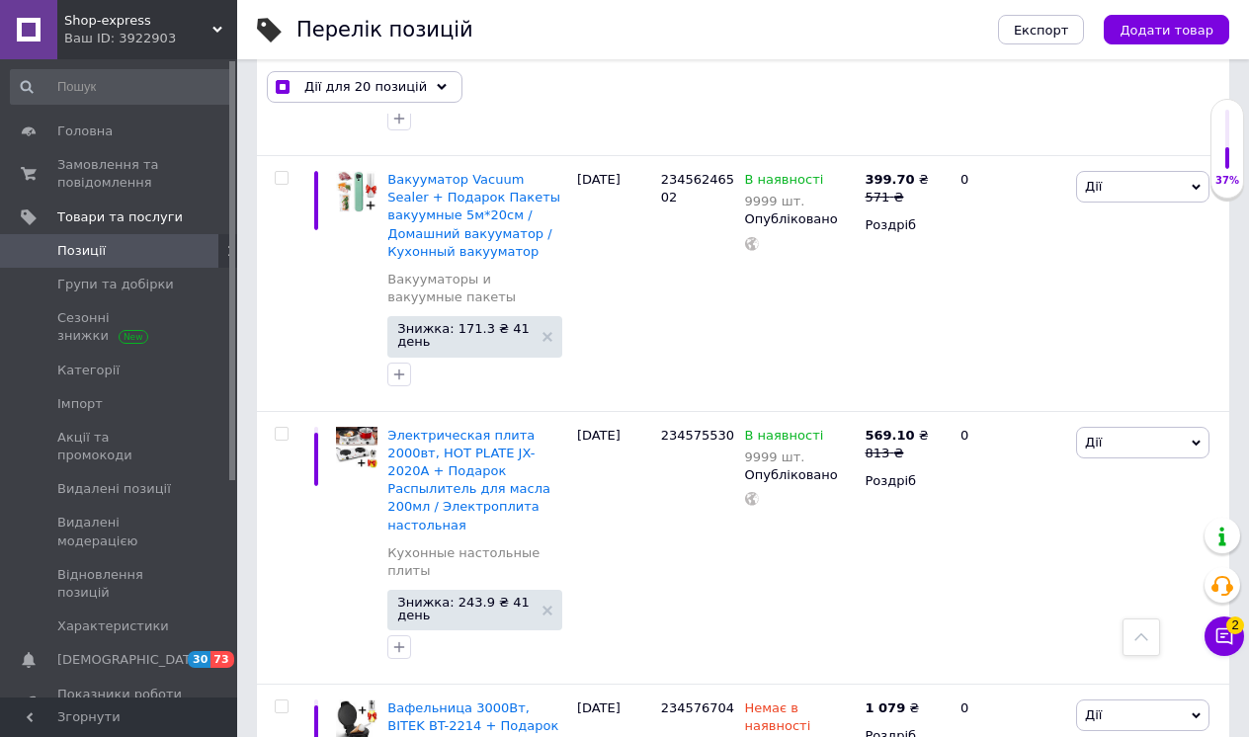
scroll to position [2141, 0]
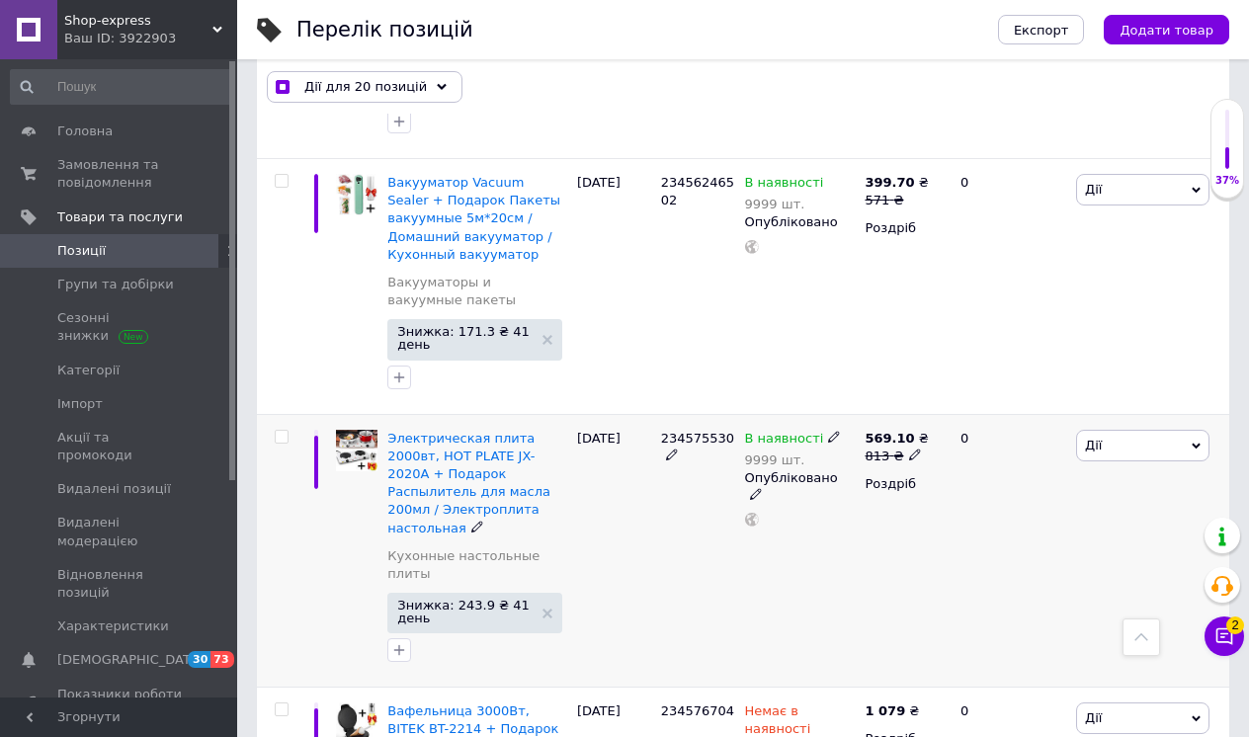
click at [283, 431] on input "checkbox" at bounding box center [281, 437] width 13 height 13
click at [282, 703] on input "checkbox" at bounding box center [281, 709] width 13 height 13
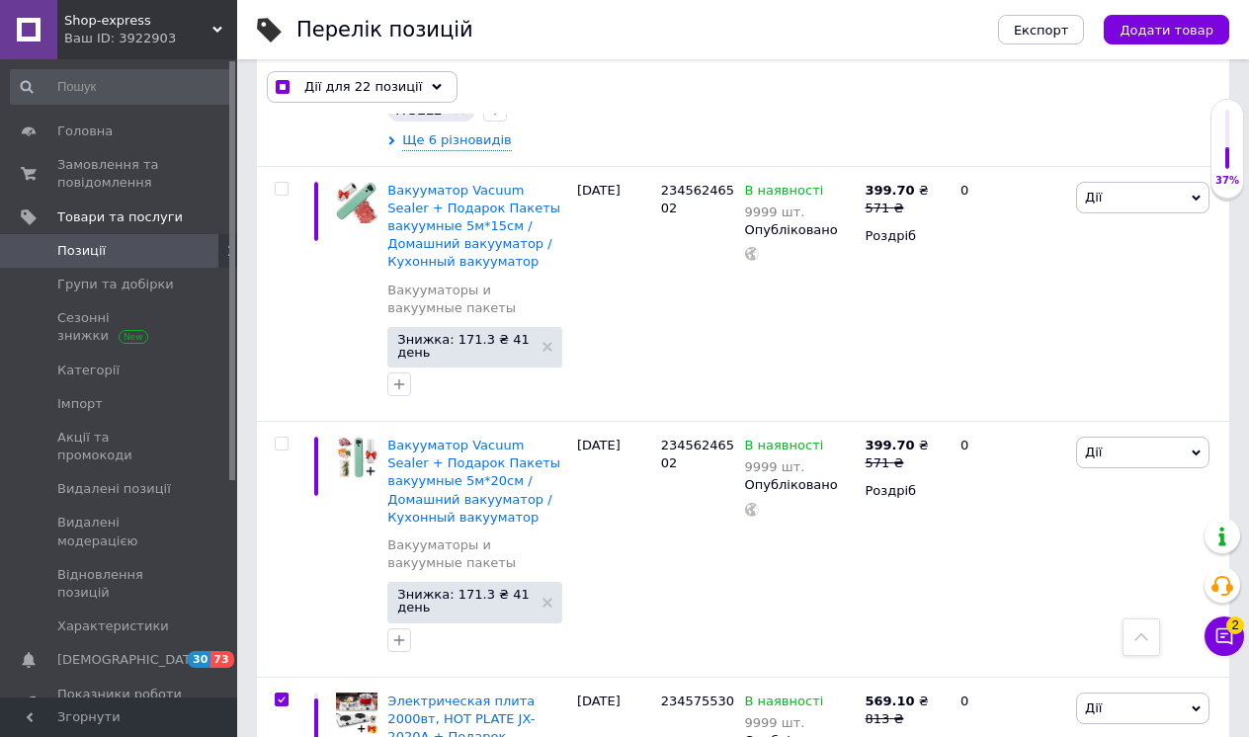
scroll to position [1872, 0]
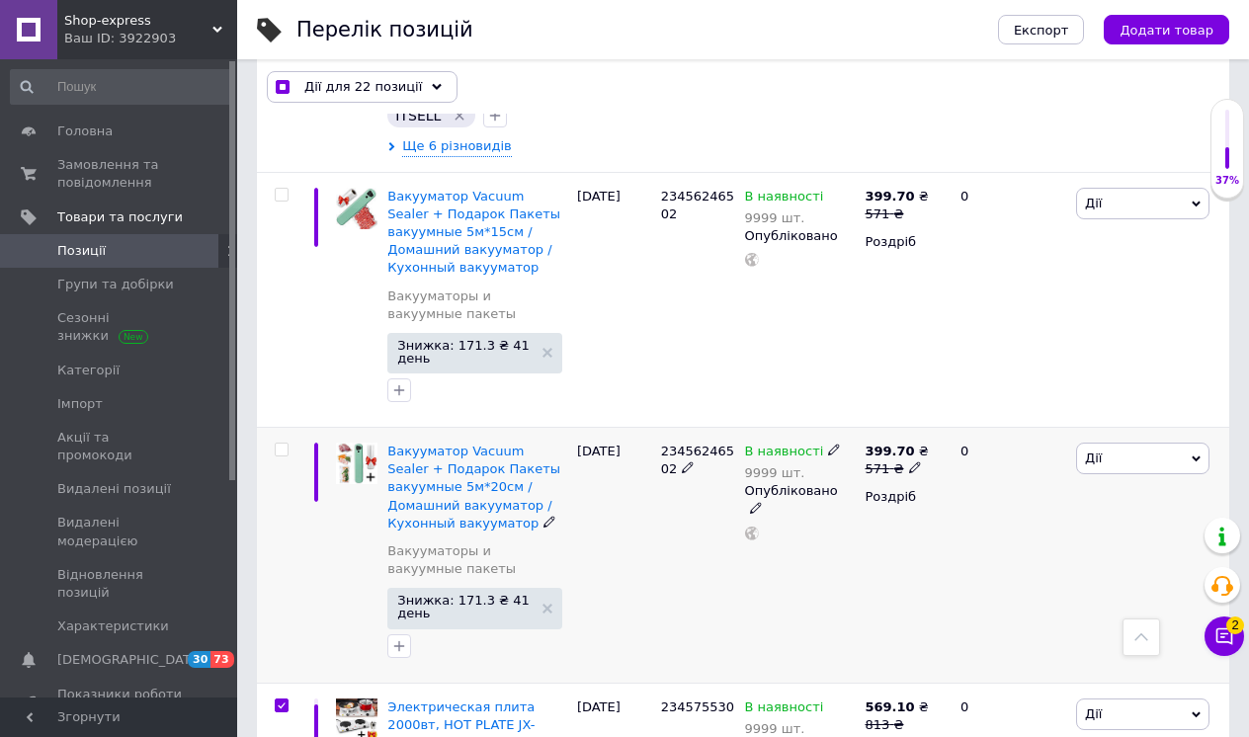
click at [284, 444] on input "checkbox" at bounding box center [281, 450] width 13 height 13
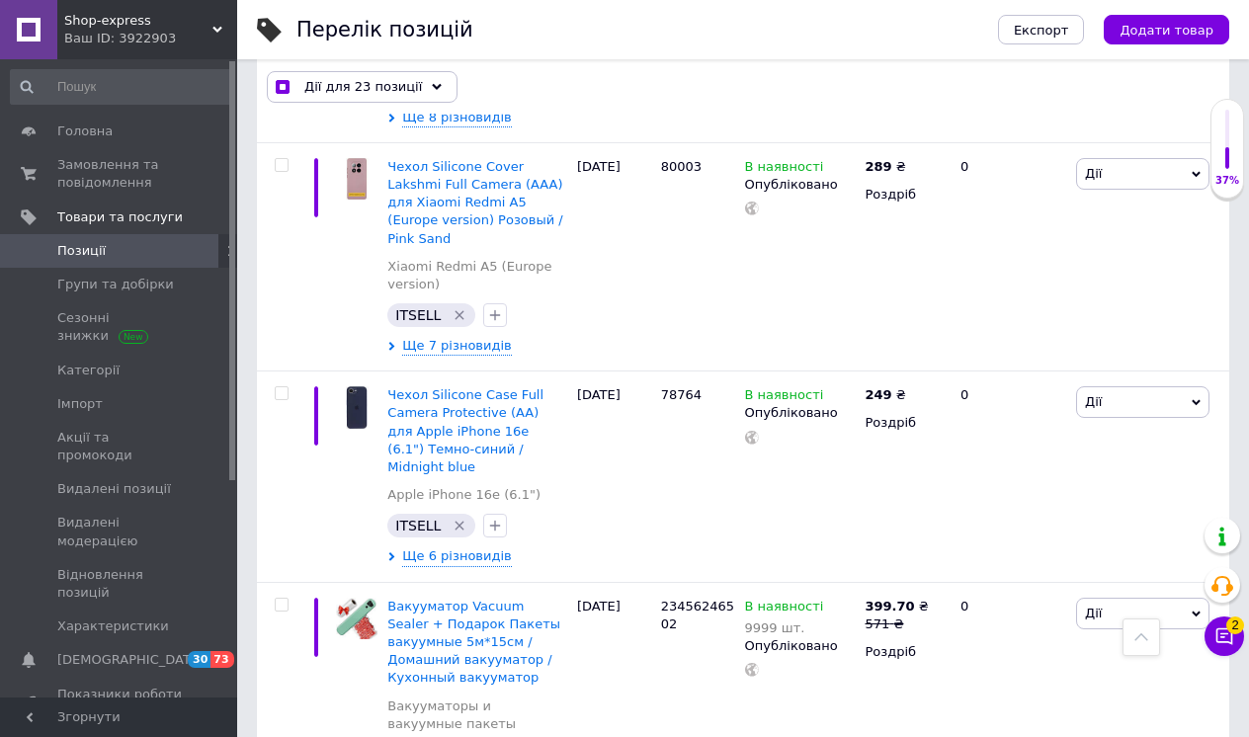
scroll to position [1389, 0]
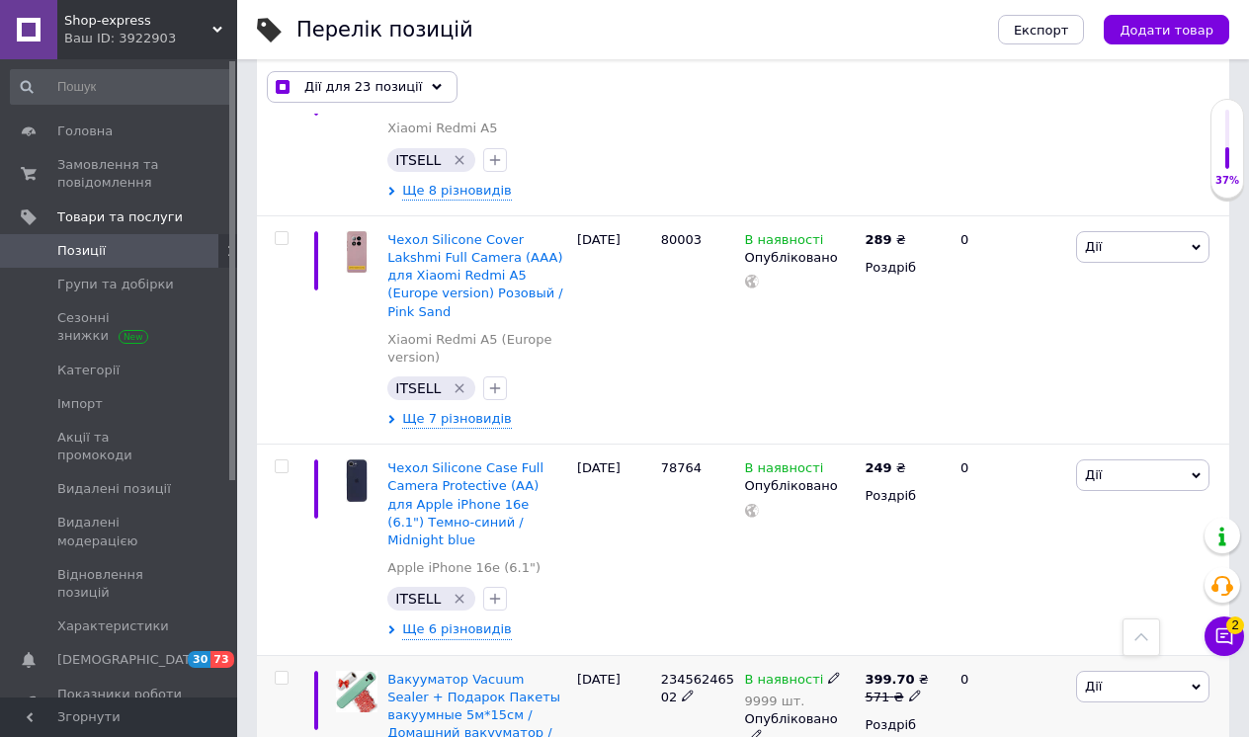
click at [282, 672] on input "checkbox" at bounding box center [281, 678] width 13 height 13
click at [433, 86] on use at bounding box center [438, 86] width 10 height 6
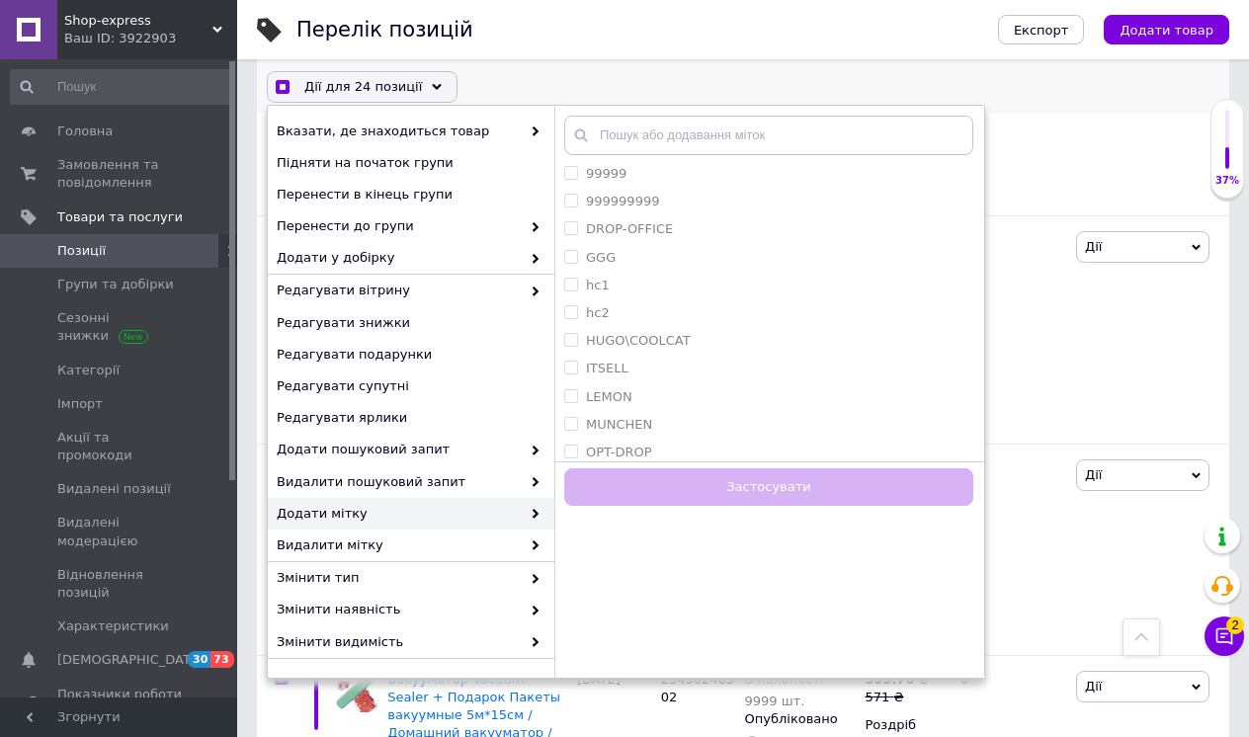
scroll to position [1561, 0]
click at [641, 336] on label "HUGO\COOLCAT" at bounding box center [638, 343] width 105 height 15
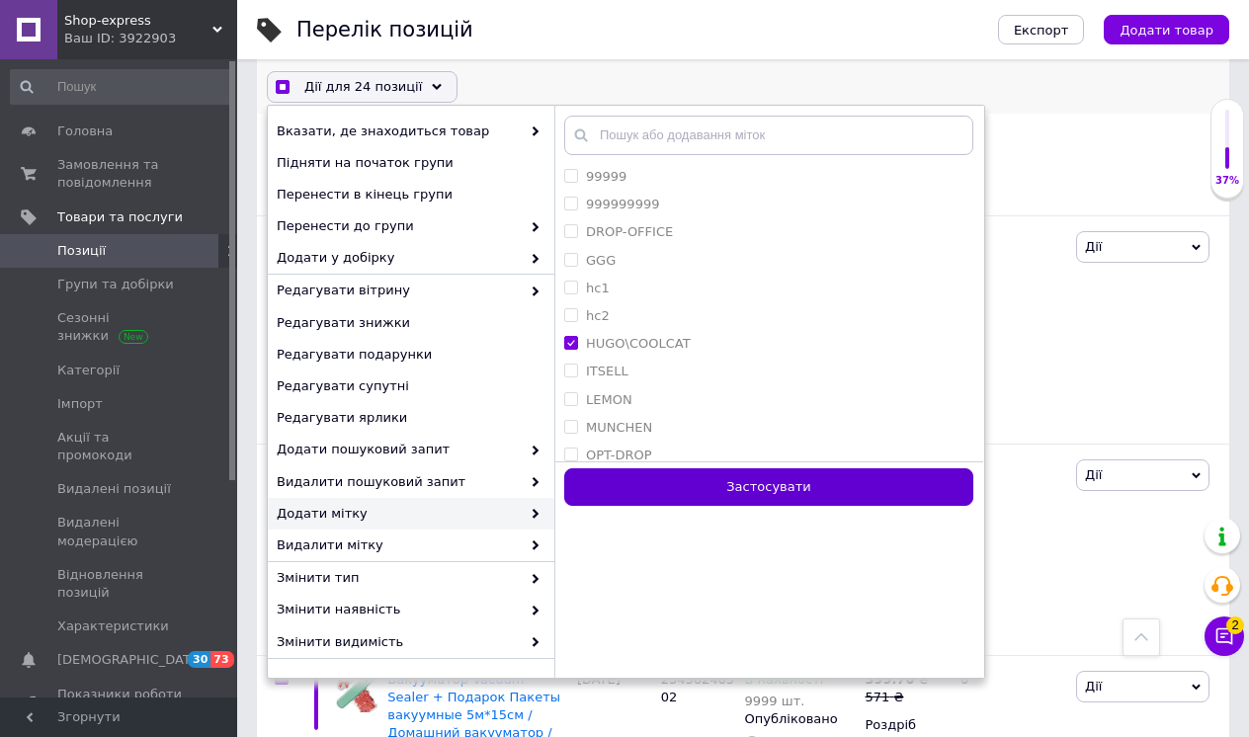
click at [701, 483] on button "Застосувати" at bounding box center [768, 487] width 409 height 39
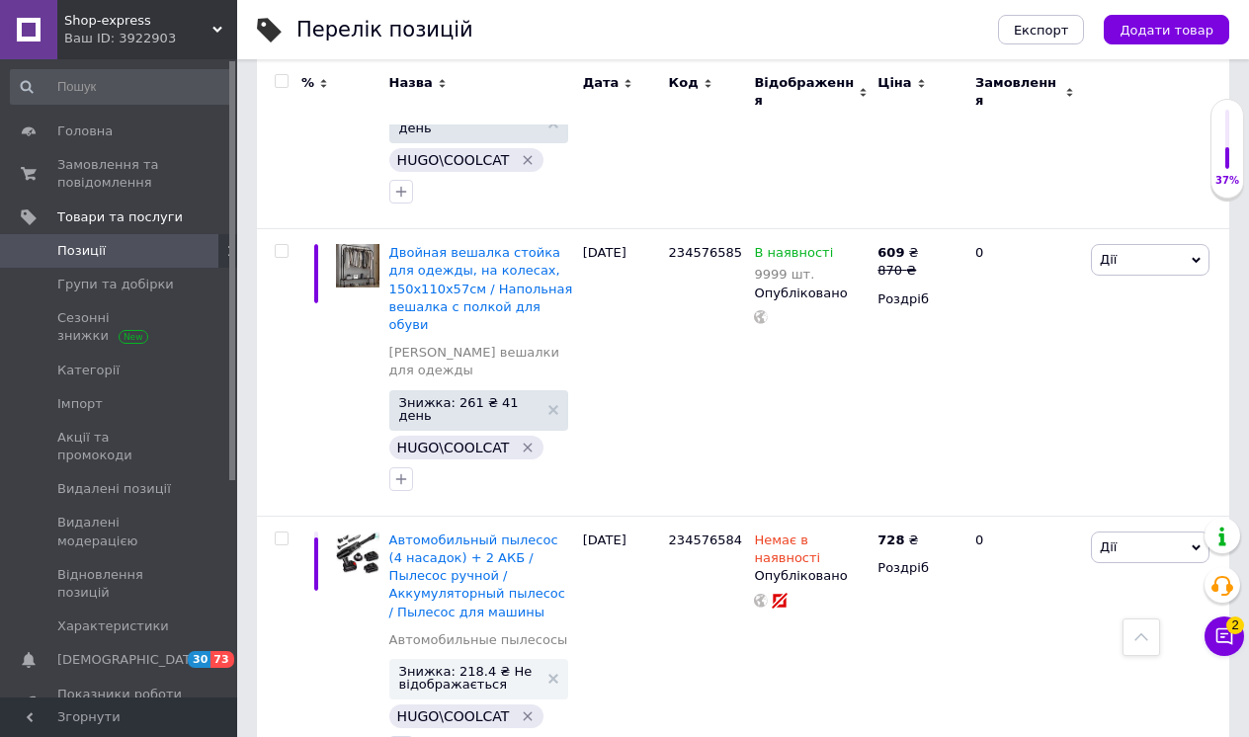
scroll to position [3322, 0]
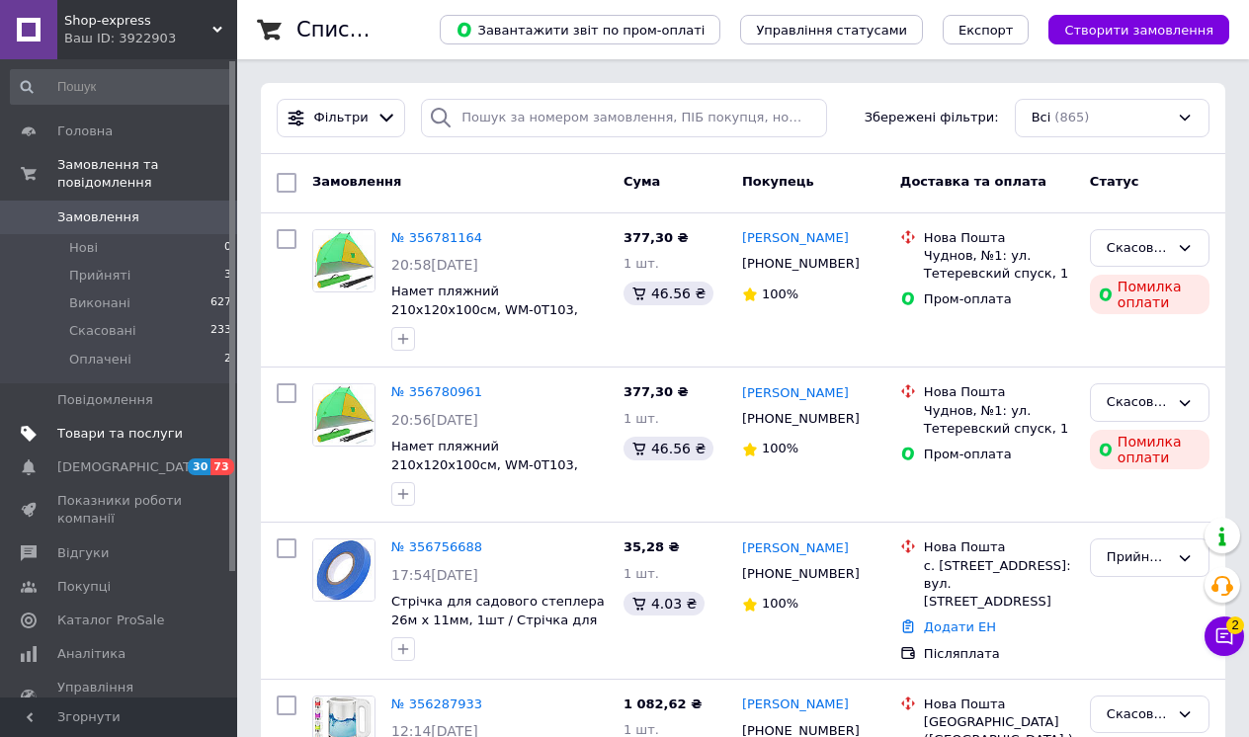
click at [163, 428] on span "Товари та послуги" at bounding box center [119, 434] width 125 height 18
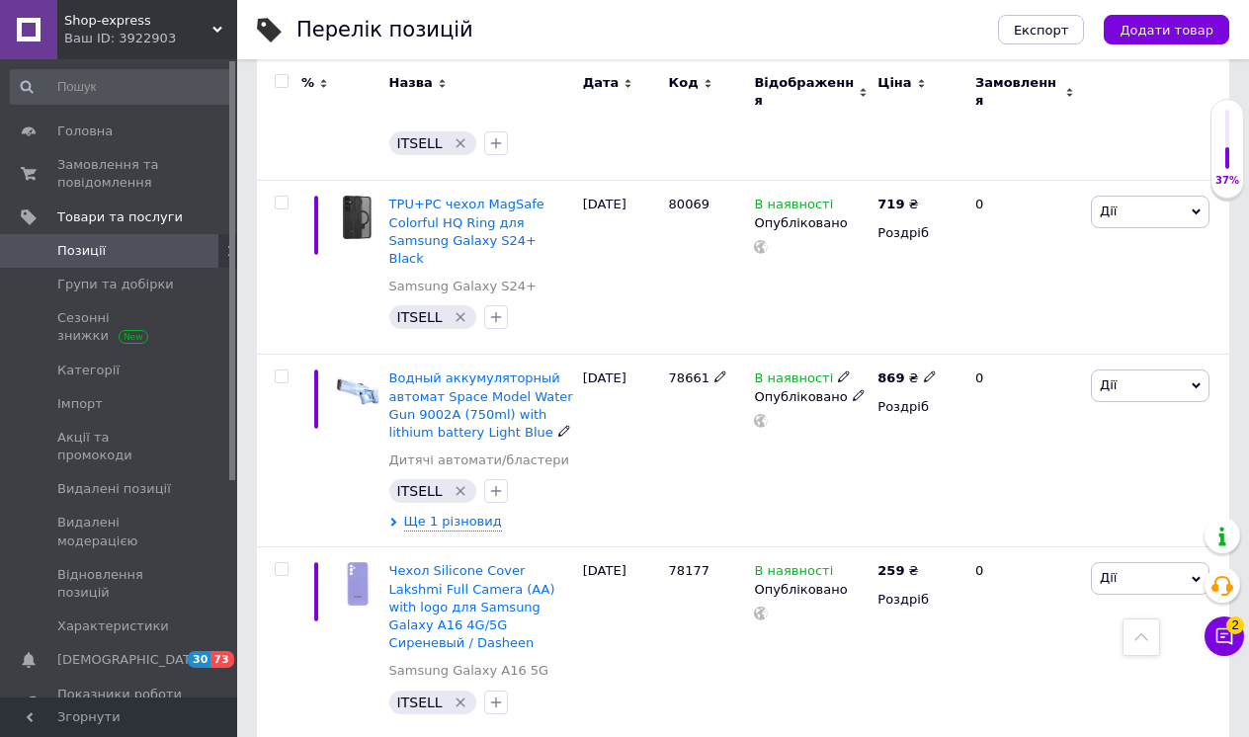
scroll to position [20259, 0]
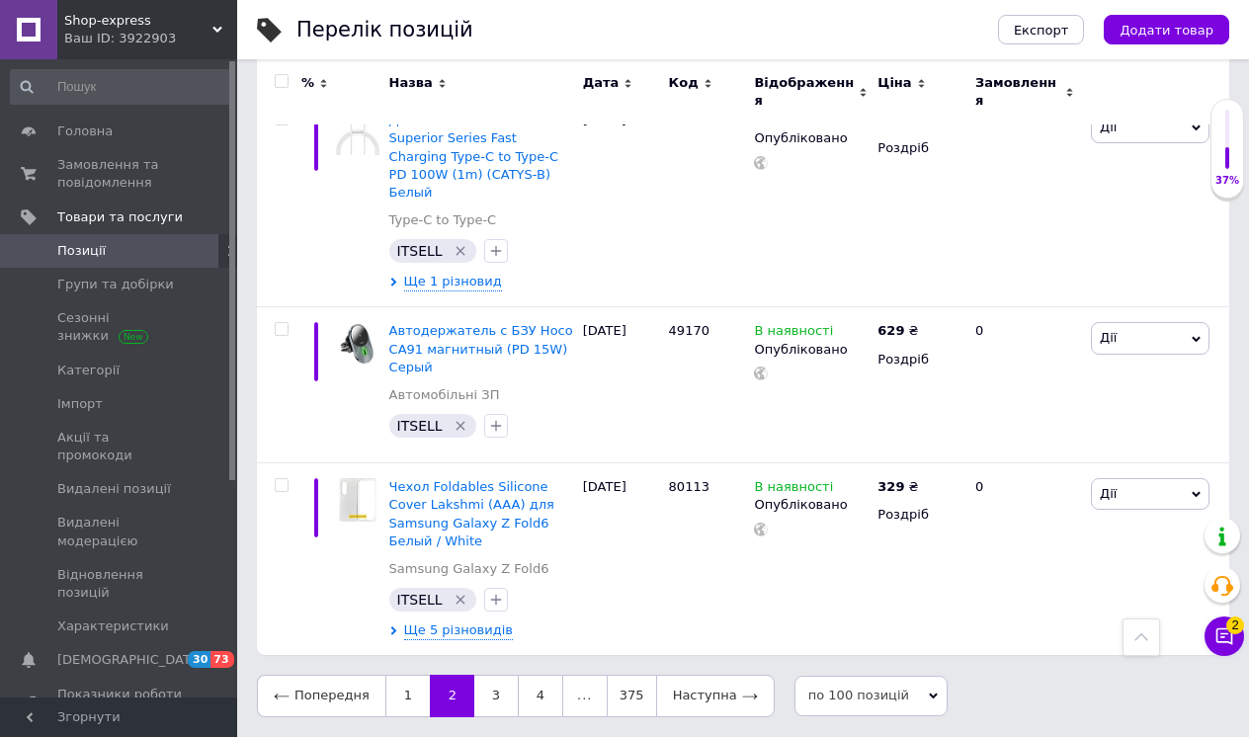
scroll to position [16223, 0]
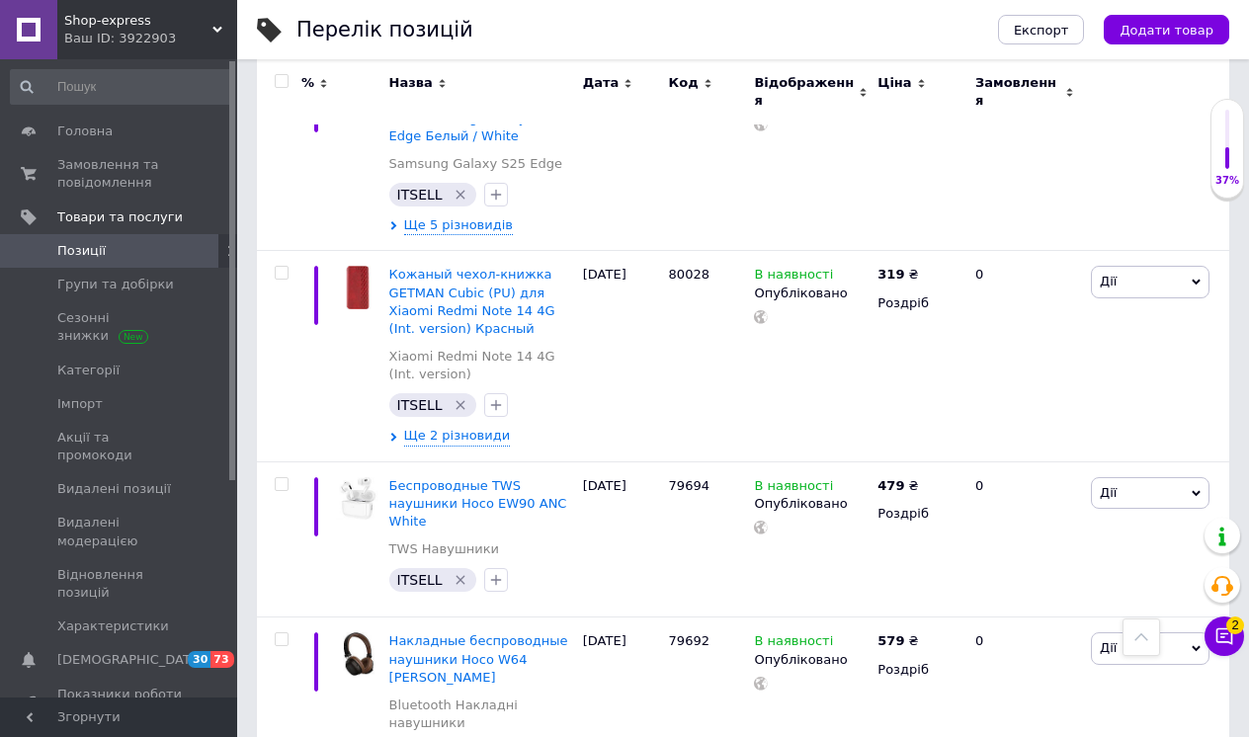
scroll to position [16791, 0]
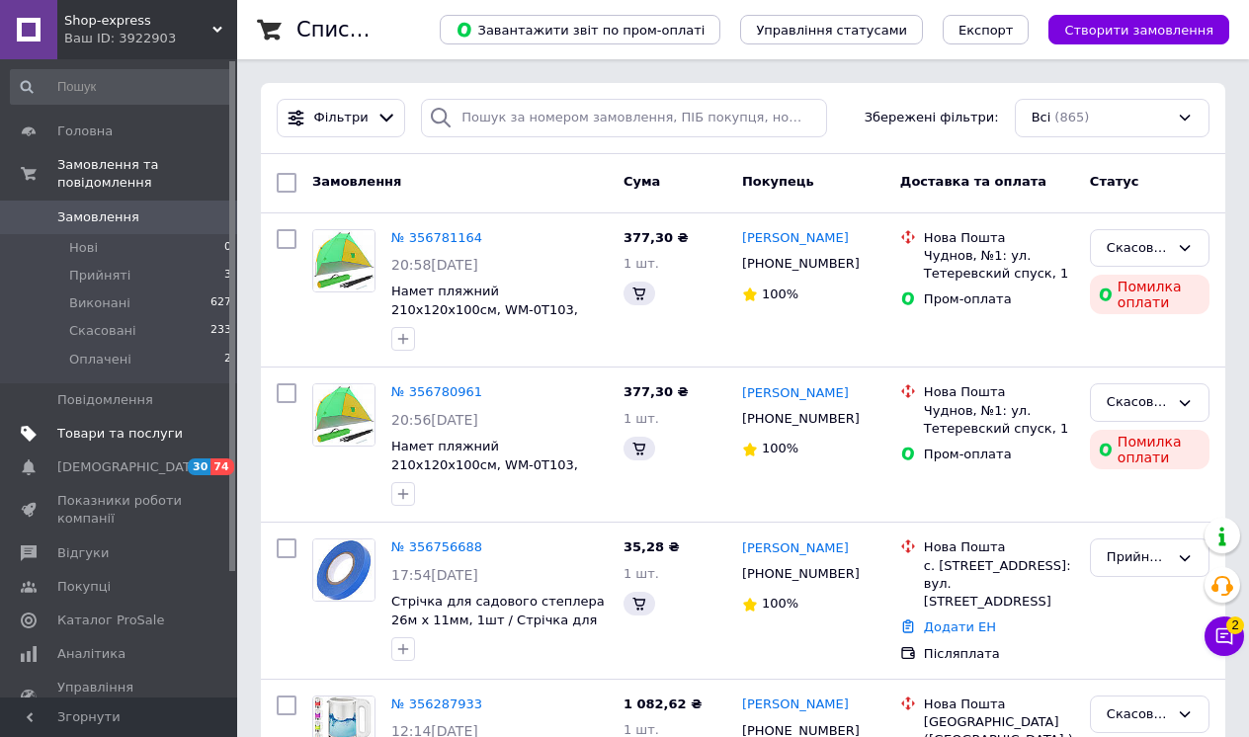
click at [153, 429] on span "Товари та послуги" at bounding box center [119, 434] width 125 height 18
